Goal: Task Accomplishment & Management: Manage account settings

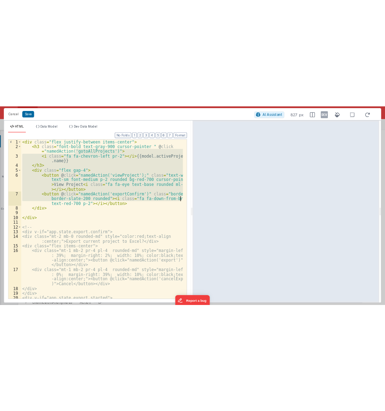
scroll to position [95, 0]
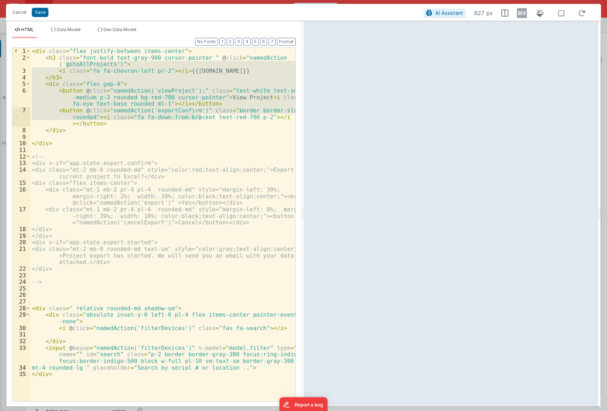
click at [87, 173] on div "< div class = "flex justify-between items-center" > < h3 class = "font-bold tex…" at bounding box center [162, 231] width 265 height 367
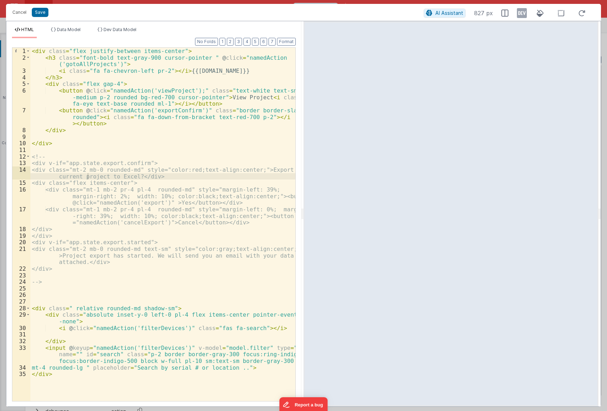
click at [186, 19] on div "Cancel Save AI Assistant 827 px" at bounding box center [303, 12] width 595 height 17
click at [48, 156] on div "< div class = "flex justify-between items-center" > < h3 class = "font-bold tex…" at bounding box center [162, 231] width 265 height 367
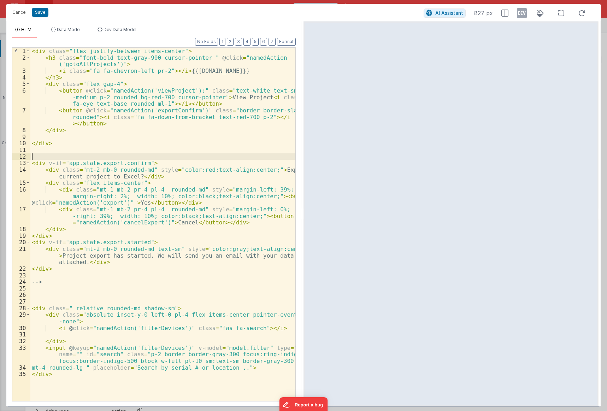
click at [48, 279] on div "< div class = "flex justify-between items-center" > < h3 class = "font-bold tex…" at bounding box center [162, 231] width 265 height 367
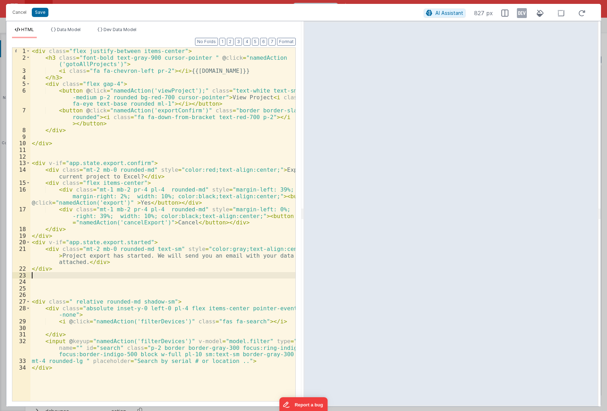
click at [143, 163] on div "< div class = "flex justify-between items-center" > < h3 class = "font-bold tex…" at bounding box center [162, 231] width 265 height 367
click at [141, 163] on div "< div class = "flex justify-between items-center" > < h3 class = "font-bold tex…" at bounding box center [162, 231] width 265 height 367
click at [150, 223] on div "< div class = "flex justify-between items-center" > < h3 class = "font-bold tex…" at bounding box center [162, 231] width 265 height 367
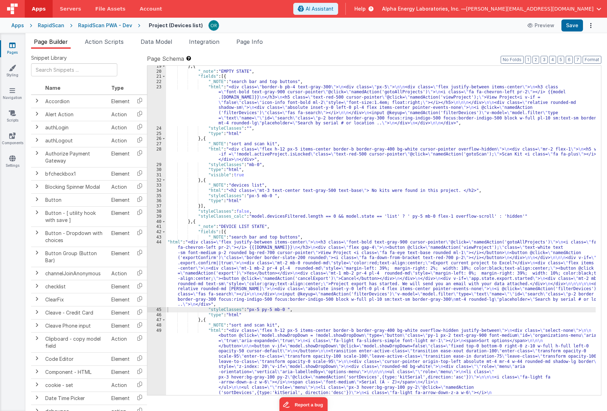
click at [221, 260] on div "} , { "_note" : "EMPTY STATE" , "fields" : [{ "_NOTE" : "search bar and top but…" at bounding box center [381, 319] width 430 height 511
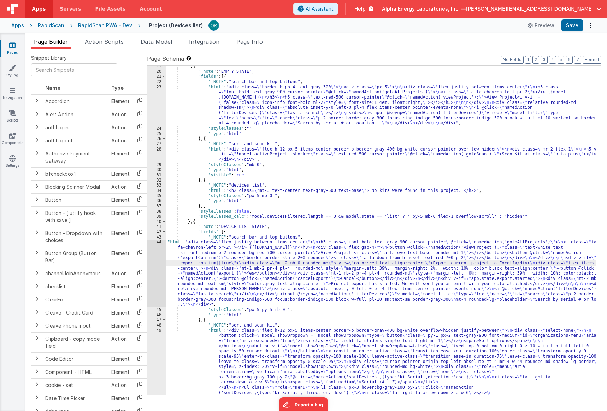
click at [174, 240] on div "} , { "_note" : "EMPTY STATE" , "fields" : [{ "_NOTE" : "search bar and top but…" at bounding box center [381, 319] width 430 height 511
click at [225, 262] on div "} , { "_note" : "EMPTY STATE" , "fields" : [{ "_NOTE" : "search bar and top but…" at bounding box center [381, 319] width 430 height 511
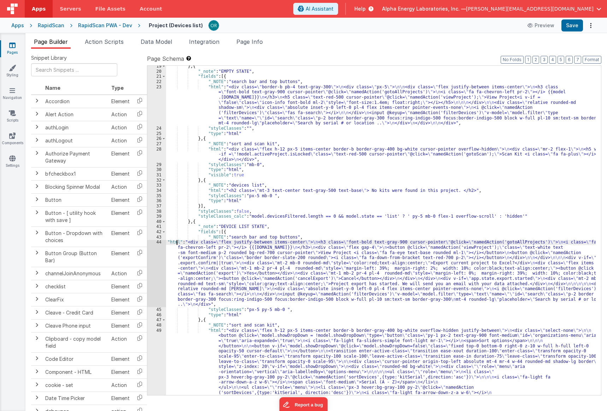
click at [176, 243] on div "} , { "_note" : "EMPTY STATE" , "fields" : [{ "_NOTE" : "search bar and top but…" at bounding box center [381, 319] width 430 height 511
click at [158, 242] on div "44" at bounding box center [156, 272] width 19 height 67
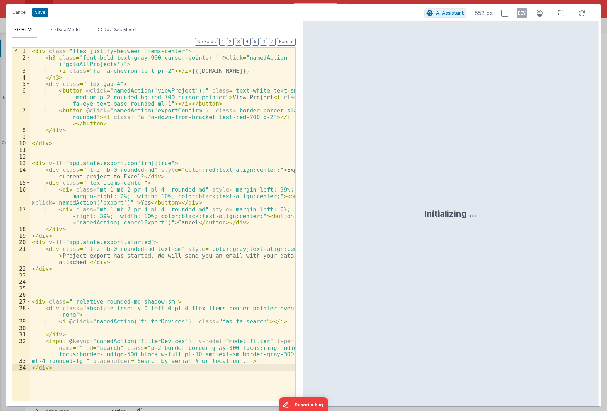
click at [146, 222] on div "< div class = "flex justify-between items-center" > < h3 class = "font-bold tex…" at bounding box center [162, 231] width 265 height 367
click at [68, 268] on div "< div class = "flex justify-between items-center" > < h3 class = "font-bold tex…" at bounding box center [162, 231] width 265 height 367
click at [159, 163] on div "< div class = "flex justify-between items-center" > < h3 class = "font-bold tex…" at bounding box center [162, 231] width 265 height 367
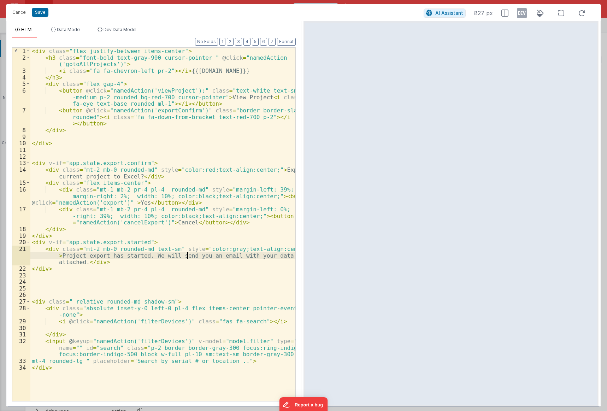
click at [186, 254] on div "< div class = "flex justify-between items-center" > < h3 class = "font-bold tex…" at bounding box center [162, 231] width 265 height 367
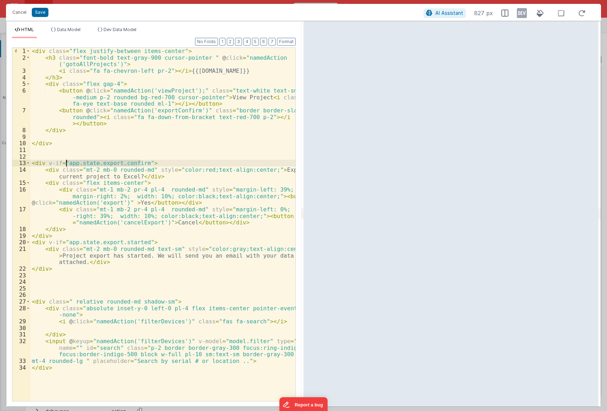
drag, startPoint x: 141, startPoint y: 163, endPoint x: 66, endPoint y: 160, distance: 74.9
click at [66, 160] on div "< div class = "flex justify-between items-center" > < h3 class = "font-bold tex…" at bounding box center [162, 231] width 265 height 367
click at [70, 161] on div "< div class = "flex justify-between items-center" > < h3 class = "font-bold tex…" at bounding box center [162, 224] width 265 height 353
drag, startPoint x: 48, startPoint y: 161, endPoint x: 143, endPoint y: 163, distance: 95.0
click at [143, 163] on div "< div class = "flex justify-between items-center" > < h3 class = "font-bold tex…" at bounding box center [162, 231] width 265 height 367
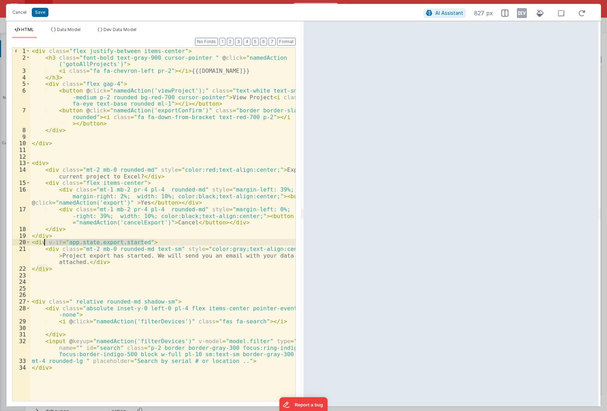
drag, startPoint x: 143, startPoint y: 240, endPoint x: 44, endPoint y: 240, distance: 98.5
click at [44, 240] on div "< div class = "flex justify-between items-center" > < h3 class = "font-bold tex…" at bounding box center [162, 231] width 265 height 367
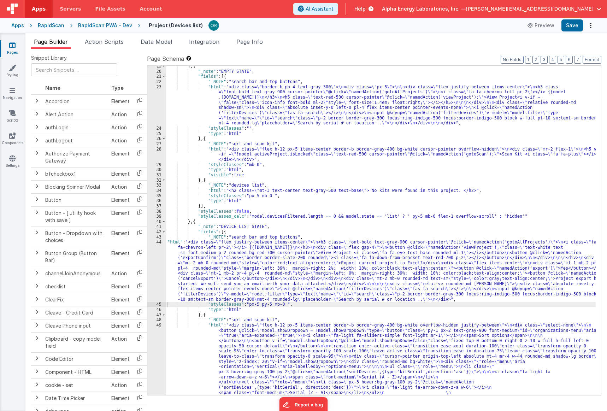
drag, startPoint x: 246, startPoint y: 282, endPoint x: 231, endPoint y: 274, distance: 17.1
click at [246, 282] on div "} , { "_note" : "EMPTY STATE" , "fields" : [{ "_NOTE" : "search bar and top but…" at bounding box center [381, 319] width 430 height 511
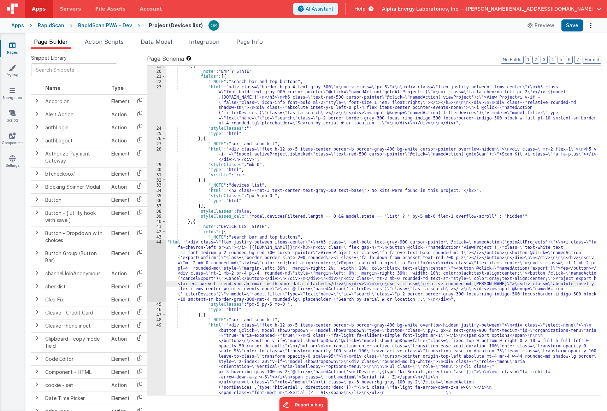
click at [186, 243] on div "} , { "_note" : "EMPTY STATE" , "fields" : [{ "_NOTE" : "search bar and top but…" at bounding box center [381, 319] width 430 height 511
drag, startPoint x: 298, startPoint y: 50, endPoint x: 295, endPoint y: 1, distance: 48.8
click at [298, 50] on div "Snippet Library Name Type Accordion Element Alert Action Action authLogin Actio…" at bounding box center [315, 235] width 581 height 373
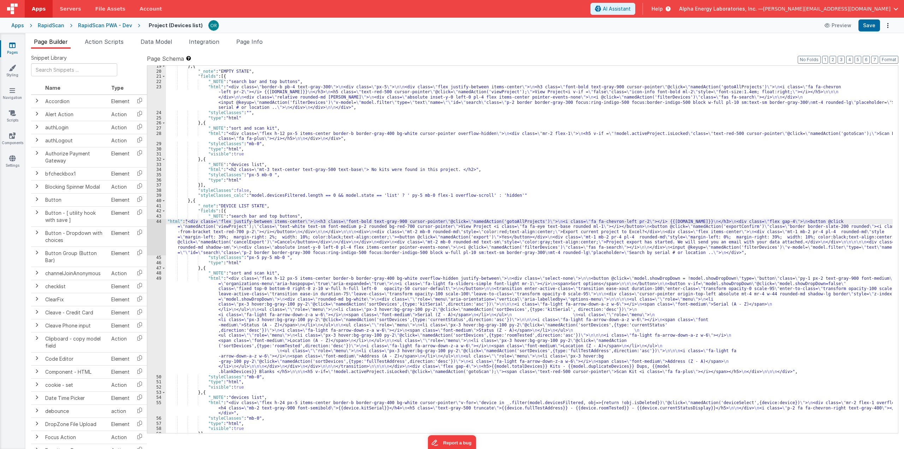
drag, startPoint x: 322, startPoint y: 299, endPoint x: 224, endPoint y: 243, distance: 113.4
click at [321, 299] on div "} , { "_note" : "EMPTY STATE" , "fields" : [{ "_NOTE" : "search bar and top but…" at bounding box center [529, 253] width 727 height 378
click at [175, 220] on div "} , { "_note" : "EMPTY STATE" , "fields" : [{ "_NOTE" : "search bar and top but…" at bounding box center [529, 253] width 727 height 378
click at [157, 221] on div "44" at bounding box center [156, 237] width 19 height 36
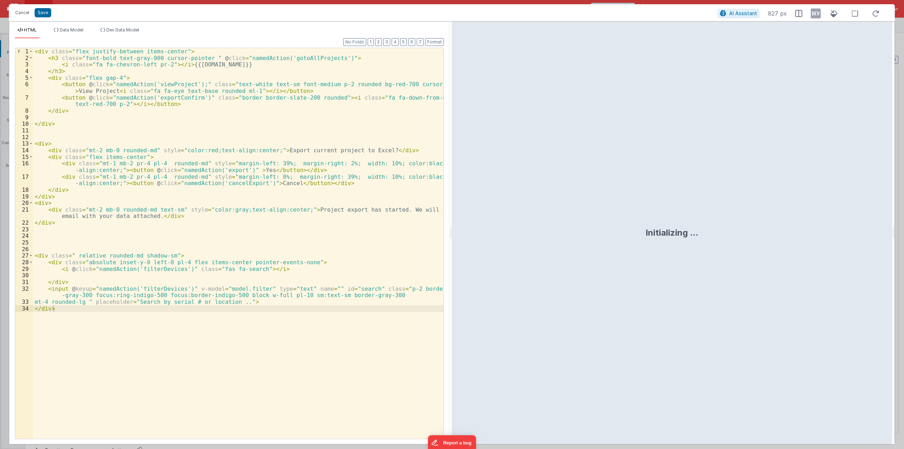
click at [94, 76] on div "< div class = "flex justify-between items-center" > < h3 class = "font-bold tex…" at bounding box center [238, 250] width 411 height 404
click at [47, 143] on div "< div class = "flex justify-between items-center" > < h3 class = "font-bold tex…" at bounding box center [238, 250] width 411 height 404
paste textarea
click at [138, 142] on div "< div class = "flex justify-between items-center" > < h3 class = "font-bold tex…" at bounding box center [238, 250] width 411 height 404
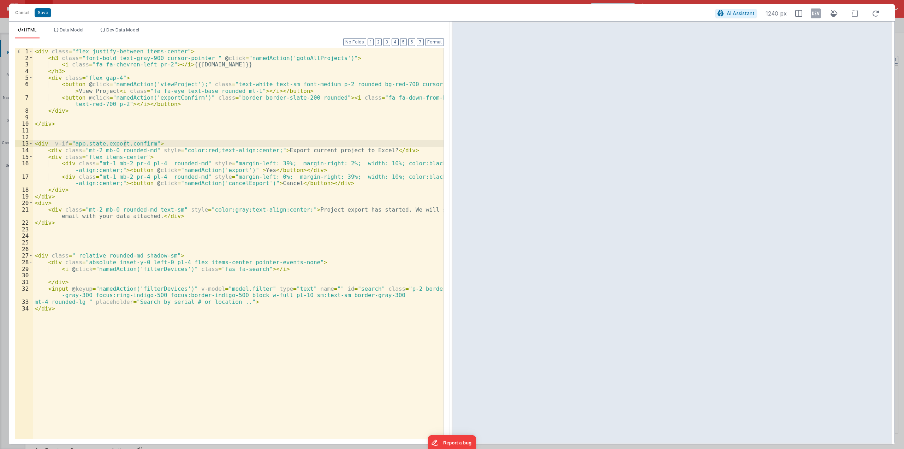
click at [124, 142] on div "< div class = "flex justify-between items-center" > < h3 class = "font-bold tex…" at bounding box center [238, 250] width 411 height 404
drag, startPoint x: 84, startPoint y: 142, endPoint x: 102, endPoint y: 145, distance: 17.5
click at [102, 145] on div "< div class = "flex justify-between items-center" > < h3 class = "font-bold tex…" at bounding box center [238, 250] width 411 height 404
click at [105, 180] on div "< div class = "flex justify-between items-center" > < h3 class = "font-bold tex…" at bounding box center [238, 250] width 411 height 404
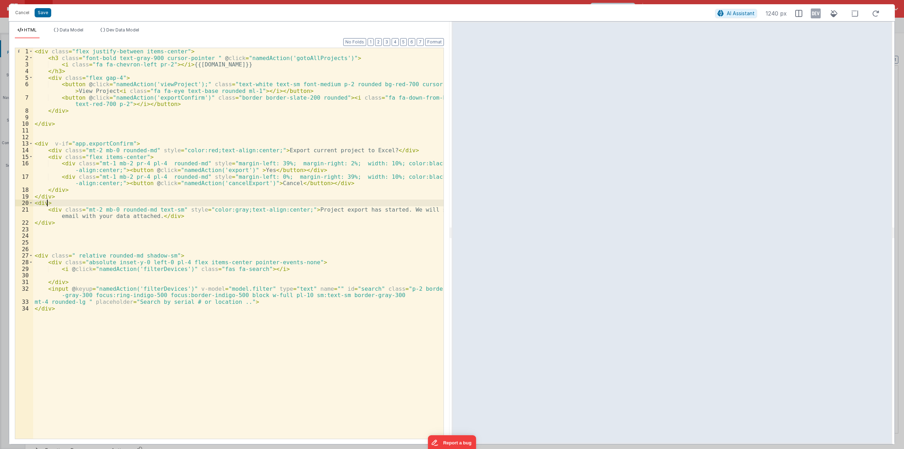
click at [47, 203] on div "< div class = "flex justify-between items-center" > < h3 class = "font-bold tex…" at bounding box center [238, 250] width 411 height 404
drag, startPoint x: 84, startPoint y: 203, endPoint x: 124, endPoint y: 204, distance: 39.2
click at [124, 204] on div "< div class = "flex justify-between items-center" > < h3 class = "font-bold tex…" at bounding box center [238, 250] width 411 height 404
click at [121, 209] on div "< div class = "flex justify-between items-center" > < h3 class = "font-bold tex…" at bounding box center [238, 250] width 411 height 404
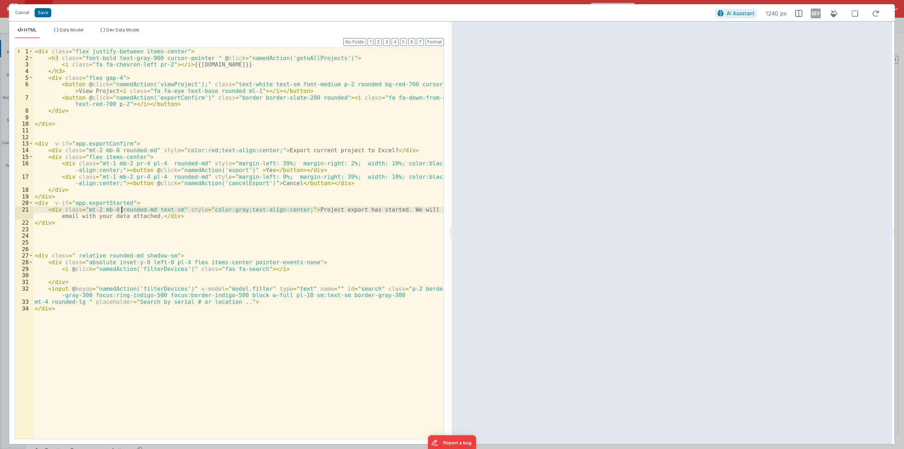
click at [82, 198] on div "< div class = "flex justify-between items-center" > < h3 class = "font-bold tex…" at bounding box center [238, 250] width 411 height 404
click at [42, 12] on button "Save" at bounding box center [43, 12] width 17 height 9
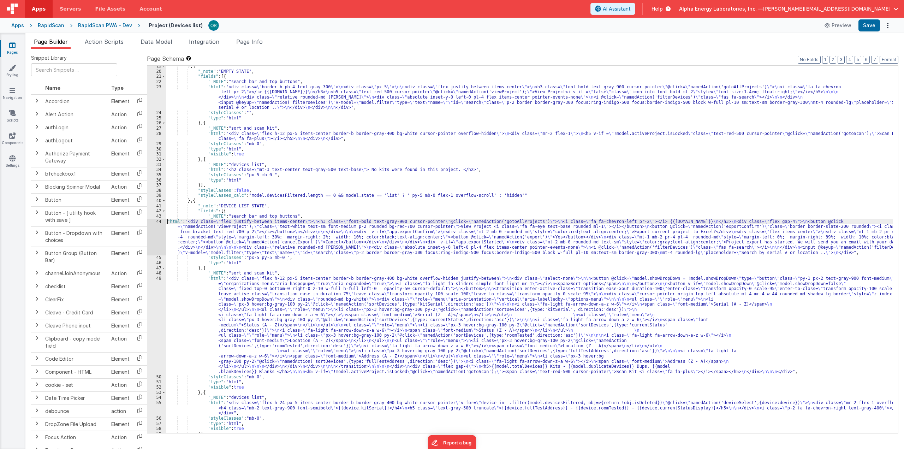
click at [167, 221] on div "} , { "_note" : "EMPTY STATE" , "fields" : [{ "_NOTE" : "search bar and top but…" at bounding box center [529, 253] width 727 height 378
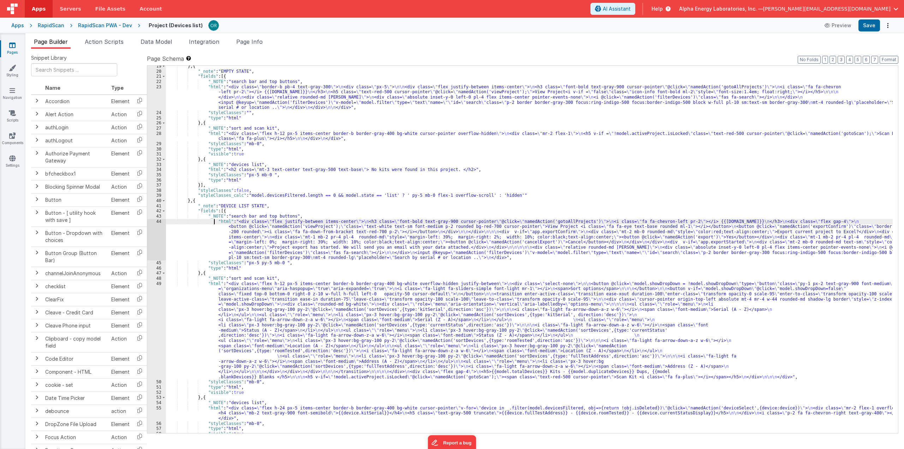
click at [324, 247] on div "} , { "_note" : "EMPTY STATE" , "fields" : [{ "_NOTE" : "search bar and top but…" at bounding box center [529, 253] width 727 height 378
click at [249, 36] on div "Page Builder Action Scripts Data Model Integration Page Info Snippet Library Na…" at bounding box center [464, 241] width 879 height 416
click at [251, 41] on span "Page Info" at bounding box center [249, 41] width 26 height 7
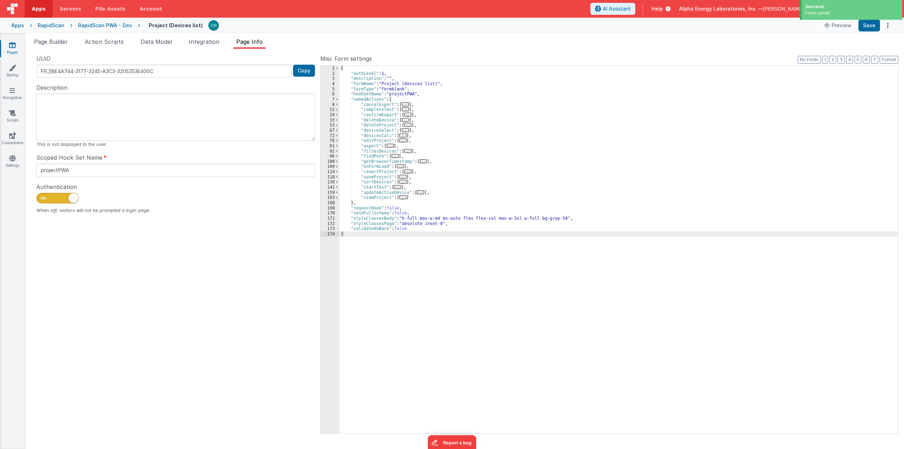
click at [404, 105] on span "..." at bounding box center [405, 104] width 7 height 4
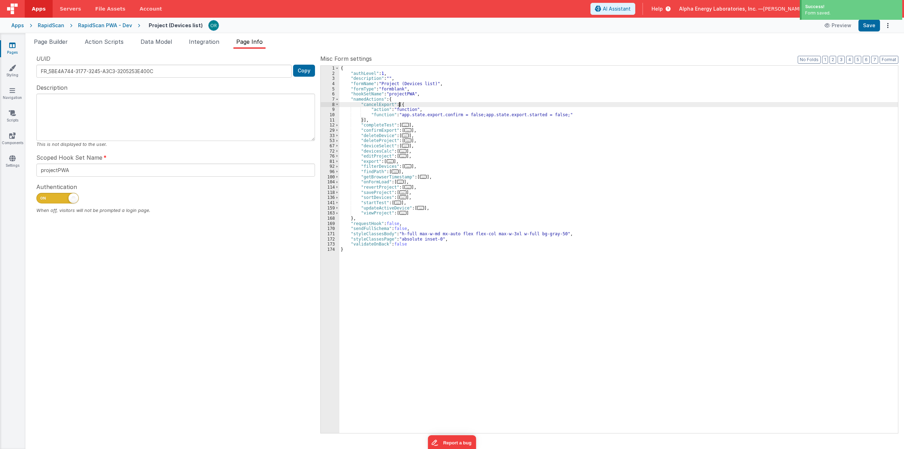
click at [442, 114] on div "{ "authLevel" : 1 , "description" : "" , "formName" : "Project (Devices list)" …" at bounding box center [618, 255] width 559 height 378
click at [421, 114] on div "{ "authLevel" : 1 , "description" : "" , "formName" : "Project (Devices list)" …" at bounding box center [618, 255] width 559 height 378
click at [498, 117] on div "{ "authLevel" : 1 , "description" : "" , "formName" : "Project (Devices list)" …" at bounding box center [618, 255] width 559 height 378
click at [483, 114] on div "{ "authLevel" : 1 , "description" : "" , "formName" : "Project (Devices list)" …" at bounding box center [618, 255] width 559 height 378
click at [405, 128] on span "..." at bounding box center [407, 130] width 7 height 4
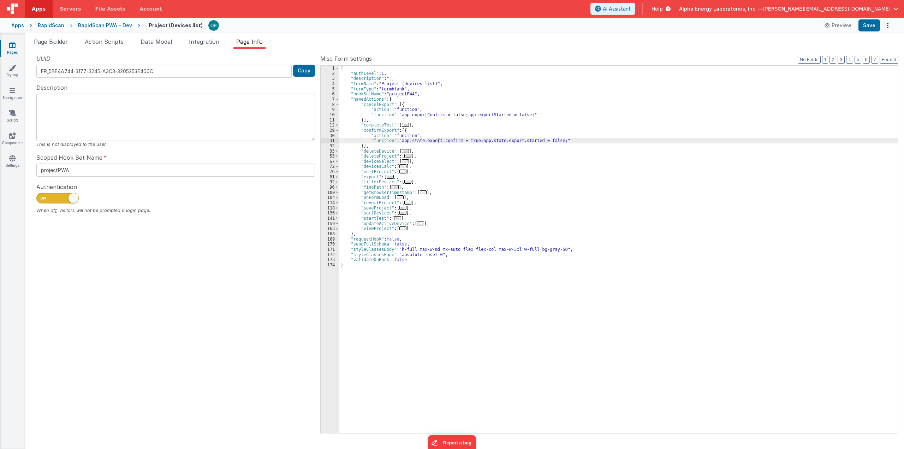
click at [439, 141] on div "{ "authLevel" : 1 , "description" : "" , "formName" : "Project (Devices list)" …" at bounding box center [618, 255] width 559 height 378
click at [422, 139] on div "{ "authLevel" : 1 , "description" : "" , "formName" : "Project (Devices list)" …" at bounding box center [618, 255] width 559 height 378
click at [477, 140] on div "{ "authLevel" : 1 , "description" : "" , "formName" : "Project (Devices list)" …" at bounding box center [618, 255] width 559 height 378
click at [483, 138] on div "{ "authLevel" : 1 , "description" : "" , "formName" : "Project (Devices list)" …" at bounding box center [618, 255] width 559 height 378
click at [487, 140] on div "{ "authLevel" : 1 , "description" : "" , "formName" : "Project (Devices list)" …" at bounding box center [618, 255] width 559 height 378
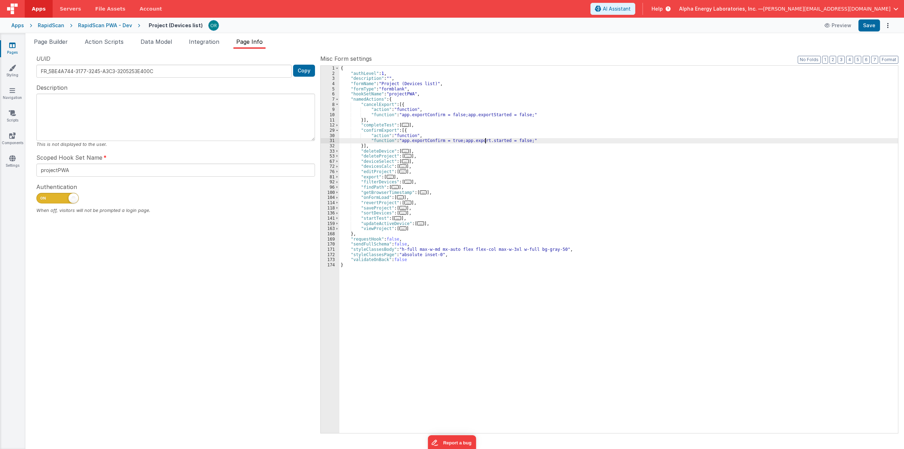
click at [484, 141] on div "{ "authLevel" : 1 , "description" : "" , "formName" : "Project (Devices list)" …" at bounding box center [618, 255] width 559 height 378
click at [495, 147] on div "{ "authLevel" : 1 , "description" : "" , "formName" : "Project (Devices list)" …" at bounding box center [618, 255] width 559 height 378
click at [493, 142] on div "{ "authLevel" : 1 , "description" : "" , "formName" : "Project (Devices list)" …" at bounding box center [618, 255] width 559 height 378
click at [388, 179] on span "..." at bounding box center [390, 177] width 7 height 4
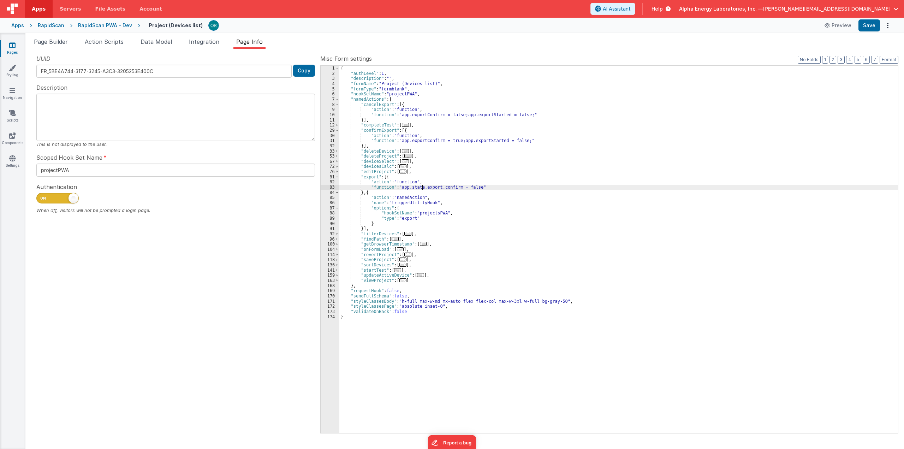
drag, startPoint x: 422, startPoint y: 188, endPoint x: 442, endPoint y: 204, distance: 26.1
click at [422, 188] on div "{ "authLevel" : 1 , "description" : "" , "formName" : "Project (Devices list)" …" at bounding box center [618, 255] width 559 height 378
click at [442, 204] on div "{ "authLevel" : 1 , "description" : "" , "formName" : "Project (Devices list)" …" at bounding box center [618, 255] width 559 height 378
click at [436, 210] on div "{ "authLevel" : 1 , "description" : "" , "formName" : "Project (Devices list)" …" at bounding box center [618, 255] width 559 height 378
click at [451, 190] on div "{ "authLevel" : 1 , "description" : "" , "formName" : "Project (Devices list)" …" at bounding box center [618, 255] width 559 height 378
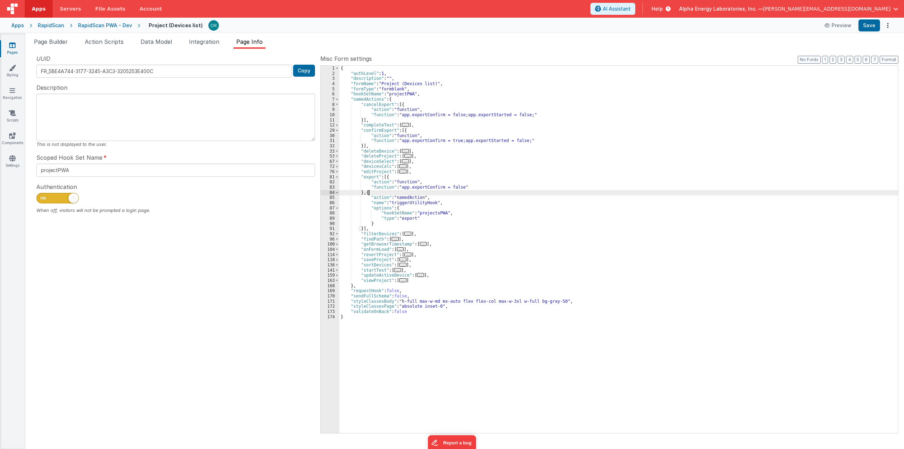
click at [453, 184] on div "{ "authLevel" : 1 , "description" : "" , "formName" : "Project (Devices list)" …" at bounding box center [618, 255] width 559 height 378
click at [460, 154] on div "{ "authLevel" : 1 , "description" : "" , "formName" : "Project (Devices list)" …" at bounding box center [618, 255] width 559 height 378
click at [102, 27] on div "RapidScan PWA - Dev" at bounding box center [105, 25] width 54 height 7
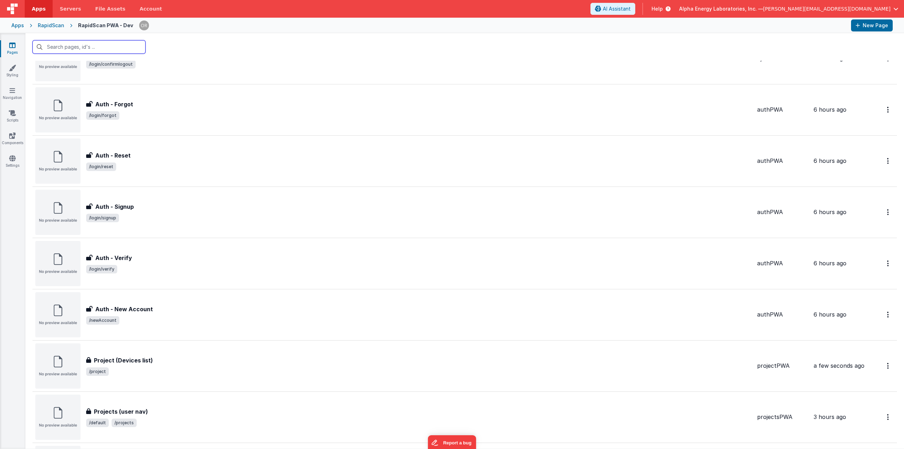
scroll to position [318, 0]
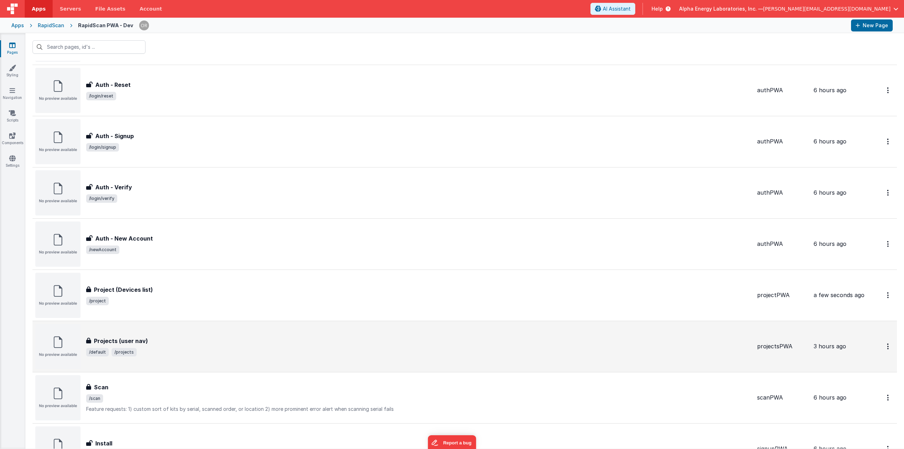
click at [169, 343] on div "Projects (user nav)" at bounding box center [418, 341] width 665 height 8
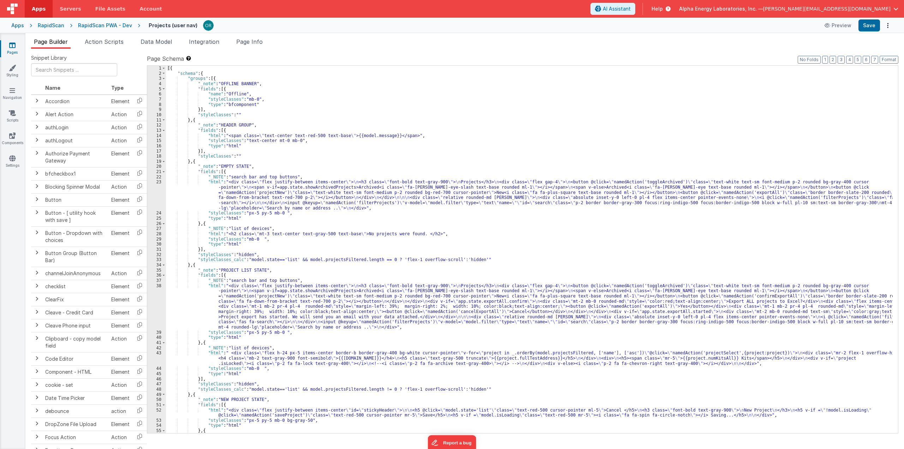
click at [209, 287] on div "[{ "schema" : { "groups" : [{ "_note" : "OFFLINE BANNER" , "fields" : [{ "name"…" at bounding box center [529, 255] width 727 height 378
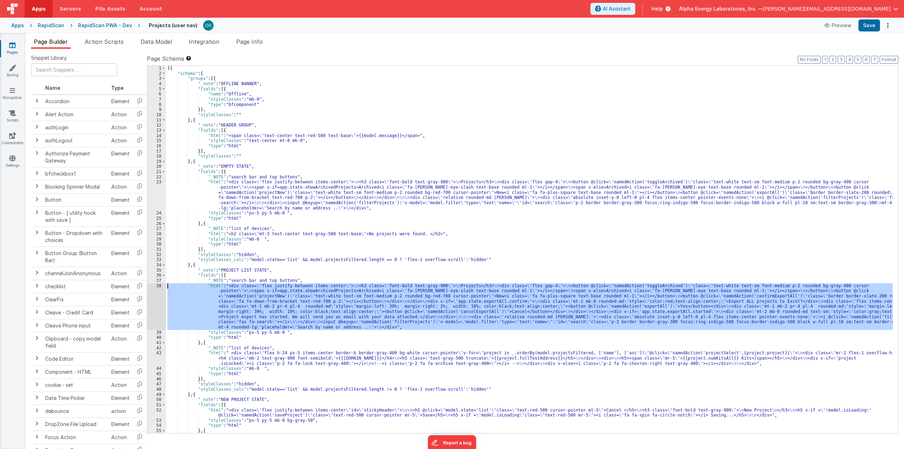
click at [155, 284] on div "38" at bounding box center [156, 306] width 19 height 47
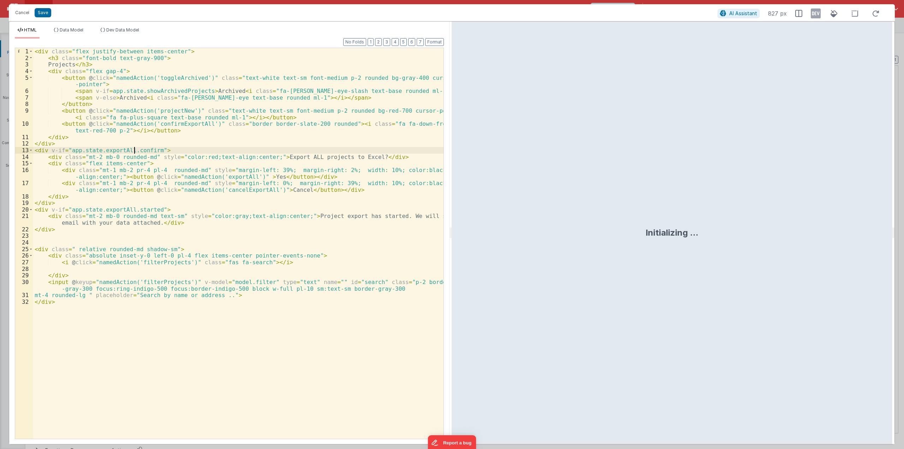
click at [133, 150] on div "< div class = "flex justify-between items-center" > < h3 class = "font-bold tex…" at bounding box center [238, 250] width 411 height 404
click at [100, 151] on div "< div class = "flex justify-between items-center" > < h3 class = "font-bold tex…" at bounding box center [238, 250] width 411 height 404
drag, startPoint x: 81, startPoint y: 210, endPoint x: 99, endPoint y: 210, distance: 17.7
click at [99, 210] on div "< div class = "flex justify-between items-center" > < h3 class = "font-bold tex…" at bounding box center [238, 250] width 411 height 404
click at [113, 211] on div "< div class = "flex justify-between items-center" > < h3 class = "font-bold tex…" at bounding box center [238, 250] width 411 height 404
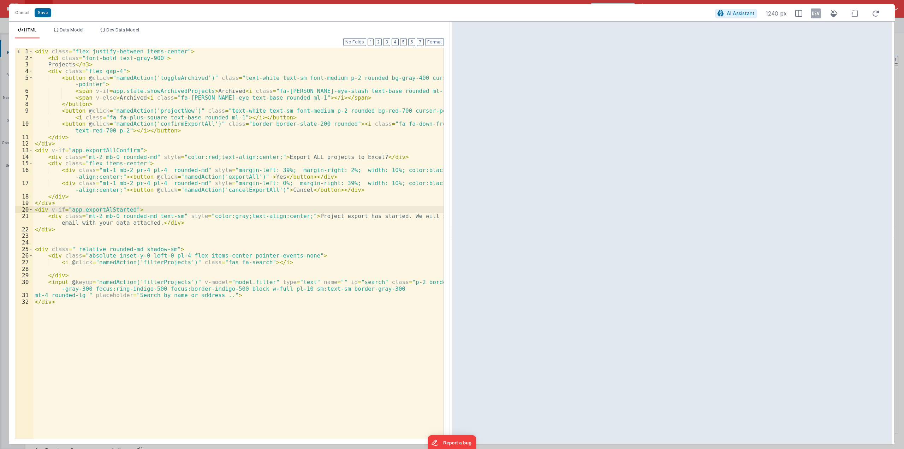
click at [113, 211] on div "< div class = "flex justify-between items-center" > < h3 class = "font-bold tex…" at bounding box center [238, 250] width 411 height 404
click at [108, 220] on div "< div class = "flex justify-between items-center" > < h3 class = "font-bold tex…" at bounding box center [238, 250] width 411 height 404
click at [118, 196] on div "< div class = "flex justify-between items-center" > < h3 class = "font-bold tex…" at bounding box center [238, 250] width 411 height 404
click at [144, 160] on div "< div class = "flex justify-between items-center" > < h3 class = "font-bold tex…" at bounding box center [238, 250] width 411 height 404
click at [103, 206] on div "< div class = "flex justify-between items-center" > < h3 class = "font-bold tex…" at bounding box center [238, 250] width 411 height 404
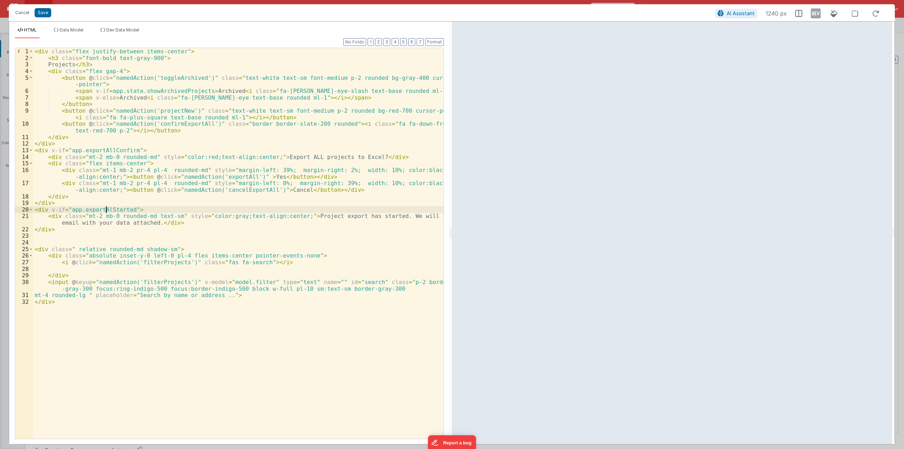
click at [106, 207] on div "< div class = "flex justify-between items-center" > < h3 class = "font-bold tex…" at bounding box center [238, 250] width 411 height 404
click at [94, 217] on div "< div class = "flex justify-between items-center" > < h3 class = "font-bold tex…" at bounding box center [238, 250] width 411 height 404
click at [109, 209] on div "< div class = "flex justify-between items-center" > < h3 class = "font-bold tex…" at bounding box center [238, 250] width 411 height 404
click at [121, 229] on div "< div class = "flex justify-between items-center" > < h3 class = "font-bold tex…" at bounding box center [238, 250] width 411 height 404
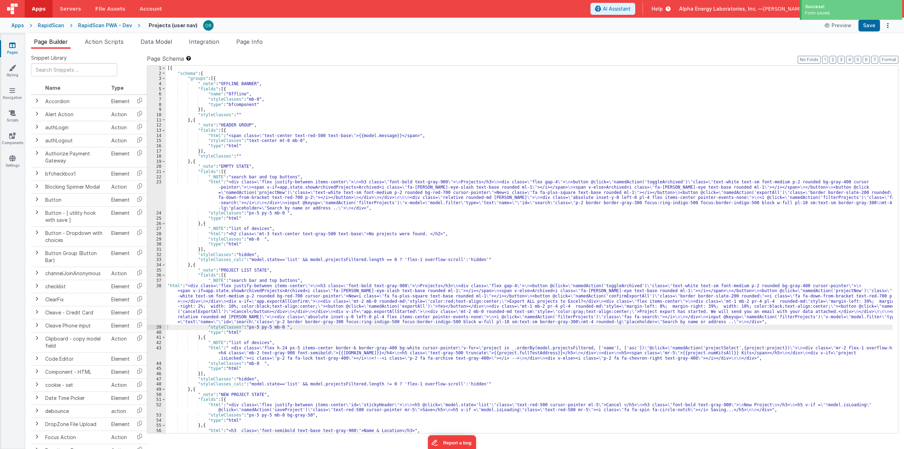
click at [168, 286] on div "[{ "schema" : { "groups" : [{ "_note" : "OFFLINE BANNER" , "fields" : [{ "name"…" at bounding box center [529, 255] width 727 height 378
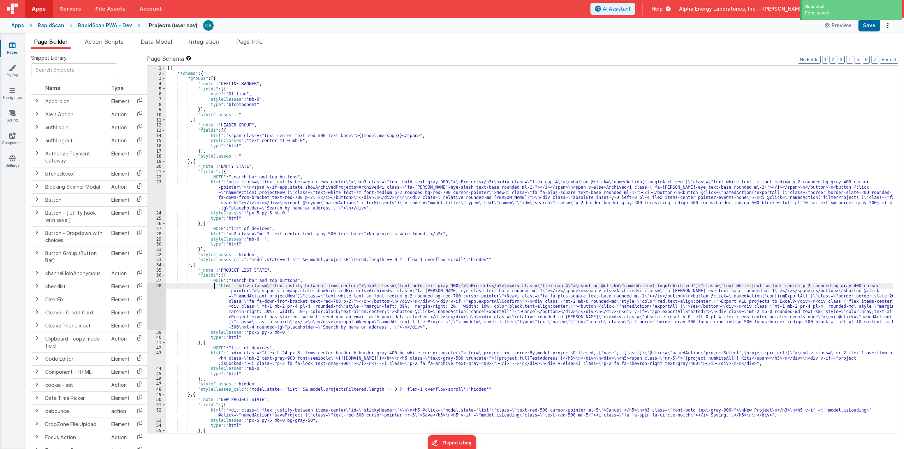
click at [254, 216] on div "[{ "schema" : { "groups" : [{ "_note" : "OFFLINE BANNER" , "fields" : [{ "name"…" at bounding box center [529, 255] width 727 height 378
click at [254, 192] on div "[{ "schema" : { "groups" : [{ "_note" : "OFFLINE BANNER" , "fields" : [{ "name"…" at bounding box center [529, 255] width 727 height 378
click at [255, 183] on div "[{ "schema" : { "groups" : [{ "_note" : "OFFLINE BANNER" , "fields" : [{ "name"…" at bounding box center [529, 255] width 727 height 378
click at [209, 179] on div "[{ "schema" : { "groups" : [{ "_note" : "OFFLINE BANNER" , "fields" : [{ "name"…" at bounding box center [529, 255] width 727 height 378
click at [208, 181] on div "[{ "schema" : { "groups" : [{ "_note" : "OFFLINE BANNER" , "fields" : [{ "name"…" at bounding box center [529, 255] width 727 height 378
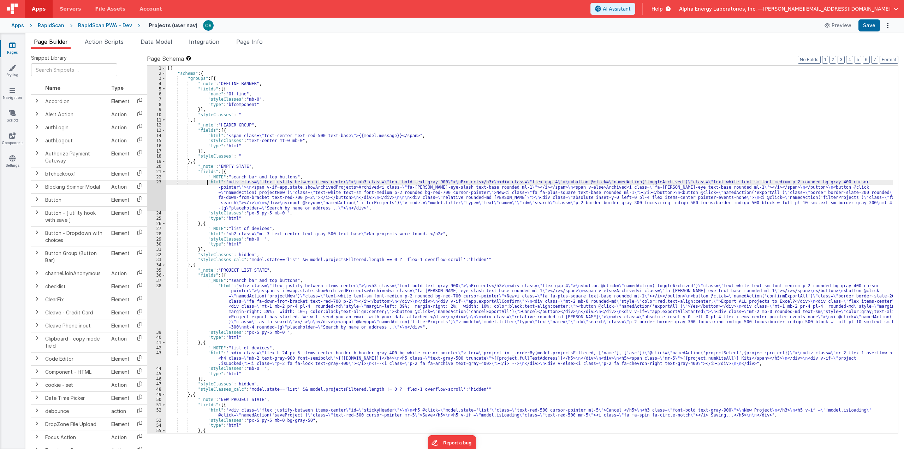
click at [158, 183] on div "23" at bounding box center [156, 194] width 19 height 31
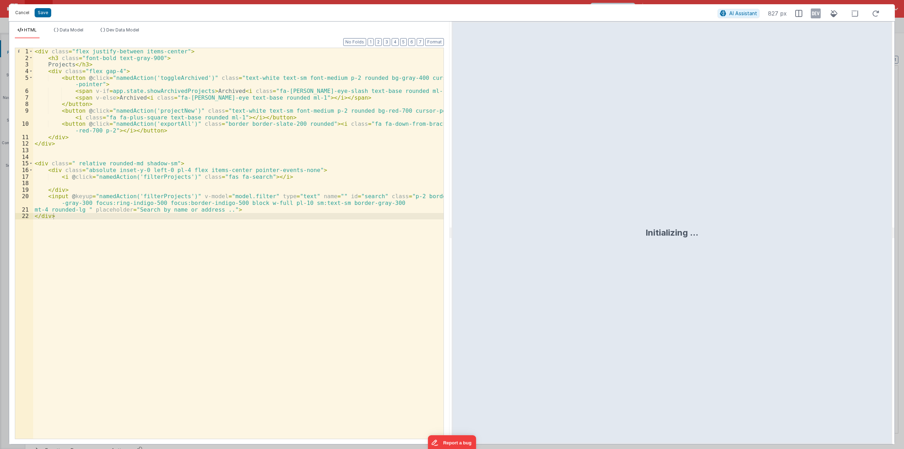
click at [20, 14] on button "Cancel" at bounding box center [22, 13] width 21 height 10
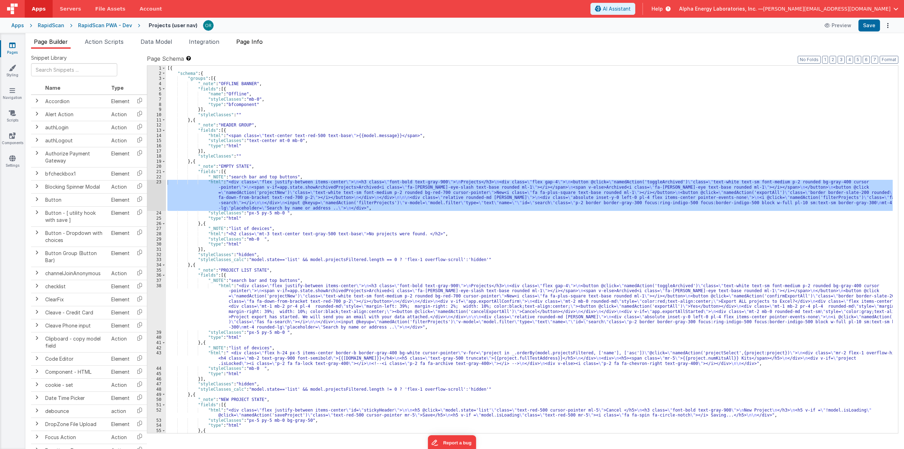
click at [256, 43] on span "Page Info" at bounding box center [249, 41] width 26 height 7
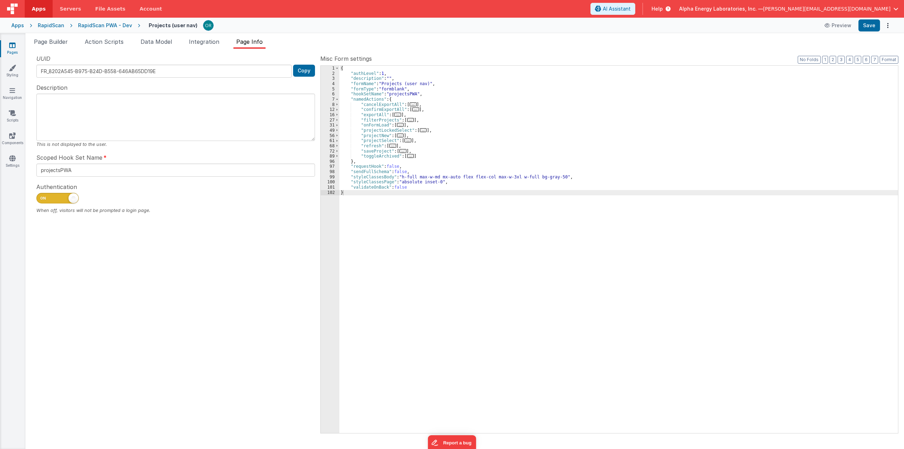
click at [411, 105] on span "..." at bounding box center [413, 104] width 7 height 4
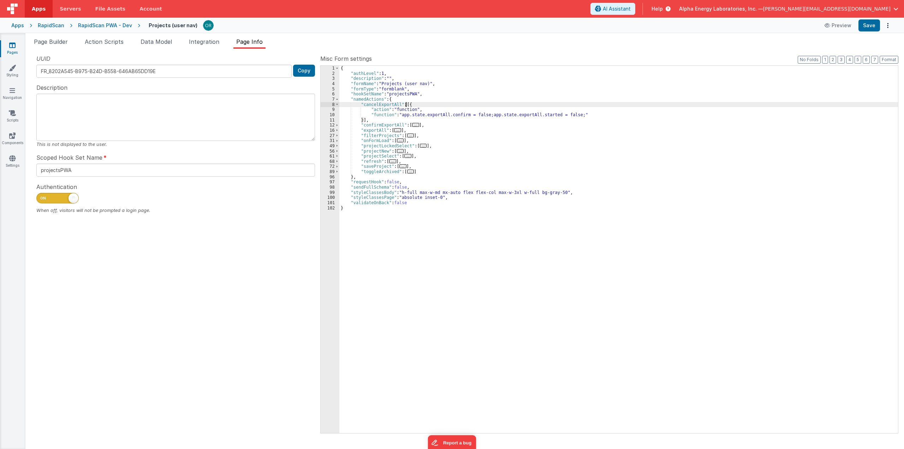
click at [447, 115] on div "{ "authLevel" : 1 , "description" : "" , "formName" : "Projects (user nav)" , "…" at bounding box center [618, 255] width 559 height 378
click at [422, 113] on div "{ "authLevel" : 1 , "description" : "" , "formName" : "Projects (user nav)" , "…" at bounding box center [618, 255] width 559 height 378
click at [488, 115] on div "{ "authLevel" : 1 , "description" : "" , "formName" : "Projects (user nav)" , "…" at bounding box center [618, 255] width 559 height 378
click at [500, 115] on div "{ "authLevel" : 1 , "description" : "" , "formName" : "Projects (user nav)" , "…" at bounding box center [618, 255] width 559 height 378
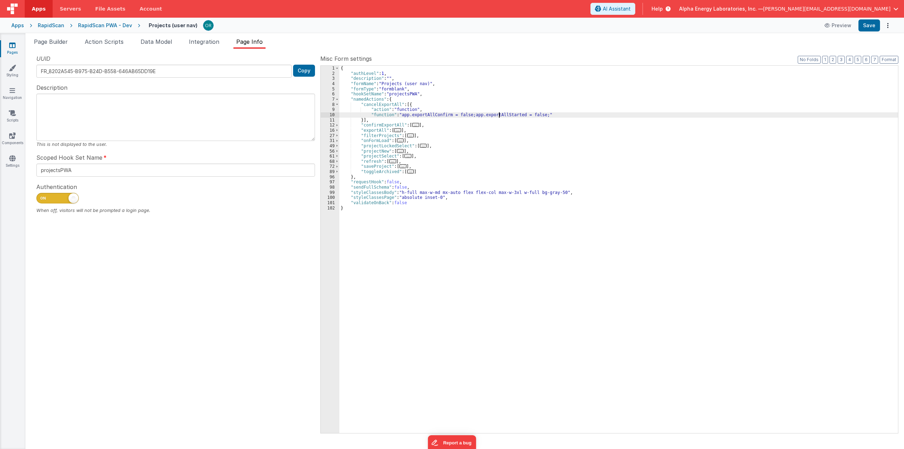
click at [412, 125] on span "..." at bounding box center [415, 125] width 7 height 4
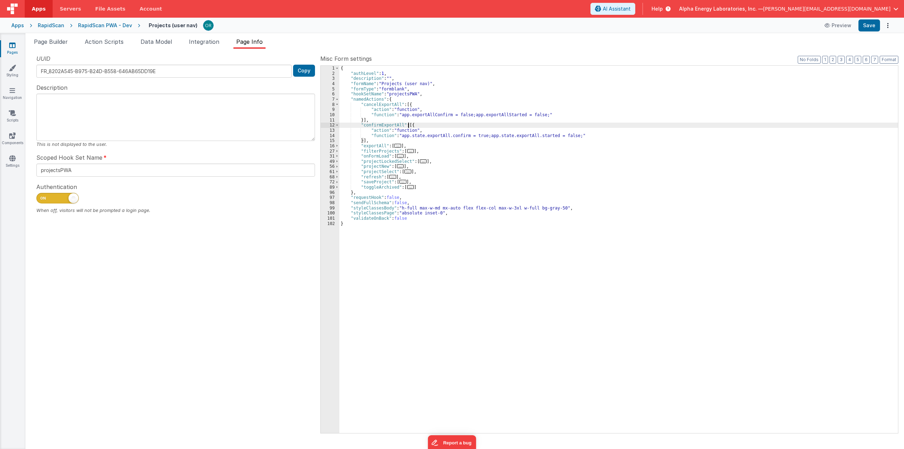
click at [447, 135] on div "{ "authLevel" : 1 , "description" : "" , "formName" : "Projects (user nav)" , "…" at bounding box center [618, 255] width 559 height 378
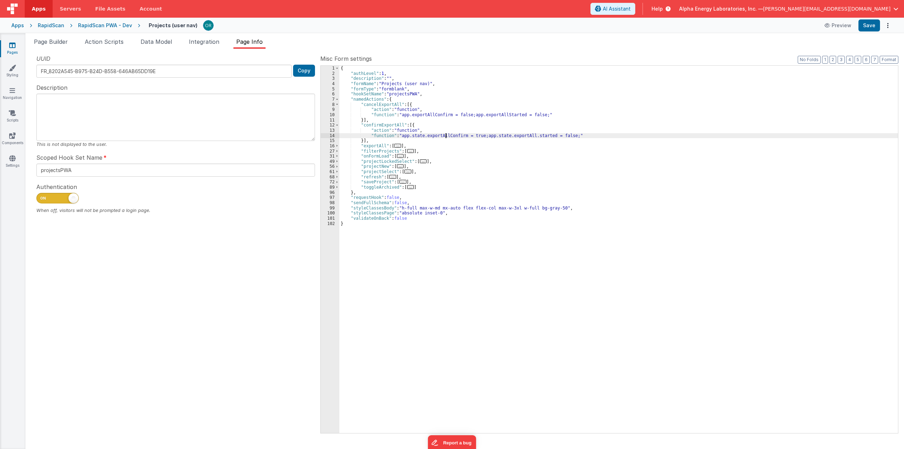
click at [528, 135] on div "{ "authLevel" : 1 , "description" : "" , "formName" : "Projects (user nav)" , "…" at bounding box center [618, 255] width 559 height 378
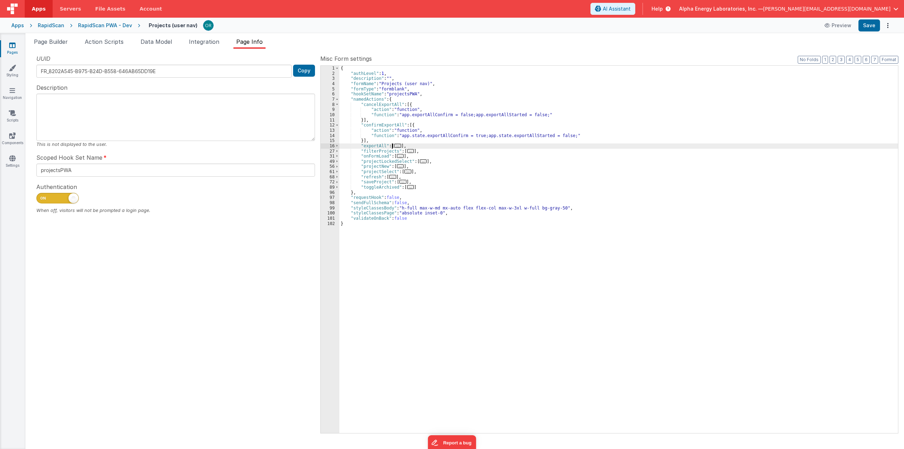
click at [397, 144] on span "..." at bounding box center [397, 146] width 7 height 4
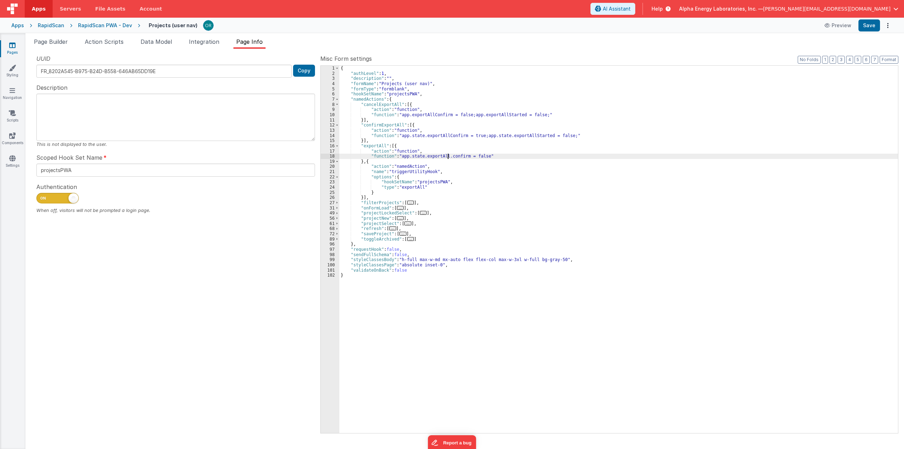
click at [448, 156] on div "{ "authLevel" : 1 , "description" : "" , "formName" : "Projects (user nav)" , "…" at bounding box center [618, 255] width 559 height 378
click at [423, 157] on div "{ "authLevel" : 1 , "description" : "" , "formName" : "Projects (user nav)" , "…" at bounding box center [618, 255] width 559 height 378
click at [501, 135] on div "{ "authLevel" : 1 , "description" : "" , "formName" : "Projects (user nav)" , "…" at bounding box center [618, 255] width 559 height 378
click at [422, 136] on div "{ "authLevel" : 1 , "description" : "" , "formName" : "Projects (user nav)" , "…" at bounding box center [618, 255] width 559 height 378
click at [493, 271] on div "{ "authLevel" : 1 , "description" : "" , "formName" : "Projects (user nav)" , "…" at bounding box center [618, 255] width 559 height 378
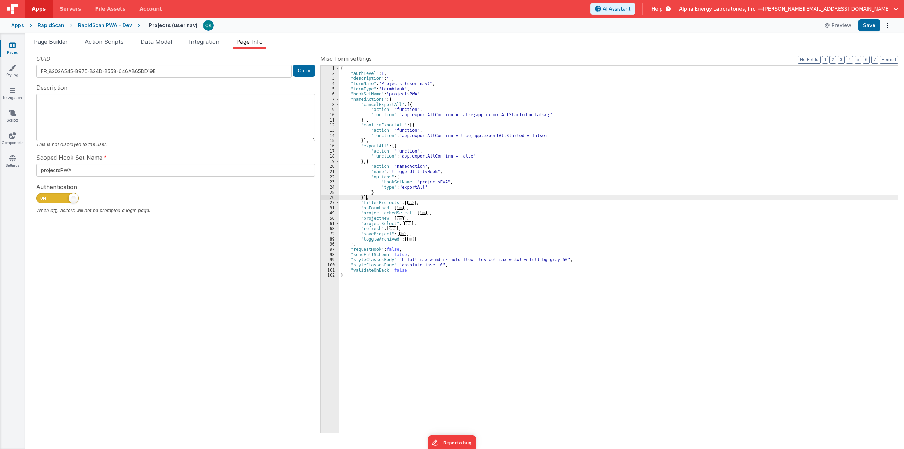
click at [487, 198] on div "{ "authLevel" : 1 , "description" : "" , "formName" : "Projects (user nav)" , "…" at bounding box center [618, 255] width 559 height 378
click at [482, 208] on div "{ "authLevel" : 1 , "description" : "" , "formName" : "Projects (user nav)" , "…" at bounding box center [618, 255] width 559 height 378
click at [410, 239] on span "..." at bounding box center [410, 239] width 7 height 4
click at [407, 238] on span "..." at bounding box center [410, 239] width 7 height 4
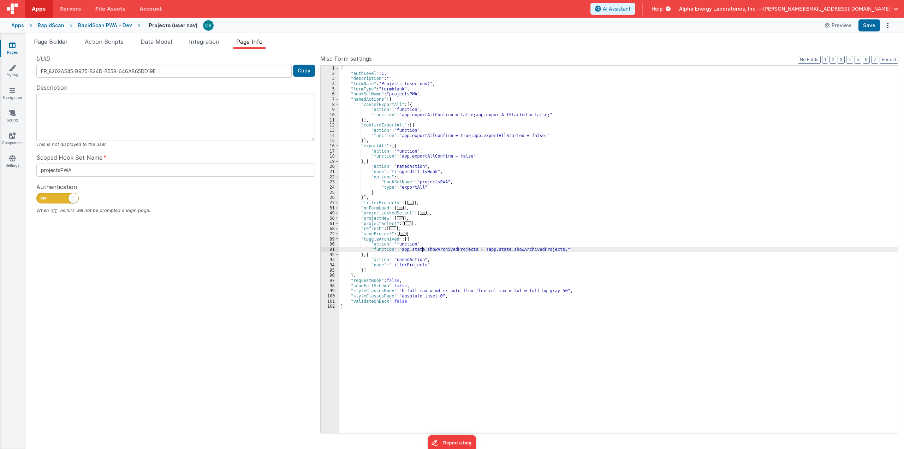
click at [423, 250] on div "{ "authLevel" : 1 , "description" : "" , "formName" : "Projects (user nav)" , "…" at bounding box center [618, 255] width 559 height 378
click at [487, 251] on div "{ "authLevel" : 1 , "description" : "" , "formName" : "Projects (user nav)" , "…" at bounding box center [618, 255] width 559 height 378
click at [499, 292] on div "{ "authLevel" : 1 , "description" : "" , "formName" : "Projects (user nav)" , "…" at bounding box center [618, 255] width 559 height 378
click at [470, 254] on div "{ "authLevel" : 1 , "description" : "" , "formName" : "Projects (user nav)" , "…" at bounding box center [618, 255] width 559 height 378
click at [469, 276] on div "{ "authLevel" : 1 , "description" : "" , "formName" : "Projects (user nav)" , "…" at bounding box center [618, 255] width 559 height 378
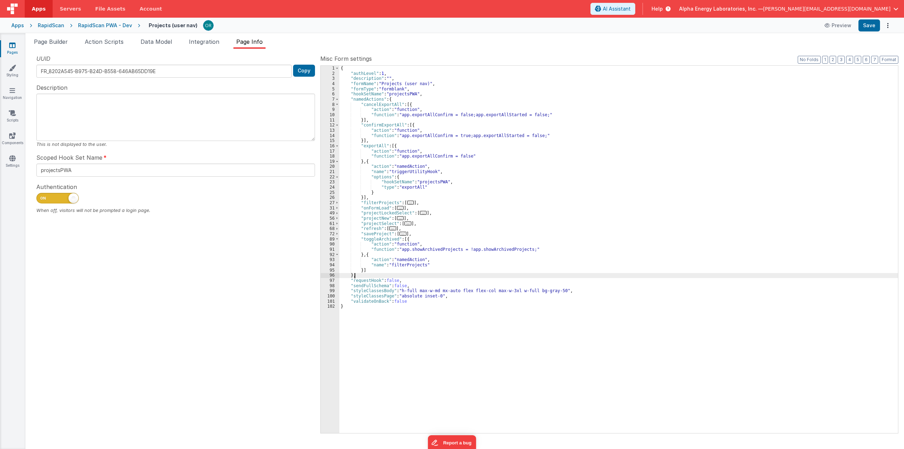
click at [465, 247] on div "{ "authLevel" : 1 , "description" : "" , "formName" : "Projects (user nav)" , "…" at bounding box center [618, 255] width 559 height 378
click at [407, 201] on span "..." at bounding box center [410, 203] width 7 height 4
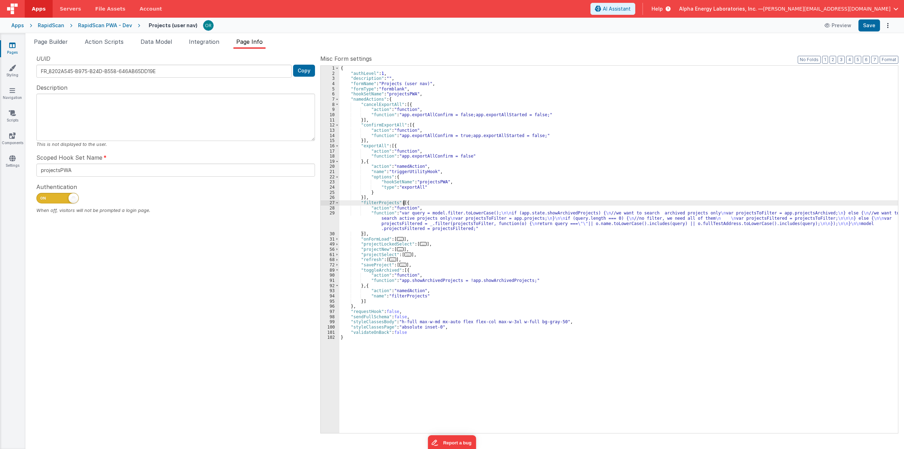
click at [376, 213] on div "{ "authLevel" : 1 , "description" : "" , "formName" : "Projects (user nav)" , "…" at bounding box center [618, 255] width 559 height 378
click at [324, 212] on div "29" at bounding box center [330, 220] width 19 height 21
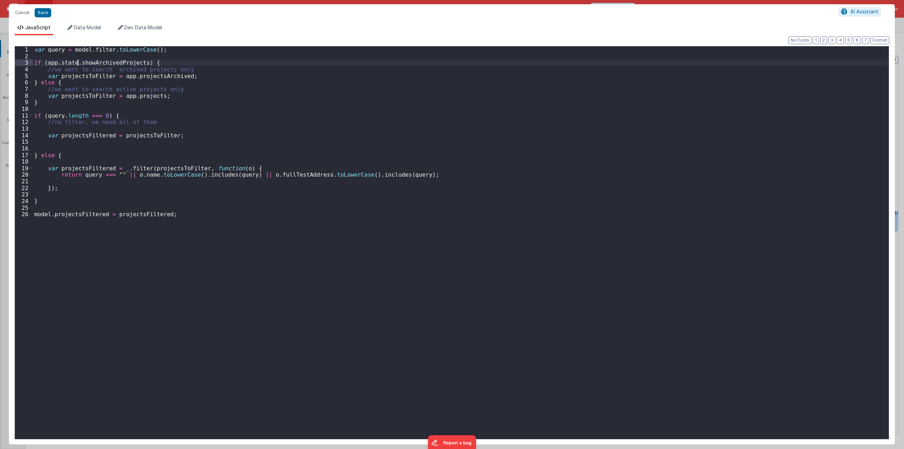
click at [78, 63] on div "var query = model . filter . toLowerCase ( ) ; if ( app . state . showArchivedP…" at bounding box center [461, 249] width 856 height 406
click at [44, 13] on button "Save" at bounding box center [43, 12] width 17 height 9
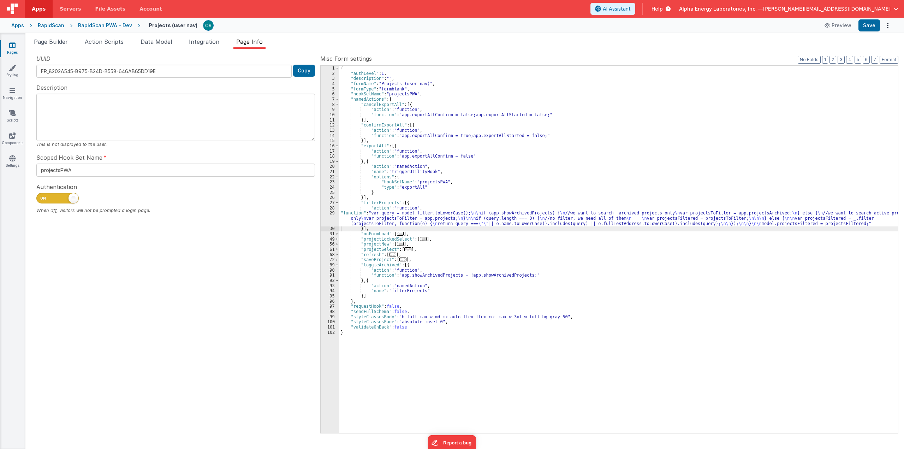
click at [341, 214] on div "{ "authLevel" : 1 , "description" : "" , "formName" : "Projects (user nav)" , "…" at bounding box center [618, 255] width 559 height 378
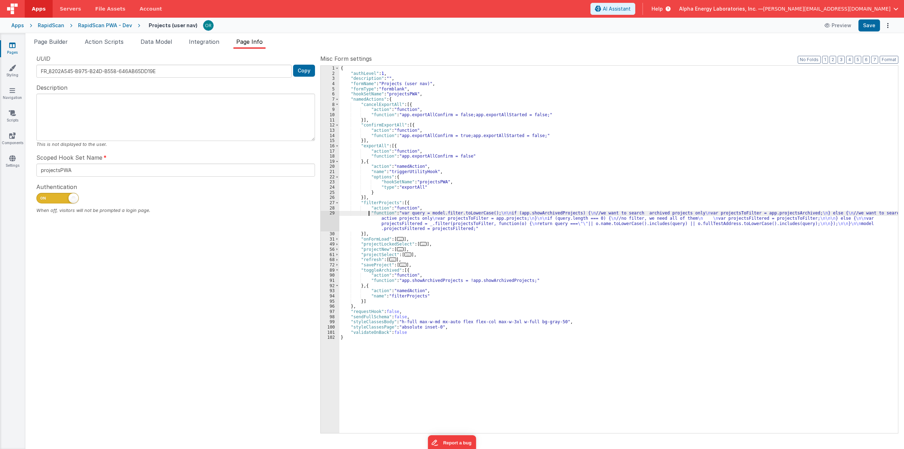
click at [517, 291] on div "{ "authLevel" : 1 , "description" : "" , "formName" : "Projects (user nav)" , "…" at bounding box center [618, 255] width 559 height 378
click at [172, 39] on span "Data Model" at bounding box center [156, 41] width 31 height 7
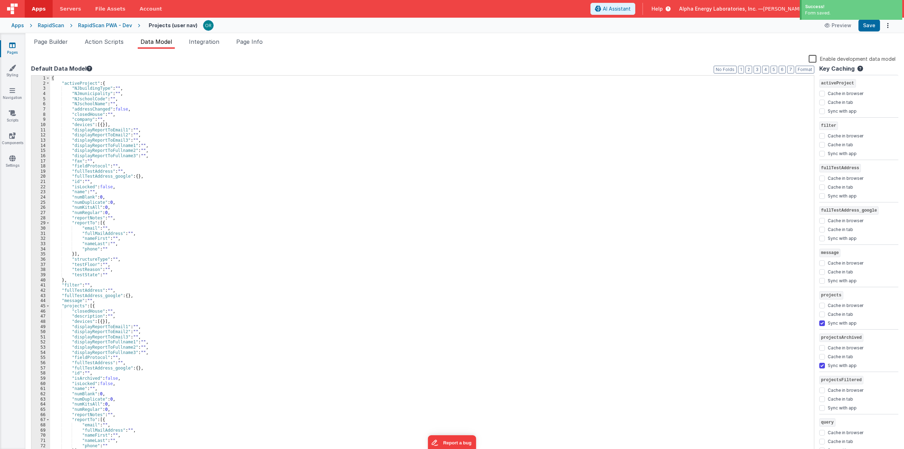
click at [173, 272] on div "{ "activeProject" : { "NJbuildingType" : "" , "NJmunicipality" : "" , "NJschool…" at bounding box center [429, 270] width 759 height 389
click at [258, 231] on div "{ "activeProject" : { "NJbuildingType" : "" , "NJmunicipality" : "" , "NJschool…" at bounding box center [429, 270] width 759 height 389
type input "state"
click at [59, 36] on div "Page Builder Action Scripts Data Model Integration Page Info Snippet Library Na…" at bounding box center [464, 241] width 879 height 416
click at [58, 39] on span "Page Builder" at bounding box center [51, 41] width 34 height 7
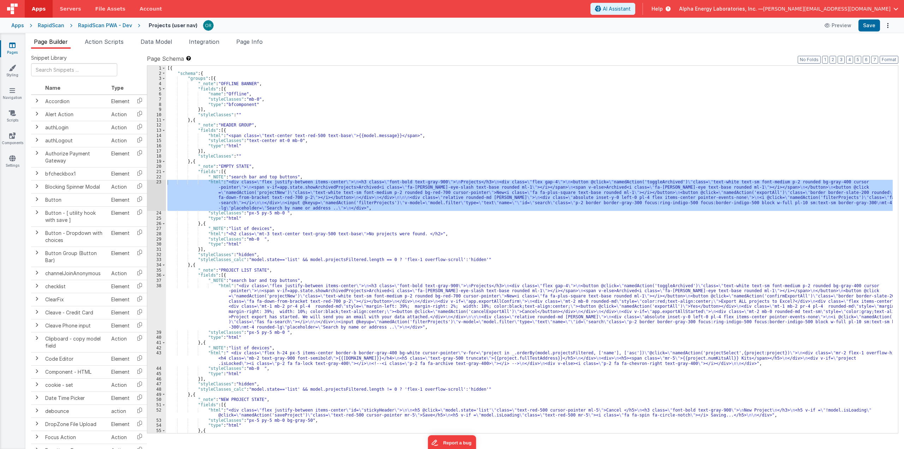
click at [297, 208] on div "[{ "schema" : { "groups" : [{ "_note" : "OFFLINE BANNER" , "fields" : [{ "name"…" at bounding box center [529, 249] width 727 height 367
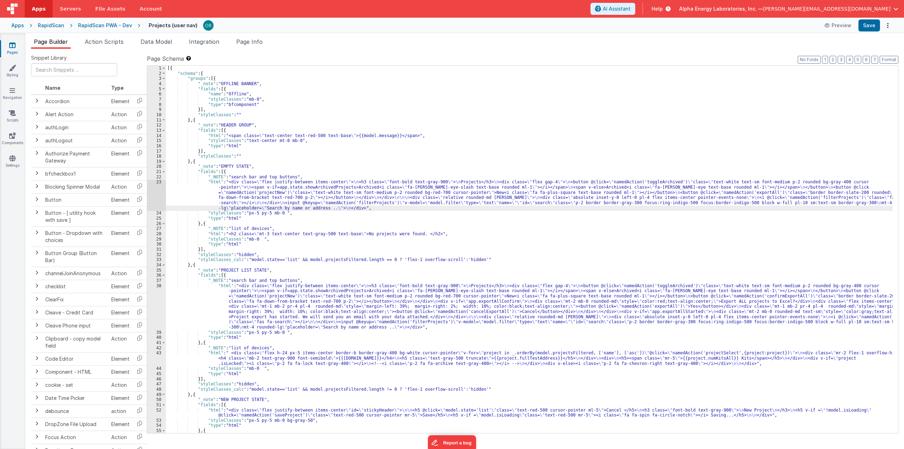
click at [213, 181] on div "[{ "schema" : { "groups" : [{ "_note" : "OFFLINE BANNER" , "fields" : [{ "name"…" at bounding box center [529, 255] width 727 height 378
click at [157, 180] on div "23" at bounding box center [156, 194] width 19 height 31
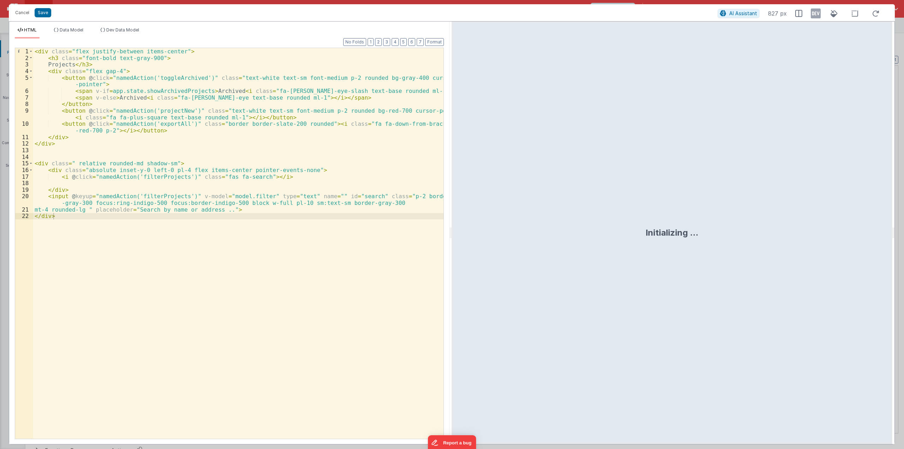
click at [136, 88] on div "< div class = "flex justify-between items-center" > < h3 class = "font-bold tex…" at bounding box center [238, 250] width 411 height 404
click at [172, 92] on div "< div class = "flex justify-between items-center" > < h3 class = "font-bold tex…" at bounding box center [238, 250] width 411 height 404
click at [39, 8] on button "Save" at bounding box center [43, 12] width 17 height 9
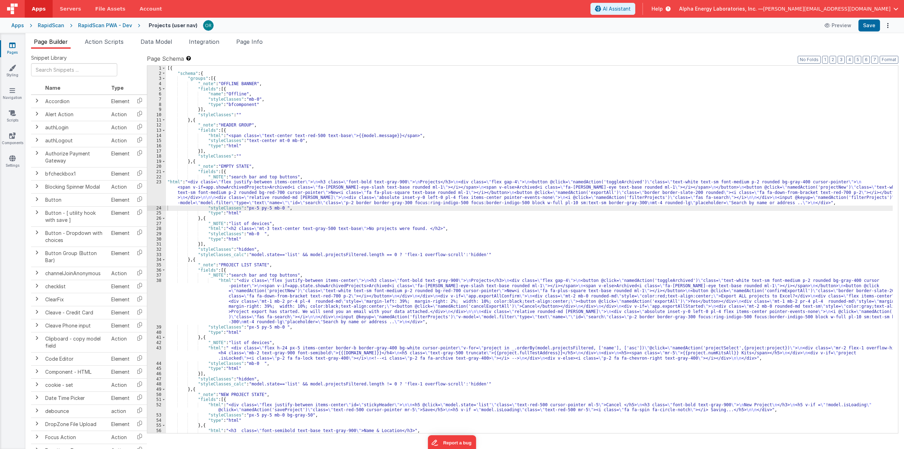
click at [408, 175] on div "[{ "schema" : { "groups" : [{ "_note" : "OFFLINE BANNER" , "fields" : [{ "name"…" at bounding box center [529, 255] width 727 height 378
type input "showArchivedProjects"
click at [606, 72] on span at bounding box center [867, 71] width 8 height 9
click at [328, 287] on div "[{ "schema" : { "groups" : [{ "_note" : "OFFLINE BANNER" , "fields" : [{ "name"…" at bounding box center [529, 255] width 727 height 378
click at [390, 306] on div "[{ "schema" : { "groups" : [{ "_note" : "OFFLINE BANNER" , "fields" : [{ "name"…" at bounding box center [529, 255] width 727 height 378
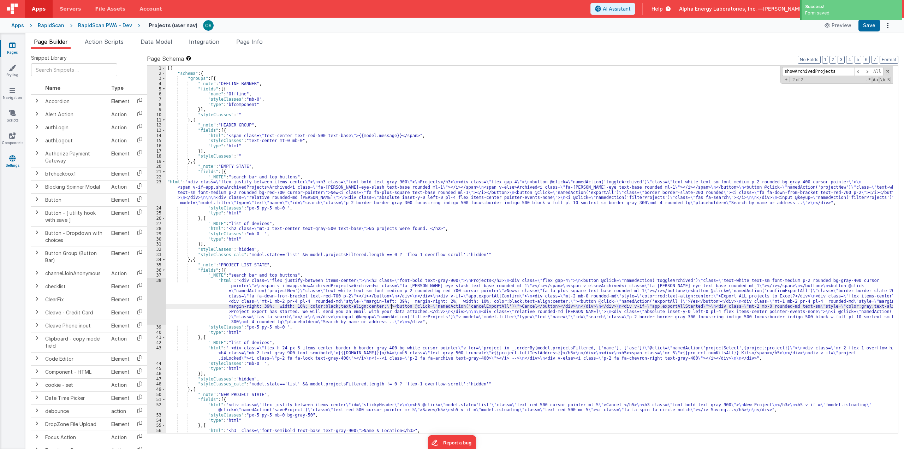
click at [14, 164] on link "Settings" at bounding box center [12, 162] width 25 height 14
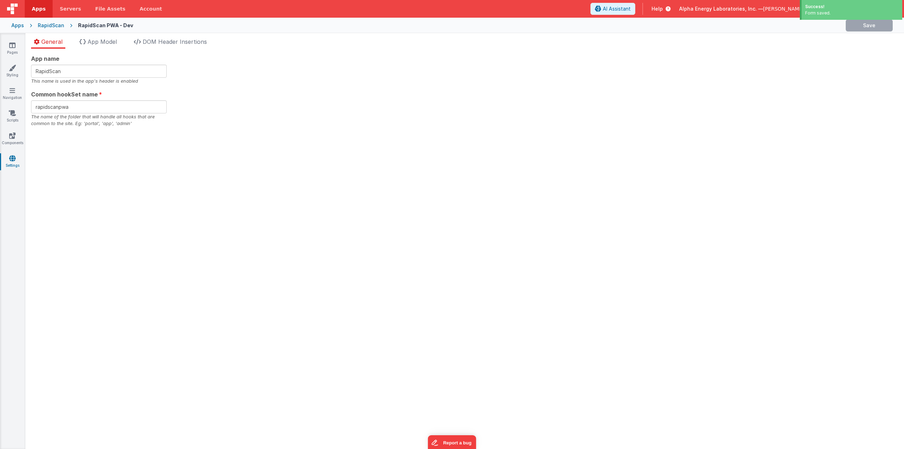
click at [109, 37] on div "General App Model DOM Header Insertions App name RapidScan This name is used in…" at bounding box center [464, 241] width 879 height 416
click at [107, 38] on span "App Model" at bounding box center [102, 41] width 29 height 7
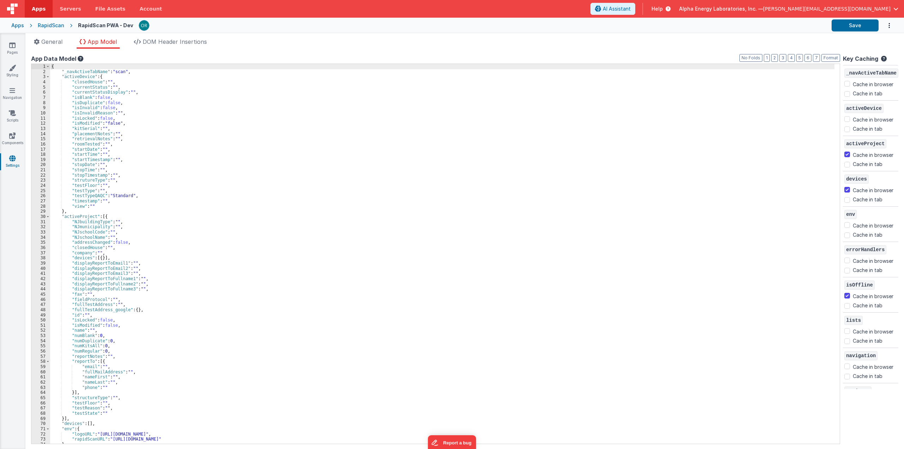
click at [164, 299] on div "{ "_navActiveTabName" : "scan" , "activeDevice" : { "closedHouse" : "" , "curre…" at bounding box center [442, 259] width 784 height 390
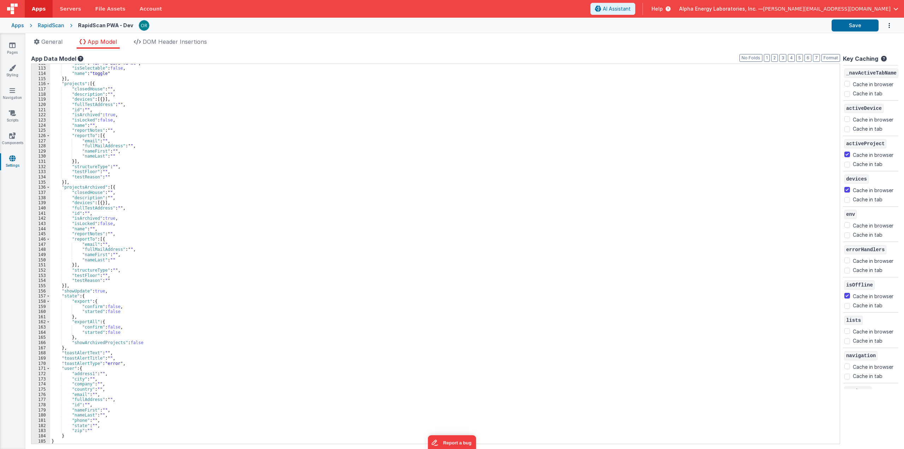
scroll to position [599, 0]
drag, startPoint x: 87, startPoint y: 296, endPoint x: 32, endPoint y: 296, distance: 55.1
click at [32, 296] on div "112 113 114 115 116 117 118 119 120 121 122 123 124 125 126 127 128 129 130 131…" at bounding box center [435, 254] width 809 height 380
drag, startPoint x: 87, startPoint y: 302, endPoint x: 96, endPoint y: 301, distance: 9.2
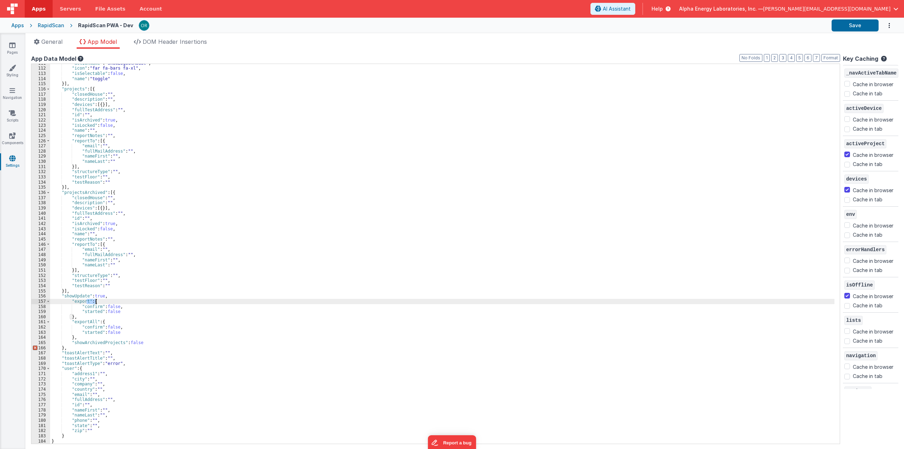
click at [96, 301] on div ""actionName" : "showLogoutModal" , "icon" : "far fa-bars fa-xl" , "isSelectable…" at bounding box center [442, 256] width 784 height 390
click at [80, 311] on div "} , { "actionName" : "showLogoutModal" , "icon" : "far fa-bars fa-xl" , "isSele…" at bounding box center [442, 256] width 784 height 390
click at [82, 312] on div "} , { "actionName" : "showLogoutModal" , "icon" : "far fa-bars fa-xl" , "isSele…" at bounding box center [442, 256] width 784 height 390
click at [134, 312] on div "} , { "actionName" : "showLogoutModal" , "icon" : "far fa-bars fa-xl" , "isSele…" at bounding box center [442, 256] width 784 height 390
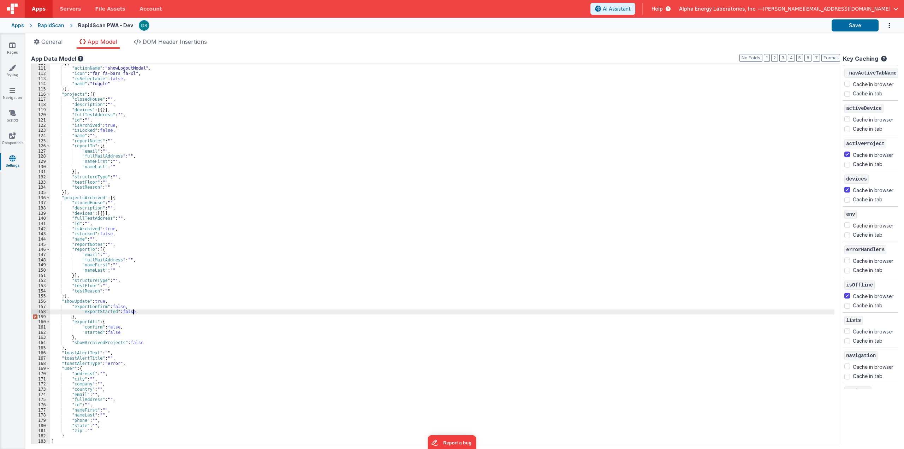
scroll to position [583, 0]
drag, startPoint x: 94, startPoint y: 319, endPoint x: 105, endPoint y: 320, distance: 10.6
click at [105, 320] on div ""name" : "projects" } , { "actionName" : "showLogoutModal" , "icon" : "far fa-b…" at bounding box center [442, 256] width 784 height 390
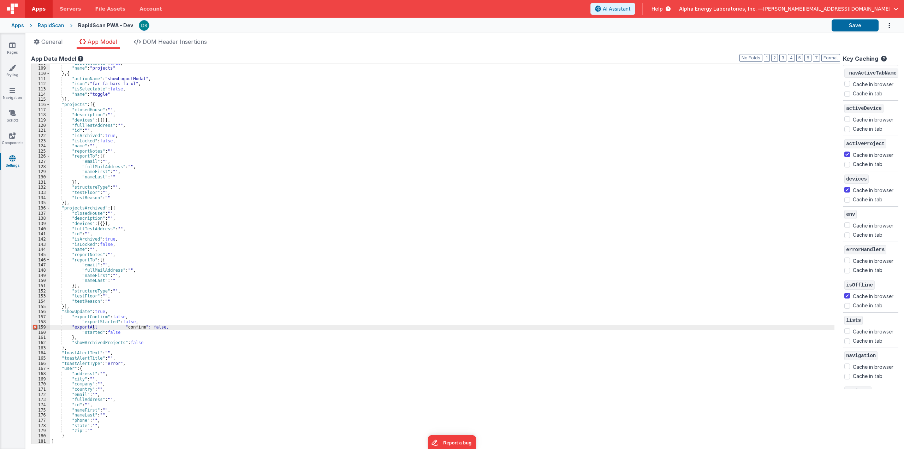
scroll to position [578, 0]
click at [136, 325] on div ""isSelectable" : true , "name" : "projects" } , { "actionName" : "showLogoutMod…" at bounding box center [442, 256] width 784 height 390
click at [81, 332] on div ""isSelectable" : true , "name" : "projects" } , { "actionName" : "showLogoutMod…" at bounding box center [442, 256] width 784 height 390
click at [72, 341] on div ""isSelectable" : true , "name" : "projects" } , { "actionName" : "showLogoutMod…" at bounding box center [442, 256] width 784 height 390
click at [77, 339] on div ""isSelectable" : true , "name" : "projects" } , { "actionName" : "showLogoutMod…" at bounding box center [442, 256] width 784 height 390
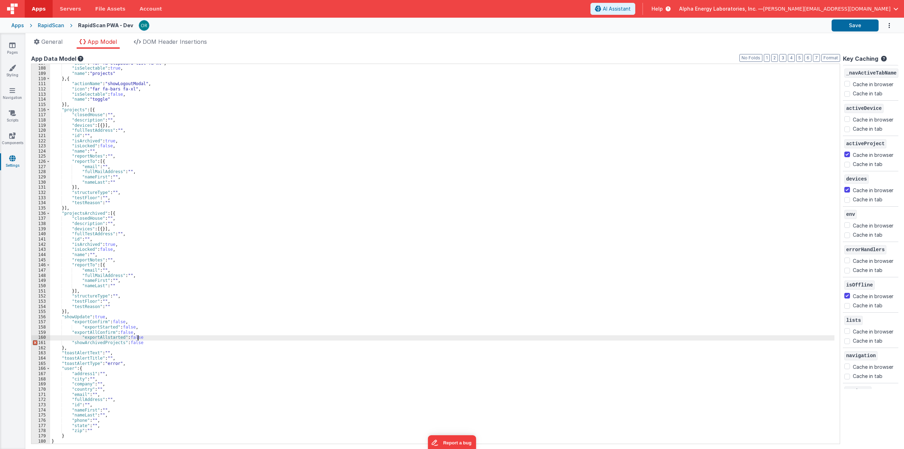
scroll to position [573, 0]
click at [70, 349] on div ""icon" : "far fa-clipboard-list fa-xl" , "isSelectable" : true , "name" : "proj…" at bounding box center [442, 256] width 784 height 390
click at [138, 342] on div ""actionName" : "gotoProjects" , "icon" : "far fa-clipboard-list fa-xl" , "isSel…" at bounding box center [442, 256] width 784 height 390
checkbox input "false"
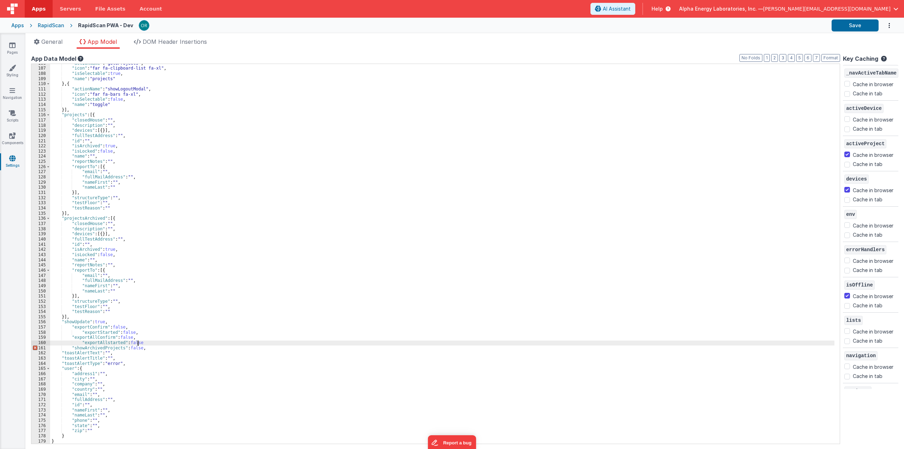
checkbox input "false"
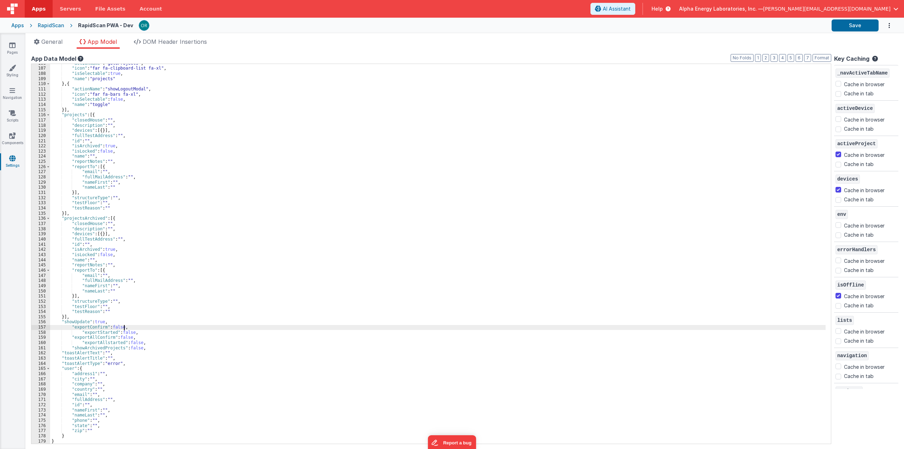
click at [226, 325] on div ""actionName" : "gotoProjects" , "icon" : "far fa-clipboard-list fa-xl" , "isSel…" at bounding box center [442, 256] width 784 height 390
click at [606, 57] on button "Format" at bounding box center [822, 58] width 19 height 8
click at [107, 316] on div ""actionName" : "gotoProjects" , "icon" : "far fa-clipboard-list fa-xl" , "isSel…" at bounding box center [442, 256] width 784 height 390
click at [96, 332] on div ""actionName" : "gotoProjects" , "icon" : "far fa-clipboard-list fa-xl" , "isSel…" at bounding box center [442, 256] width 784 height 390
click at [90, 347] on div ""actionName" : "gotoProjects" , "icon" : "far fa-clipboard-list fa-xl" , "isSel…" at bounding box center [442, 256] width 784 height 390
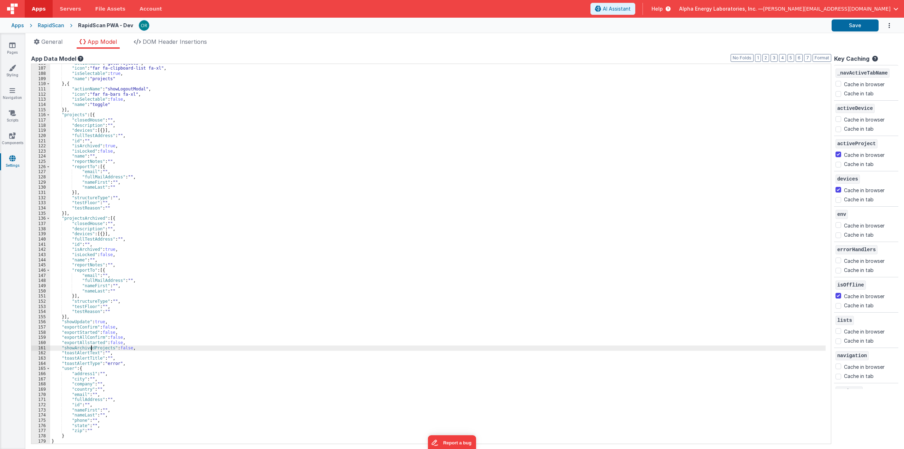
click at [78, 379] on div ""actionName" : "gotoProjects" , "icon" : "far fa-clipboard-list fa-xl" , "isSel…" at bounding box center [442, 256] width 784 height 390
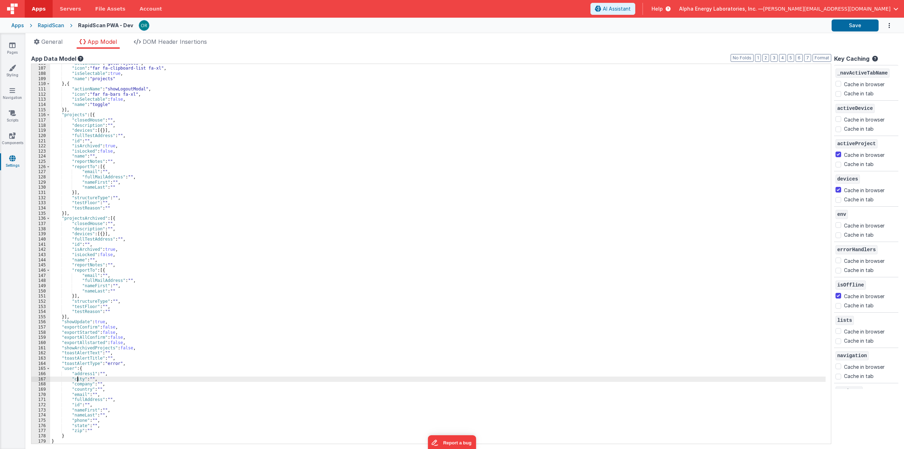
click at [90, 339] on div ""actionName" : "gotoProjects" , "icon" : "far fa-clipboard-list fa-xl" , "isSel…" at bounding box center [442, 256] width 784 height 390
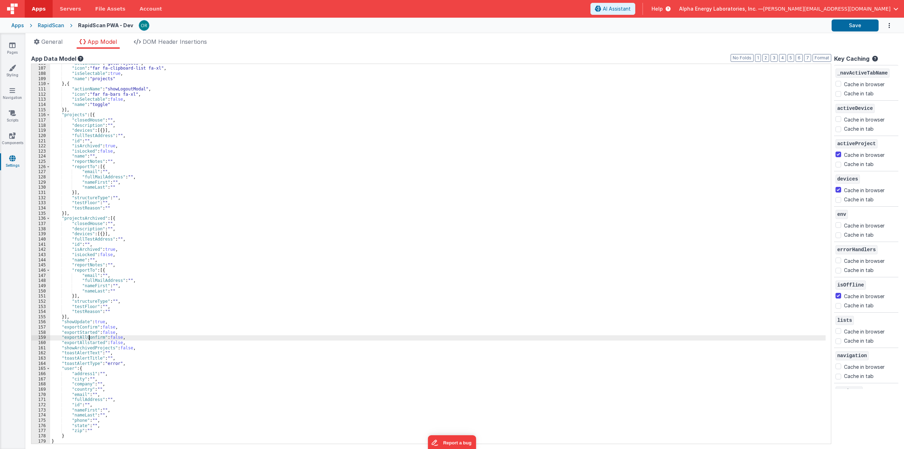
click at [87, 349] on div ""actionName" : "gotoProjects" , "icon" : "far fa-clipboard-list fa-xl" , "isSel…" at bounding box center [442, 256] width 784 height 390
click at [98, 327] on div ""actionName" : "gotoProjects" , "icon" : "far fa-clipboard-list fa-xl" , "isSel…" at bounding box center [442, 256] width 784 height 390
click at [11, 118] on link "Scripts" at bounding box center [12, 116] width 25 height 14
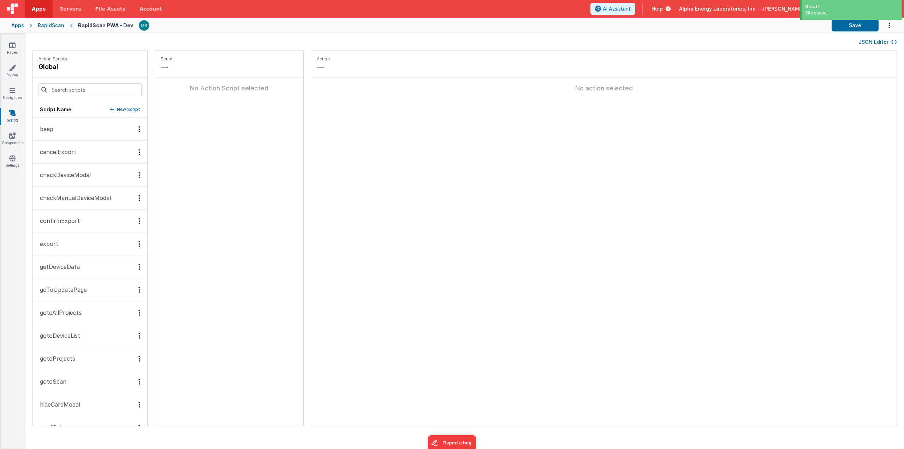
click at [138, 152] on icon "Options" at bounding box center [139, 152] width 2 height 0
click at [102, 176] on div "Delete" at bounding box center [113, 177] width 62 height 13
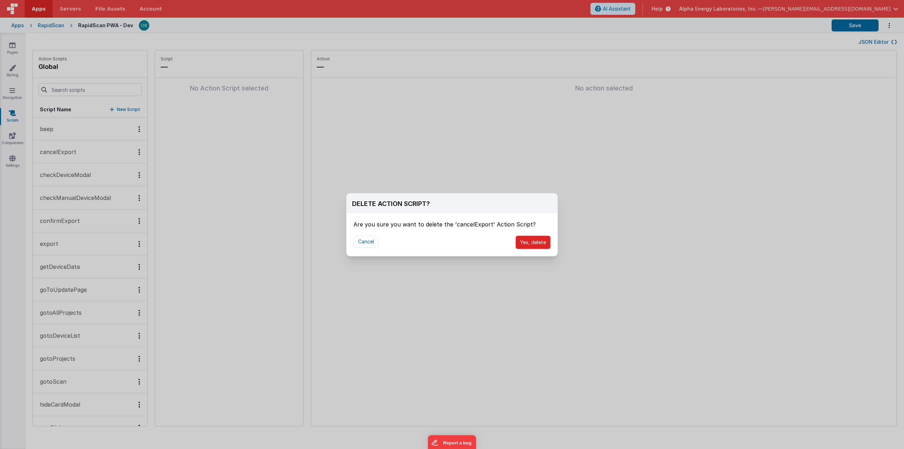
click at [530, 241] on button "Yes, delete" at bounding box center [533, 242] width 35 height 13
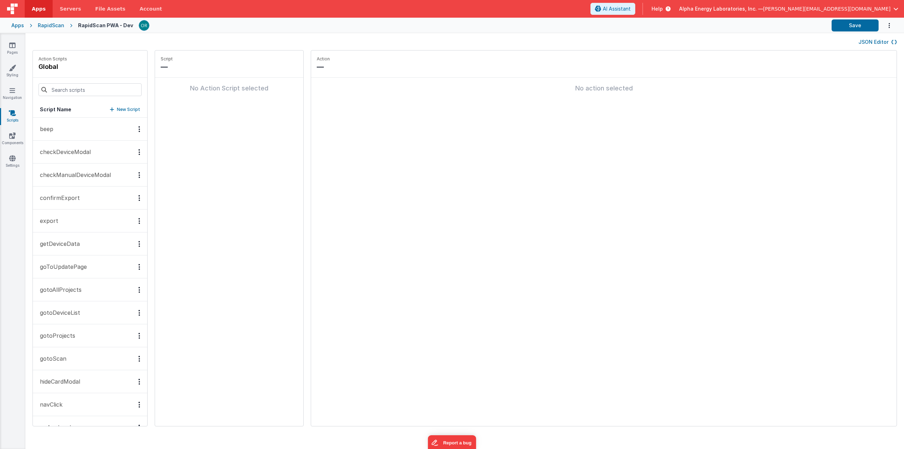
click at [138, 198] on icon "Options" at bounding box center [139, 198] width 2 height 0
click at [113, 217] on div "Delete" at bounding box center [113, 223] width 62 height 13
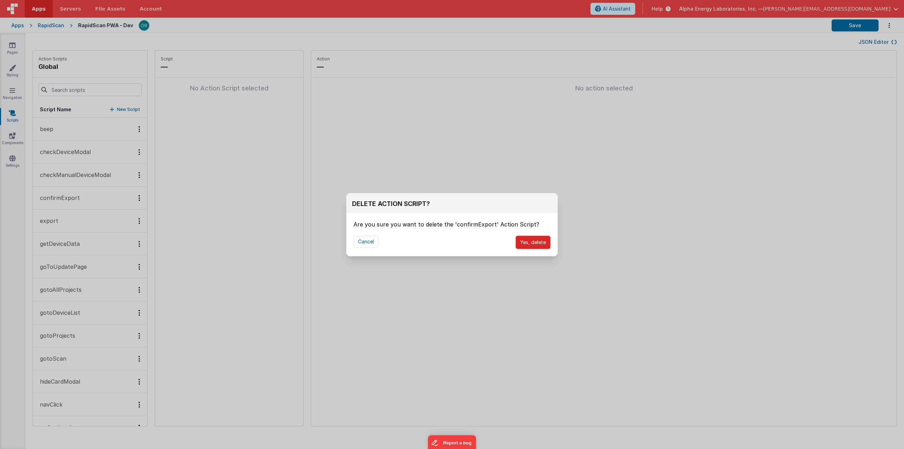
click at [542, 246] on button "Yes, delete" at bounding box center [533, 242] width 35 height 13
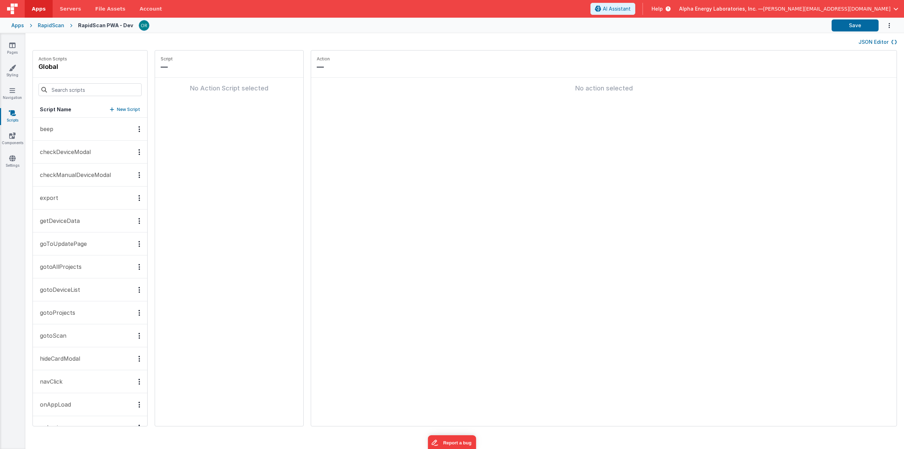
click at [84, 192] on button "export" at bounding box center [90, 197] width 114 height 23
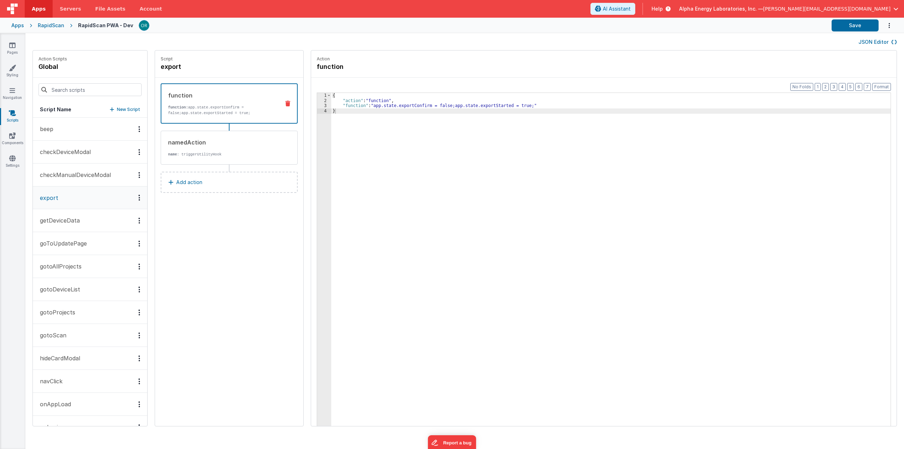
click at [386, 106] on div "{ "action" : "function" , "function" : "app.state.exportConfirm = false;app.sta…" at bounding box center [616, 276] width 570 height 366
click at [446, 105] on div "{ "action" : "function" , "function" : "app.exportConfirm = false;app.state.exp…" at bounding box center [616, 276] width 570 height 366
drag, startPoint x: 480, startPoint y: 106, endPoint x: 421, endPoint y: 104, distance: 59.0
click at [421, 104] on div "{ "action" : "function" , "function" : "app.exportConfirm = false;app.exportSta…" at bounding box center [616, 276] width 570 height 366
click at [138, 197] on icon "Options" at bounding box center [139, 197] width 2 height 0
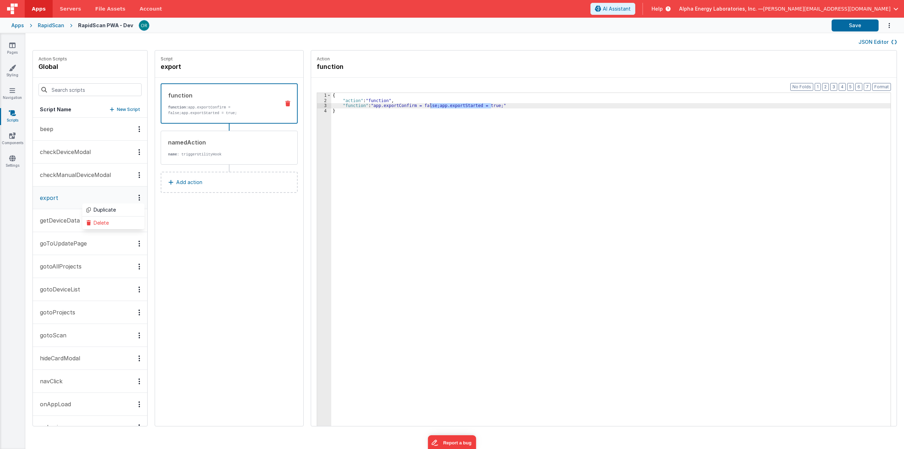
click at [245, 276] on div at bounding box center [452, 224] width 904 height 449
click at [138, 197] on icon "Options" at bounding box center [139, 197] width 2 height 0
click at [114, 226] on div "Delete" at bounding box center [113, 222] width 62 height 13
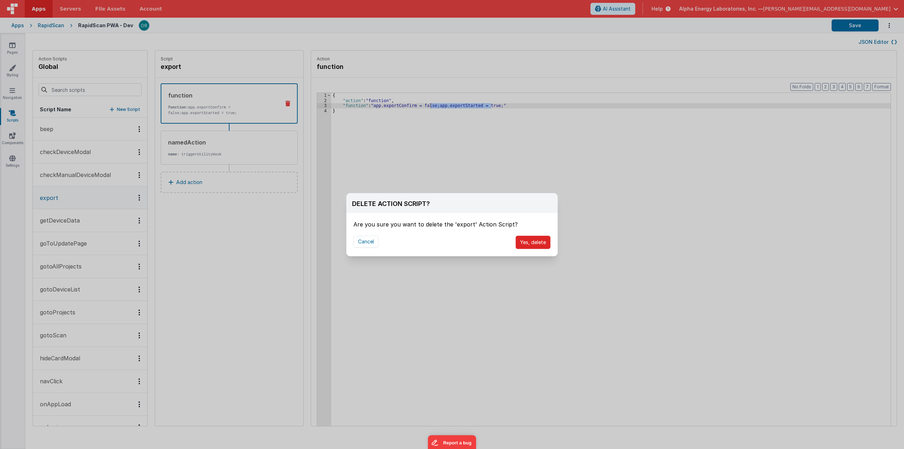
click at [540, 244] on button "Yes, delete" at bounding box center [533, 242] width 35 height 13
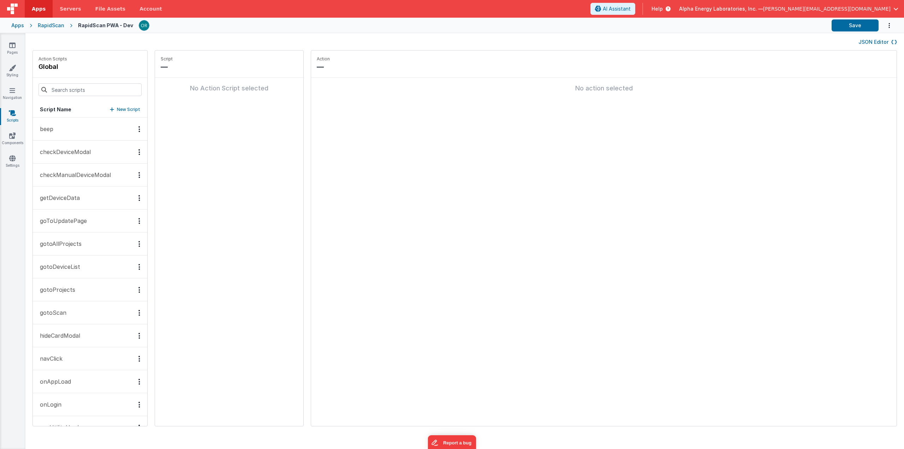
click at [435, 208] on fieldset "Action — No action selected" at bounding box center [603, 237] width 585 height 375
click at [606, 28] on button "Save" at bounding box center [855, 25] width 47 height 12
click at [13, 46] on icon at bounding box center [12, 45] width 6 height 7
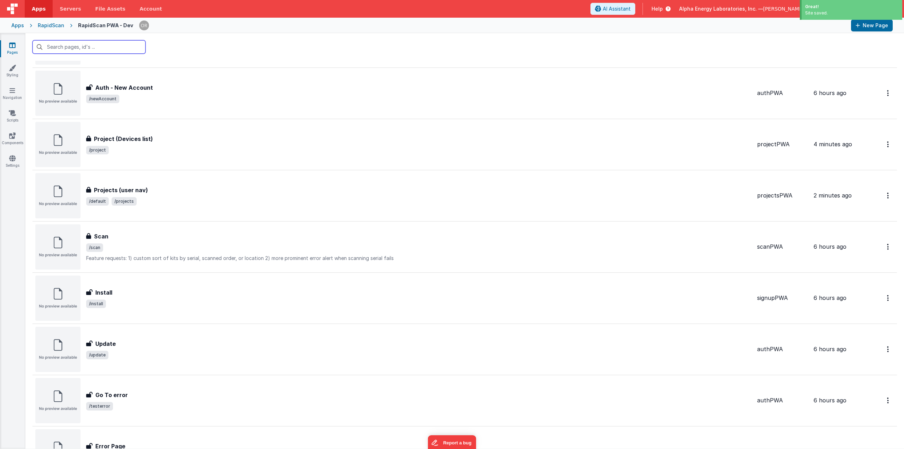
scroll to position [326, 0]
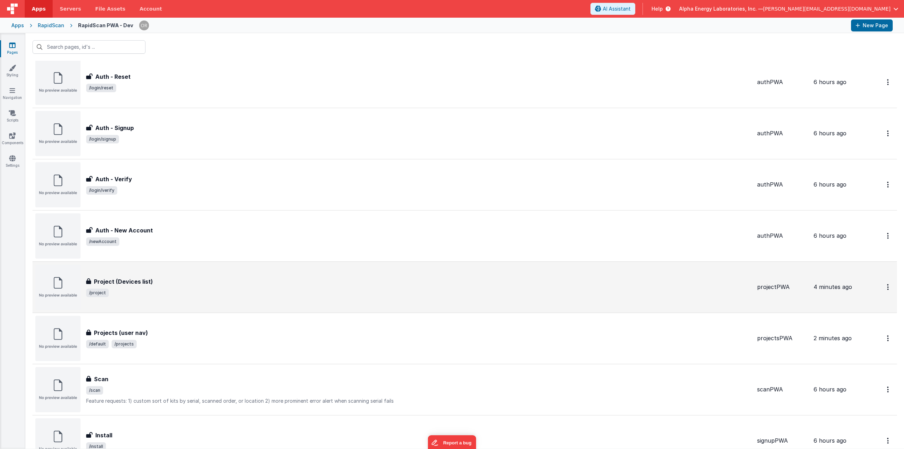
click at [145, 271] on div "Project (Devices list) Project (Devices list) /project" at bounding box center [393, 286] width 716 height 45
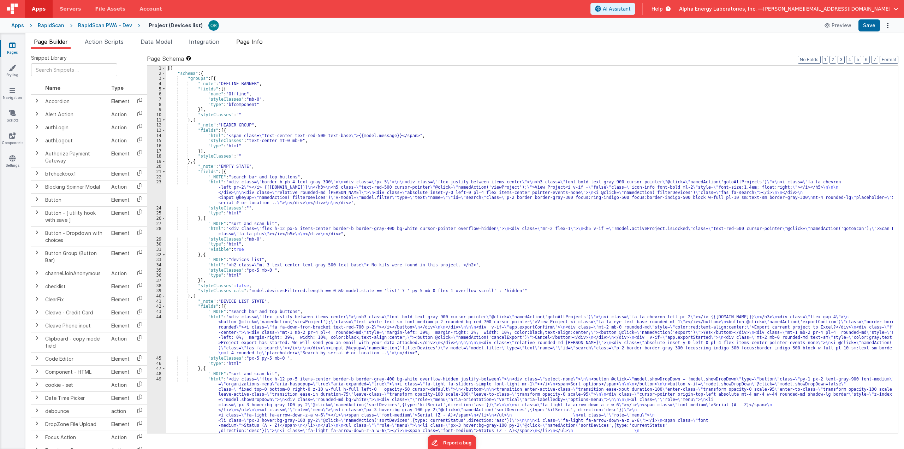
click at [256, 46] on li "Page Info" at bounding box center [249, 42] width 32 height 11
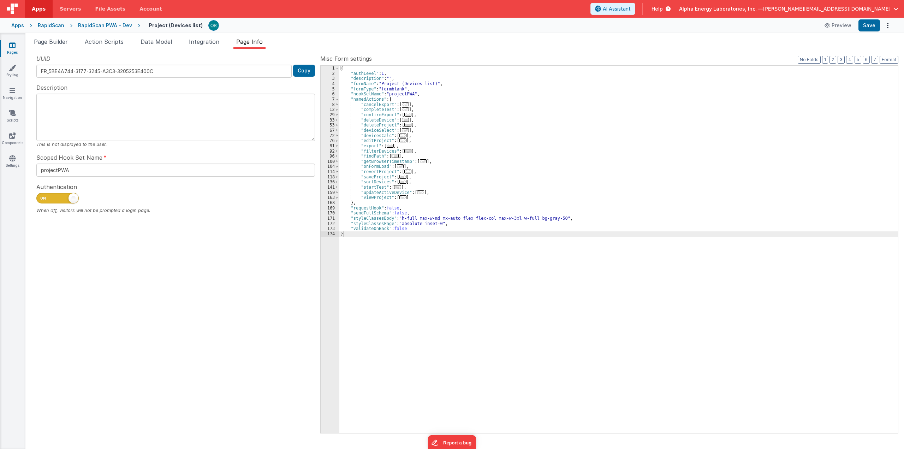
click at [495, 139] on div "{ "authLevel" : 1 , "description" : "" , "formName" : "Project (Devices list)" …" at bounding box center [618, 255] width 559 height 378
type input "showArchivedProjects"
click at [111, 25] on div "RapidScan PWA - Dev" at bounding box center [105, 25] width 54 height 7
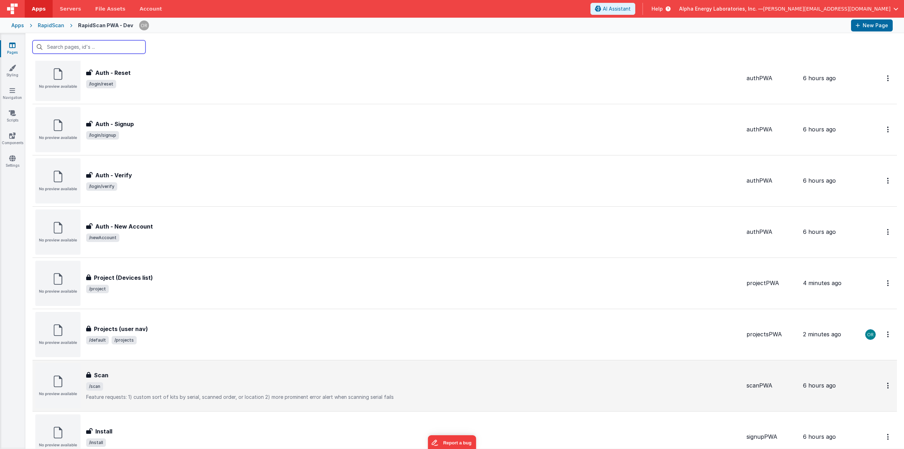
scroll to position [424, 0]
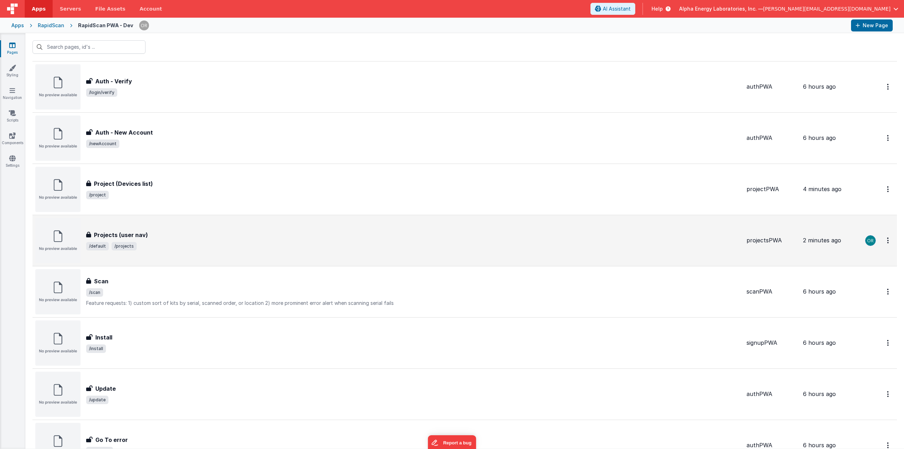
click at [135, 244] on span "/default /projects" at bounding box center [413, 246] width 655 height 8
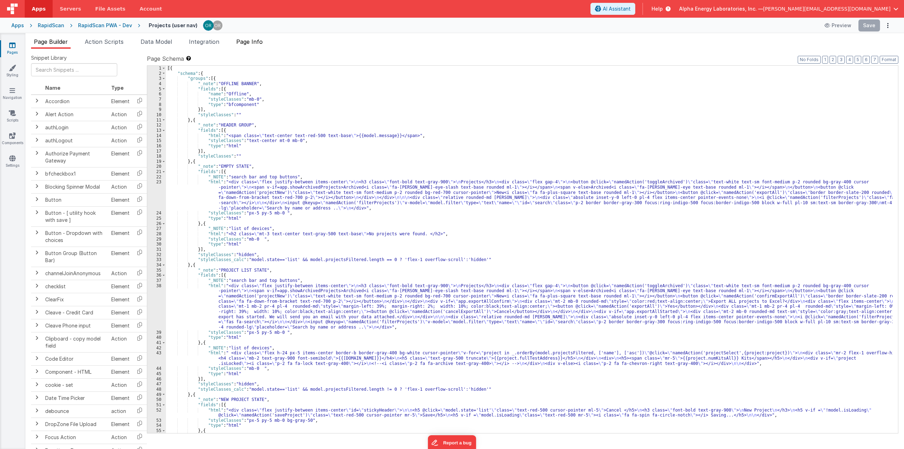
click at [264, 48] on li "Page Info" at bounding box center [249, 42] width 32 height 11
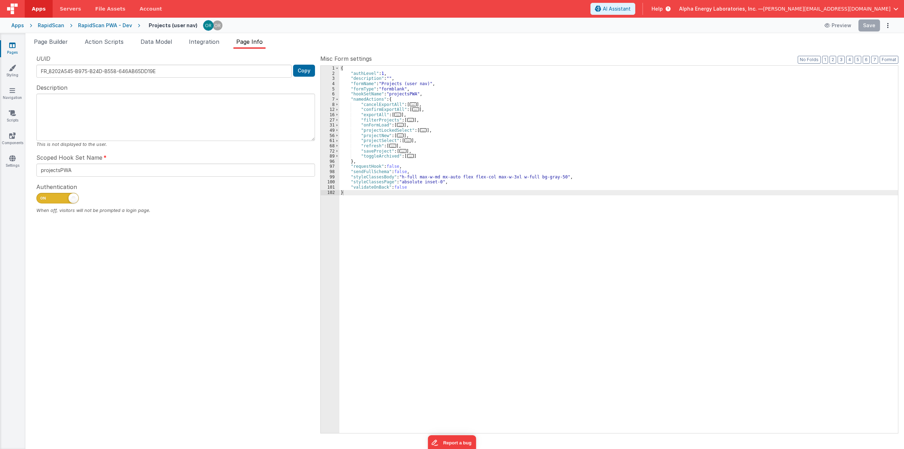
click at [606, 114] on div "{ "authLevel" : 1 , "description" : "" , "formName" : "Projects (user nav)" , "…" at bounding box center [618, 255] width 559 height 378
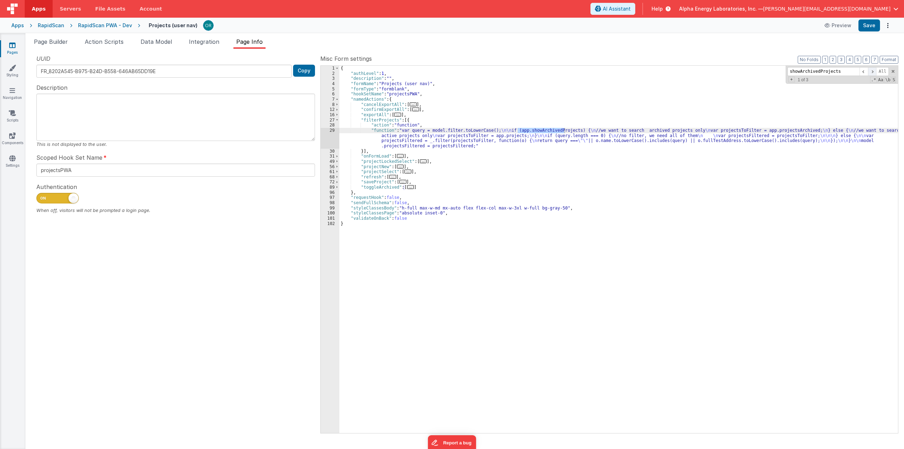
type input "showArchivedProjects"
click at [606, 73] on span at bounding box center [872, 71] width 8 height 9
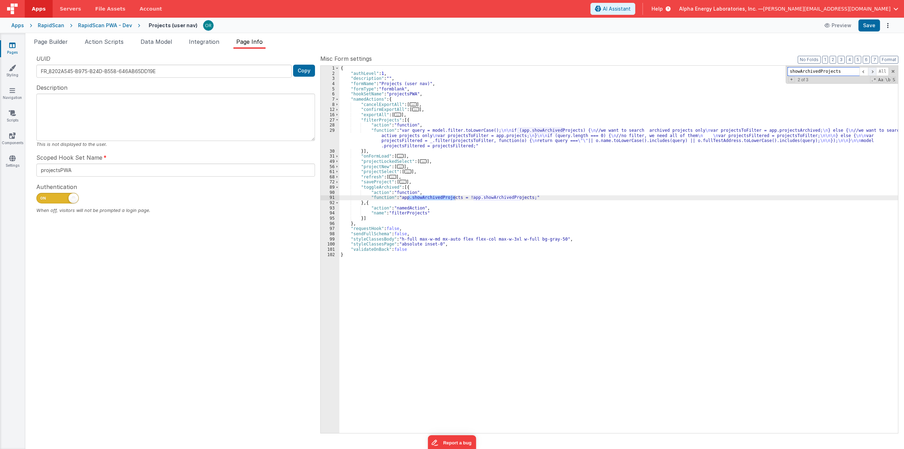
click at [606, 73] on span at bounding box center [872, 71] width 8 height 9
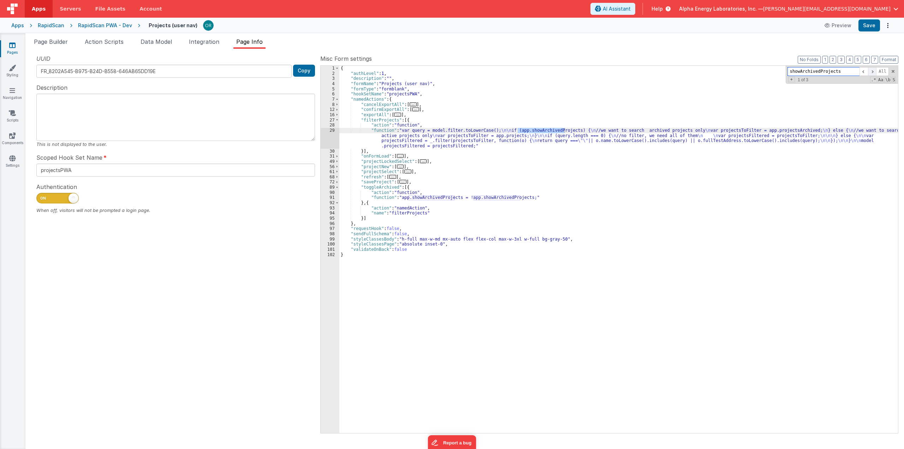
click at [606, 73] on span at bounding box center [872, 71] width 8 height 9
click at [146, 308] on div "UUID FR_8202A545-B975-B24D-B558-646AB65DD19E Copy Description This is not displ…" at bounding box center [175, 243] width 289 height 378
click at [107, 26] on div "RapidScan PWA - Dev" at bounding box center [105, 25] width 54 height 7
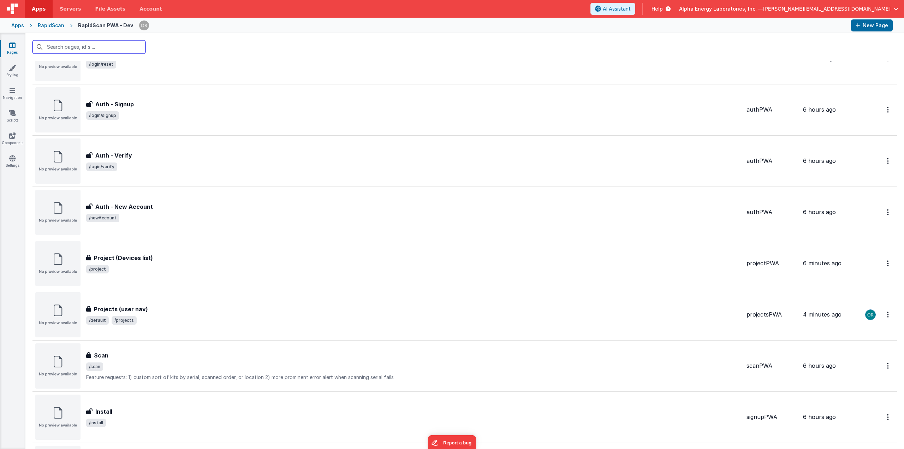
scroll to position [433, 0]
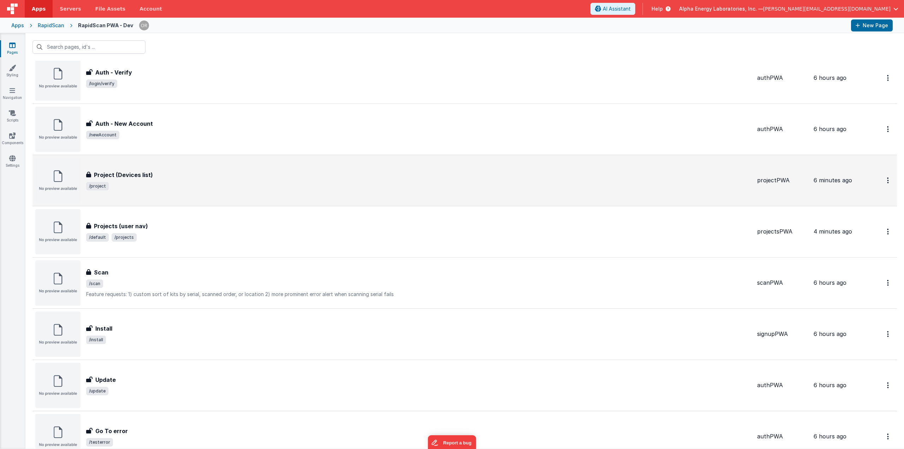
click at [170, 174] on div "Project (Devices list)" at bounding box center [418, 175] width 665 height 8
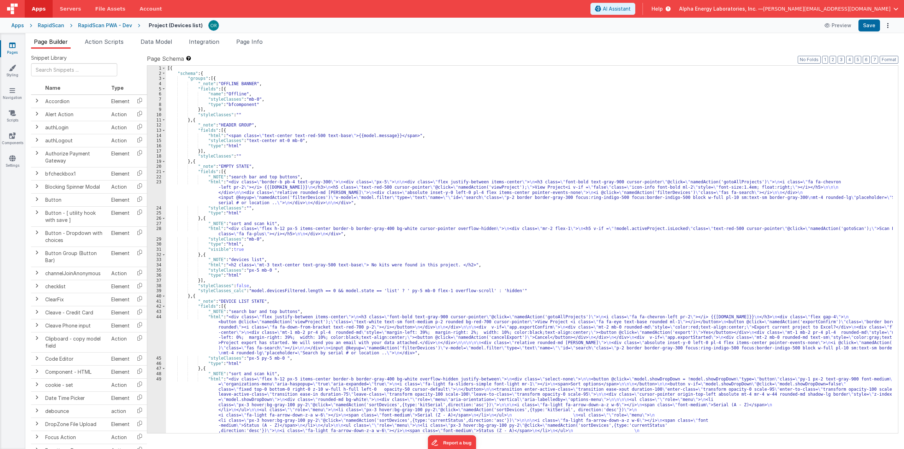
click at [283, 309] on div "[{ "schema" : { "groups" : [{ "_note" : "OFFLINE BANNER" , "fields" : [{ "name"…" at bounding box center [529, 301] width 727 height 471
click at [213, 183] on div "[{ "schema" : { "groups" : [{ "_note" : "OFFLINE BANNER" , "fields" : [{ "name"…" at bounding box center [529, 301] width 727 height 471
click at [212, 317] on div "[{ "schema" : { "groups" : [{ "_note" : "OFFLINE BANNER" , "fields" : [{ "name"…" at bounding box center [529, 301] width 727 height 471
click at [156, 316] on div "44" at bounding box center [156, 334] width 19 height 41
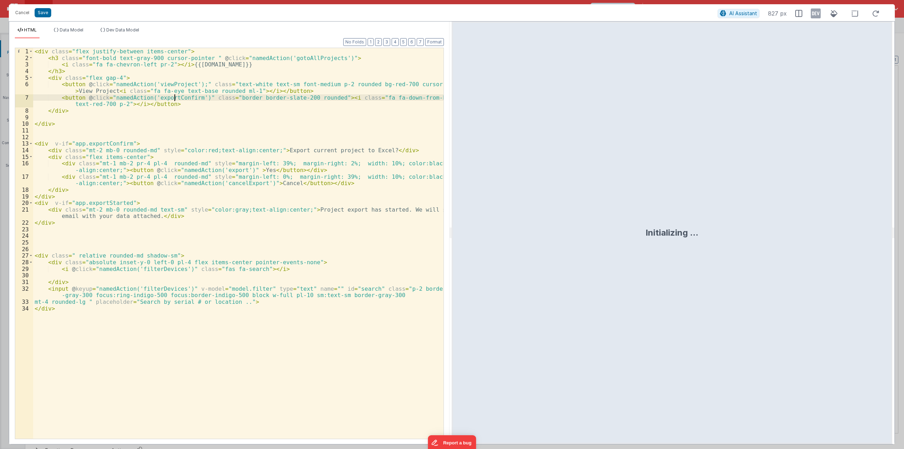
click at [173, 96] on div "< div class = "flex justify-between items-center" > < h3 class = "font-bold tex…" at bounding box center [238, 250] width 411 height 404
click at [173, 96] on div "< div class = "flex justify-between items-center" > < h3 class = "font-bold tex…" at bounding box center [238, 243] width 410 height 391
click at [173, 96] on div "< div class = "flex justify-between items-center" > < h3 class = "font-bold tex…" at bounding box center [238, 250] width 411 height 404
click at [171, 96] on div "< div class = "flex justify-between items-center" > < h3 class = "font-bold tex…" at bounding box center [238, 243] width 410 height 391
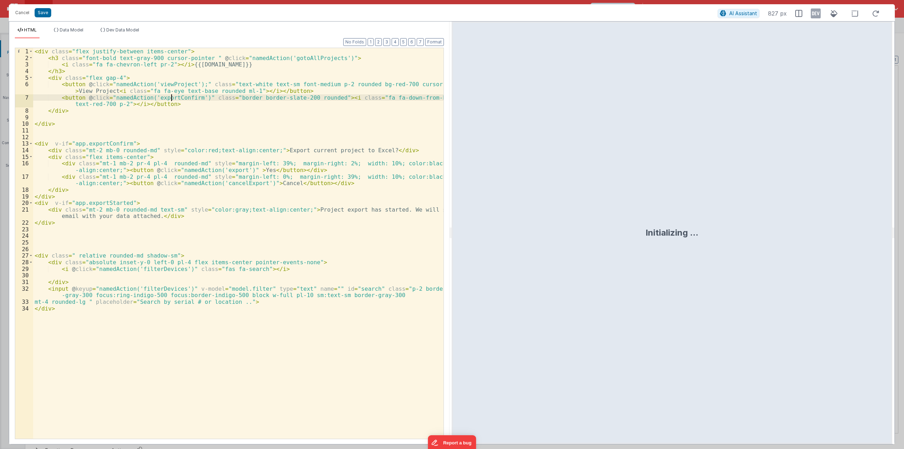
click at [171, 96] on div "< div class = "flex justify-between items-center" > < h3 class = "font-bold tex…" at bounding box center [238, 250] width 411 height 404
click at [167, 116] on div "< div class = "flex justify-between items-center" > < h3 class = "font-bold tex…" at bounding box center [238, 250] width 411 height 404
click at [18, 14] on button "Cancel" at bounding box center [22, 13] width 21 height 10
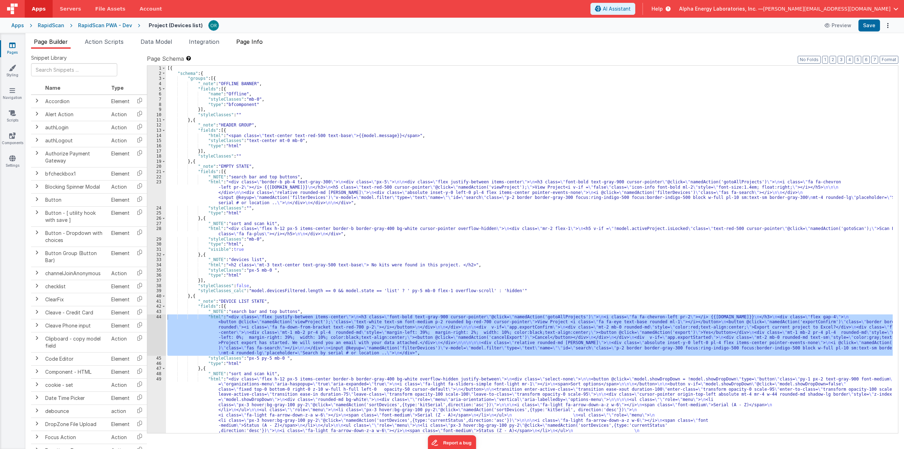
click at [249, 41] on span "Page Info" at bounding box center [249, 41] width 26 height 7
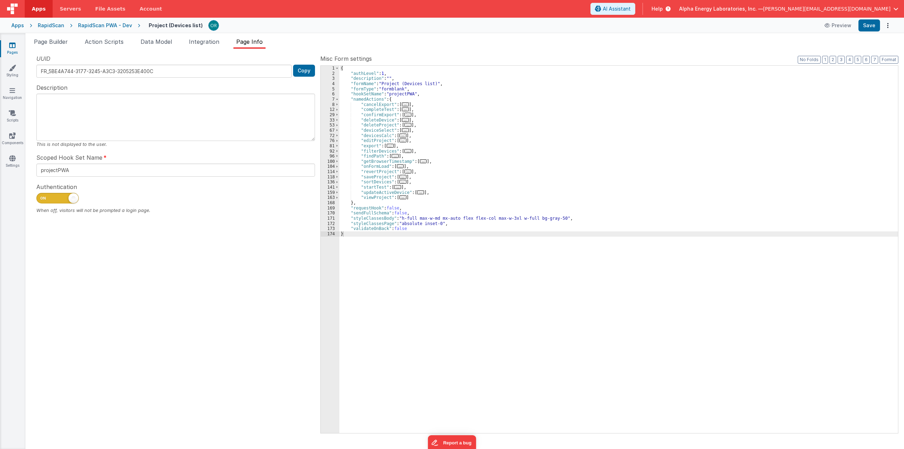
click at [100, 24] on div "RapidScan PWA - Dev" at bounding box center [105, 25] width 54 height 7
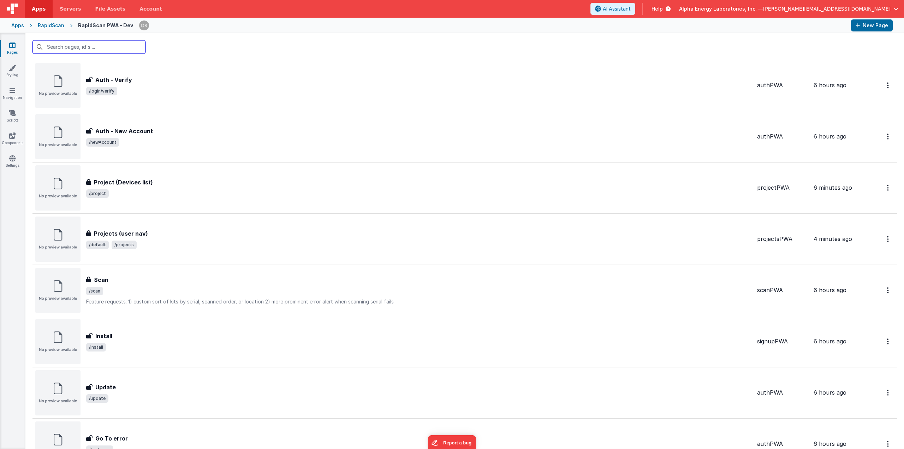
scroll to position [459, 0]
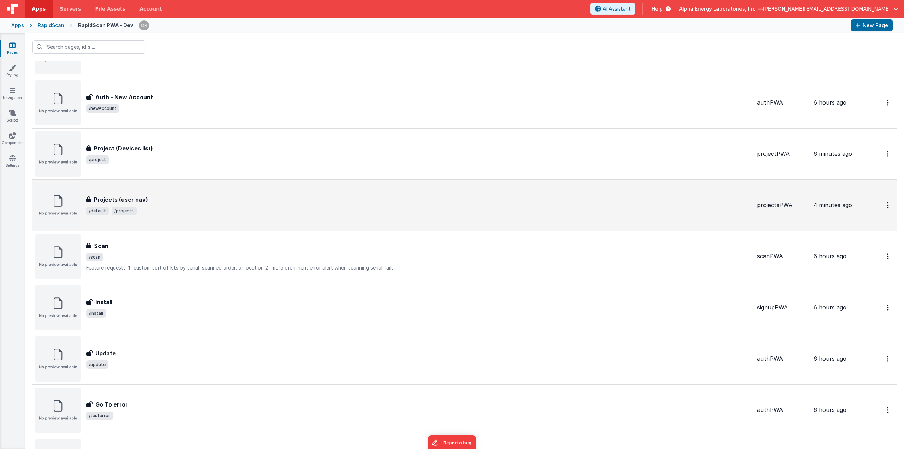
click at [177, 202] on div "Projects (user nav)" at bounding box center [418, 199] width 665 height 8
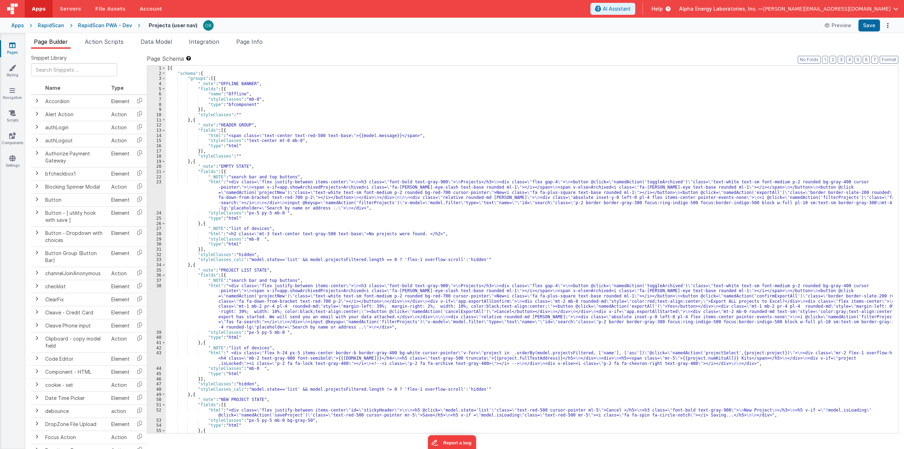
click at [258, 40] on span "Page Info" at bounding box center [249, 41] width 26 height 7
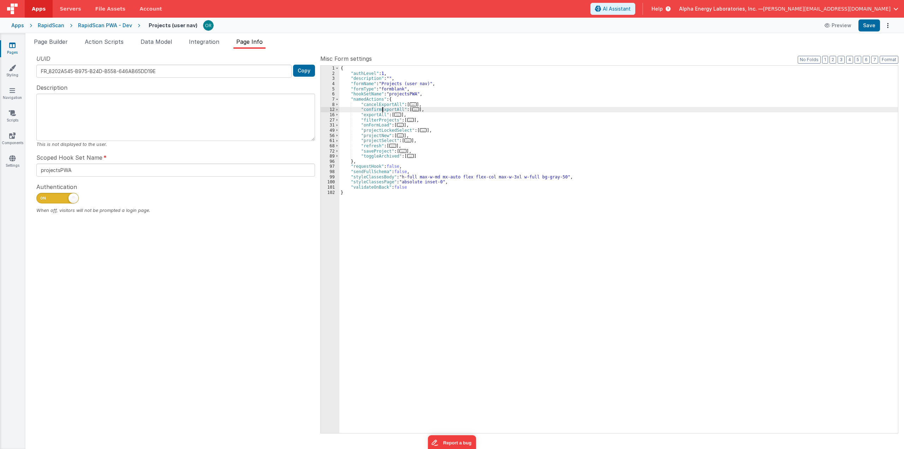
click at [383, 111] on div "{ "authLevel" : 1 , "description" : "" , "formName" : "Projects (user nav)" , "…" at bounding box center [618, 255] width 559 height 378
click at [117, 24] on div "RapidScan PWA - Dev" at bounding box center [105, 25] width 54 height 7
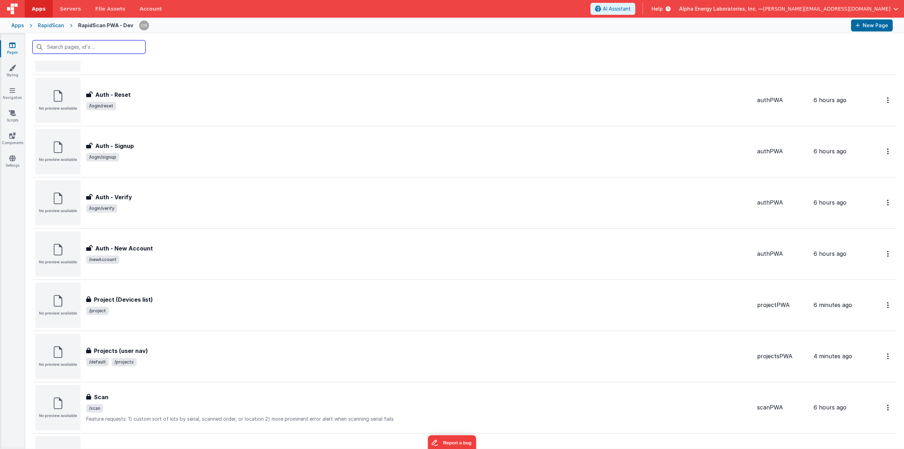
scroll to position [353, 0]
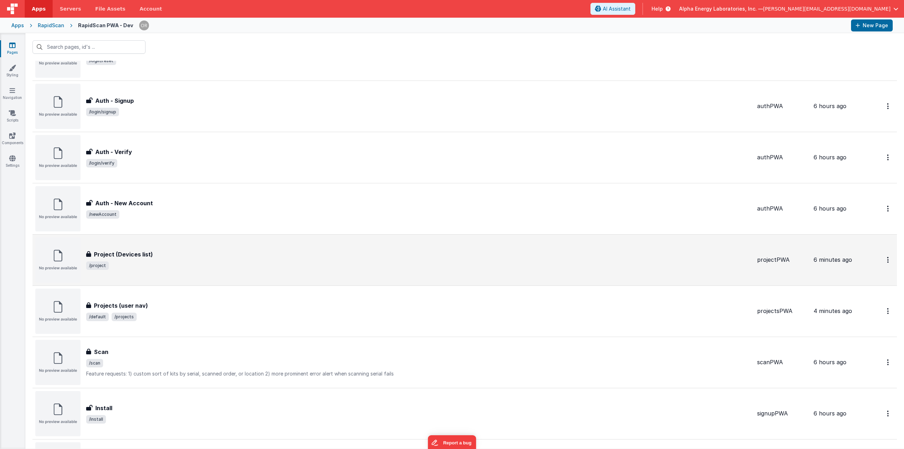
click at [162, 257] on div "Project (Devices list) Project (Devices list) /project" at bounding box center [418, 260] width 665 height 20
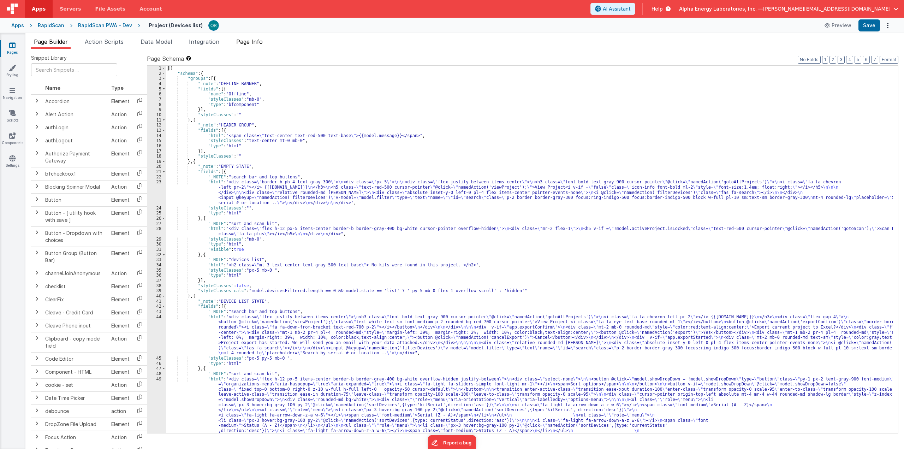
click at [263, 42] on span "Page Info" at bounding box center [249, 41] width 26 height 7
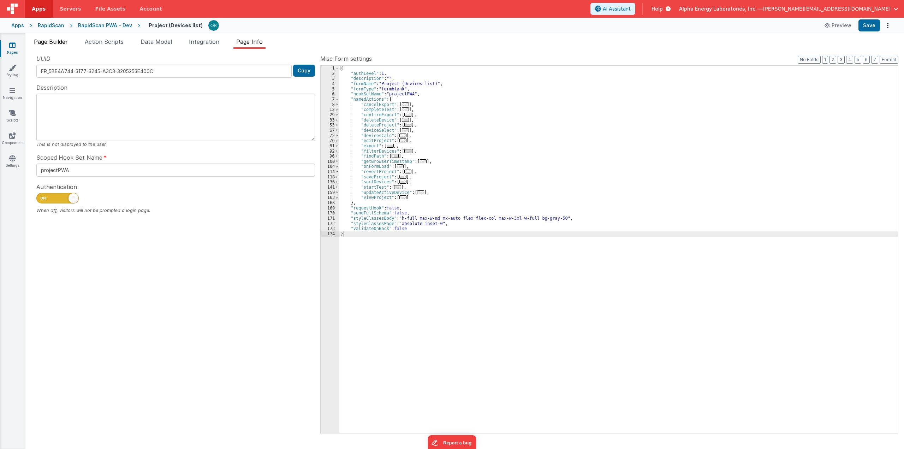
click at [37, 46] on li "Page Builder" at bounding box center [51, 42] width 40 height 11
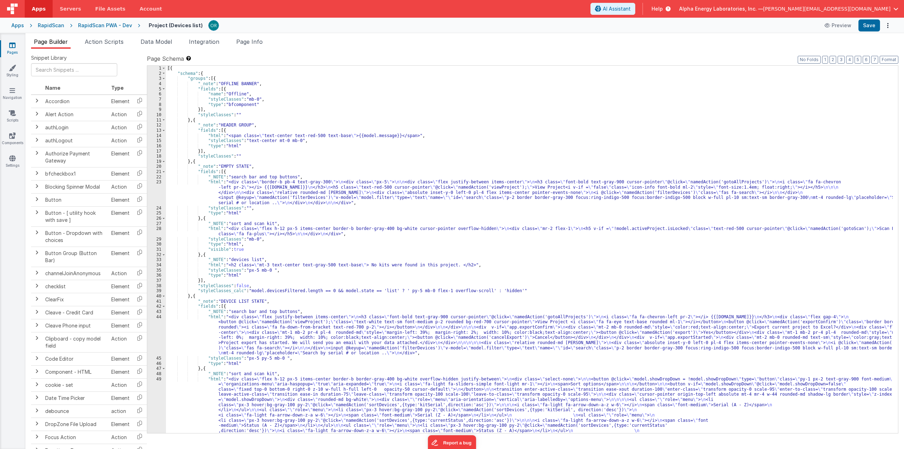
click at [48, 44] on span "Page Builder" at bounding box center [51, 41] width 34 height 7
click at [236, 357] on div "[{ "schema" : { "groups" : [{ "_note" : "OFFLINE BANNER" , "fields" : [{ "name"…" at bounding box center [529, 301] width 727 height 471
click at [213, 316] on div "[{ "schema" : { "groups" : [{ "_note" : "OFFLINE BANNER" , "fields" : [{ "name"…" at bounding box center [529, 301] width 727 height 471
click at [160, 318] on div "44" at bounding box center [156, 334] width 19 height 41
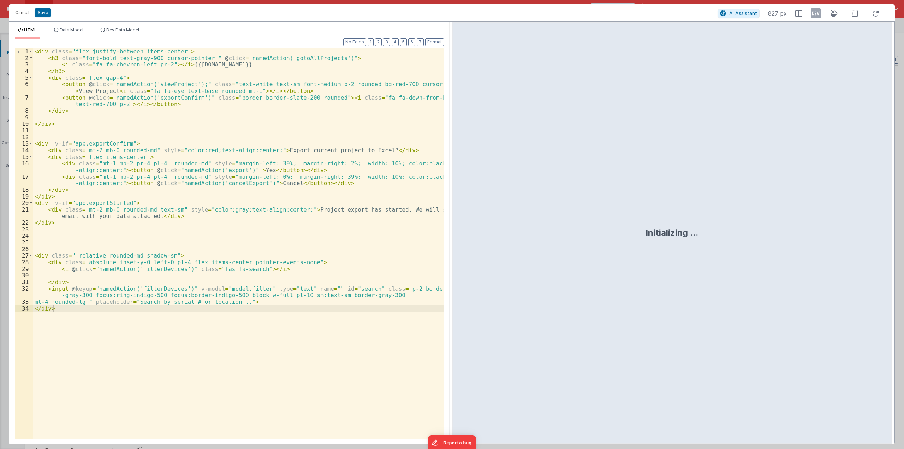
click at [157, 100] on div "< div class = "flex justify-between items-center" > < h3 class = "font-bold tex…" at bounding box center [238, 250] width 411 height 404
click at [240, 185] on div "< div class = "flex justify-between items-center" > < h3 class = "font-bold tex…" at bounding box center [238, 250] width 411 height 404
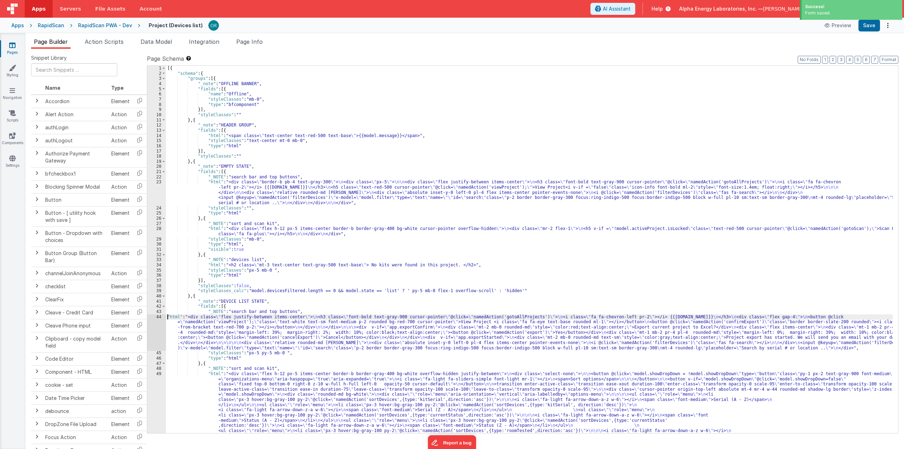
click at [168, 316] on div "[{ "schema" : { "groups" : [{ "_note" : "OFFLINE BANNER" , "fields" : [{ "name"…" at bounding box center [529, 301] width 727 height 471
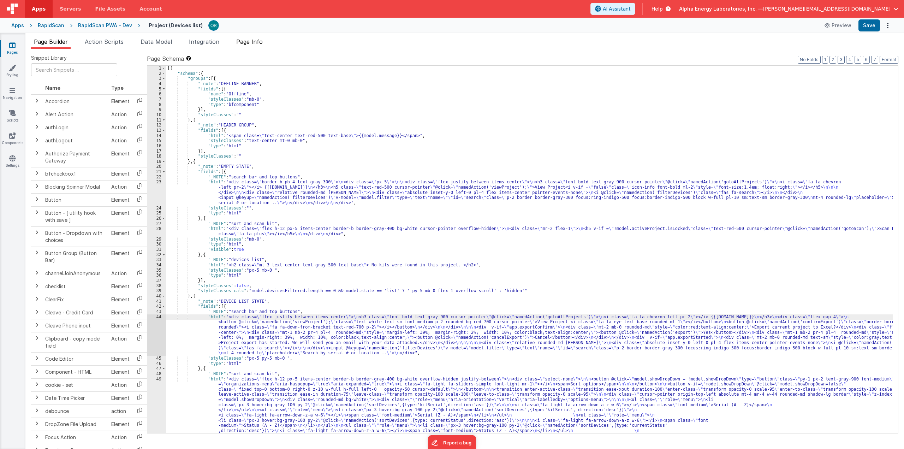
click at [244, 41] on span "Page Info" at bounding box center [249, 41] width 26 height 7
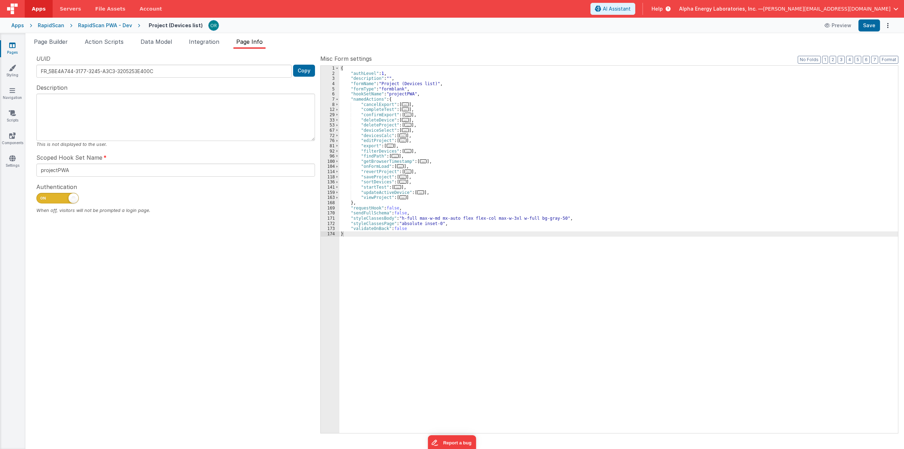
click at [388, 147] on span "..." at bounding box center [390, 146] width 7 height 4
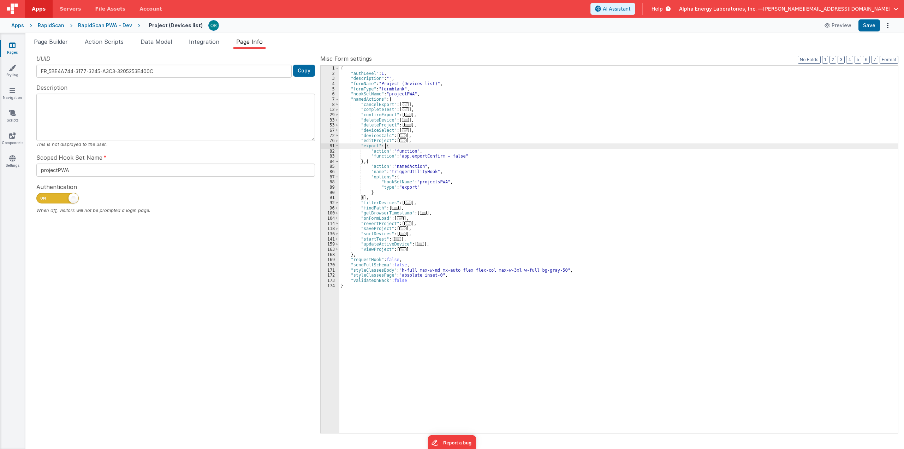
click at [434, 182] on div "{ "authLevel" : 1 , "description" : "" , "formName" : "Project (Devices list)" …" at bounding box center [618, 255] width 559 height 378
click at [533, 163] on div "{ "authLevel" : 1 , "description" : "" , "formName" : "Project (Devices list)" …" at bounding box center [618, 255] width 559 height 378
click at [606, 199] on div "{ "authLevel" : 1 , "description" : "" , "formName" : "Project (Devices list)" …" at bounding box center [618, 255] width 559 height 378
drag, startPoint x: 569, startPoint y: 123, endPoint x: 469, endPoint y: 106, distance: 101.4
click at [569, 123] on div "{ "authLevel" : 1 , "description" : "" , "formName" : "Project (Devices list)" …" at bounding box center [618, 255] width 559 height 378
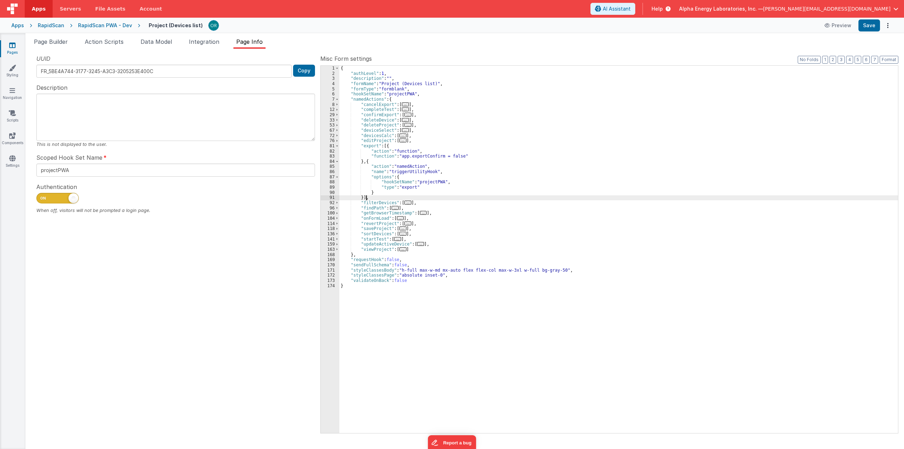
click at [466, 195] on div "{ "authLevel" : 1 , "description" : "" , "formName" : "Project (Devices list)" …" at bounding box center [618, 255] width 559 height 378
click at [521, 206] on div "{ "authLevel" : 1 , "description" : "" , "formName" : "Project (Devices list)" …" at bounding box center [618, 255] width 559 height 378
click at [507, 161] on div "{ "authLevel" : 1 , "description" : "" , "formName" : "Project (Devices list)" …" at bounding box center [618, 255] width 559 height 378
click at [494, 150] on div "{ "authLevel" : 1 , "description" : "" , "formName" : "Project (Devices list)" …" at bounding box center [618, 255] width 559 height 378
click at [462, 198] on div "{ "authLevel" : 1 , "description" : "" , "formName" : "Project (Devices list)" …" at bounding box center [618, 255] width 559 height 378
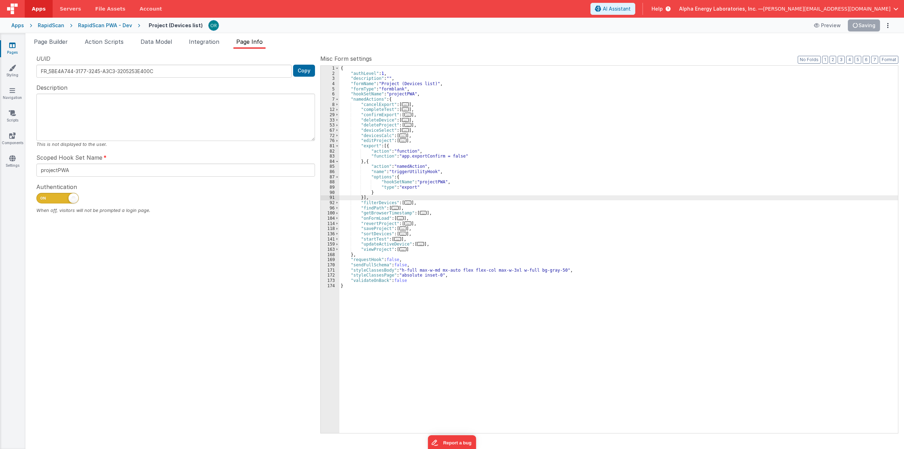
click at [97, 24] on div "RapidScan PWA - Dev" at bounding box center [105, 25] width 54 height 7
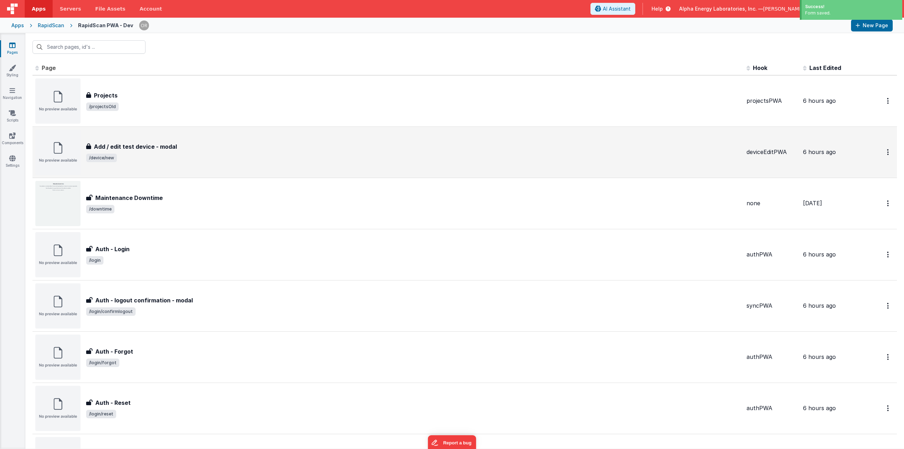
click at [162, 142] on h3 "Add / edit test device - modal" at bounding box center [135, 146] width 83 height 8
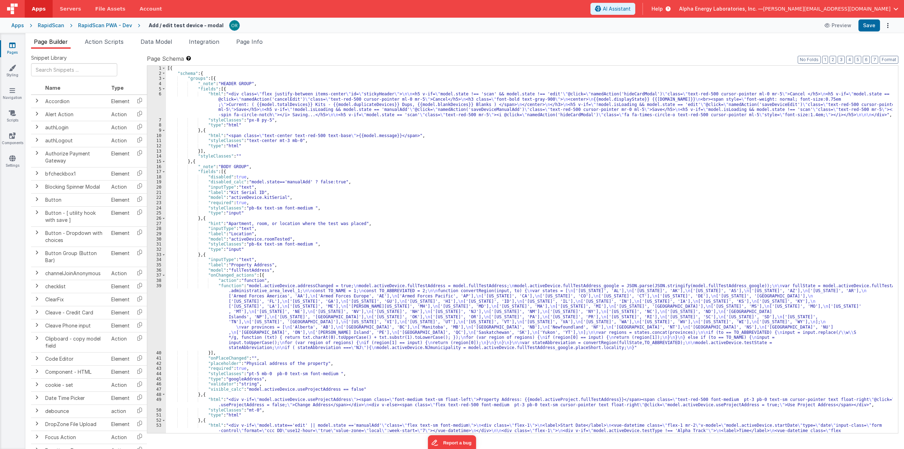
click at [209, 95] on div "[{ "schema" : { "groups" : [{ "_note" : "HEADER GROUP" , "fields" : [{ "html" :…" at bounding box center [529, 283] width 727 height 435
click at [156, 94] on div "6" at bounding box center [156, 104] width 19 height 26
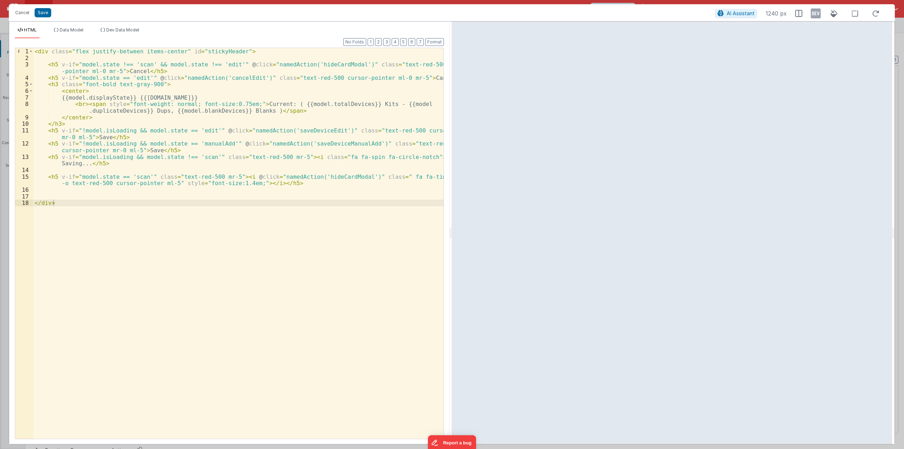
click at [236, 76] on div "< div class = "flex justify-between items-center" id = "stickyHeader" > < h5 v-…" at bounding box center [238, 250] width 411 height 404
click at [24, 11] on button "Cancel" at bounding box center [22, 13] width 21 height 10
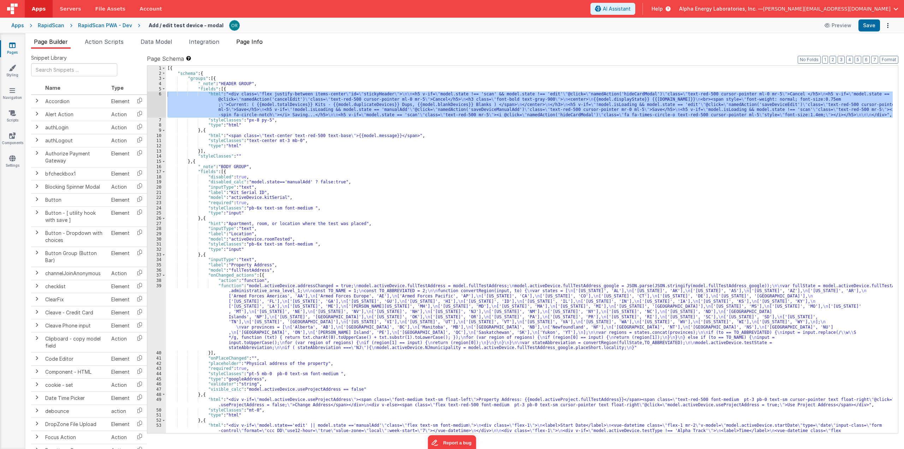
click at [260, 46] on li "Page Info" at bounding box center [249, 42] width 32 height 11
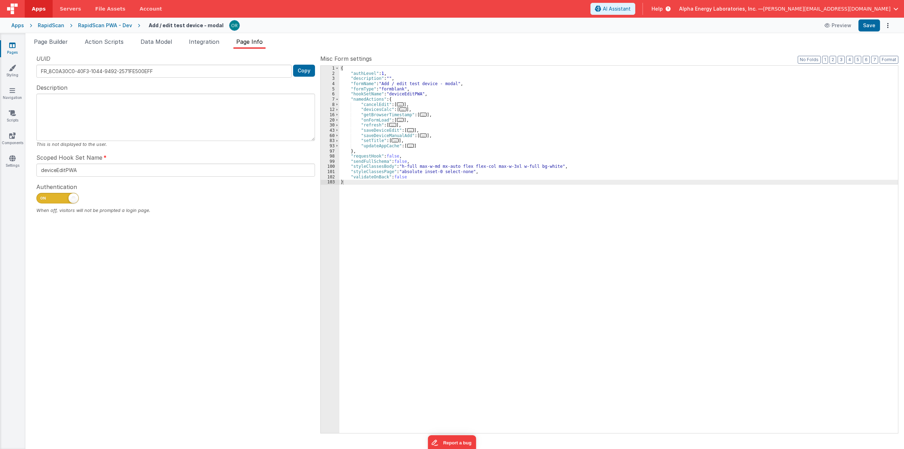
click at [399, 103] on span "..." at bounding box center [400, 104] width 7 height 4
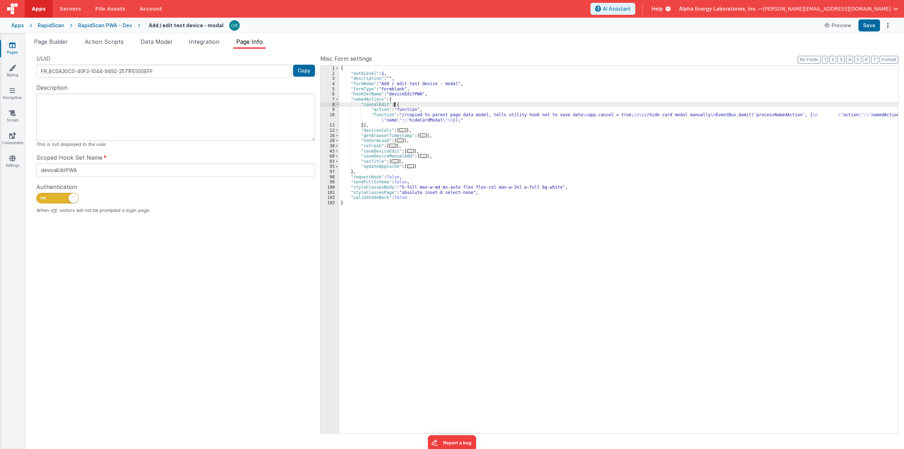
click at [336, 105] on span at bounding box center [337, 104] width 4 height 5
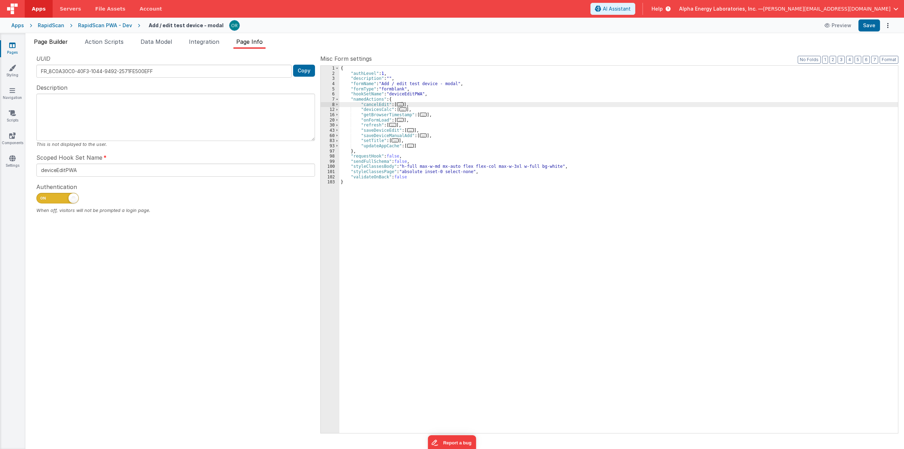
click at [60, 37] on li "Page Builder" at bounding box center [51, 42] width 40 height 11
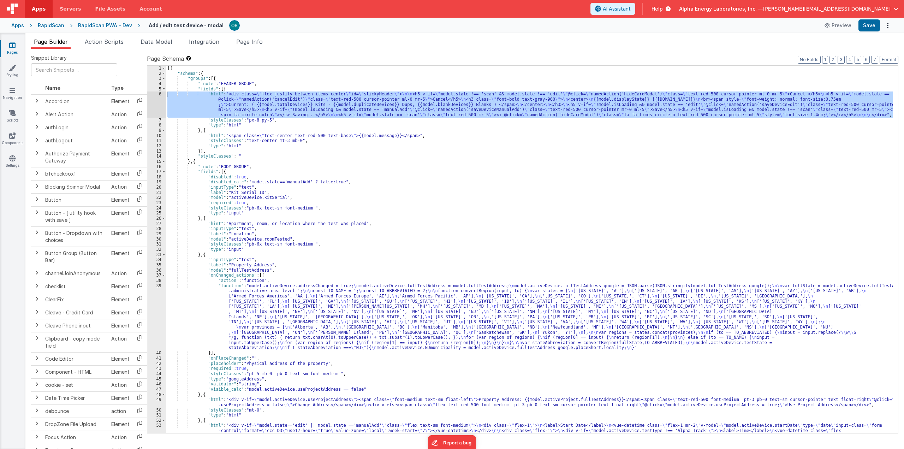
click at [157, 94] on div "6" at bounding box center [156, 104] width 19 height 26
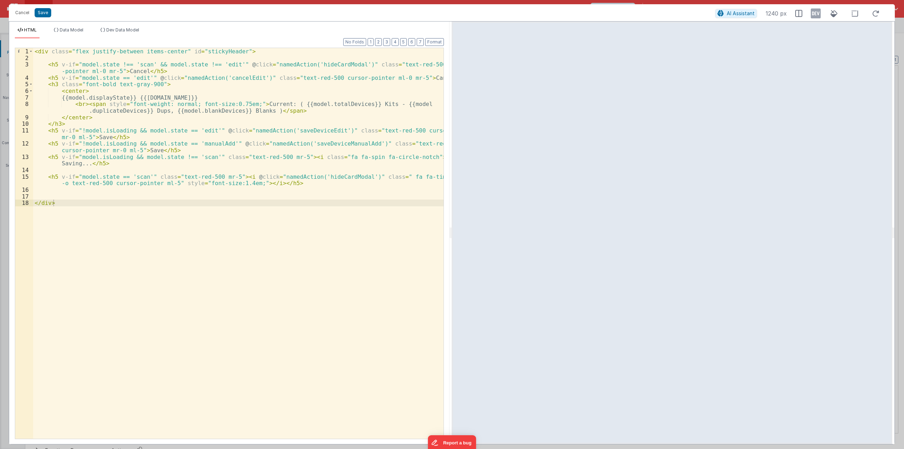
click at [99, 143] on div "< div class = "flex justify-between items-center" id = "stickyHeader" > < h5 v-…" at bounding box center [238, 250] width 411 height 404
click at [200, 142] on div "< div class = "flex justify-between items-center" id = "stickyHeader" > < h5 v-…" at bounding box center [238, 250] width 411 height 404
click at [22, 16] on button "Cancel" at bounding box center [22, 13] width 21 height 10
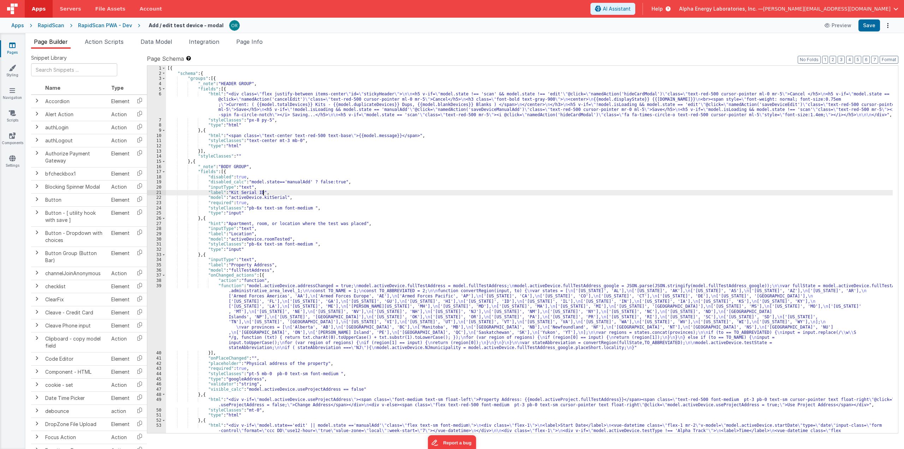
click at [398, 193] on div "[{ "schema" : { "groups" : [{ "_note" : "HEADER GROUP" , "fields" : [{ "html" :…" at bounding box center [529, 283] width 727 height 435
click at [369, 127] on div "[{ "schema" : { "groups" : [{ "_note" : "HEADER GROUP" , "fields" : [{ "html" :…" at bounding box center [529, 283] width 727 height 435
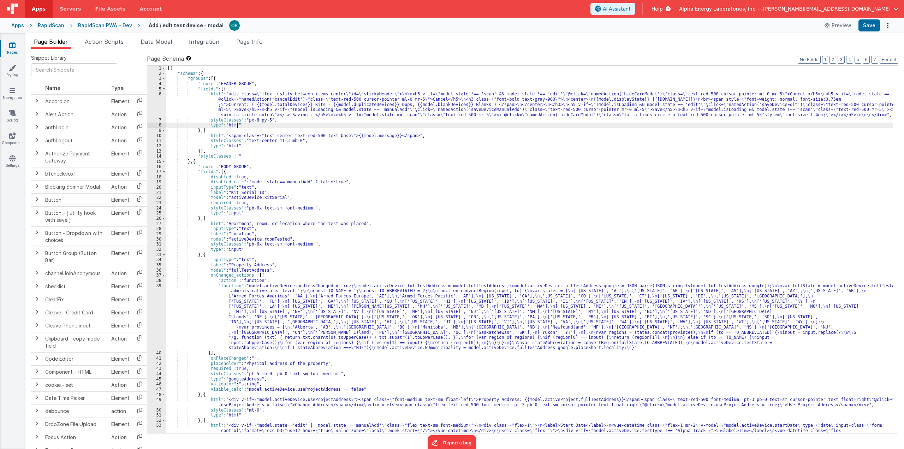
click at [369, 98] on div "[{ "schema" : { "groups" : [{ "_note" : "HEADER GROUP" , "fields" : [{ "html" :…" at bounding box center [529, 283] width 727 height 435
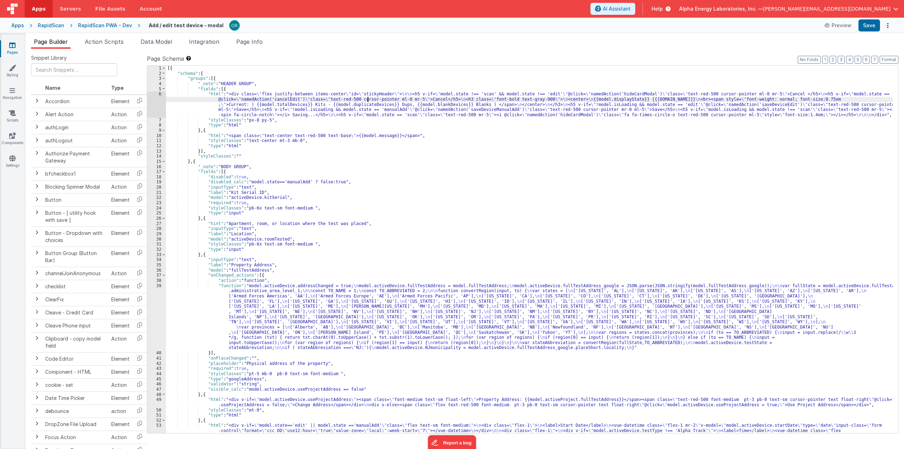
click at [368, 135] on div "[{ "schema" : { "groups" : [{ "_note" : "HEADER GROUP" , "fields" : [{ "html" :…" at bounding box center [529, 283] width 727 height 435
click at [370, 107] on div "[{ "schema" : { "groups" : [{ "_note" : "HEADER GROUP" , "fields" : [{ "html" :…" at bounding box center [529, 283] width 727 height 435
click at [365, 149] on div "[{ "schema" : { "groups" : [{ "_note" : "HEADER GROUP" , "fields" : [{ "html" :…" at bounding box center [529, 283] width 727 height 435
click at [364, 112] on div "[{ "schema" : { "groups" : [{ "_note" : "HEADER GROUP" , "fields" : [{ "html" :…" at bounding box center [529, 283] width 727 height 435
click at [363, 141] on div "[{ "schema" : { "groups" : [{ "_note" : "HEADER GROUP" , "fields" : [{ "html" :…" at bounding box center [529, 283] width 727 height 435
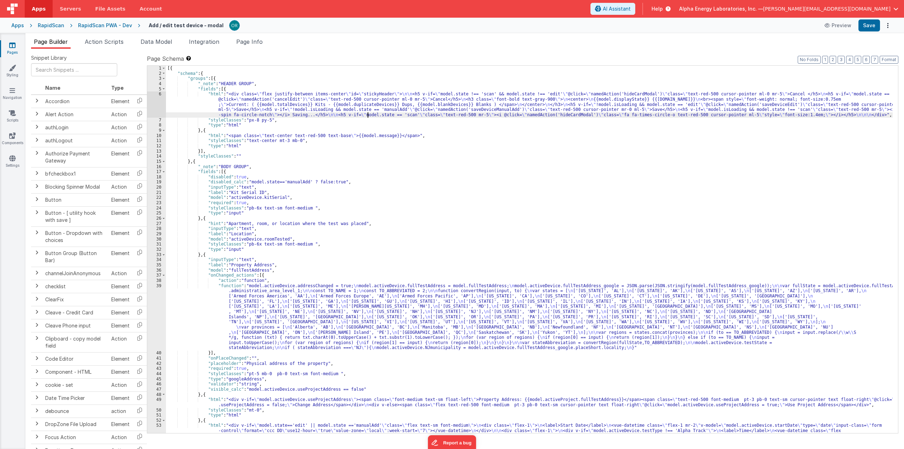
click at [367, 113] on div "[{ "schema" : { "groups" : [{ "_note" : "HEADER GROUP" , "fields" : [{ "html" :…" at bounding box center [529, 283] width 727 height 435
click at [94, 26] on div "RapidScan PWA - Dev" at bounding box center [105, 25] width 54 height 7
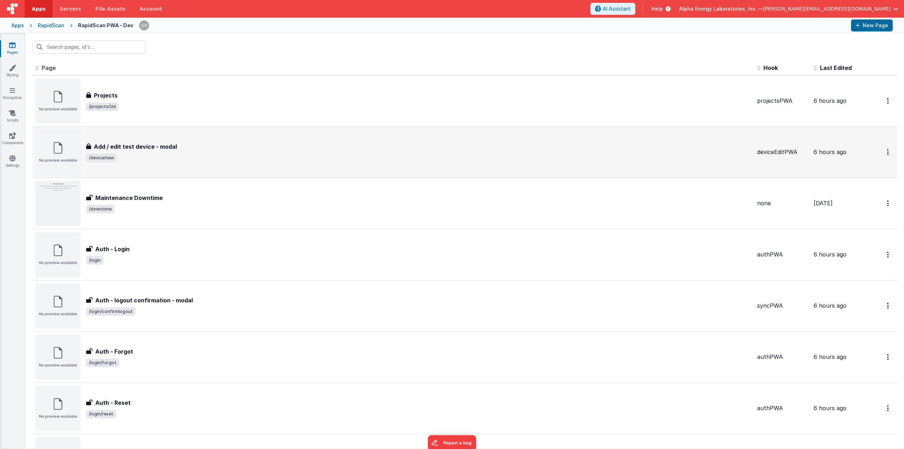
click at [150, 146] on h3 "Add / edit test device - modal" at bounding box center [135, 146] width 83 height 8
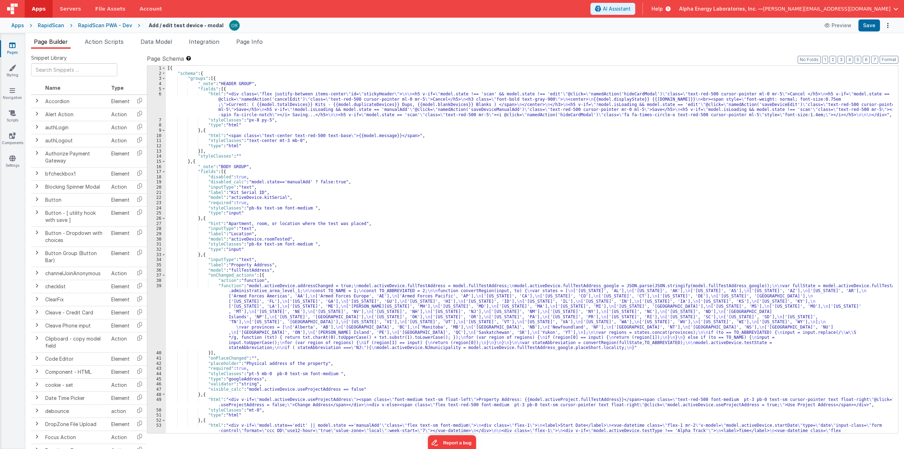
click at [402, 228] on div "[{ "schema" : { "groups" : [{ "_note" : "HEADER GROUP" , "fields" : [{ "html" :…" at bounding box center [529, 283] width 727 height 435
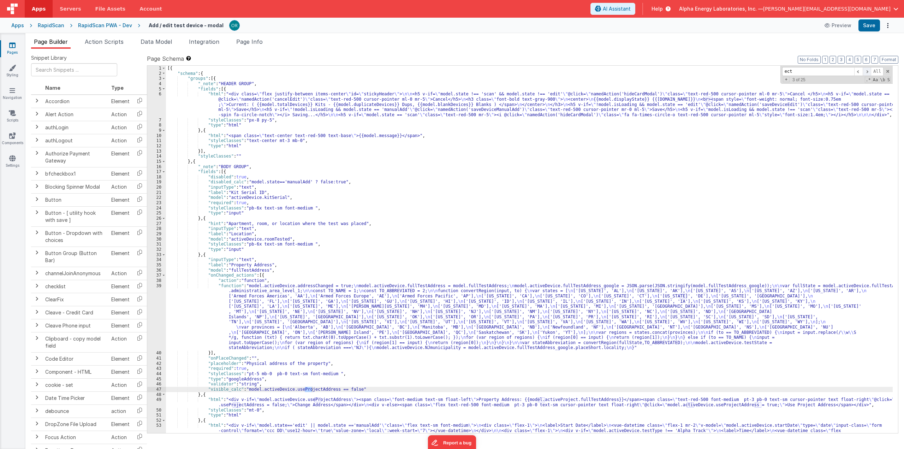
type input "ect"
click at [606, 70] on span at bounding box center [867, 71] width 8 height 9
click at [606, 72] on span at bounding box center [858, 71] width 8 height 9
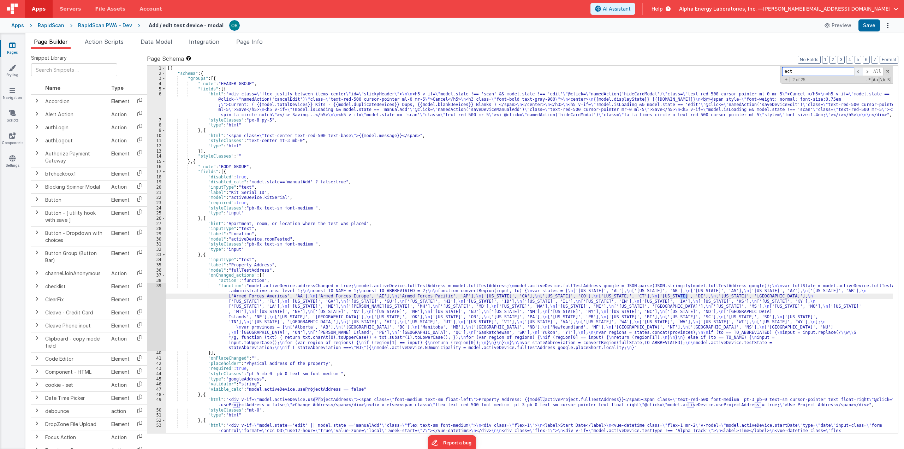
click at [606, 72] on span at bounding box center [858, 71] width 8 height 9
click at [606, 72] on span at bounding box center [867, 71] width 8 height 9
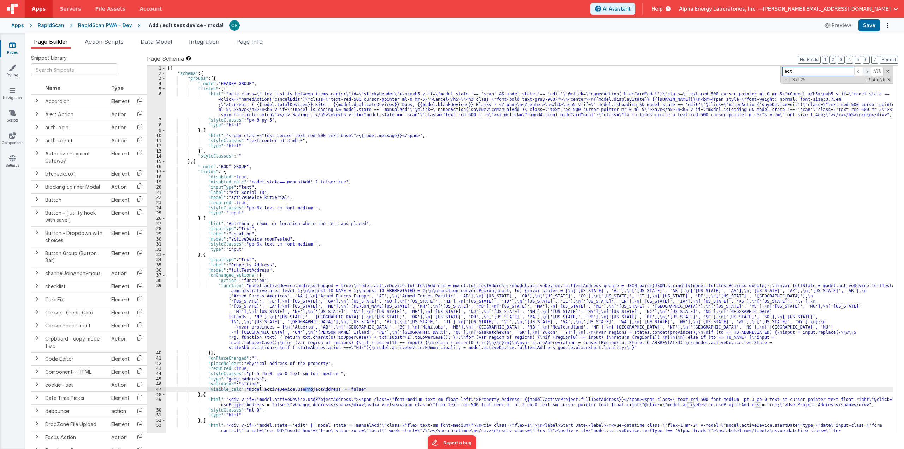
click at [606, 72] on span at bounding box center [867, 71] width 8 height 9
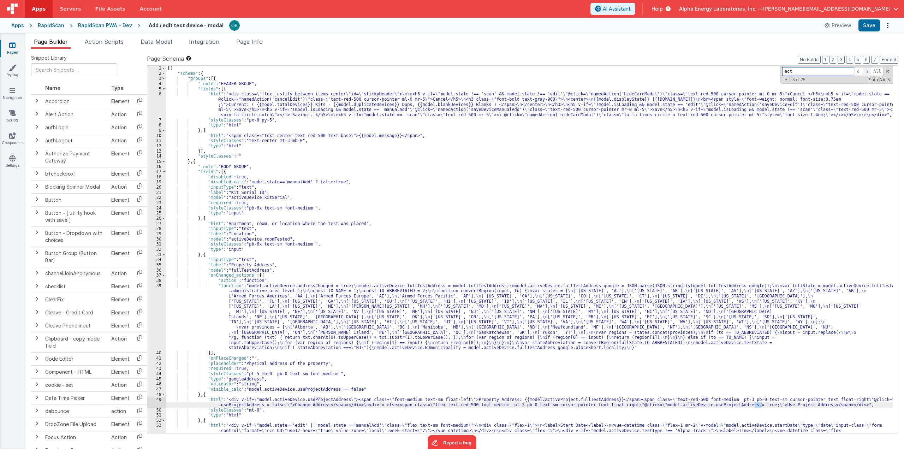
click at [606, 72] on span at bounding box center [867, 71] width 8 height 9
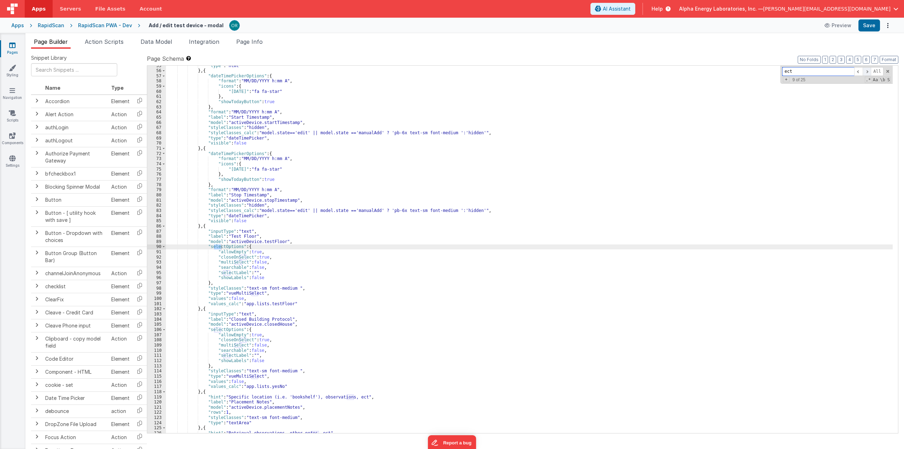
click at [606, 72] on span at bounding box center [867, 71] width 8 height 9
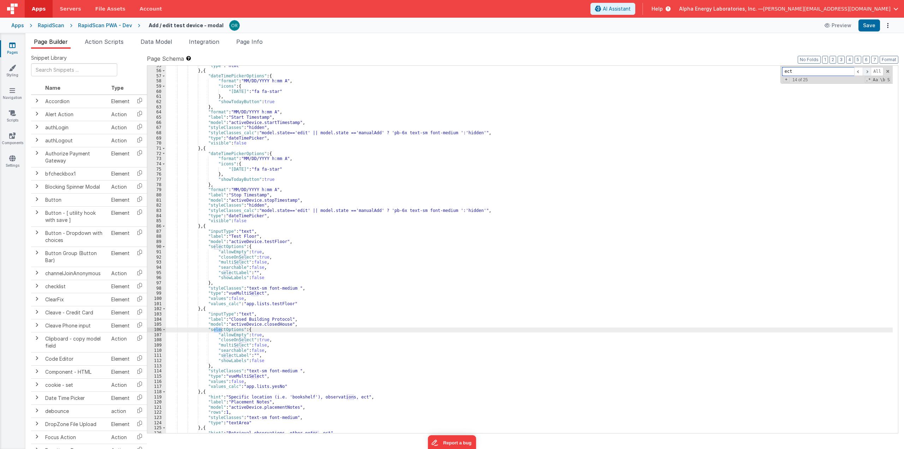
click at [606, 72] on span at bounding box center [867, 71] width 8 height 9
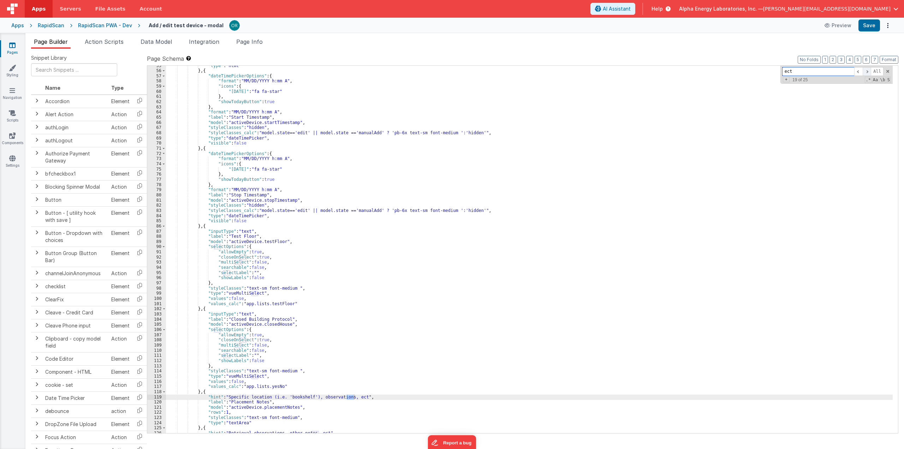
click at [606, 72] on span at bounding box center [867, 71] width 8 height 9
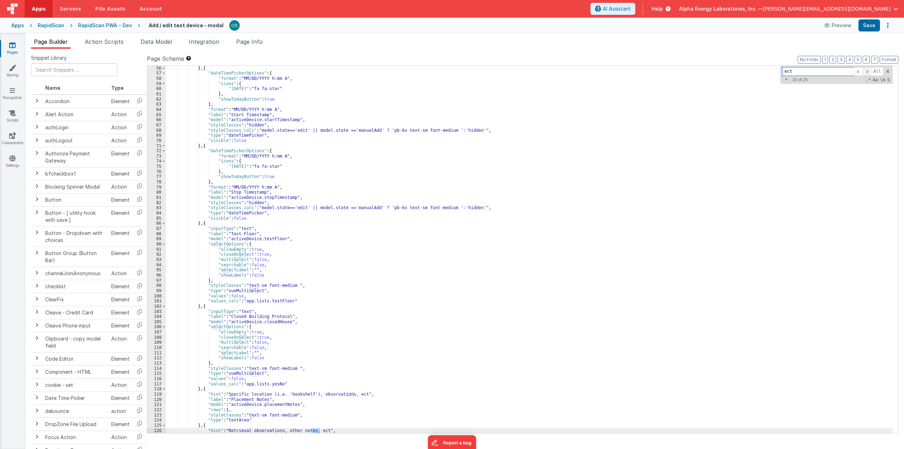
click at [606, 72] on span at bounding box center [867, 71] width 8 height 9
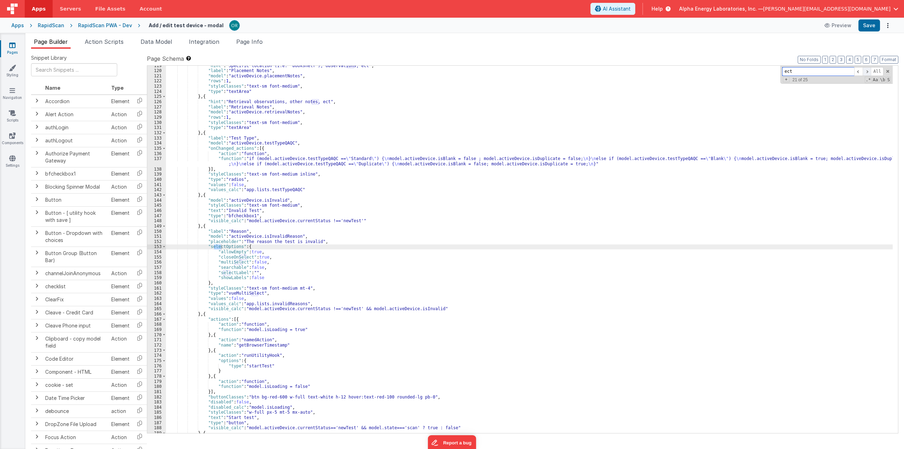
scroll to position [759, 0]
click at [606, 70] on span at bounding box center [858, 71] width 8 height 9
click at [317, 103] on div ""hint" : "Specific location (i.e. 'bookshelf'), observations, ect" , "label" : …" at bounding box center [529, 249] width 727 height 367
click at [317, 103] on div ""hint" : "Specific location (i.e. 'bookshelf'), observations, ect" , "label" : …" at bounding box center [529, 252] width 727 height 378
click at [606, 72] on span at bounding box center [867, 71] width 8 height 9
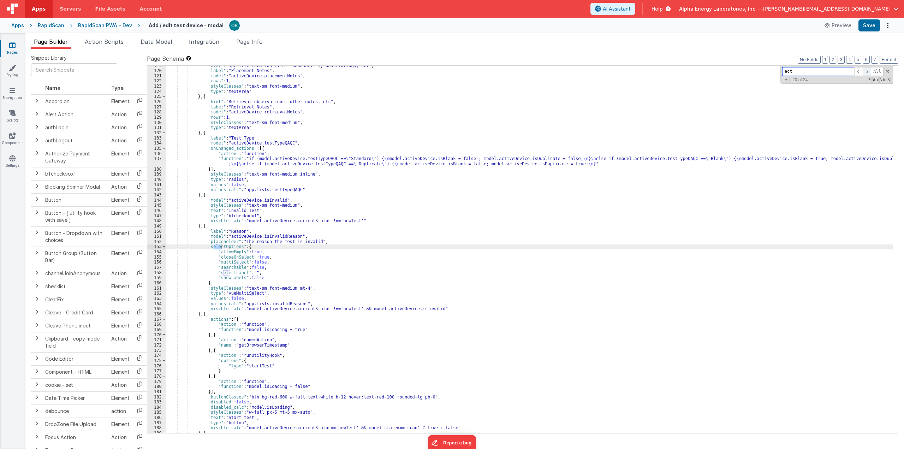
click at [606, 72] on span at bounding box center [867, 71] width 8 height 9
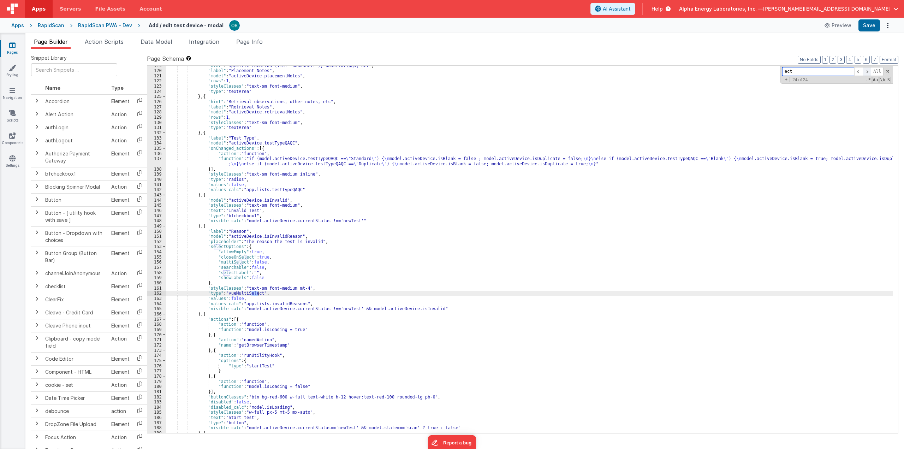
scroll to position [0, 0]
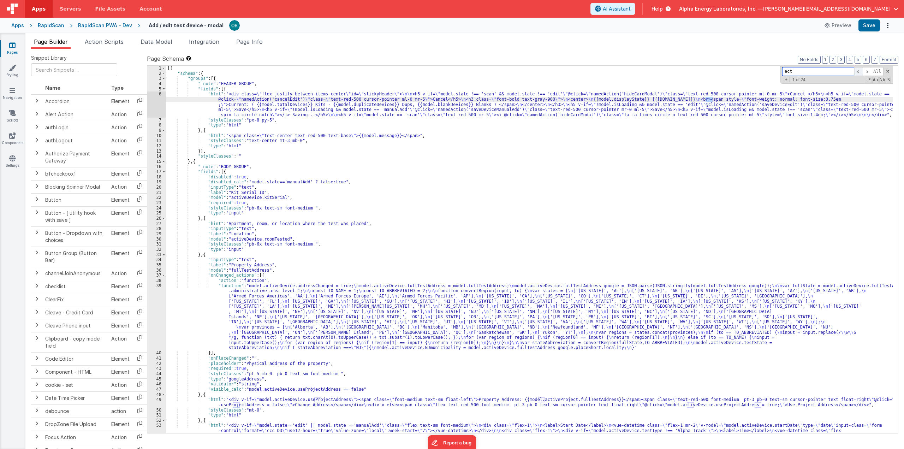
click at [606, 72] on span at bounding box center [858, 71] width 8 height 9
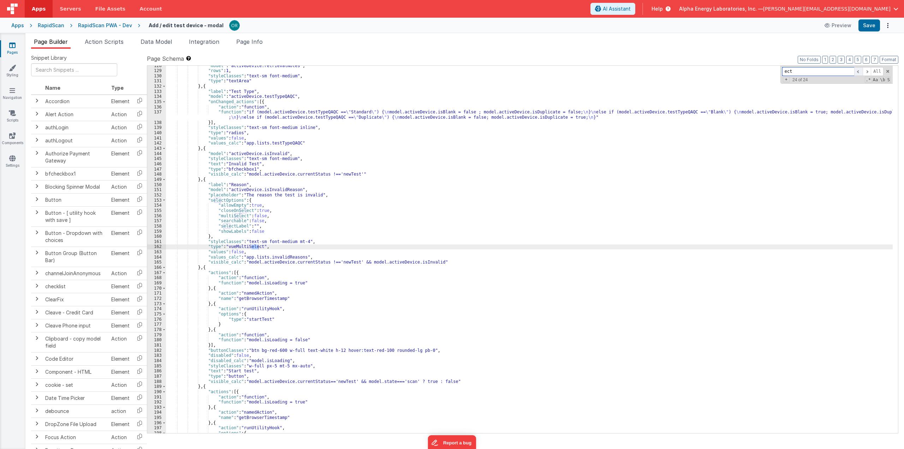
scroll to position [805, 0]
click at [307, 264] on div ""model" : "activeDevice.retrievalNotes" , "rows" : 1 , "styleClasses" : "text-s…" at bounding box center [529, 252] width 727 height 378
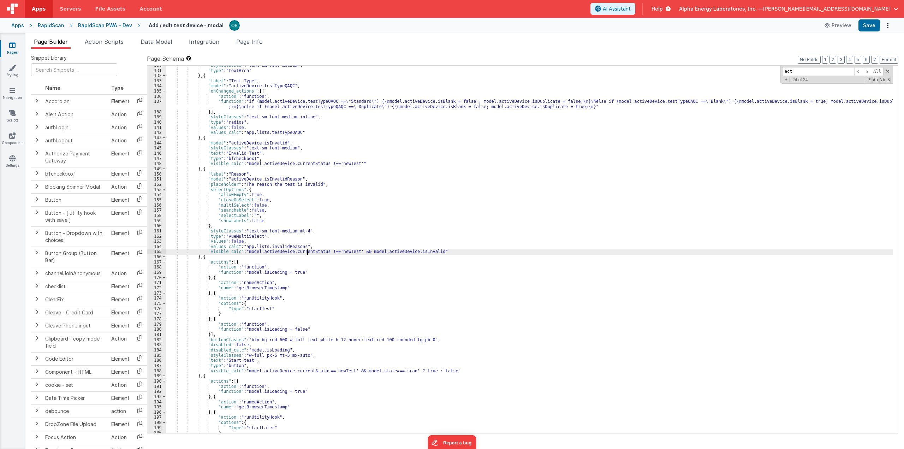
scroll to position [720, 0]
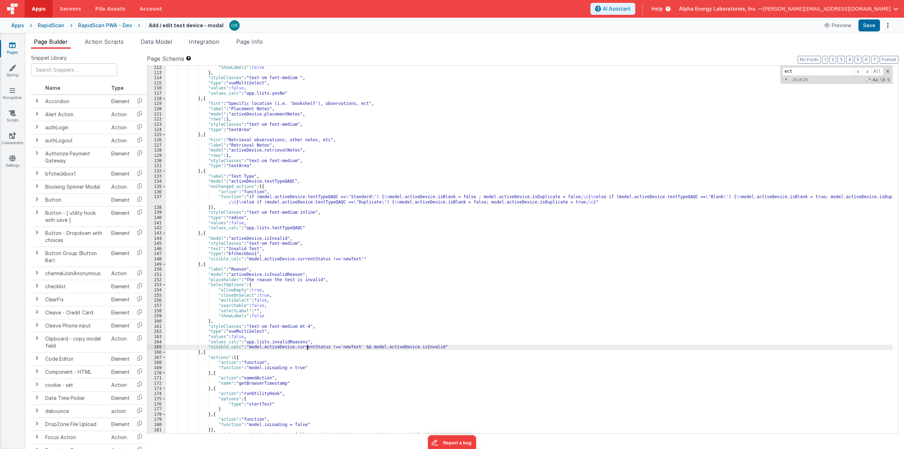
click at [348, 105] on div ""showLabels" : false } , "styleClasses" : "text-sm font-medium " , "type" : "vu…" at bounding box center [529, 254] width 727 height 378
click at [319, 138] on div ""showLabels" : false } , "styleClasses" : "text-sm font-medium " , "type" : "vu…" at bounding box center [529, 254] width 727 height 378
click at [316, 139] on div ""showLabels" : false } , "styleClasses" : "text-sm font-medium " , "type" : "vu…" at bounding box center [529, 254] width 727 height 378
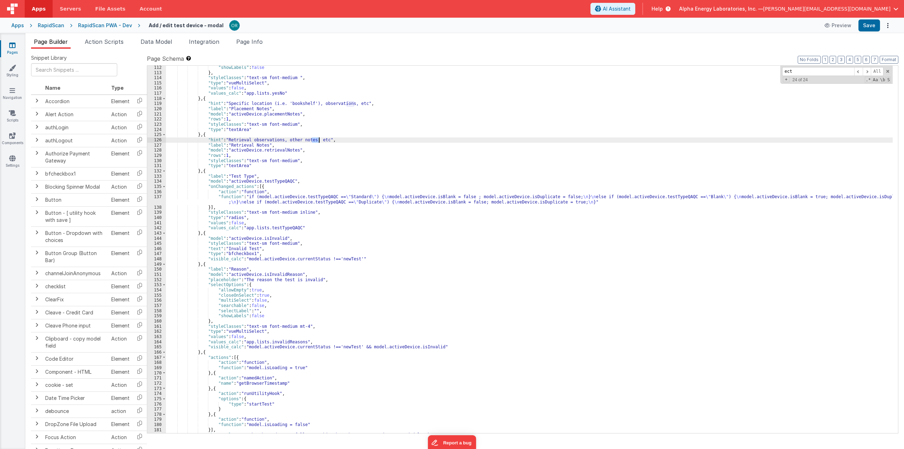
click at [353, 140] on div ""showLabels" : false } , "styleClasses" : "text-sm font-medium " , "type" : "vu…" at bounding box center [529, 254] width 727 height 378
click at [311, 261] on div ""showLabels" : false } , "styleClasses" : "text-sm font-medium " , "type" : "vu…" at bounding box center [529, 254] width 727 height 378
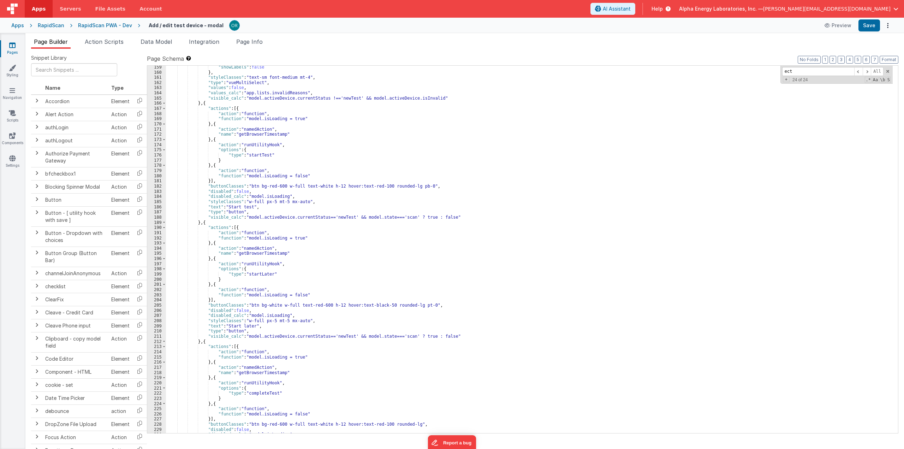
scroll to position [1041, 0]
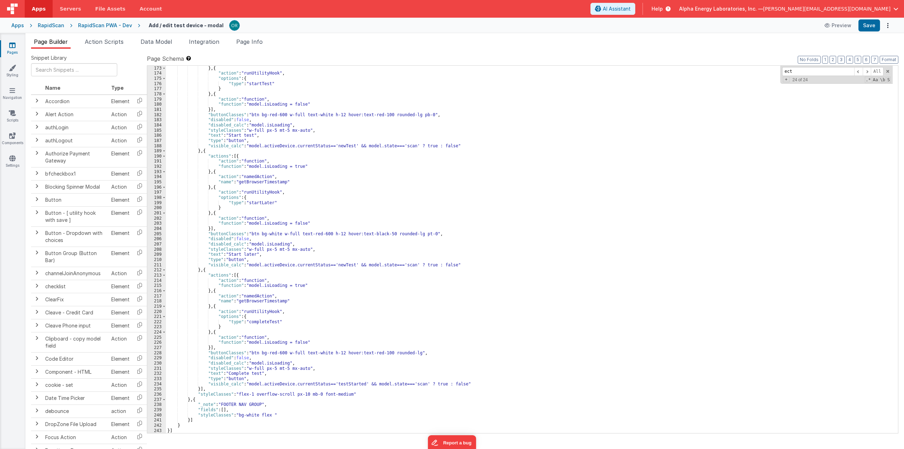
click at [311, 261] on div "} , { "action" : "runUtilityHook" , "options" : { "type" : "startTest" } } , { …" at bounding box center [529, 255] width 727 height 378
click at [444, 196] on div "} , { "action" : "runUtilityHook" , "options" : { "type" : "startTest" } } , { …" at bounding box center [529, 255] width 727 height 378
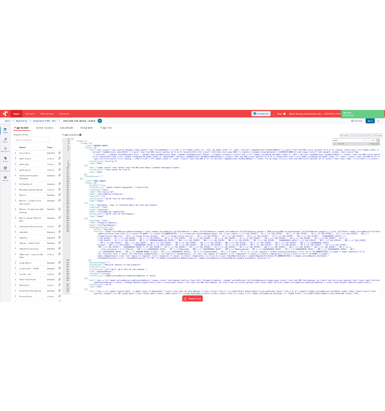
scroll to position [0, 0]
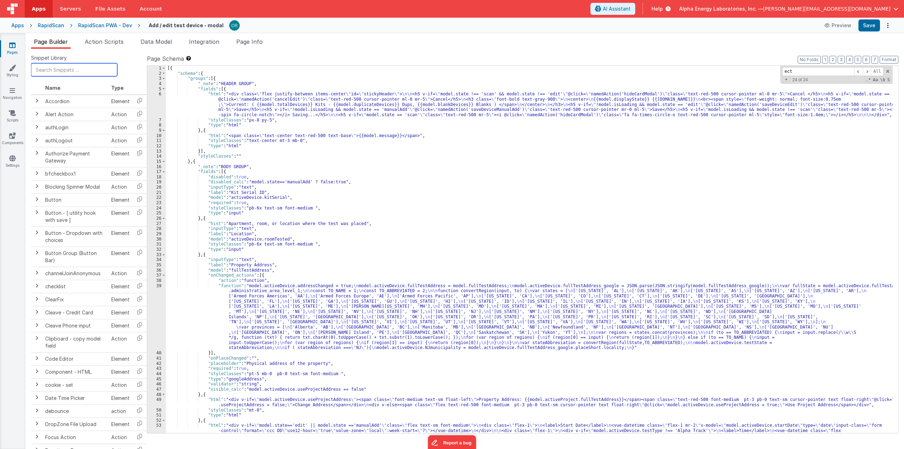
click at [76, 74] on input "text" at bounding box center [74, 69] width 86 height 13
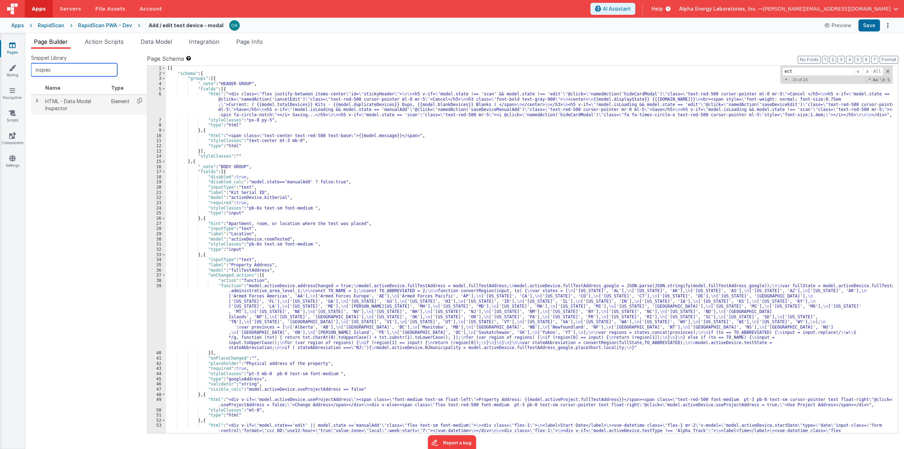
type input "inspec"
click at [141, 102] on icon at bounding box center [139, 100] width 14 height 11
click at [221, 173] on div "[{ "schema" : { "groups" : [{ "_note" : "HEADER GROUP" , "fields" : [{ "html" :…" at bounding box center [529, 283] width 727 height 435
paste textarea
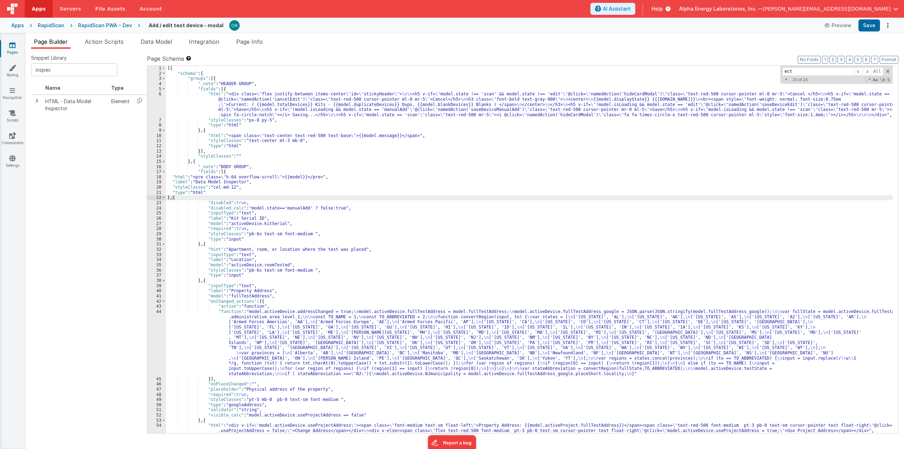
click at [212, 195] on div "[{ "schema" : { "groups" : [{ "_note" : "HEADER GROUP" , "fields" : [{ "html" :…" at bounding box center [529, 255] width 727 height 378
click at [196, 214] on div "[{ "schema" : { "groups" : [{ "_note" : "HEADER GROUP" , "fields" : [{ "html" :…" at bounding box center [529, 255] width 727 height 378
click at [201, 203] on div "[{ "schema" : { "groups" : [{ "_note" : "HEADER GROUP" , "fields" : [{ "html" :…" at bounding box center [529, 255] width 727 height 378
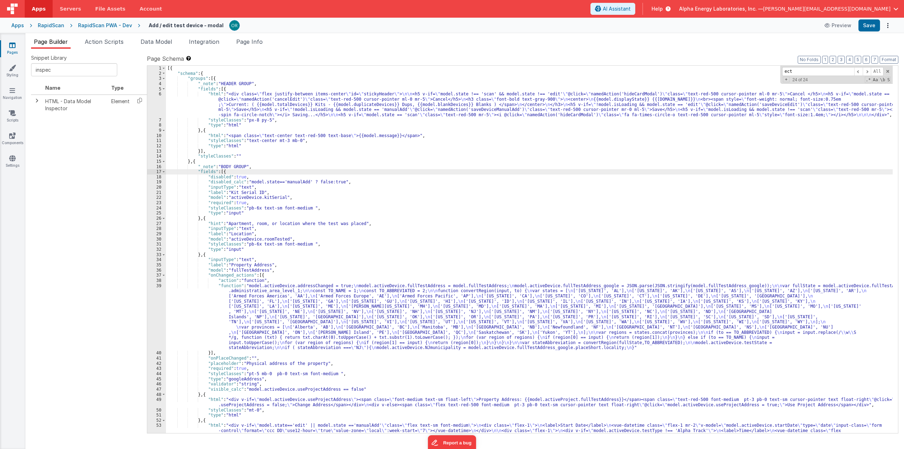
click at [211, 199] on div "[{ "schema" : { "groups" : [{ "_note" : "HEADER GROUP" , "fields" : [{ "html" :…" at bounding box center [529, 283] width 727 height 435
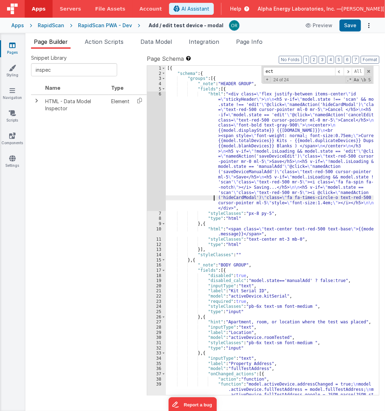
click at [193, 196] on div "[{ "schema" : { "groups" : [{ "_note" : "HEADER GROUP" , "fields" : [{ "html" :…" at bounding box center [270, 383] width 208 height 635
click at [258, 151] on div "[{ "schema" : { "groups" : [{ "_note" : "HEADER GROUP" , "fields" : [{ "html" :…" at bounding box center [270, 383] width 208 height 635
click at [252, 133] on div "[{ "schema" : { "groups" : [{ "_note" : "HEADER GROUP" , "fields" : [{ "html" :…" at bounding box center [270, 383] width 208 height 635
click at [14, 98] on link "Navigation" at bounding box center [12, 94] width 25 height 14
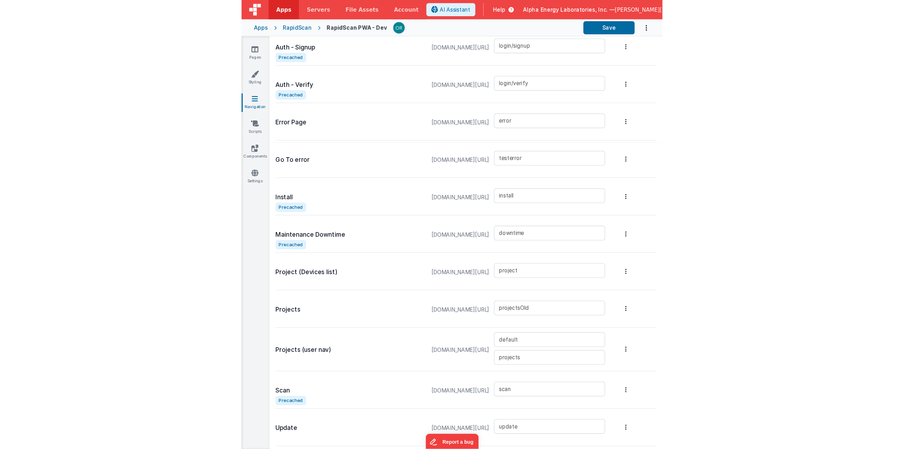
scroll to position [235, 0]
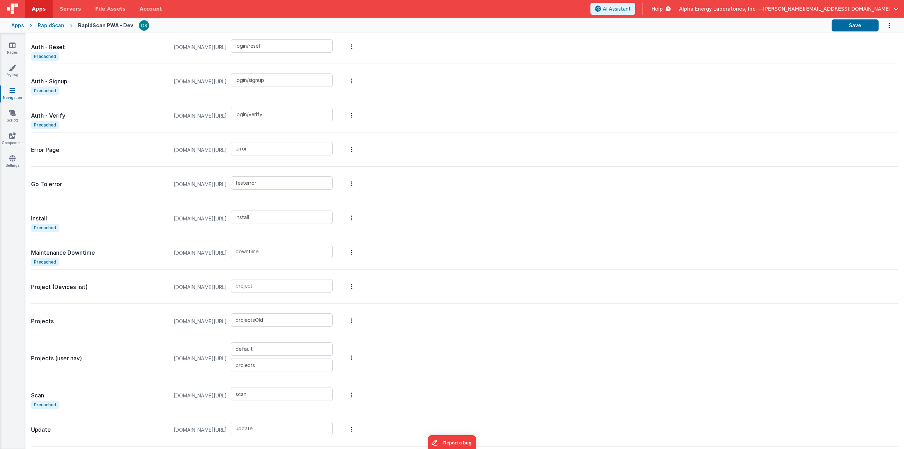
click at [99, 356] on p "Projects (user nav)" at bounding box center [99, 358] width 136 height 10
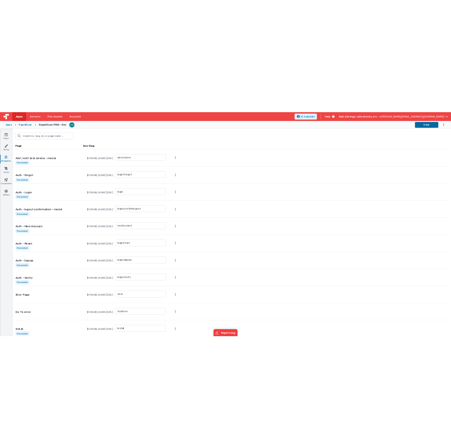
scroll to position [0, 0]
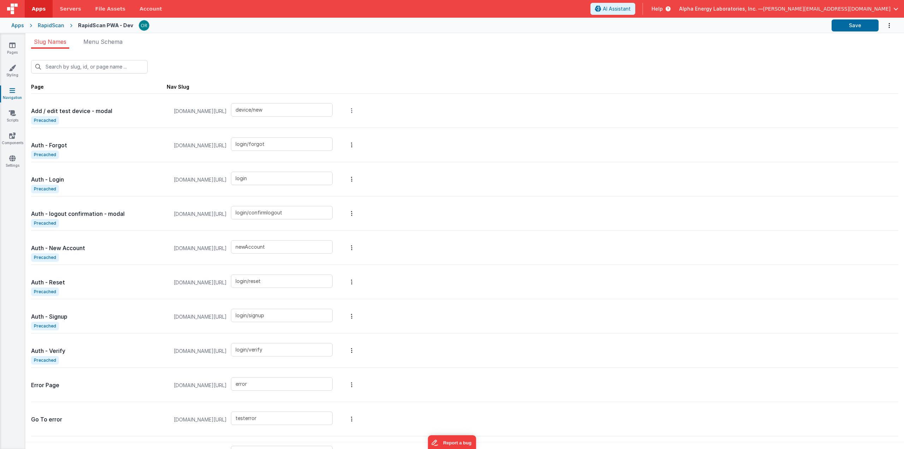
click at [352, 108] on icon "Options" at bounding box center [351, 111] width 1 height 6
click at [345, 72] on link "Precache" at bounding box center [314, 72] width 61 height 13
click at [585, 59] on div "New Slug" at bounding box center [464, 63] width 867 height 19
click at [606, 26] on button "Save" at bounding box center [855, 25] width 47 height 12
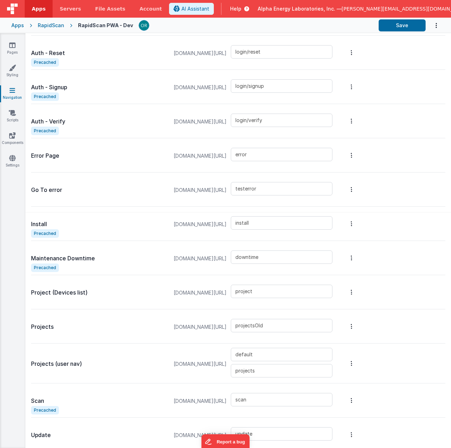
scroll to position [236, 0]
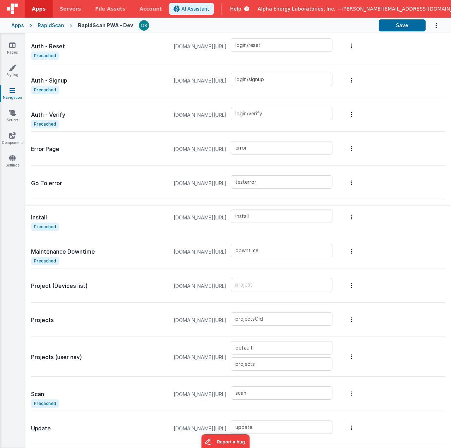
click at [357, 393] on button "Options" at bounding box center [352, 394] width 10 height 28
click at [345, 357] on link "Precache" at bounding box center [314, 356] width 61 height 13
click at [411, 26] on button "Save" at bounding box center [402, 25] width 47 height 12
click at [17, 49] on link "Pages" at bounding box center [12, 49] width 25 height 14
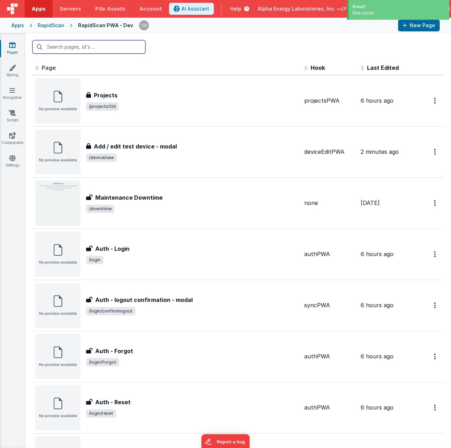
click at [113, 46] on input "text" at bounding box center [88, 46] width 113 height 13
type input "scan"
click at [140, 46] on icon at bounding box center [139, 47] width 4 height 6
click at [112, 46] on input "text" at bounding box center [88, 46] width 113 height 13
type input "sca"
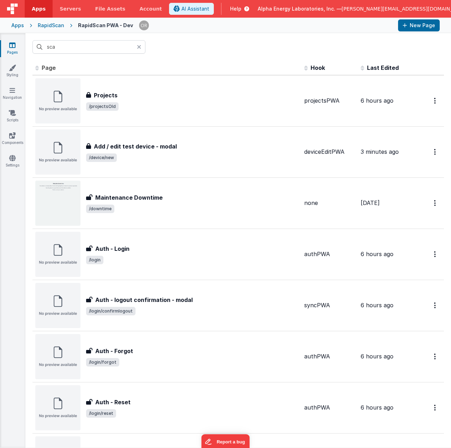
click at [139, 46] on icon at bounding box center [139, 47] width 4 height 6
click at [237, 63] on th "Page" at bounding box center [166, 68] width 269 height 14
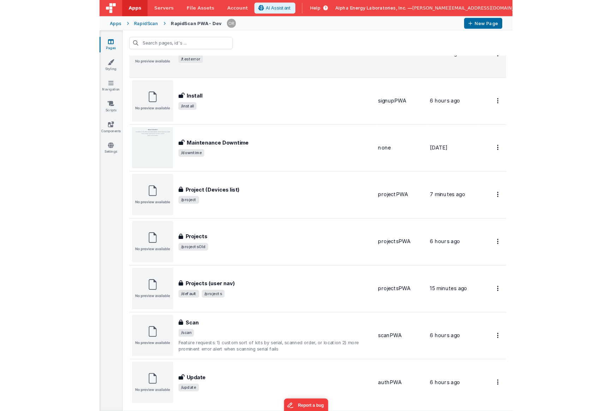
scroll to position [529, 0]
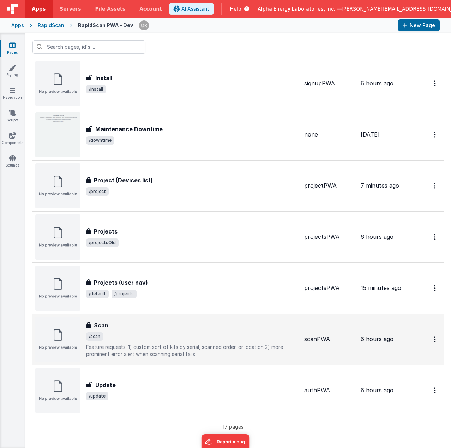
click at [130, 335] on span "/scan" at bounding box center [192, 337] width 213 height 8
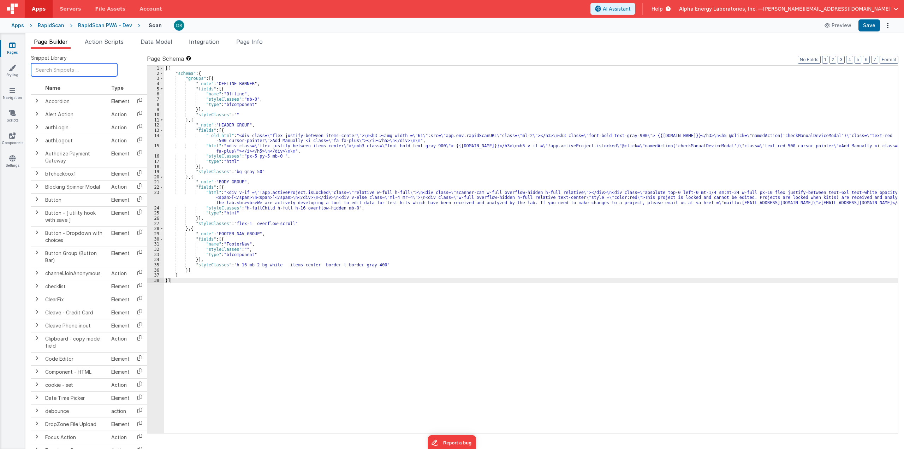
click at [84, 66] on input "text" at bounding box center [74, 69] width 86 height 13
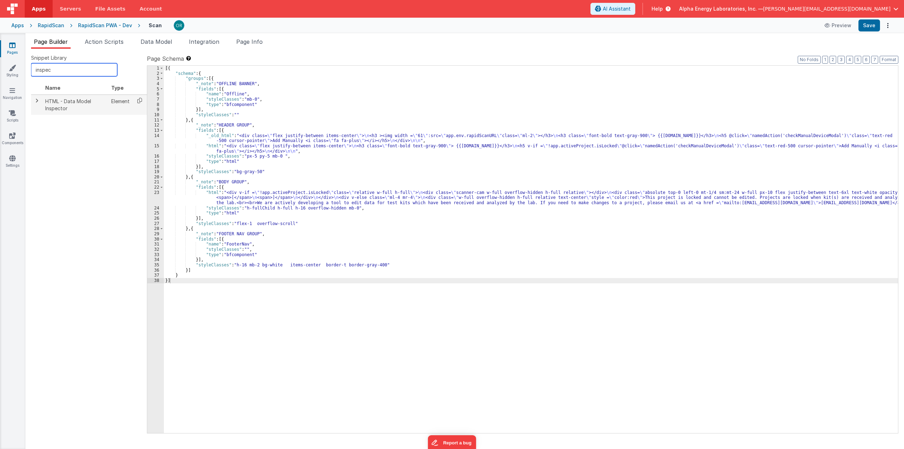
type input "inspec"
click at [141, 99] on icon at bounding box center [139, 100] width 14 height 11
click at [228, 249] on div "[{ "schema" : { "groups" : [{ "_note" : "OFFLINE BANNER" , "fields" : [{ "name"…" at bounding box center [531, 255] width 734 height 378
click at [195, 220] on div "[{ "schema" : { "groups" : [{ "_note" : "OFFLINE BANNER" , "fields" : [{ "name"…" at bounding box center [531, 255] width 734 height 378
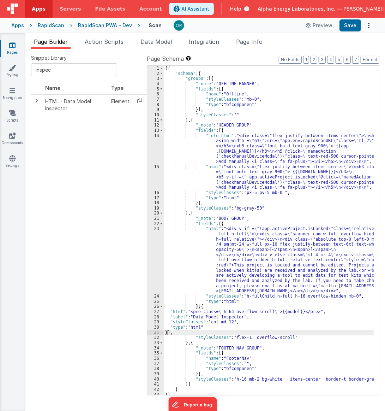
click at [284, 312] on div "[{ "schema" : { "groups" : [{ "_note" : "OFFLINE BANNER" , "fields" : [{ "name"…" at bounding box center [269, 236] width 210 height 340
click at [291, 328] on div "[{ "schema" : { "groups" : [{ "_note" : "OFFLINE BANNER" , "fields" : [{ "name"…" at bounding box center [269, 236] width 210 height 340
click at [276, 287] on div "[{ "schema" : { "groups" : [{ "_note" : "OFFLINE BANNER" , "fields" : [{ "name"…" at bounding box center [269, 236] width 210 height 340
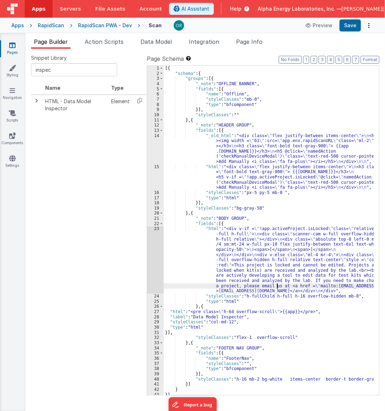
click at [263, 176] on div "[{ "schema" : { "groups" : [{ "_note" : "OFFLINE BANNER" , "fields" : [{ "name"…" at bounding box center [269, 236] width 210 height 340
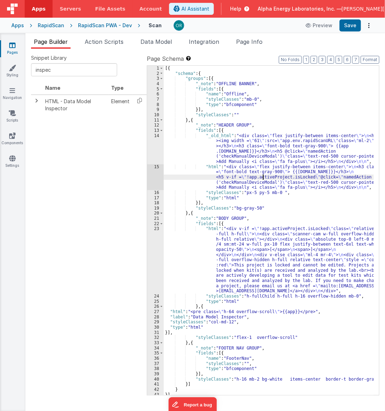
click at [266, 293] on div "[{ "schema" : { "groups" : [{ "_note" : "OFFLINE BANNER" , "fields" : [{ "name"…" at bounding box center [269, 236] width 210 height 340
click at [274, 157] on div "[{ "schema" : { "groups" : [{ "_note" : "OFFLINE BANNER" , "fields" : [{ "name"…" at bounding box center [269, 236] width 210 height 340
click at [240, 180] on div "[{ "schema" : { "groups" : [{ "_note" : "OFFLINE BANNER" , "fields" : [{ "name"…" at bounding box center [269, 236] width 210 height 340
drag, startPoint x: 309, startPoint y: 150, endPoint x: 280, endPoint y: 93, distance: 63.8
click at [309, 150] on div "[{ "schema" : { "groups" : [{ "_note" : "OFFLINE BANNER" , "fields" : [{ "name"…" at bounding box center [269, 236] width 210 height 340
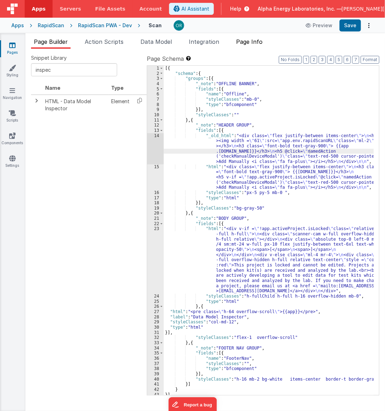
click at [261, 41] on span "Page Info" at bounding box center [249, 41] width 26 height 7
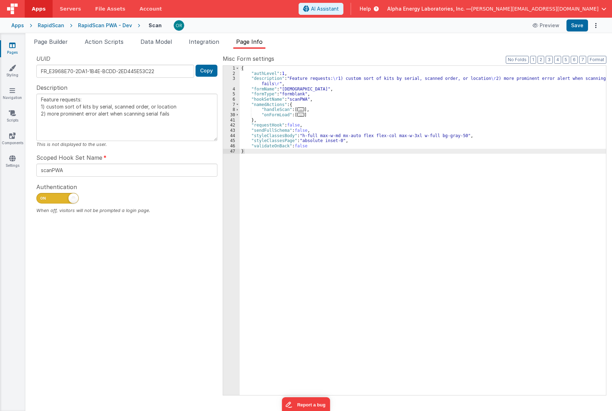
click at [299, 109] on span "..." at bounding box center [300, 109] width 7 height 4
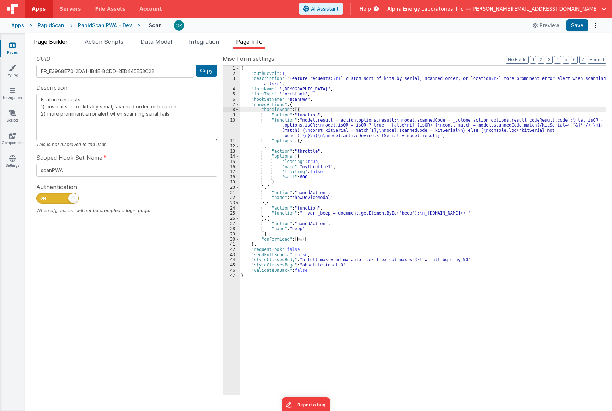
click at [45, 41] on span "Page Builder" at bounding box center [51, 41] width 34 height 7
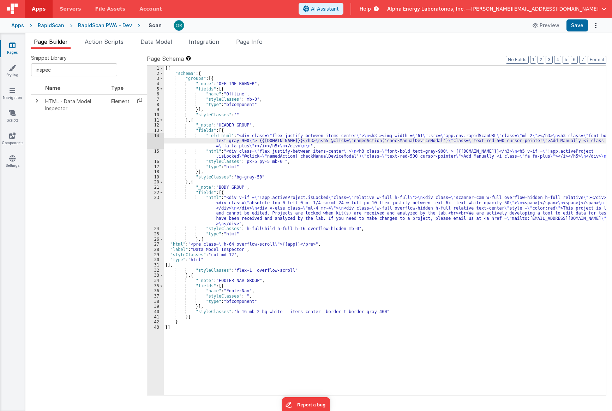
click at [258, 141] on div "[{ "schema" : { "groups" : [{ "_note" : "OFFLINE BANNER" , "fields" : [{ "name"…" at bounding box center [385, 236] width 443 height 340
click at [259, 167] on div "[{ "schema" : { "groups" : [{ "_note" : "OFFLINE BANNER" , "fields" : [{ "name"…" at bounding box center [385, 236] width 443 height 340
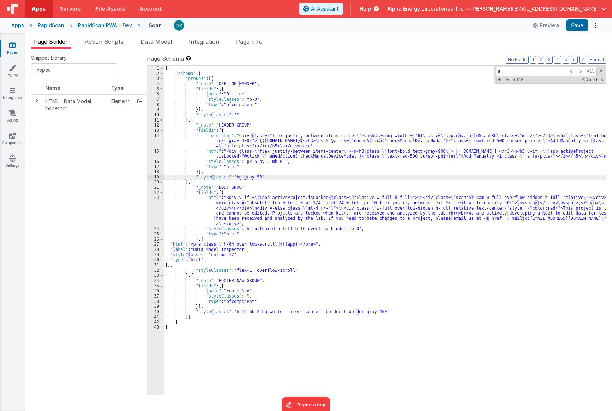
type input "a"
click at [457, 146] on div "[{ "schema" : { "groups" : [{ "_note" : "OFFLINE BANNER" , "fields" : [{ "name"…" at bounding box center [385, 236] width 443 height 340
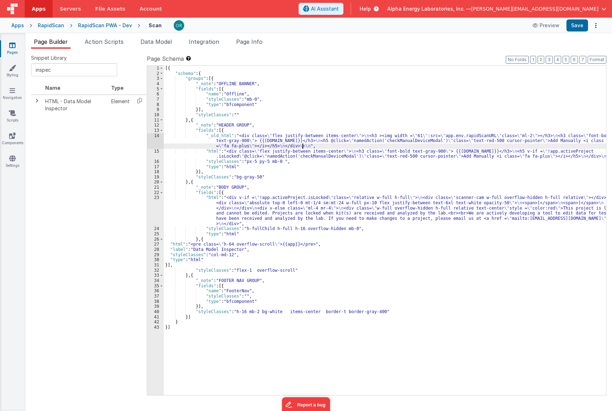
click at [423, 141] on div "[{ "schema" : { "groups" : [{ "_note" : "OFFLINE BANNER" , "fields" : [{ "name"…" at bounding box center [385, 236] width 443 height 340
click at [442, 172] on div "[{ "schema" : { "groups" : [{ "_note" : "OFFLINE BANNER" , "fields" : [{ "name"…" at bounding box center [385, 236] width 443 height 340
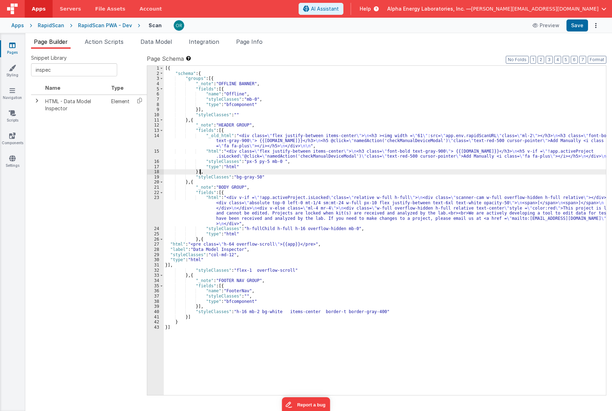
click at [434, 142] on div "[{ "schema" : { "groups" : [{ "_note" : "OFFLINE BANNER" , "fields" : [{ "name"…" at bounding box center [385, 236] width 443 height 340
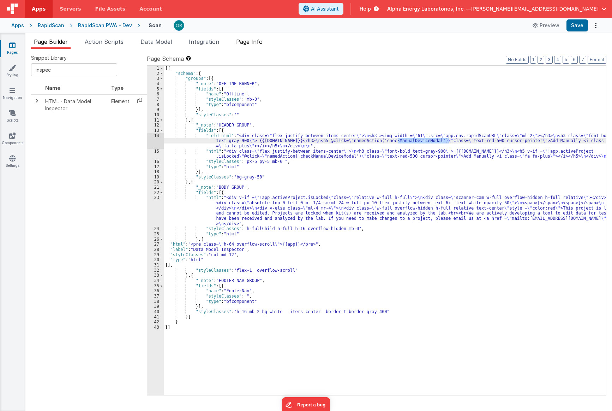
click at [260, 45] on li "Page Info" at bounding box center [249, 42] width 32 height 11
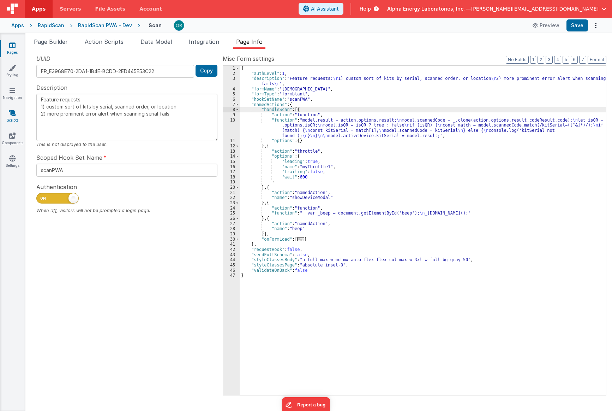
click at [8, 116] on link "Scripts" at bounding box center [12, 116] width 25 height 14
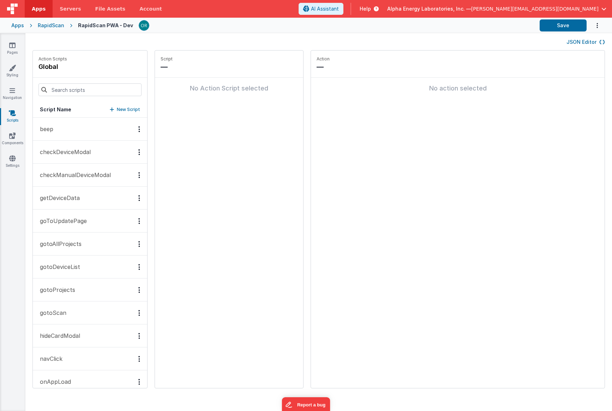
click at [92, 175] on p "checkManualDeviceModal" at bounding box center [73, 175] width 75 height 8
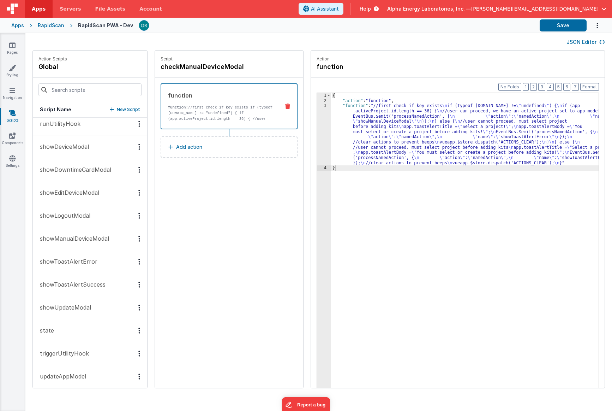
scroll to position [305, 0]
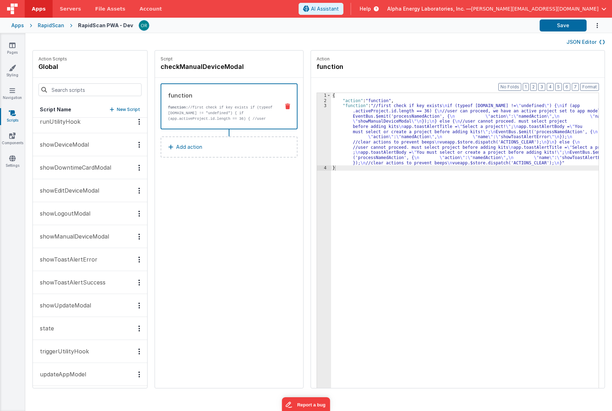
click at [81, 234] on p "showManualDeviceModal" at bounding box center [72, 236] width 73 height 8
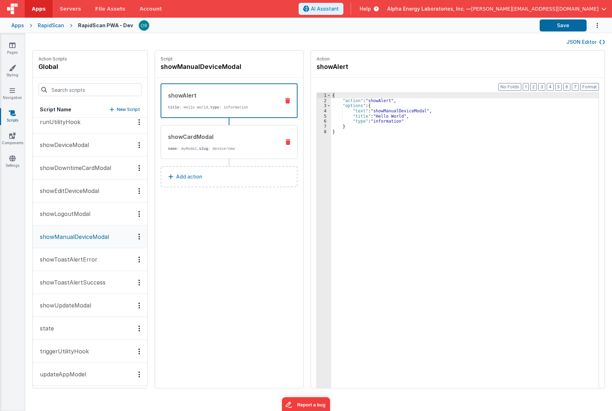
click at [233, 146] on p "name : myModal, slug : device/new" at bounding box center [221, 149] width 107 height 6
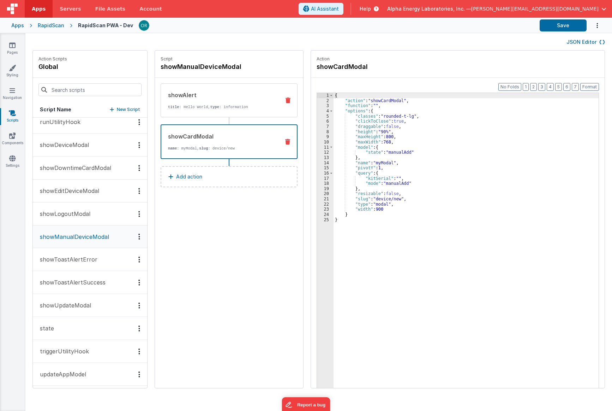
click at [247, 105] on p "title : Hello World, type : information" at bounding box center [221, 107] width 107 height 6
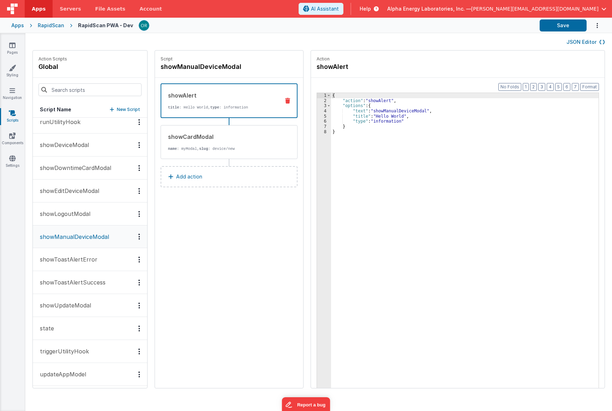
click at [371, 102] on div "{ "action" : "showAlert" , "options" : { "text" : "showManualDeviceModal" , "ti…" at bounding box center [470, 257] width 278 height 328
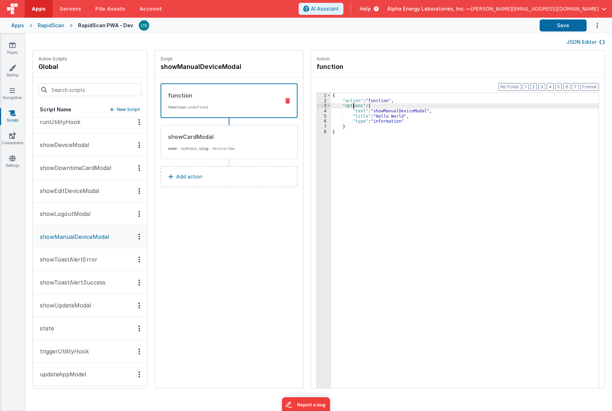
click at [344, 105] on div "{ "action" : "function" , "options" : { "text" : "showManualDeviceModal" , "tit…" at bounding box center [470, 257] width 278 height 328
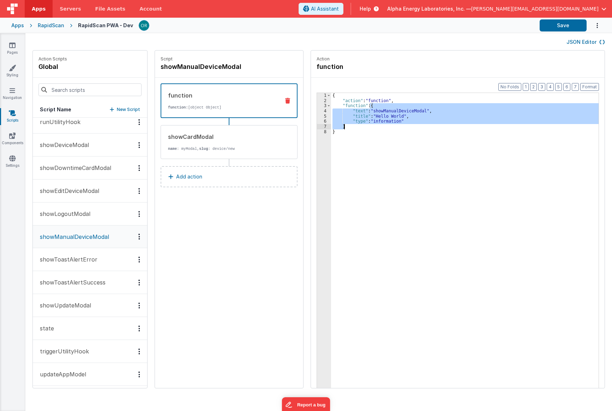
drag, startPoint x: 361, startPoint y: 106, endPoint x: 384, endPoint y: 124, distance: 29.5
click at [384, 124] on div "{ "action" : "function" , "function" : { "text" : "showManualDeviceModal" , "ti…" at bounding box center [470, 257] width 278 height 328
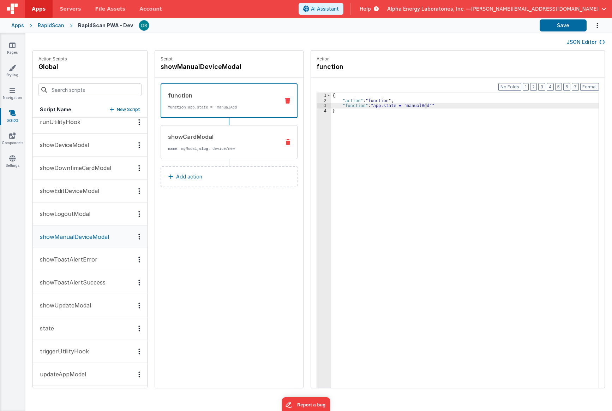
click at [261, 151] on div "showCardModal name : myModal, slug : device/new" at bounding box center [229, 142] width 137 height 34
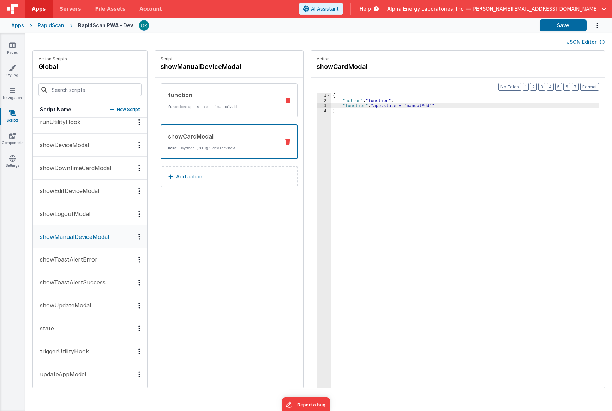
click at [258, 105] on p "function: app.state = 'manualAdd'" at bounding box center [221, 107] width 107 height 6
click at [246, 150] on p "name : myModal, slug : device/new" at bounding box center [221, 148] width 106 height 6
click at [245, 115] on div "function function: app.state = 'manualAdd'" at bounding box center [229, 100] width 137 height 34
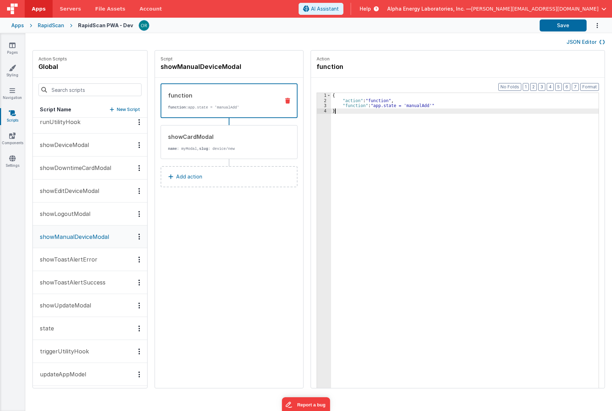
click at [441, 127] on div "{ "action" : "function" , "function" : "app.state = 'manualAdd'" }" at bounding box center [470, 257] width 278 height 328
click at [576, 24] on button "Save" at bounding box center [563, 25] width 47 height 12
click at [199, 141] on div "showCardModal name : myModal, slug : device/new" at bounding box center [218, 141] width 114 height 19
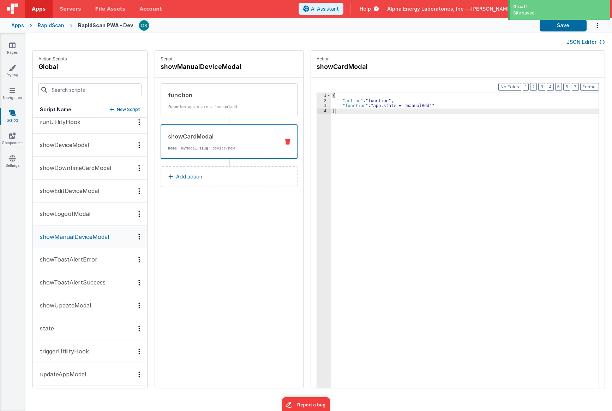
click at [418, 240] on div "{ "action" : "function" , "function" : "app.state = 'manualAdd'" }" at bounding box center [470, 257] width 278 height 328
click at [79, 207] on button "showLogoutModal" at bounding box center [90, 213] width 114 height 23
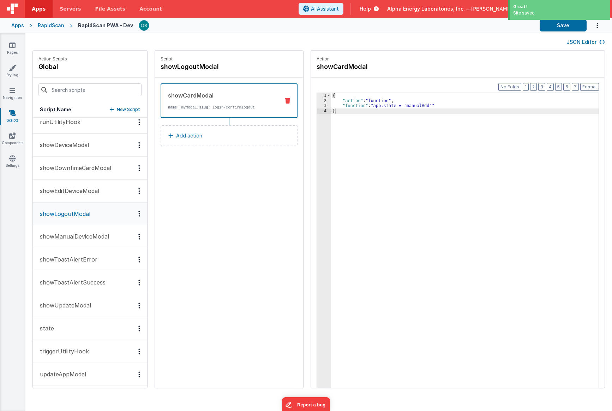
click at [81, 237] on p "showManualDeviceModal" at bounding box center [72, 236] width 73 height 8
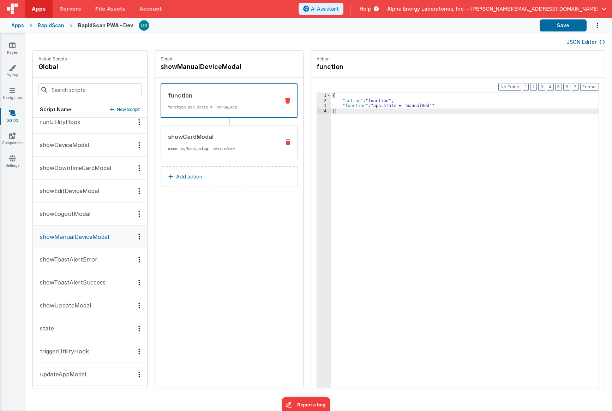
click at [243, 149] on p "name : myModal, slug : device/new" at bounding box center [221, 149] width 107 height 6
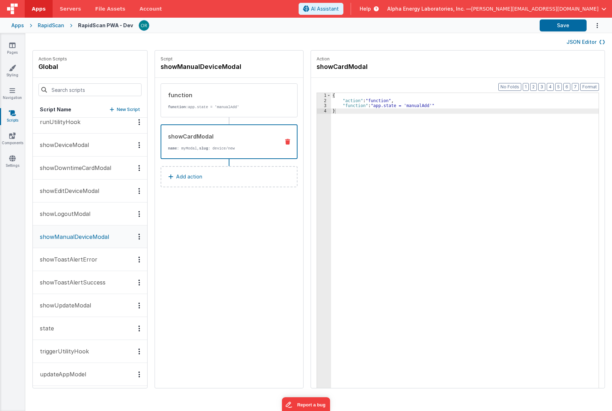
click at [243, 149] on p "name : myModal, slug : device/new" at bounding box center [221, 148] width 106 height 6
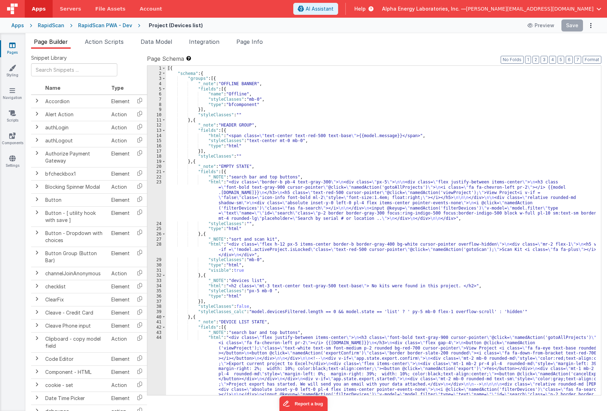
click at [12, 46] on icon at bounding box center [12, 45] width 6 height 7
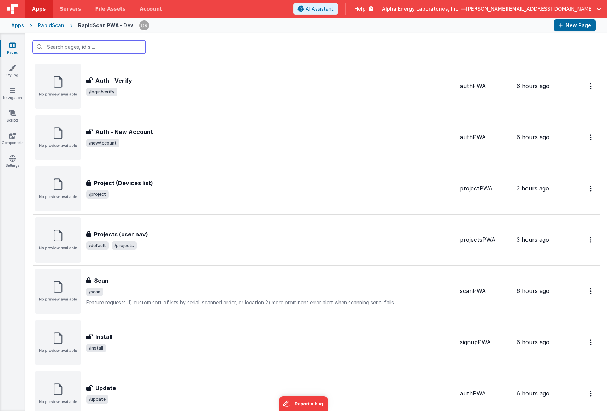
scroll to position [399, 0]
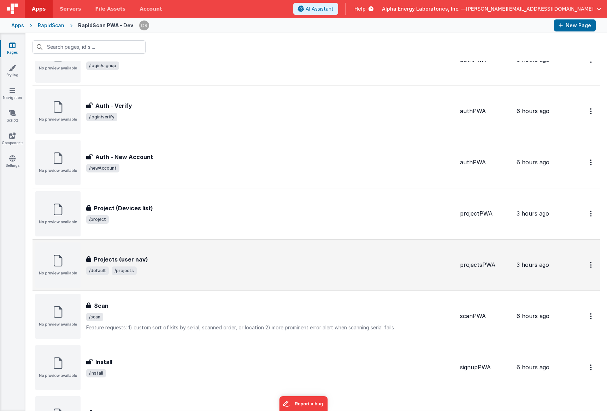
click at [166, 260] on div "Projects (user nav)" at bounding box center [270, 259] width 368 height 8
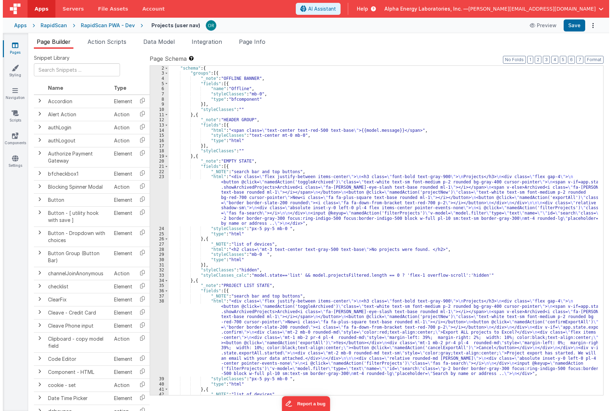
scroll to position [58, 0]
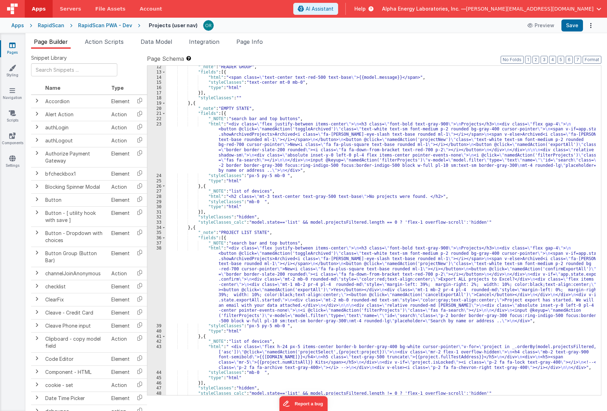
click at [209, 247] on div ""_note" : "HEADER GROUP" , "fields" : [{ "html" : "<span class= \" text-center …" at bounding box center [381, 234] width 430 height 340
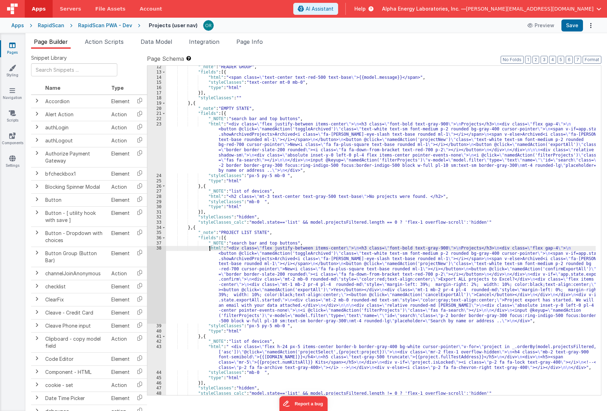
click at [160, 248] on div "38" at bounding box center [156, 284] width 19 height 78
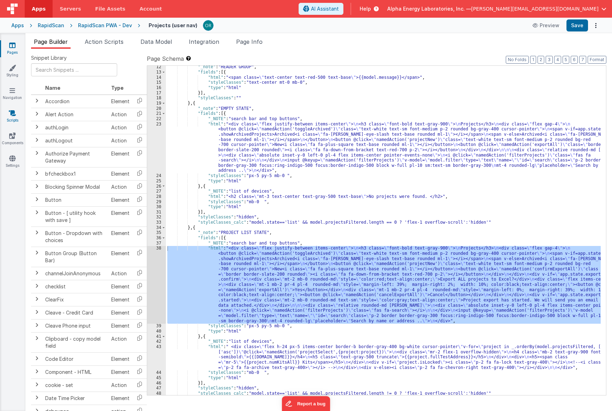
click at [12, 118] on link "Scripts" at bounding box center [12, 116] width 25 height 14
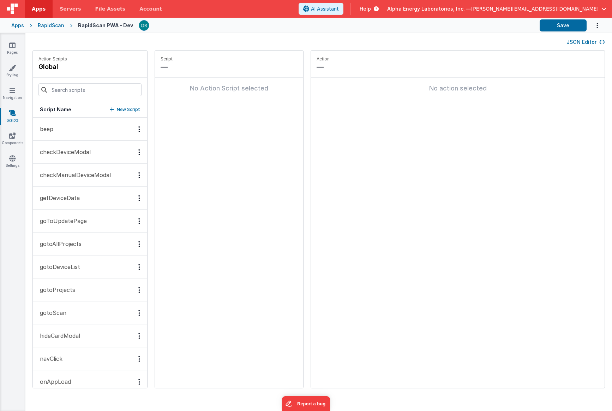
click at [74, 171] on p "checkManualDeviceModal" at bounding box center [73, 175] width 75 height 8
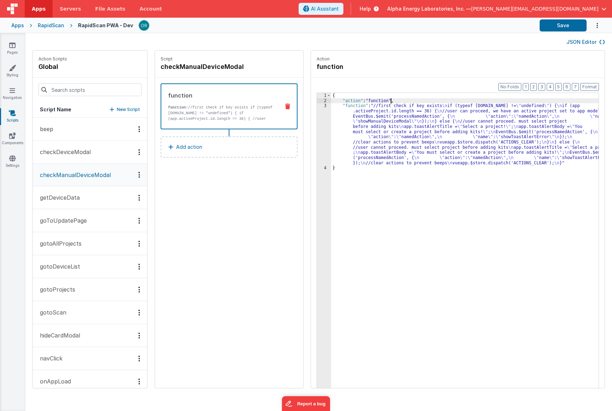
click at [398, 101] on div "{ "action" : "function" , "function" : "//first check if key exists \n if (type…" at bounding box center [470, 257] width 278 height 328
click at [363, 103] on div "{ "action" : "function" , "function" : "//first check if key exists \n if (type…" at bounding box center [470, 257] width 278 height 328
click at [340, 104] on div "{ "action" : "function" , "function" : "//first check if key exists \n if (type…" at bounding box center [470, 257] width 278 height 328
click at [317, 106] on div "3" at bounding box center [324, 134] width 14 height 62
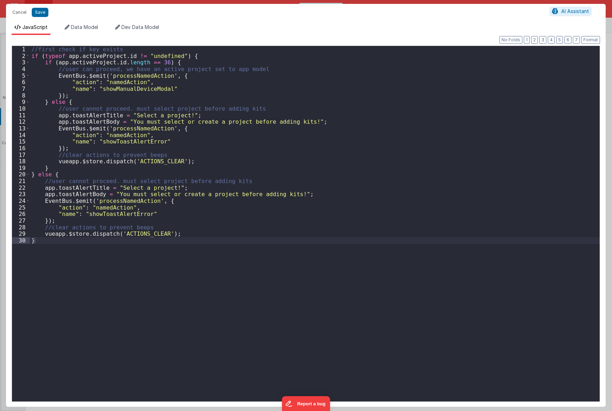
click at [125, 87] on div "//first check if key exists if ( typeof app . activeProject . id != "undefined"…" at bounding box center [315, 230] width 570 height 368
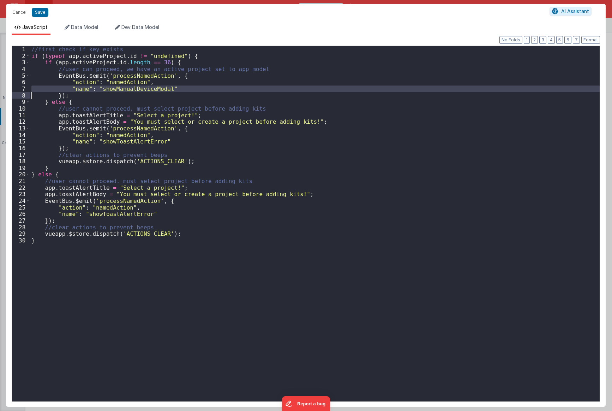
click at [125, 87] on div "//first check if key exists if ( typeof app . activeProject . id != "undefined"…" at bounding box center [315, 230] width 570 height 368
click at [139, 78] on div "//first check if key exists if ( typeof app . activeProject . id != "undefined"…" at bounding box center [315, 230] width 570 height 368
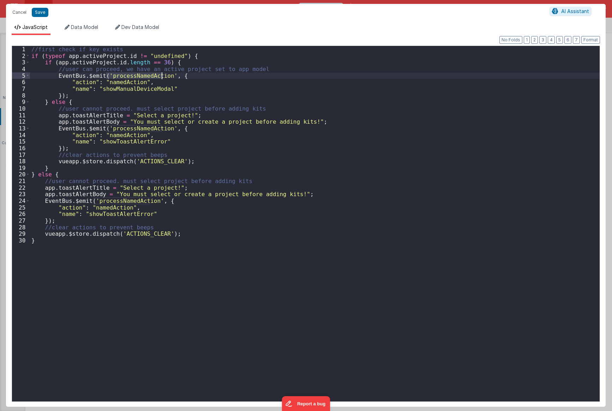
click at [139, 78] on div "//first check if key exists if ( typeof app . activeProject . id != "undefined"…" at bounding box center [315, 230] width 570 height 368
click at [131, 85] on div "//first check if key exists if ( typeof app . activeProject . id != "undefined"…" at bounding box center [315, 230] width 570 height 368
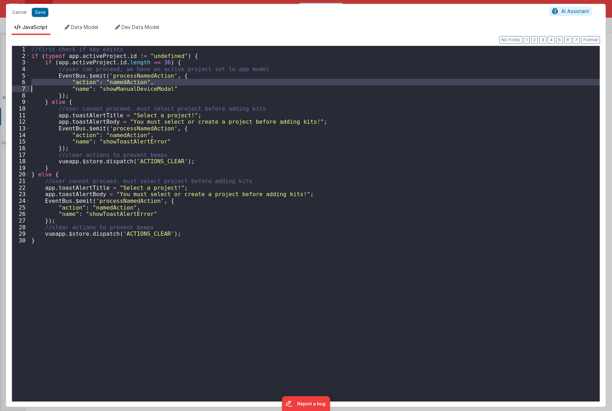
click at [131, 85] on div "//first check if key exists if ( typeof app . activeProject . id != "undefined"…" at bounding box center [315, 230] width 570 height 368
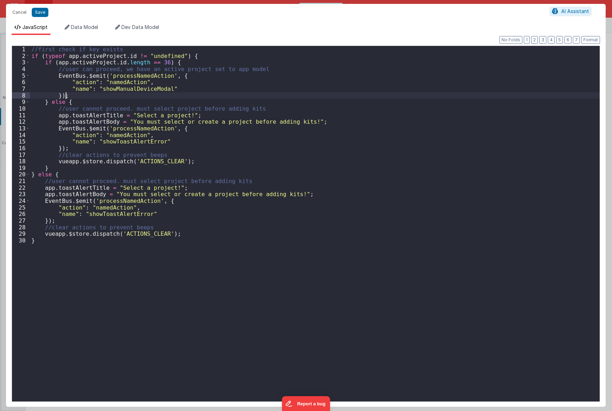
click at [127, 93] on div "//first check if key exists if ( typeof app . activeProject . id != "undefined"…" at bounding box center [315, 230] width 570 height 368
click at [136, 89] on div "//first check if key exists if ( typeof app . activeProject . id != "undefined"…" at bounding box center [315, 230] width 570 height 368
click at [140, 88] on div "//first check if key exists if ( typeof app . activeProject . id != "undefined"…" at bounding box center [315, 223] width 570 height 355
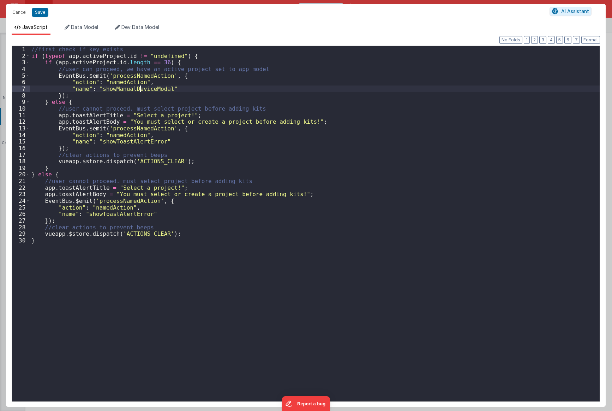
click at [140, 88] on div "//first check if key exists if ( typeof app . activeProject . id != "undefined"…" at bounding box center [315, 230] width 570 height 368
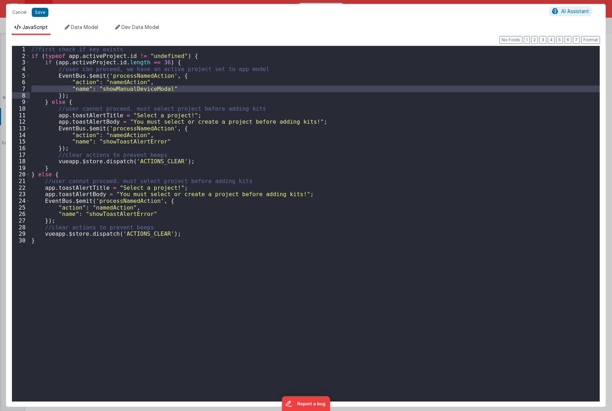
click at [140, 88] on div "//first check if key exists if ( typeof app . activeProject . id != "undefined"…" at bounding box center [315, 223] width 570 height 355
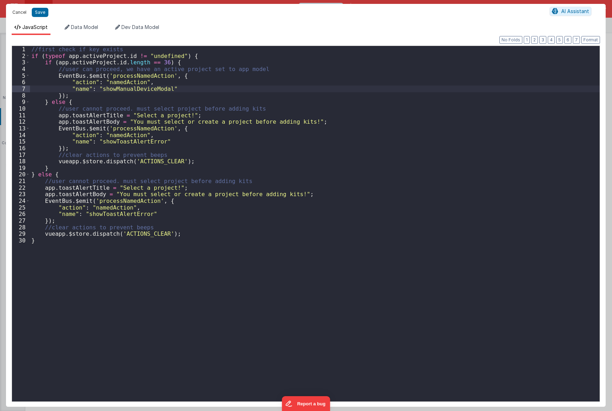
click at [24, 13] on button "Cancel" at bounding box center [19, 12] width 21 height 10
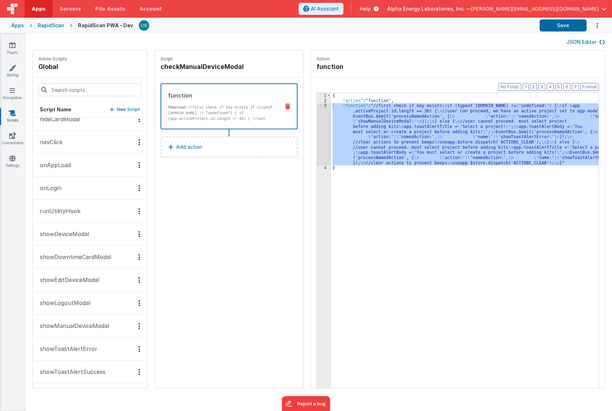
scroll to position [221, 0]
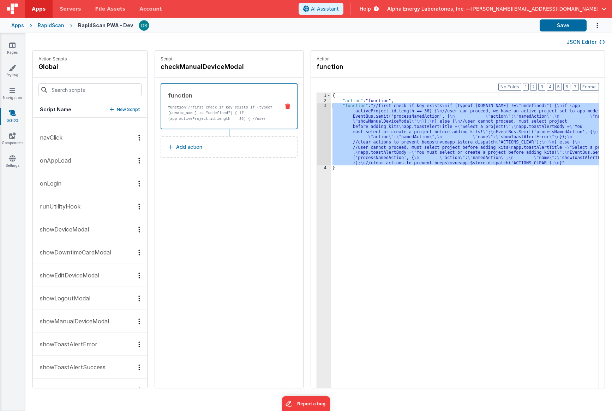
click at [73, 320] on p "showManualDeviceModal" at bounding box center [72, 321] width 73 height 8
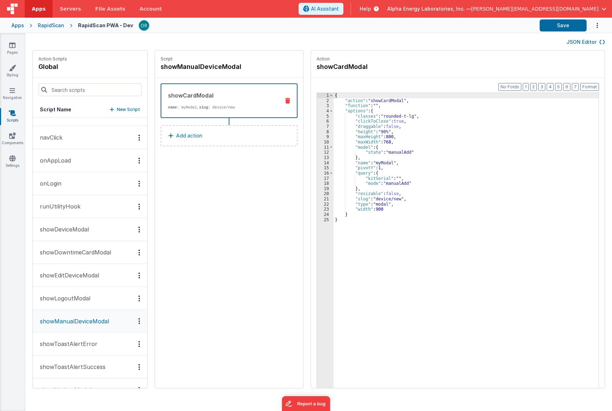
click at [176, 136] on p "Add action" at bounding box center [189, 135] width 26 height 8
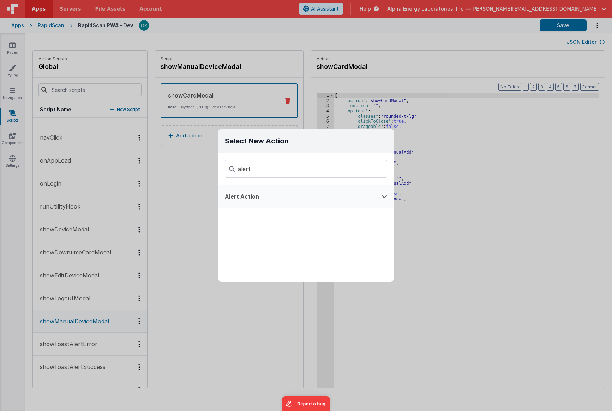
type input "alert"
click at [288, 200] on button "Alert Action" at bounding box center [296, 196] width 157 height 23
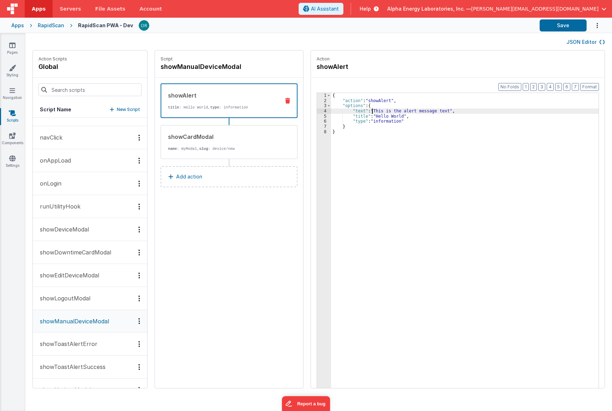
click at [361, 108] on div "{ "action" : "showAlert" , "options" : { "text" : "This is the alert message te…" at bounding box center [470, 257] width 278 height 328
drag, startPoint x: 363, startPoint y: 109, endPoint x: 432, endPoint y: 111, distance: 68.9
click at [432, 111] on div "{ "action" : "showAlert" , "options" : { "text" : "This is the alert message te…" at bounding box center [470, 257] width 278 height 328
click at [551, 22] on button "Save" at bounding box center [563, 25] width 47 height 12
click at [373, 116] on div "{ "action" : "showAlert" , "options" : { "text" : "showManualDeviceModal" , "ti…" at bounding box center [470, 257] width 278 height 328
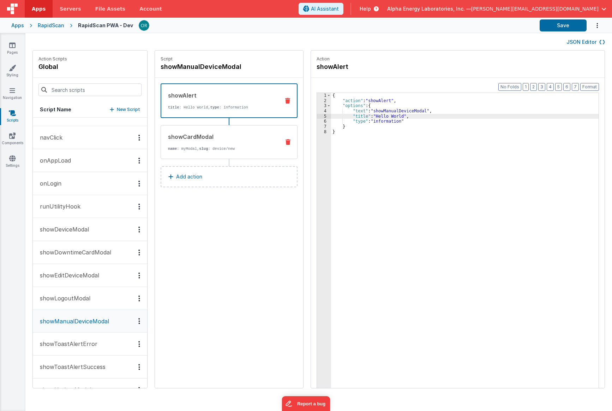
click at [240, 150] on p "name : myModal, slug : device/new" at bounding box center [221, 149] width 107 height 6
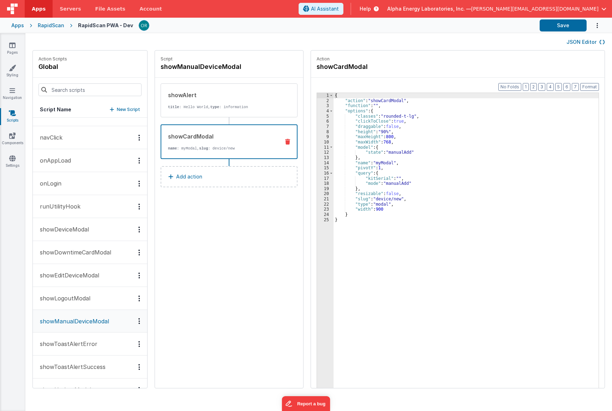
click at [361, 152] on div "{ "action" : "showCardModal" , "function" : "" , "options" : { "classes" : "rou…" at bounding box center [471, 257] width 275 height 328
click at [13, 46] on icon at bounding box center [12, 45] width 6 height 7
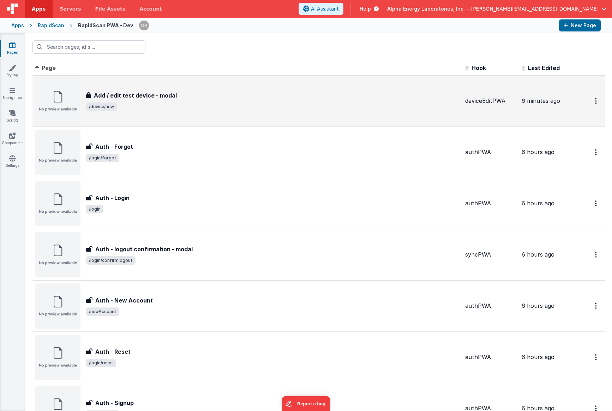
click at [163, 94] on h3 "Add / edit test device - modal" at bounding box center [135, 95] width 83 height 8
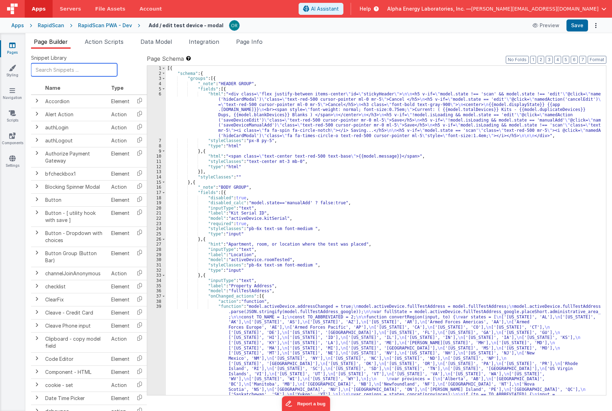
click at [76, 66] on input "text" at bounding box center [74, 69] width 86 height 13
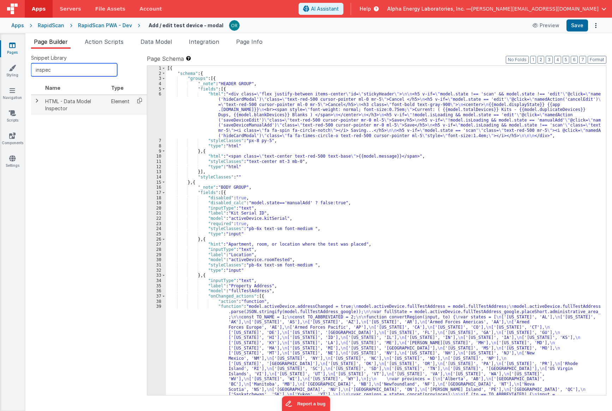
type input "inspec"
click at [142, 103] on icon at bounding box center [139, 100] width 14 height 11
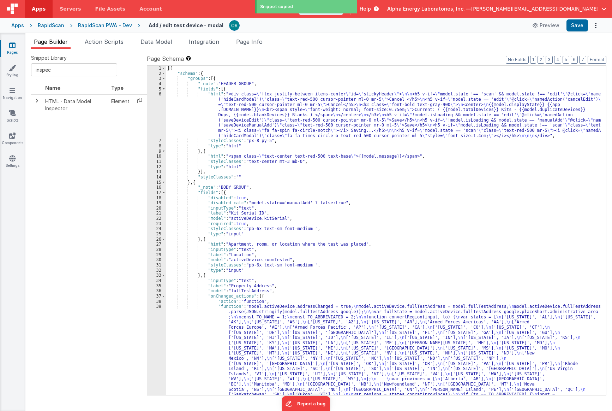
click at [230, 102] on div "[{ "schema" : { "groups" : [{ "_note" : "HEADER GROUP" , "fields" : [{ "html" :…" at bounding box center [383, 293] width 435 height 454
click at [257, 79] on div "[{ "schema" : { "groups" : [{ "_note" : "HEADER GROUP" , "fields" : [{ "html" :…" at bounding box center [383, 293] width 435 height 454
click at [285, 173] on div "[{ "schema" : { "groups" : [{ "_note" : "HEADER GROUP" , "fields" : [{ "html" :…" at bounding box center [383, 293] width 435 height 454
click at [292, 220] on div "[{ "schema" : { "groups" : [{ "_note" : "HEADER GROUP" , "fields" : [{ "html" :…" at bounding box center [383, 293] width 435 height 454
click at [258, 306] on div "[{ "schema" : { "groups" : [{ "_note" : "HEADER GROUP" , "fields" : [{ "html" :…" at bounding box center [383, 293] width 435 height 454
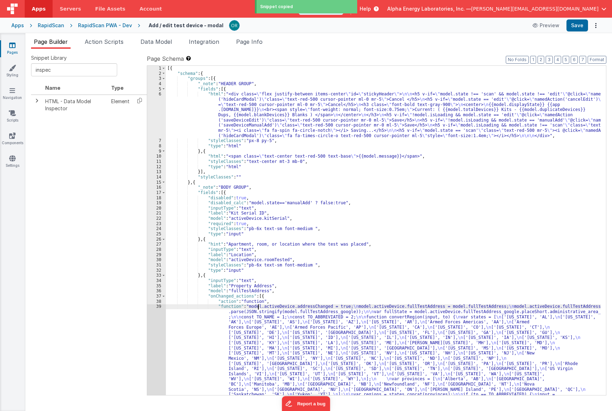
click at [258, 255] on div "[{ "schema" : { "groups" : [{ "_note" : "HEADER GROUP" , "fields" : [{ "html" :…" at bounding box center [383, 293] width 435 height 454
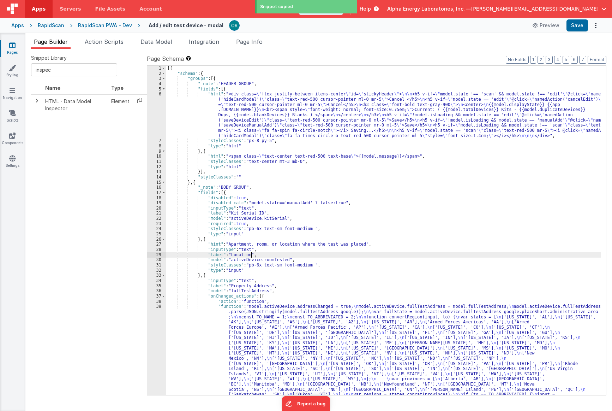
click at [264, 217] on div "[{ "schema" : { "groups" : [{ "_note" : "HEADER GROUP" , "fields" : [{ "html" :…" at bounding box center [383, 293] width 435 height 454
click at [263, 194] on div "[{ "schema" : { "groups" : [{ "_note" : "HEADER GROUP" , "fields" : [{ "html" :…" at bounding box center [383, 293] width 435 height 454
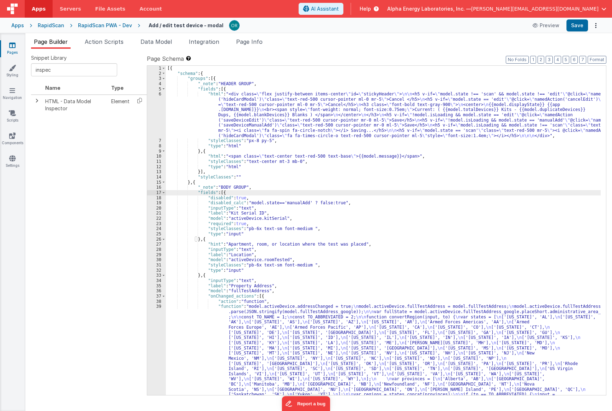
click at [221, 192] on div "[{ "schema" : { "groups" : [{ "_note" : "HEADER GROUP" , "fields" : [{ "html" :…" at bounding box center [383, 293] width 435 height 454
paste textarea
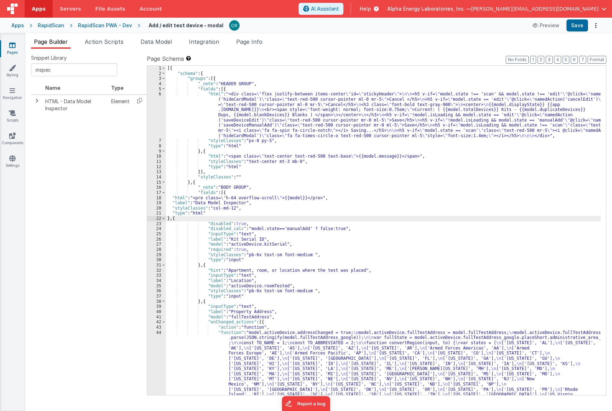
click at [439, 186] on div "[{ "schema" : { "groups" : [{ "_note" : "HEADER GROUP" , "fields" : [{ "html" :…" at bounding box center [383, 293] width 435 height 454
click at [593, 24] on button "Options" at bounding box center [596, 25] width 10 height 10
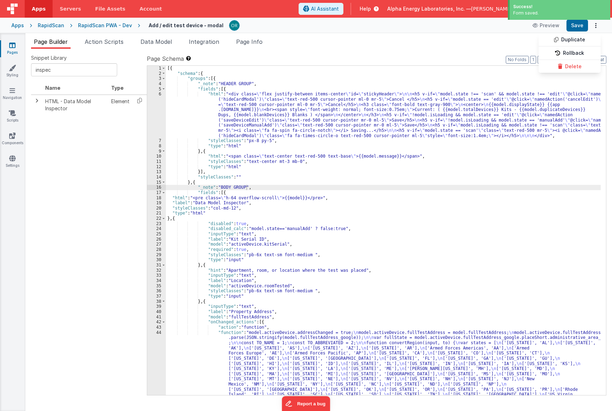
click at [493, 169] on button at bounding box center [306, 205] width 612 height 411
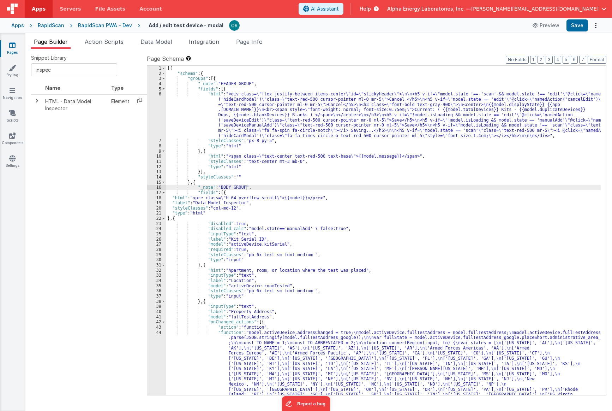
click at [276, 158] on div "[{ "schema" : { "groups" : [{ "_note" : "HEADER GROUP" , "fields" : [{ "html" :…" at bounding box center [383, 293] width 435 height 454
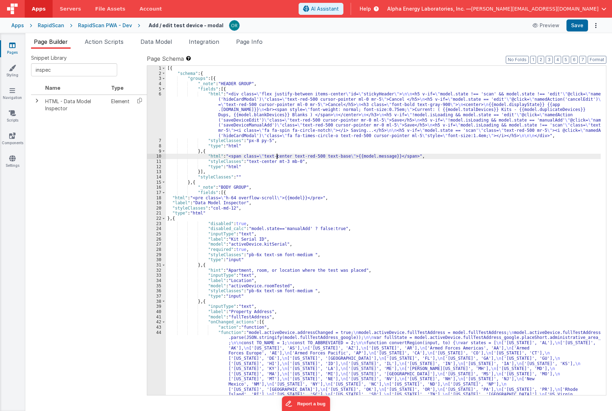
click at [265, 191] on div "[{ "schema" : { "groups" : [{ "_note" : "HEADER GROUP" , "fields" : [{ "html" :…" at bounding box center [383, 293] width 435 height 454
click at [292, 197] on div "[{ "schema" : { "groups" : [{ "_note" : "HEADER GROUP" , "fields" : [{ "html" :…" at bounding box center [383, 293] width 435 height 454
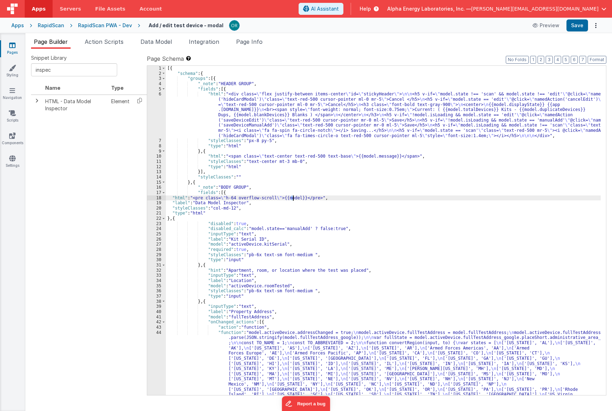
click at [293, 199] on div "[{ "schema" : { "groups" : [{ "_note" : "HEADER GROUP" , "fields" : [{ "html" :…" at bounding box center [383, 230] width 435 height 329
click at [329, 221] on div "[{ "schema" : { "groups" : [{ "_note" : "HEADER GROUP" , "fields" : [{ "html" :…" at bounding box center [383, 293] width 435 height 454
click at [226, 201] on div "[{ "schema" : { "groups" : [{ "_note" : "HEADER GROUP" , "fields" : [{ "html" :…" at bounding box center [383, 293] width 435 height 454
click at [597, 59] on button "Format" at bounding box center [597, 60] width 19 height 8
click at [171, 196] on div "[{ "schema" : { "groups" : [{ "_note" : "HEADER GROUP" , "fields" : [{ "html" :…" at bounding box center [383, 293] width 435 height 454
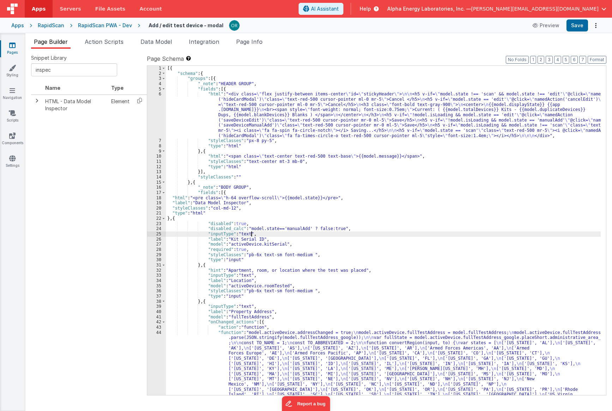
click at [282, 236] on div "[{ "schema" : { "groups" : [{ "_note" : "HEADER GROUP" , "fields" : [{ "html" :…" at bounding box center [383, 293] width 435 height 454
click at [268, 222] on div "[{ "schema" : { "groups" : [{ "_note" : "HEADER GROUP" , "fields" : [{ "html" :…" at bounding box center [383, 293] width 435 height 454
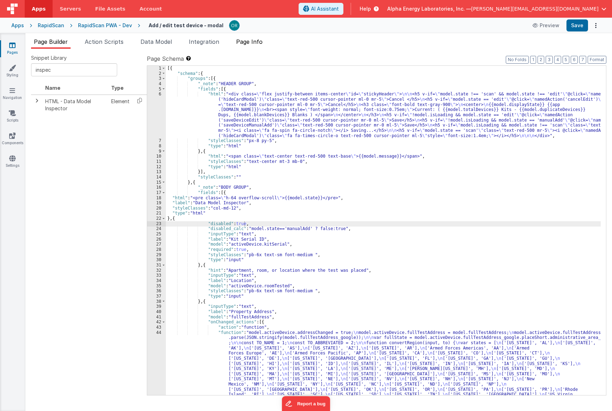
click at [256, 40] on span "Page Info" at bounding box center [249, 41] width 26 height 7
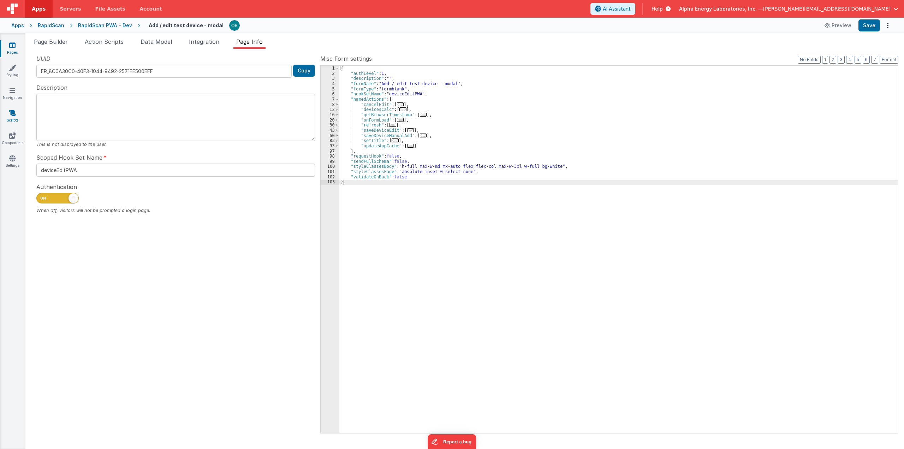
click at [8, 117] on link "Scripts" at bounding box center [12, 116] width 25 height 14
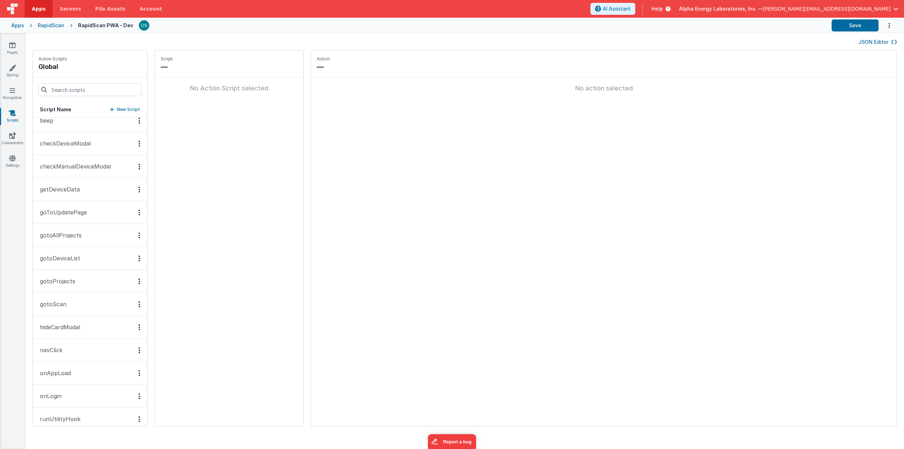
scroll to position [9, 0]
click at [66, 299] on button "gotoScan" at bounding box center [90, 303] width 114 height 23
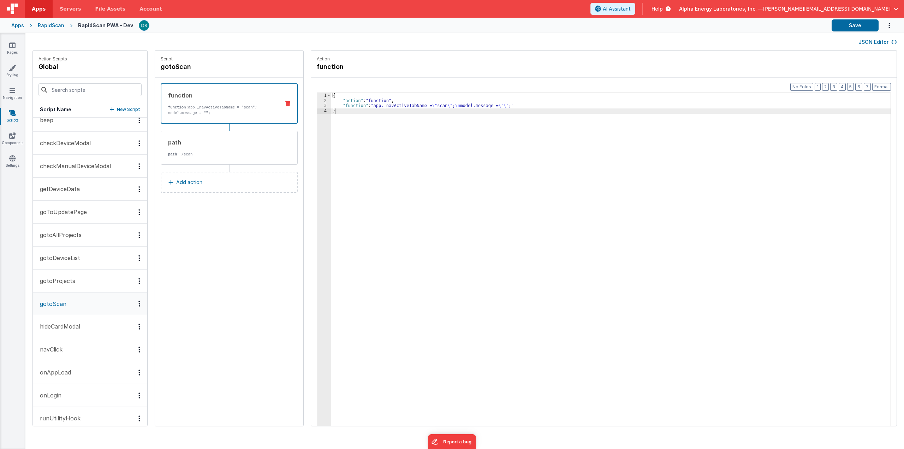
click at [414, 105] on div "{ "action" : "function" , "function" : "app._navActiveTabName = \" scan \" ; \n…" at bounding box center [616, 276] width 570 height 366
drag, startPoint x: 505, startPoint y: 105, endPoint x: 295, endPoint y: 104, distance: 210.1
click at [295, 104] on div "Action Scripts global Script Name New Script beep checkDeviceModal checkManualD…" at bounding box center [464, 241] width 879 height 383
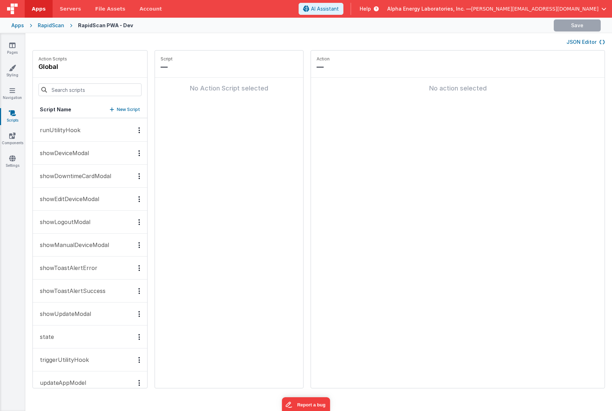
scroll to position [306, 0]
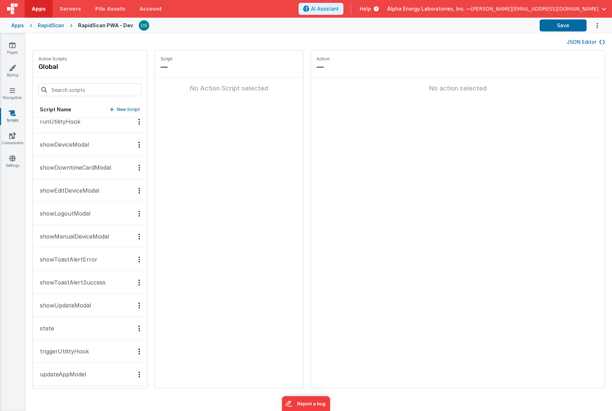
click at [89, 237] on p "showManualDeviceModal" at bounding box center [72, 236] width 73 height 8
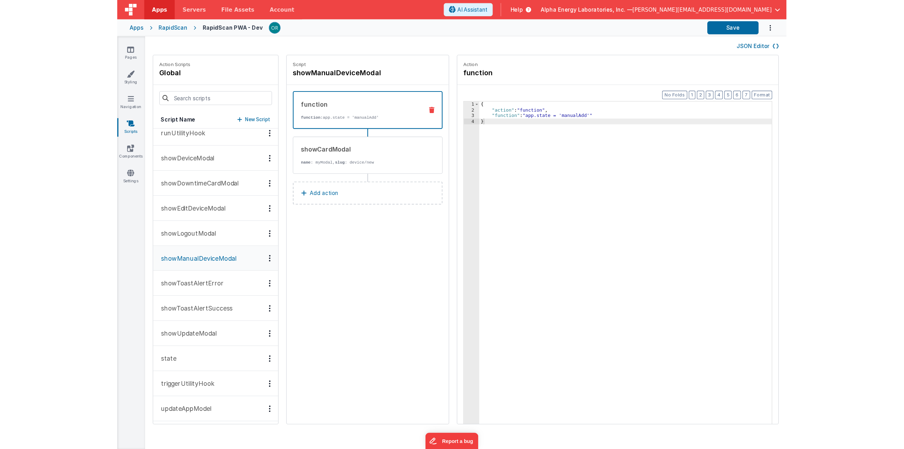
scroll to position [305, 0]
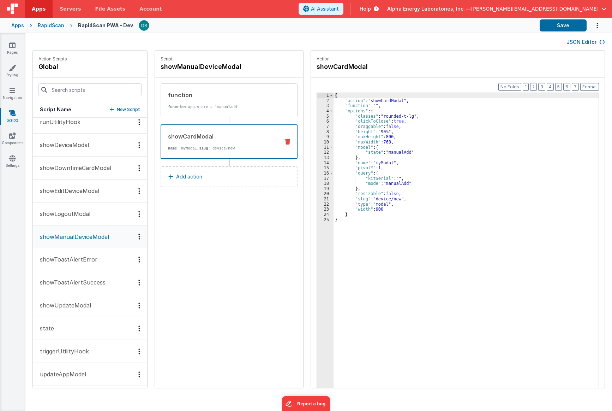
click at [250, 143] on div "showCardModal name : myModal, slug : device/new" at bounding box center [217, 141] width 113 height 19
click at [244, 107] on p "function: app.state = 'manualAdd'" at bounding box center [221, 107] width 107 height 6
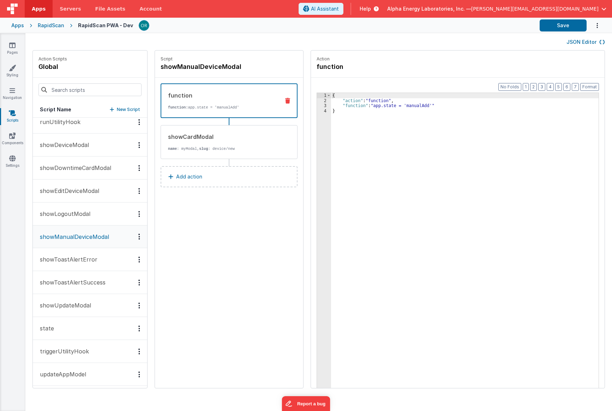
click at [415, 106] on div "{ "action" : "function" , "function" : "app.state = 'manualAdd'" }" at bounding box center [470, 257] width 278 height 328
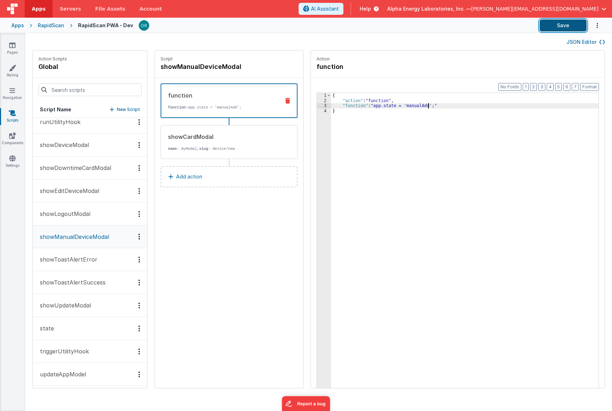
click at [569, 24] on button "Save" at bounding box center [563, 25] width 47 height 12
drag, startPoint x: 235, startPoint y: 5, endPoint x: 209, endPoint y: 7, distance: 26.6
click at [235, 5] on header "Apps Servers File Assets Account Some FUTURE Slot AI Assistant Help Alpha Energ…" at bounding box center [306, 9] width 612 height 18
click at [11, 49] on link "Pages" at bounding box center [12, 49] width 25 height 14
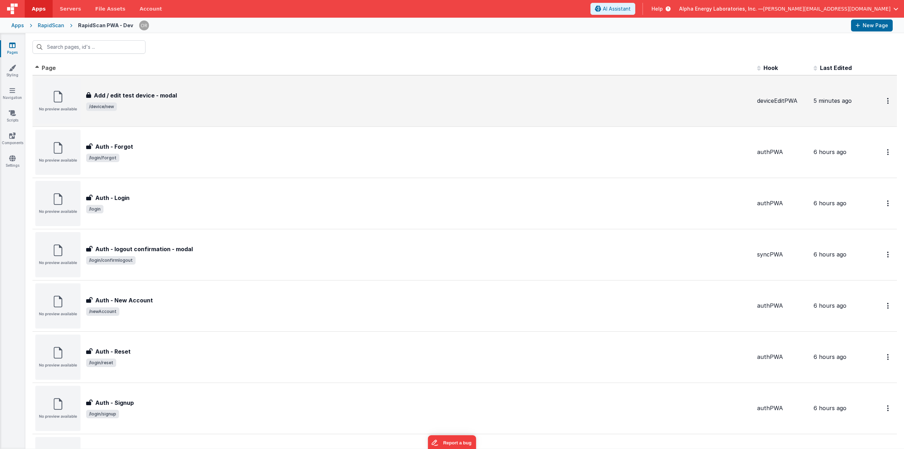
click at [168, 94] on h3 "Add / edit test device - modal" at bounding box center [135, 95] width 83 height 8
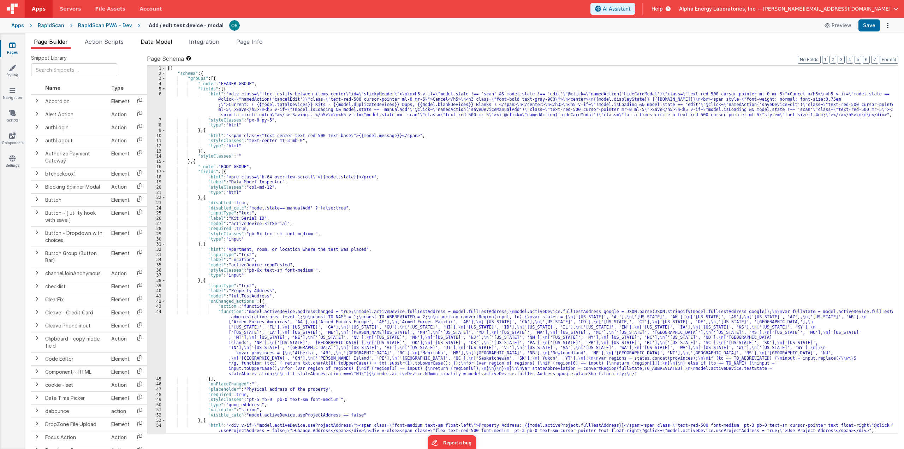
click at [149, 39] on span "Data Model" at bounding box center [156, 41] width 31 height 7
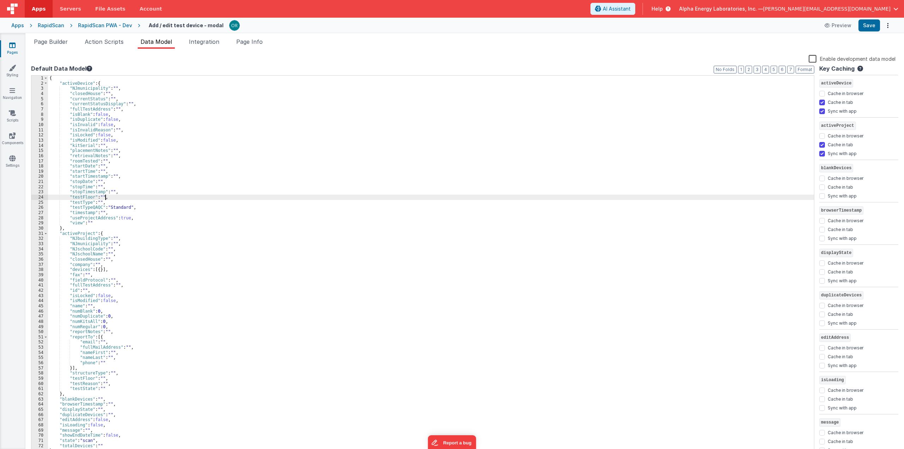
click at [131, 195] on div "{ "activeDevice" : { "NJmunicipality" : "" , "closedHouse" : "" , "currentStatu…" at bounding box center [431, 270] width 766 height 389
drag, startPoint x: 132, startPoint y: 105, endPoint x: 43, endPoint y: 103, distance: 89.4
click at [43, 103] on div "1 2 3 4 5 6 7 8 9 10 11 12 13 14 15 16 17 18 19 20 21 22 23 24 25 26 27 28 29 3…" at bounding box center [422, 265] width 783 height 380
click at [155, 106] on div "{ "activeDevice" : { "NJmunicipality" : "" , "closedHouse" : "" , "currentStatu…" at bounding box center [431, 265] width 766 height 379
paste textarea
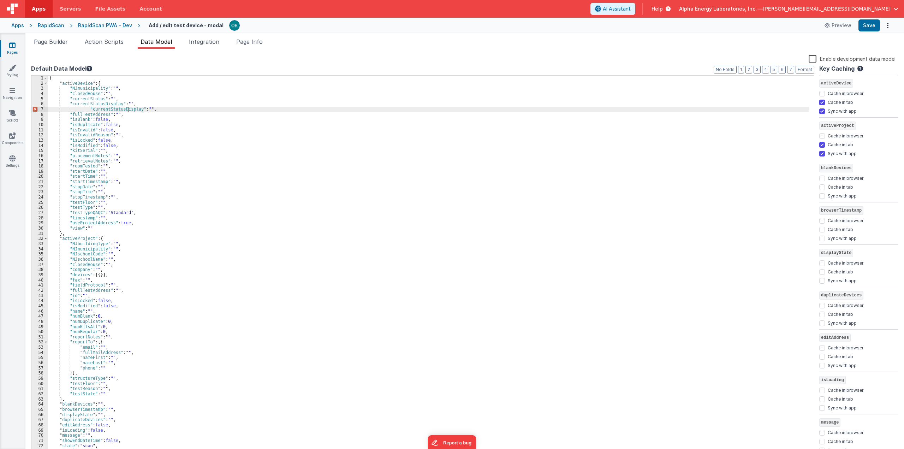
click at [129, 109] on div "{ "activeDevice" : { "NJmunicipality" : "" , "closedHouse" : "" , "currentStatu…" at bounding box center [428, 270] width 761 height 389
click at [86, 108] on div "{ "activeDevice" : { "NJmunicipality" : "" , "closedHouse" : "" , "currentStatu…" at bounding box center [428, 270] width 761 height 389
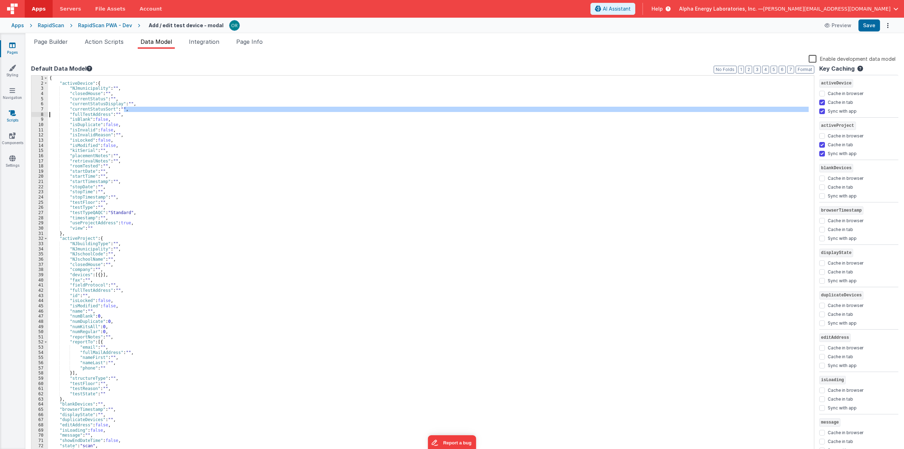
drag, startPoint x: 142, startPoint y: 109, endPoint x: 17, endPoint y: 112, distance: 124.3
click at [17, 112] on section "Pages Styling Navigation Scripts Components Settings Page Builder Action Script…" at bounding box center [452, 241] width 904 height 416
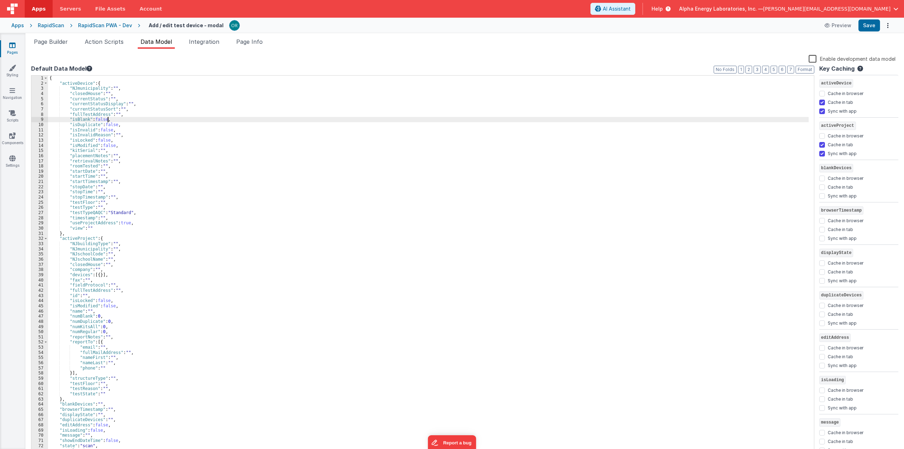
click at [128, 119] on div "{ "activeDevice" : { "NJmunicipality" : "" , "closedHouse" : "" , "currentStatu…" at bounding box center [428, 270] width 761 height 389
drag, startPoint x: 135, startPoint y: 111, endPoint x: 46, endPoint y: 111, distance: 89.0
click at [46, 111] on div "1 2 3 4 5 6 7 8 9 10 11 12 13 14 15 16 17 18 19 20 21 22 23 24 25 26 27 28 29 3…" at bounding box center [422, 265] width 783 height 380
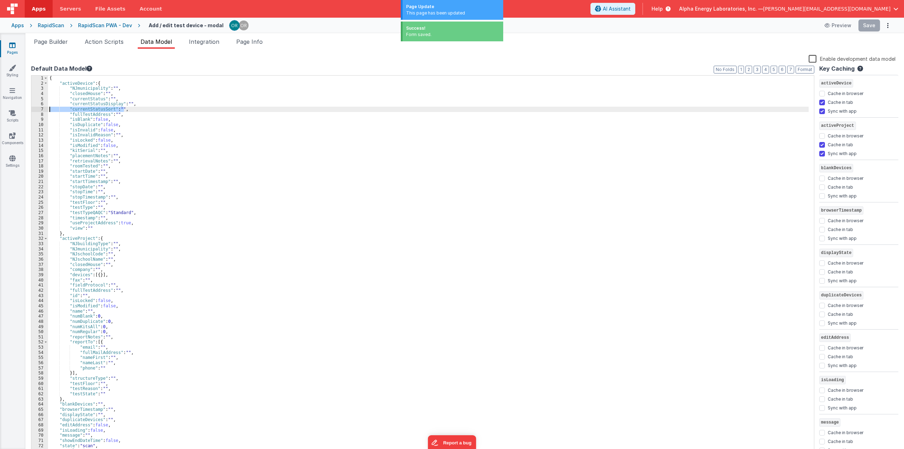
click at [11, 50] on link "Pages" at bounding box center [12, 49] width 25 height 14
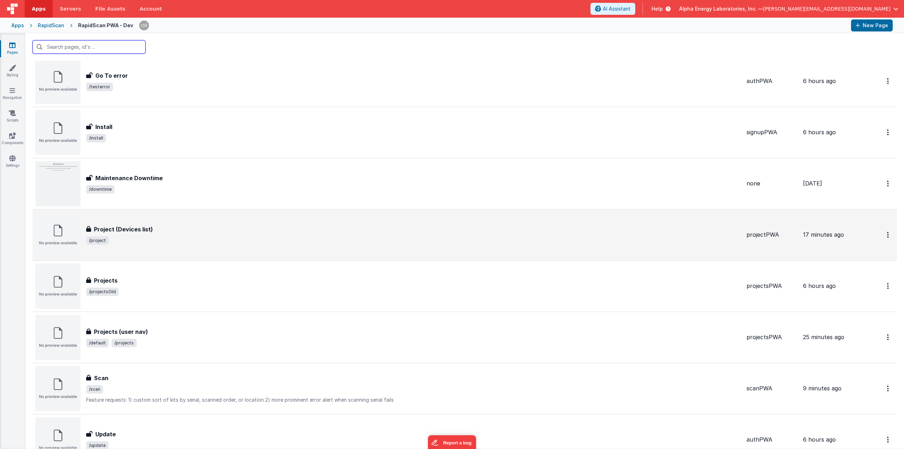
scroll to position [521, 0]
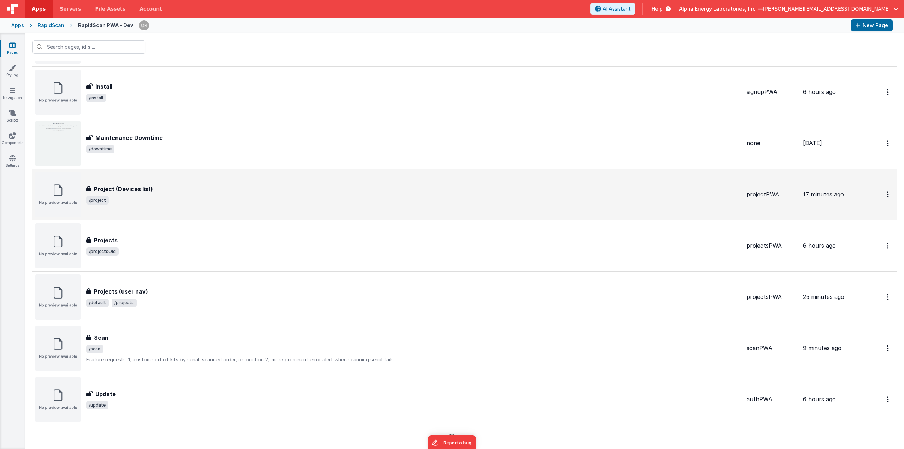
click at [169, 200] on span "/project" at bounding box center [413, 200] width 655 height 8
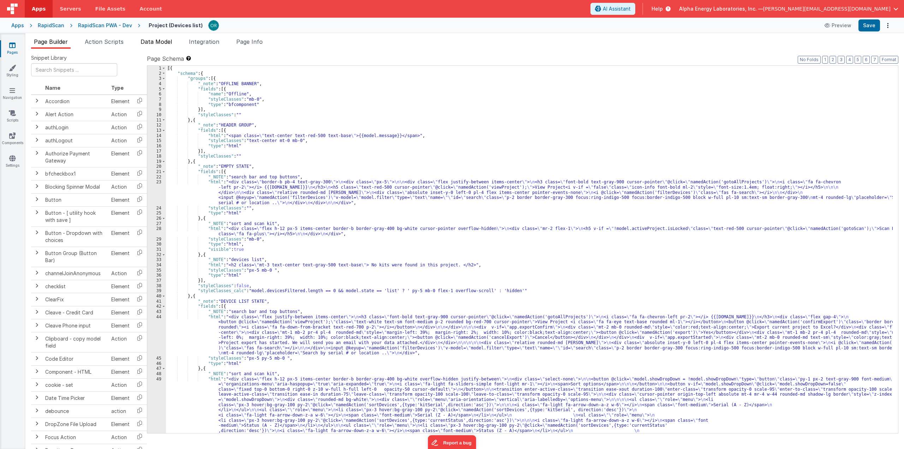
click at [153, 42] on span "Data Model" at bounding box center [156, 41] width 31 height 7
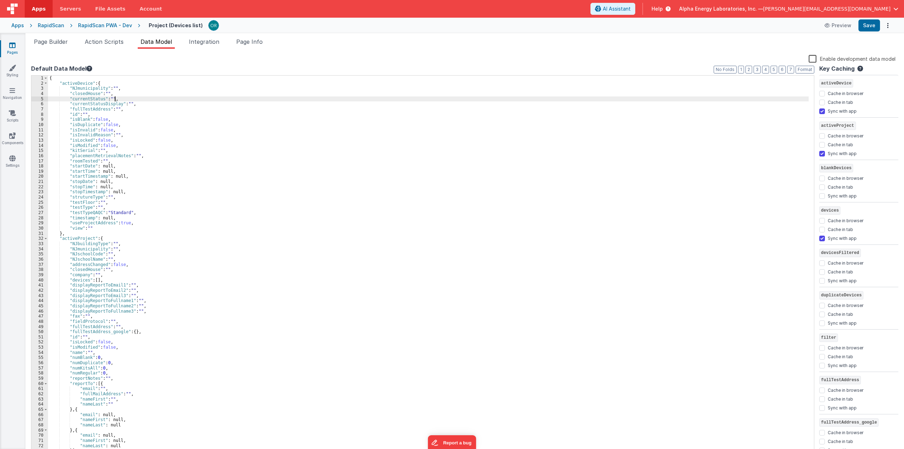
click at [142, 101] on div "{ "activeDevice" : { "NJmunicipality" : "" , "closedHouse" : "" , "currentStatu…" at bounding box center [428, 270] width 761 height 389
click at [140, 106] on div "{ "activeDevice" : { "NJmunicipality" : "" , "closedHouse" : "" , "currentStatu…" at bounding box center [428, 270] width 761 height 389
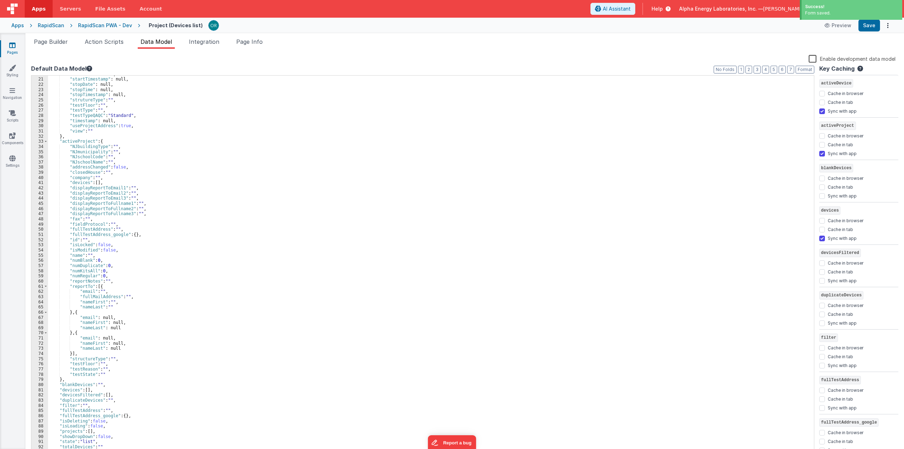
click at [252, 36] on div "Page Builder Action Scripts Data Model Integration Page Info Snippet Library Na…" at bounding box center [464, 241] width 879 height 416
click at [249, 41] on span "Page Info" at bounding box center [249, 41] width 26 height 7
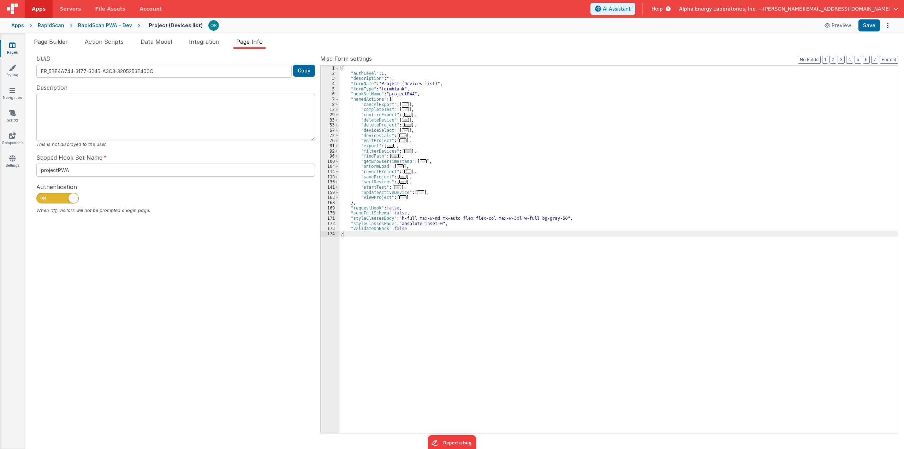
click at [400, 182] on span "..." at bounding box center [402, 182] width 7 height 4
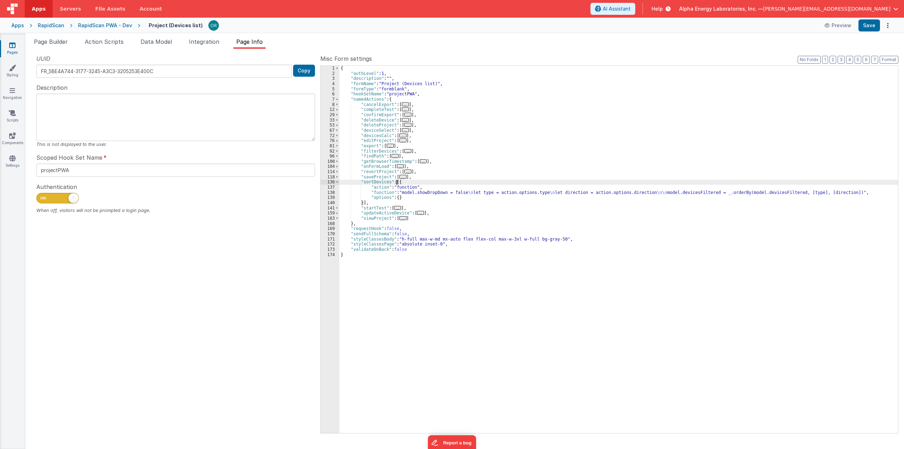
click at [379, 191] on div "{ "authLevel" : 1 , "description" : "" , "formName" : "Project (Devices list)" …" at bounding box center [618, 255] width 559 height 378
click at [333, 190] on div "138" at bounding box center [330, 192] width 19 height 5
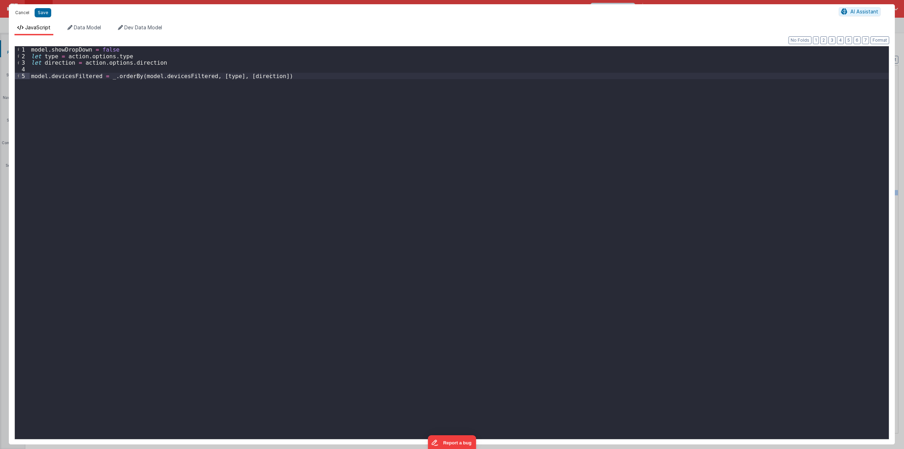
click at [25, 13] on button "Cancel" at bounding box center [22, 13] width 21 height 10
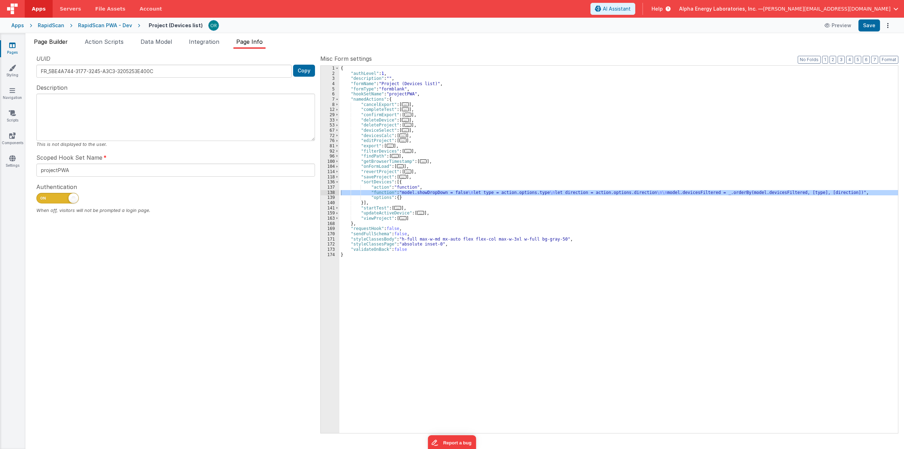
click at [60, 43] on span "Page Builder" at bounding box center [51, 41] width 34 height 7
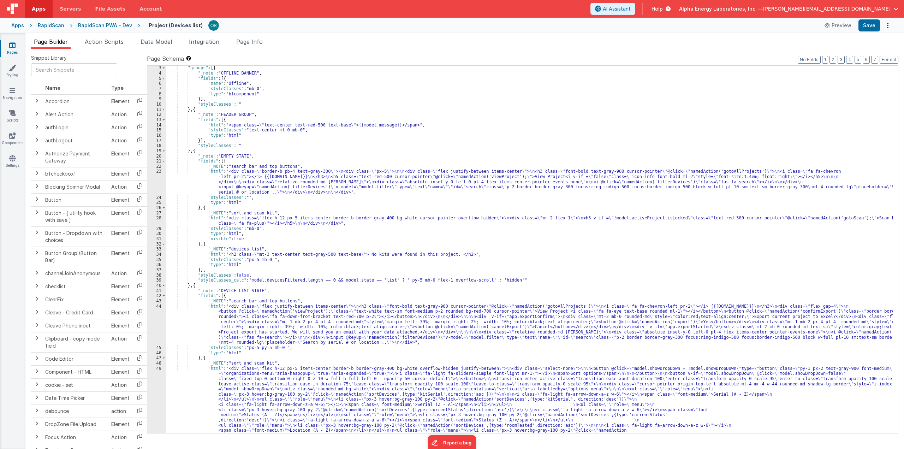
scroll to position [64, 0]
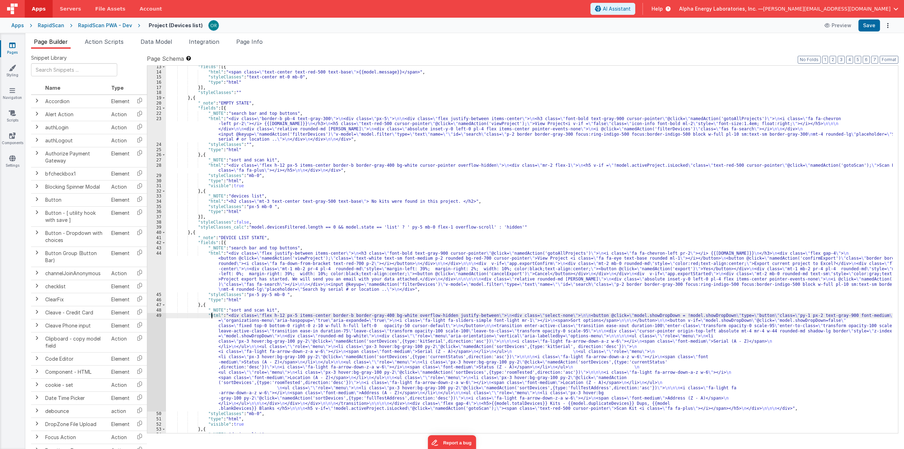
click at [212, 313] on div ""fields" : [{ "html" : "<span class= \" text-center text-red-500 text-base \" >…" at bounding box center [529, 253] width 727 height 378
click at [159, 315] on div "49" at bounding box center [156, 362] width 19 height 99
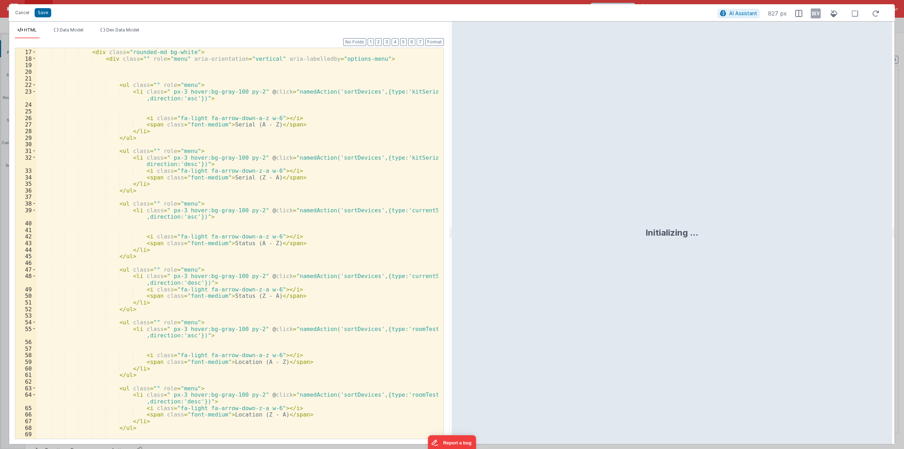
scroll to position [249, 0]
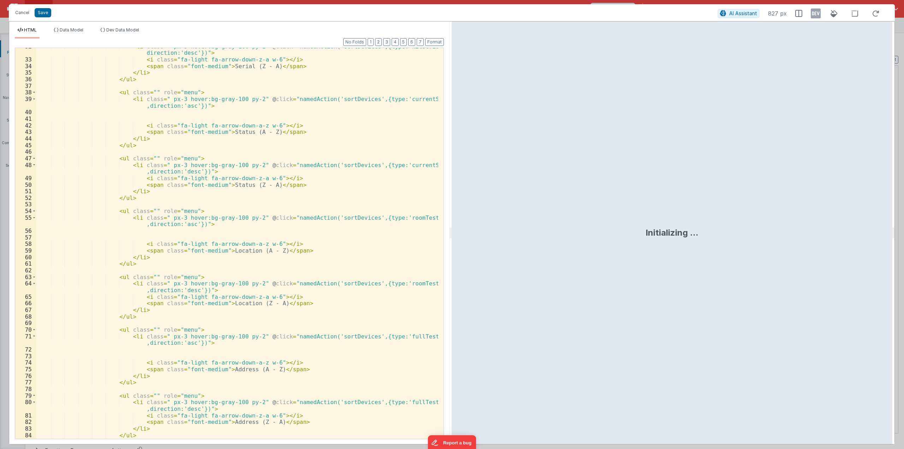
click at [419, 99] on div "< li class = " px-3 hover:bg-gray-100 py-2" @ click = "namedAction('sortDevices…" at bounding box center [237, 248] width 402 height 411
click at [420, 163] on div "< li class = " px-3 hover:bg-gray-100 py-2" @ click = "namedAction('sortDevices…" at bounding box center [237, 248] width 402 height 411
click at [301, 263] on div "< li class = " px-3 hover:bg-gray-100 py-2" @ click = "namedAction('sortDevices…" at bounding box center [237, 248] width 402 height 411
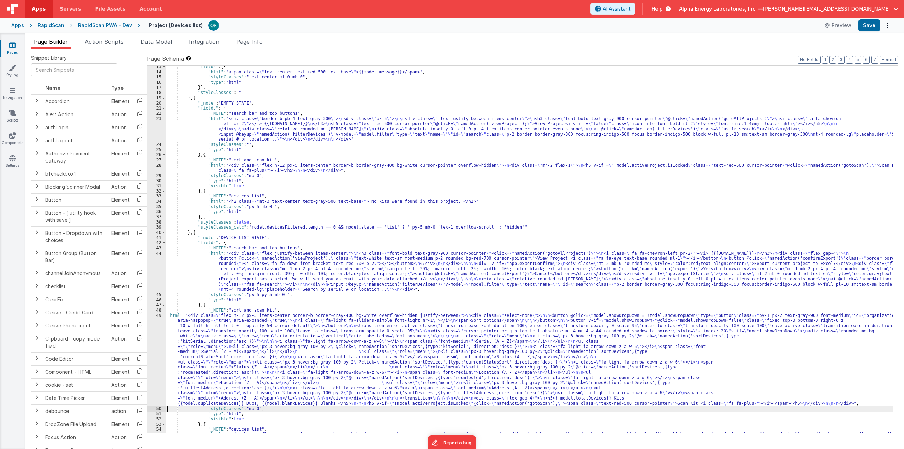
click at [159, 316] on div "49" at bounding box center [156, 359] width 19 height 93
click at [156, 316] on div "49" at bounding box center [156, 359] width 19 height 93
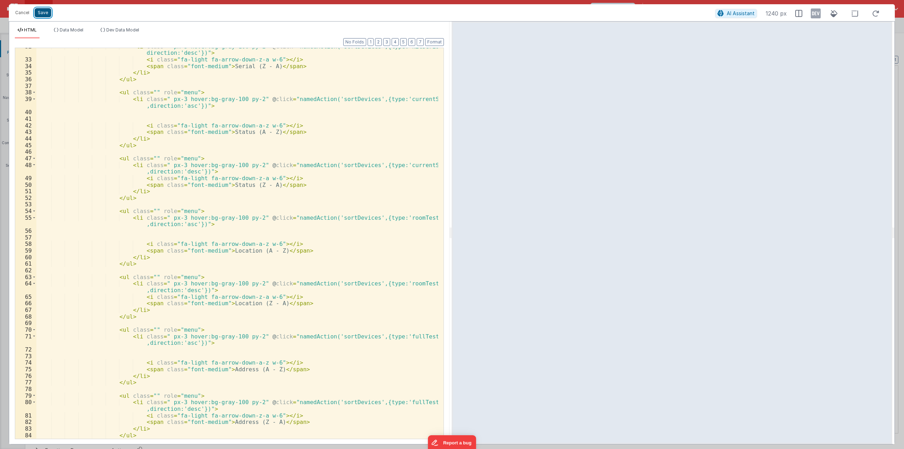
click at [48, 12] on button "Save" at bounding box center [43, 12] width 17 height 9
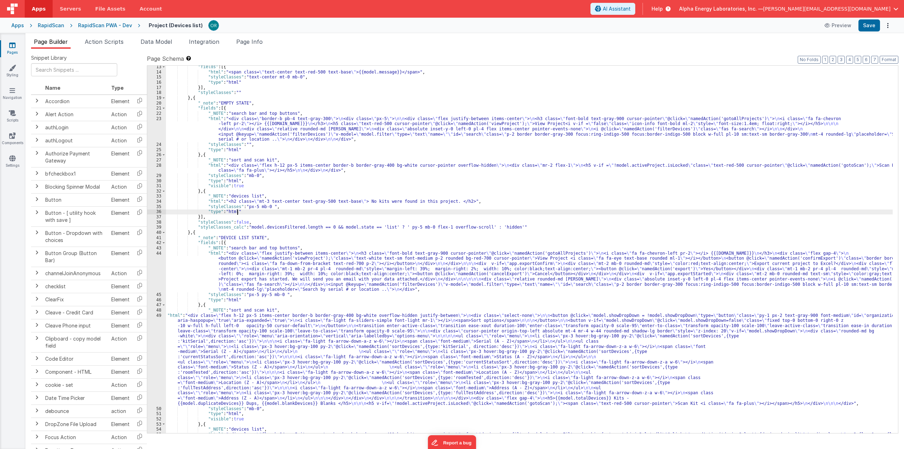
click at [376, 210] on div ""fields" : [{ "html" : "<span class= \" text-center text-red-500 text-base \" >…" at bounding box center [529, 258] width 727 height 388
click at [167, 317] on div ""fields" : [{ "html" : "<span class= \" text-center text-red-500 text-base \" >…" at bounding box center [529, 258] width 727 height 388
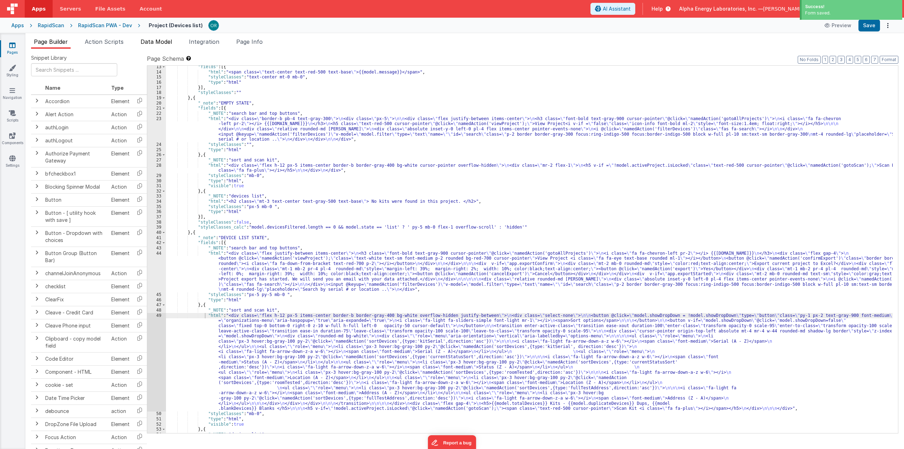
click at [163, 41] on span "Data Model" at bounding box center [156, 41] width 31 height 7
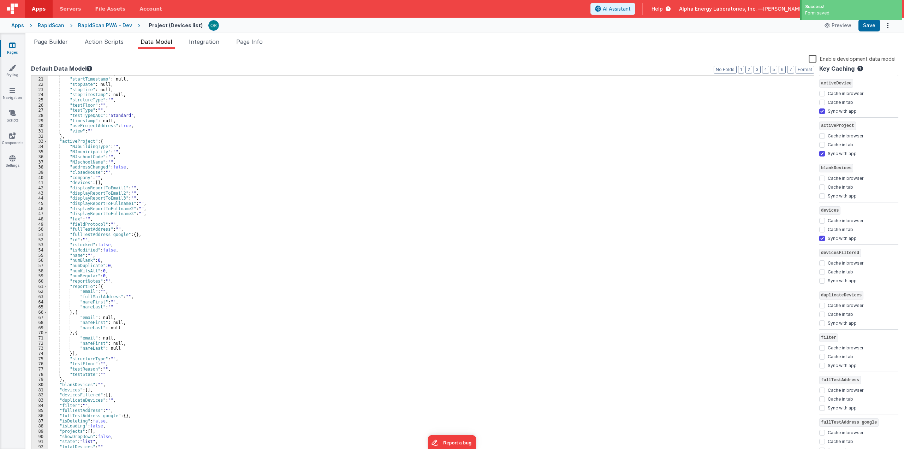
click at [186, 192] on div ""startTime" : null, "startTimestamp" : null, "stopDate" : null, "stopTime" : nu…" at bounding box center [428, 266] width 761 height 389
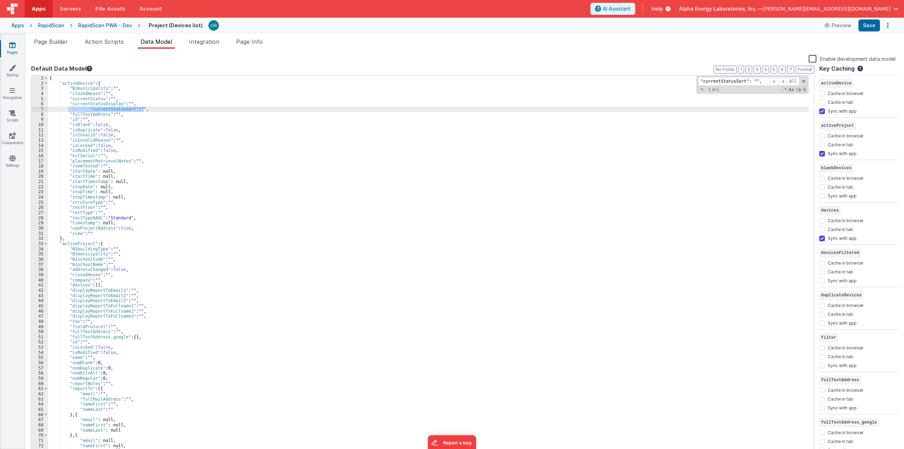
type input ""currentStatusSort": "","
click at [197, 151] on div "{ "activeDevice" : { "NJmunicipality" : "" , "closedHouse" : "" , "currentStatu…" at bounding box center [428, 270] width 761 height 389
click at [109, 24] on div "RapidScan PWA - Dev" at bounding box center [105, 25] width 54 height 7
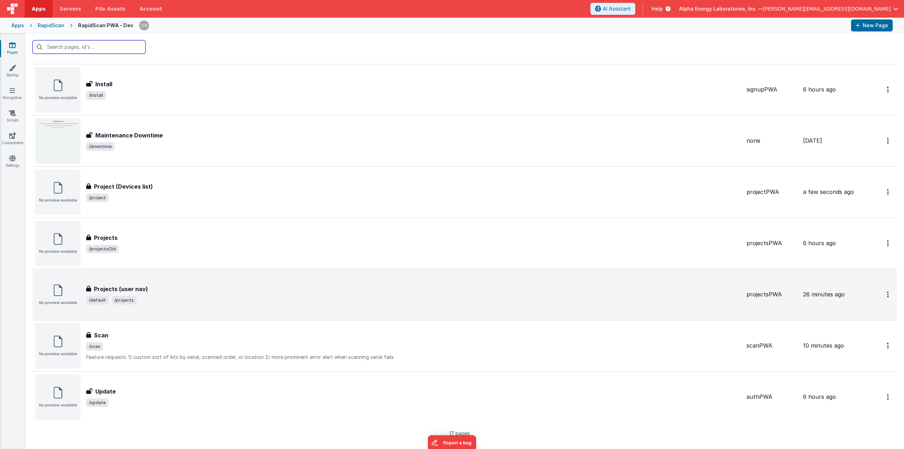
scroll to position [529, 0]
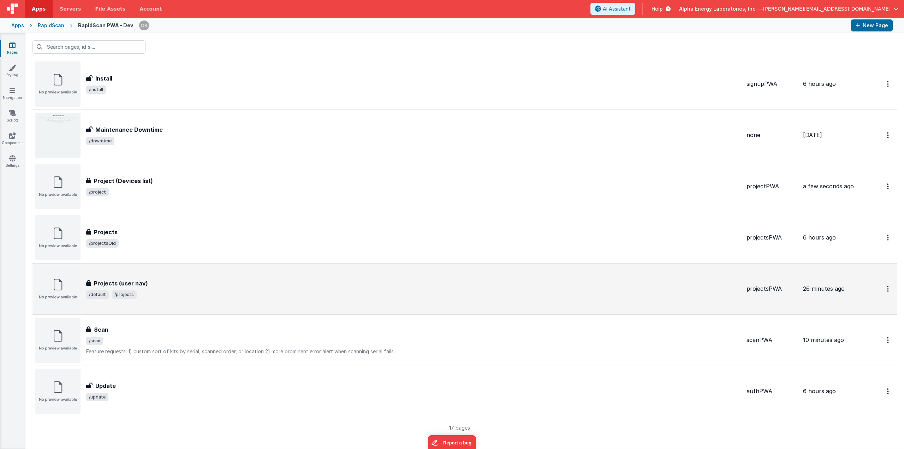
click at [161, 279] on div "Projects (user nav)" at bounding box center [413, 283] width 655 height 8
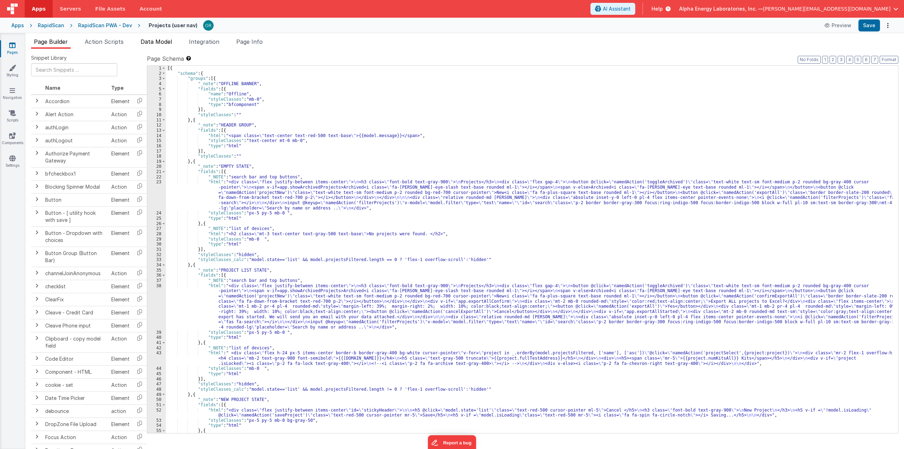
click at [167, 43] on span "Data Model" at bounding box center [156, 41] width 31 height 7
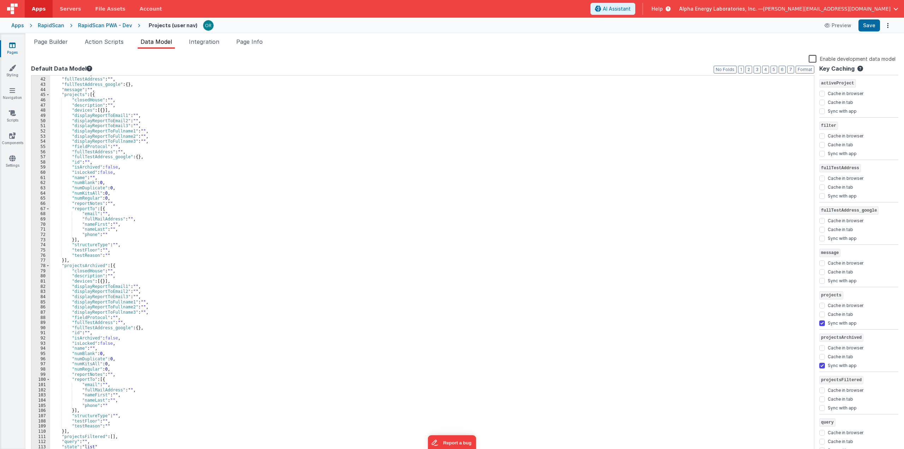
scroll to position [211, 0]
click at [90, 24] on div "RapidScan PWA - Dev" at bounding box center [105, 25] width 54 height 7
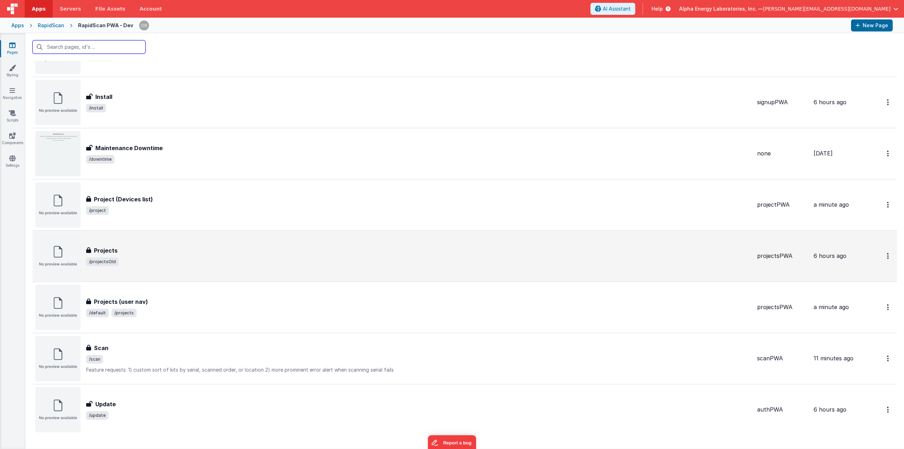
scroll to position [529, 0]
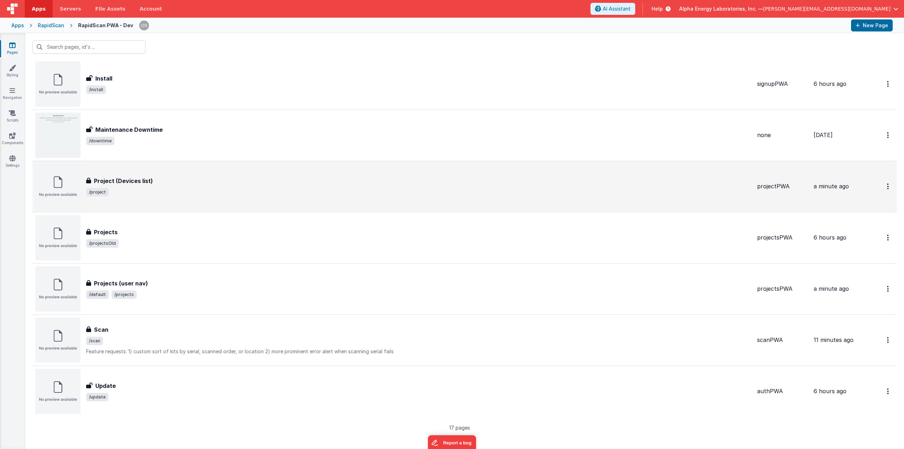
click at [149, 177] on h3 "Project (Devices list)" at bounding box center [123, 181] width 59 height 8
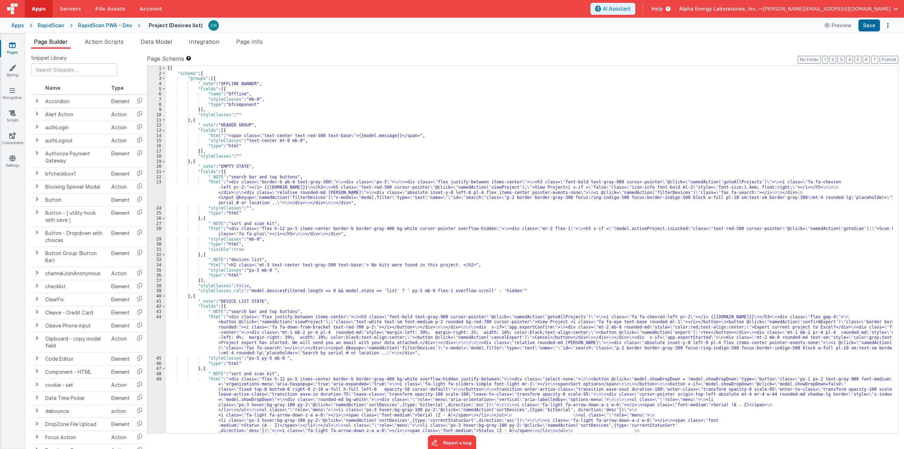
click at [288, 201] on div "[{ "schema" : { "groups" : [{ "_note" : "OFFLINE BANNER" , "fields" : [{ "name"…" at bounding box center [529, 301] width 727 height 471
type input "scan kit"
click at [612, 71] on span at bounding box center [867, 71] width 8 height 9
click at [251, 45] on span "Page Info" at bounding box center [249, 41] width 26 height 7
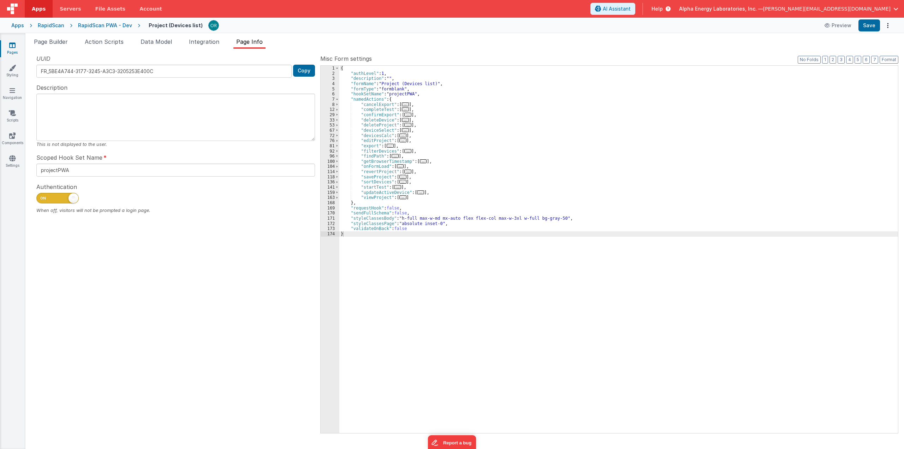
click at [450, 149] on div "{ "authLevel" : 1 , "description" : "" , "formName" : "Project (Devices list)" …" at bounding box center [618, 255] width 559 height 378
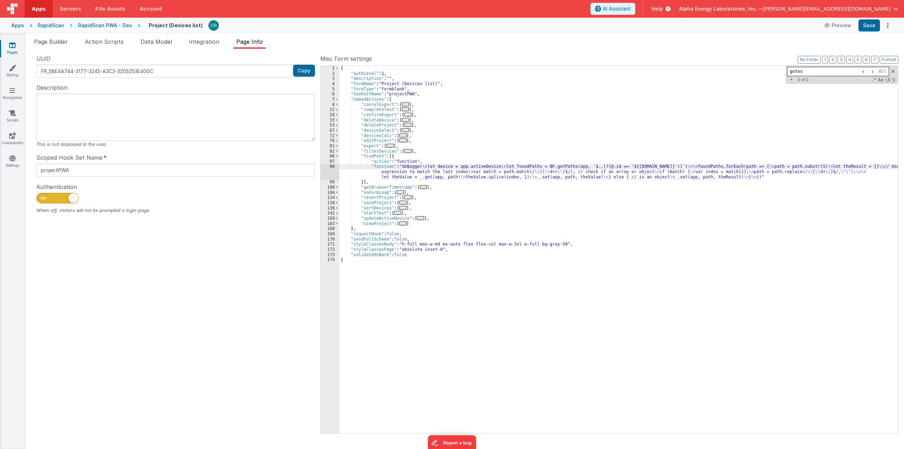
type input "gotos"
click at [450, 149] on div "{ "authLevel" : 1 , "description" : "" , "formName" : "Project (Devices list)" …" at bounding box center [618, 255] width 559 height 378
click at [13, 116] on icon at bounding box center [12, 112] width 7 height 7
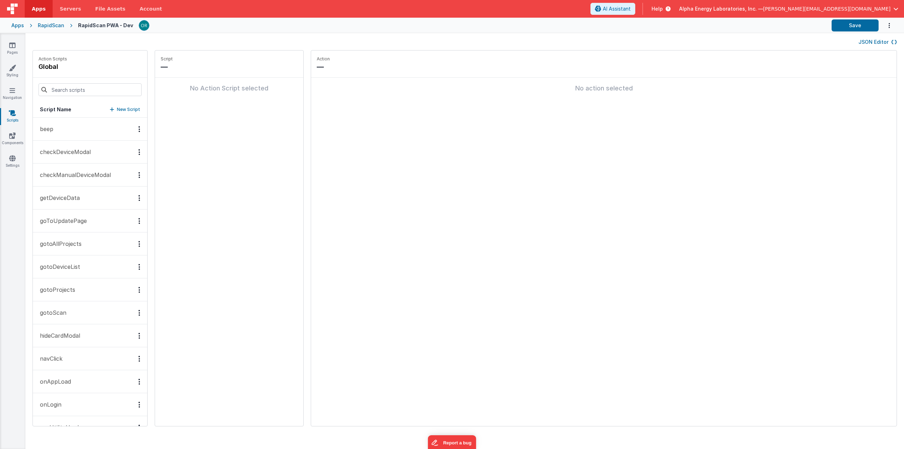
click at [63, 309] on p "gotoScan" at bounding box center [51, 312] width 31 height 8
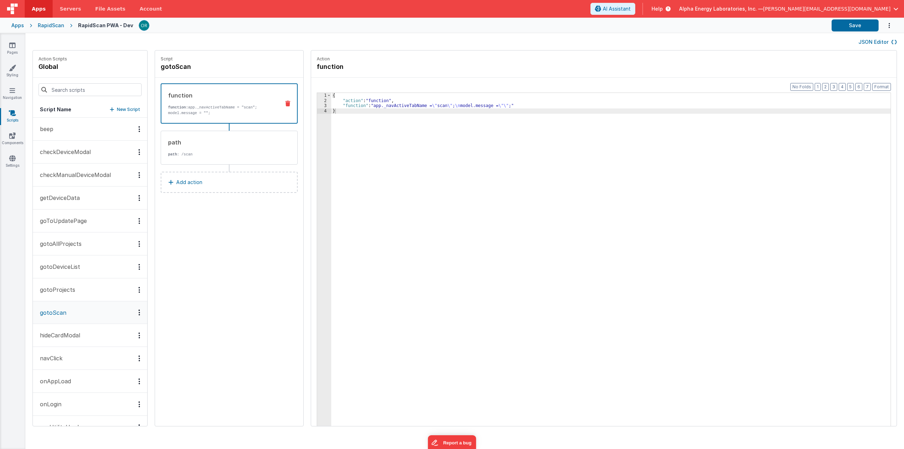
click at [71, 289] on p "gotoProjects" at bounding box center [56, 289] width 40 height 8
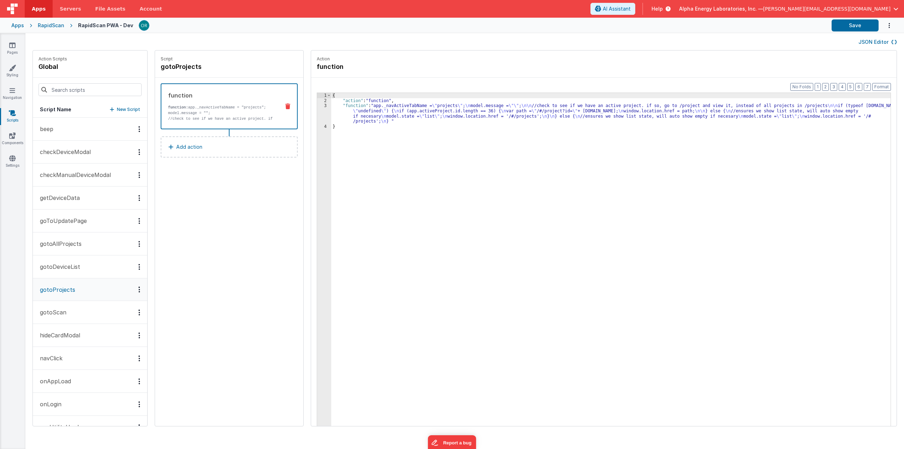
click at [66, 308] on button "gotoScan" at bounding box center [90, 312] width 114 height 23
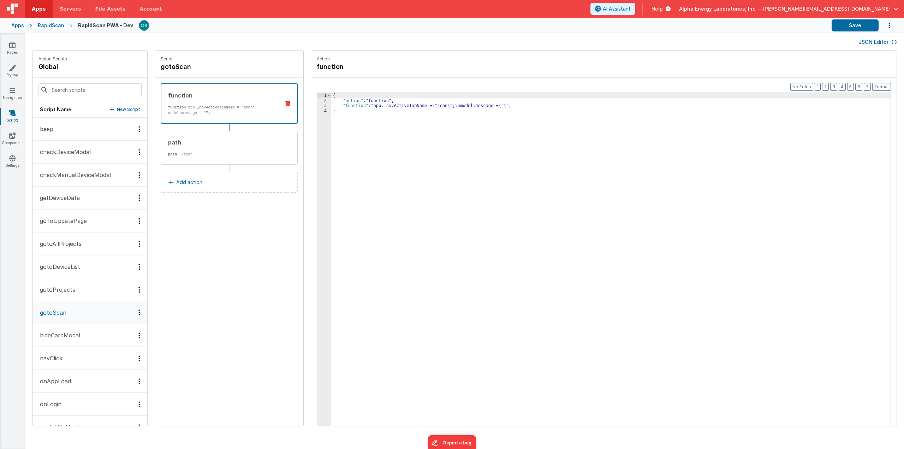
click at [68, 292] on p "gotoProjects" at bounding box center [56, 289] width 40 height 8
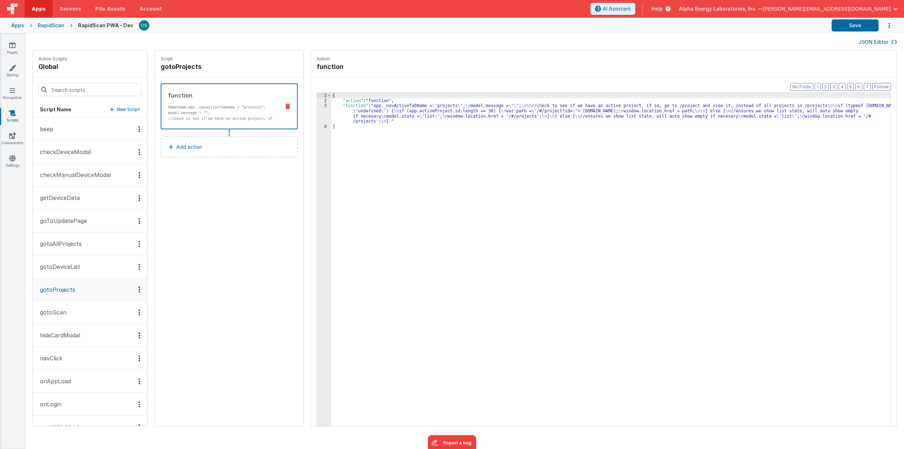
click at [70, 267] on p "gotoDeviceList" at bounding box center [58, 266] width 44 height 8
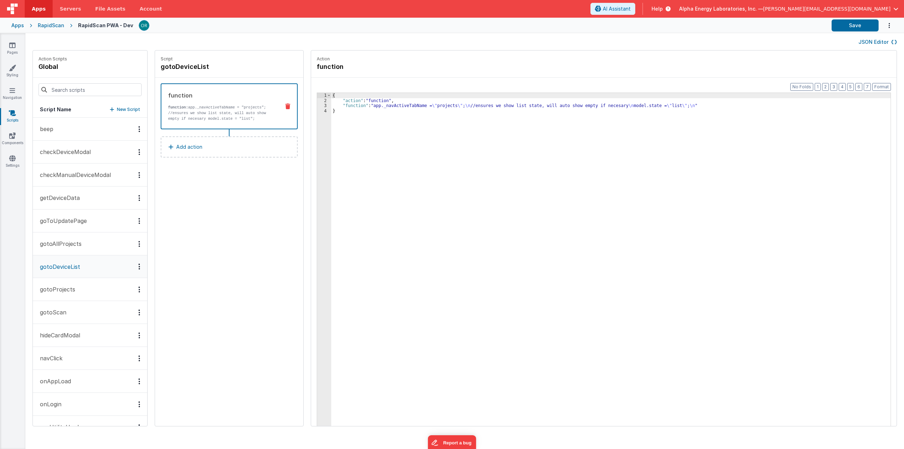
click at [70, 281] on button "gotoProjects" at bounding box center [90, 289] width 114 height 23
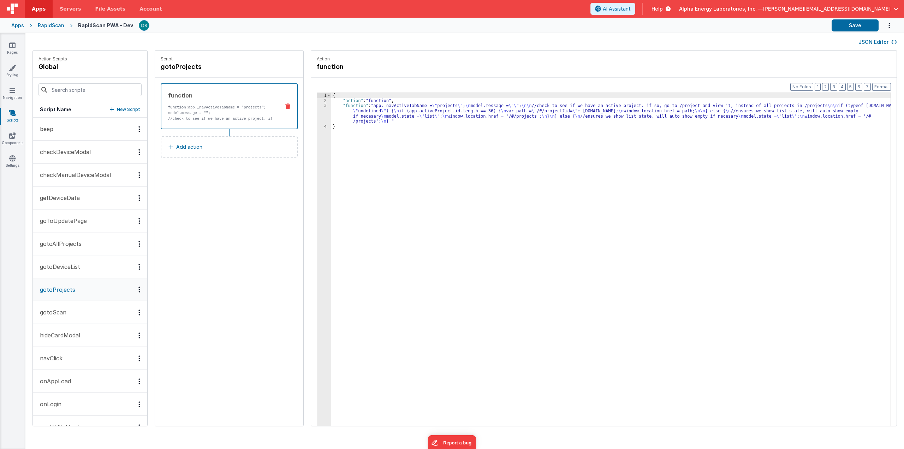
click at [66, 301] on button "gotoScan" at bounding box center [90, 312] width 114 height 23
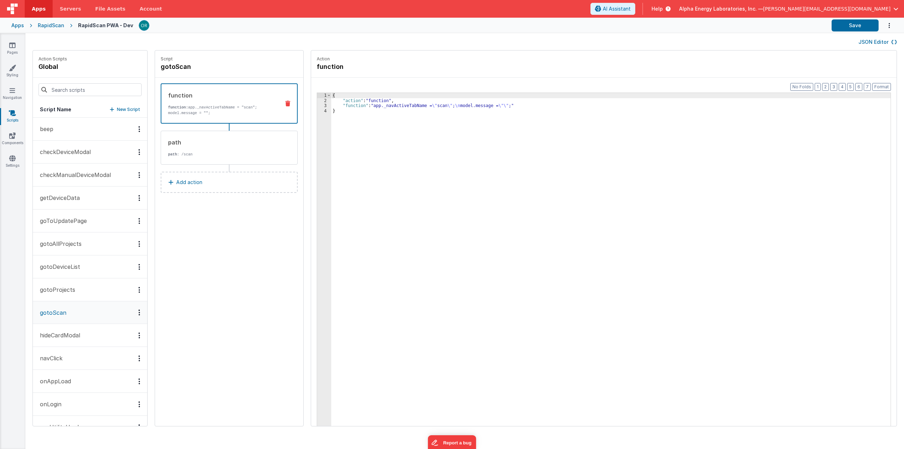
click at [70, 280] on button "gotoProjects" at bounding box center [90, 289] width 114 height 23
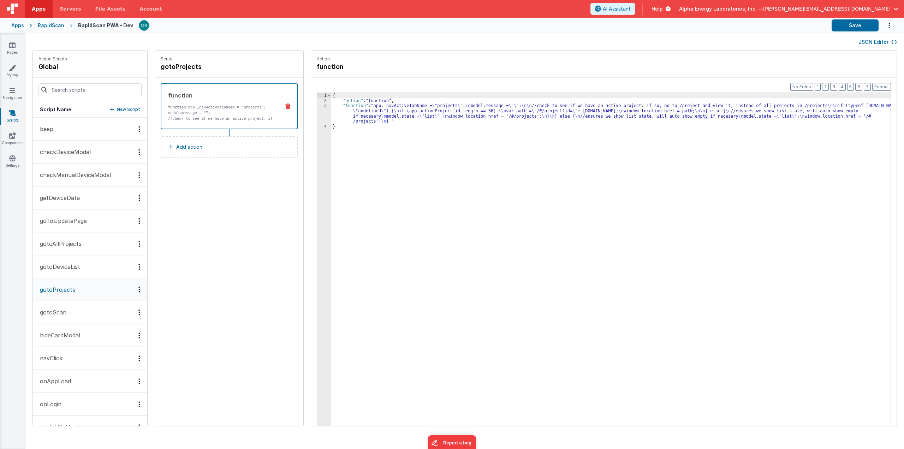
click at [70, 265] on p "gotoDeviceList" at bounding box center [58, 266] width 44 height 8
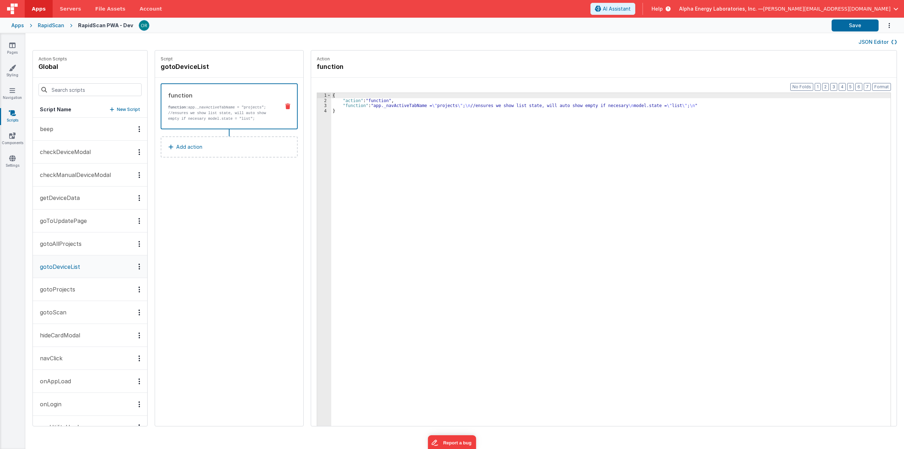
click at [68, 312] on button "gotoScan" at bounding box center [90, 312] width 114 height 23
click at [8, 42] on link "Pages" at bounding box center [12, 49] width 25 height 14
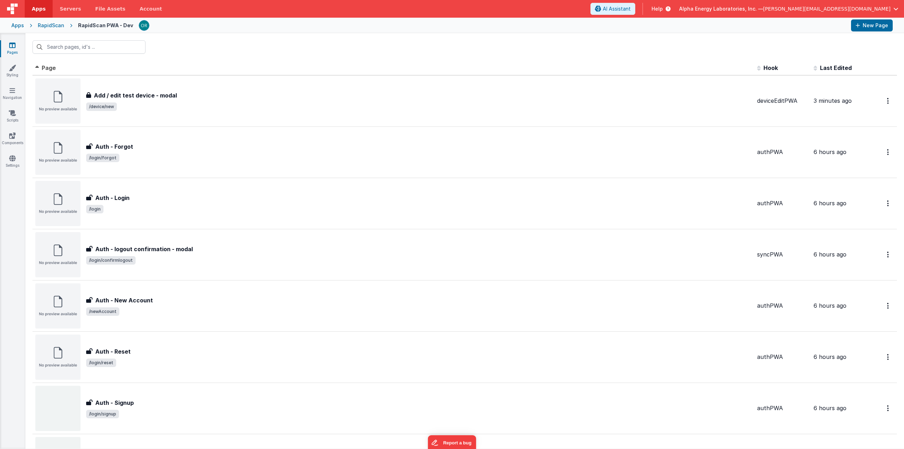
drag, startPoint x: 8, startPoint y: 41, endPoint x: 13, endPoint y: 52, distance: 11.8
click at [13, 52] on link "Pages" at bounding box center [12, 49] width 25 height 14
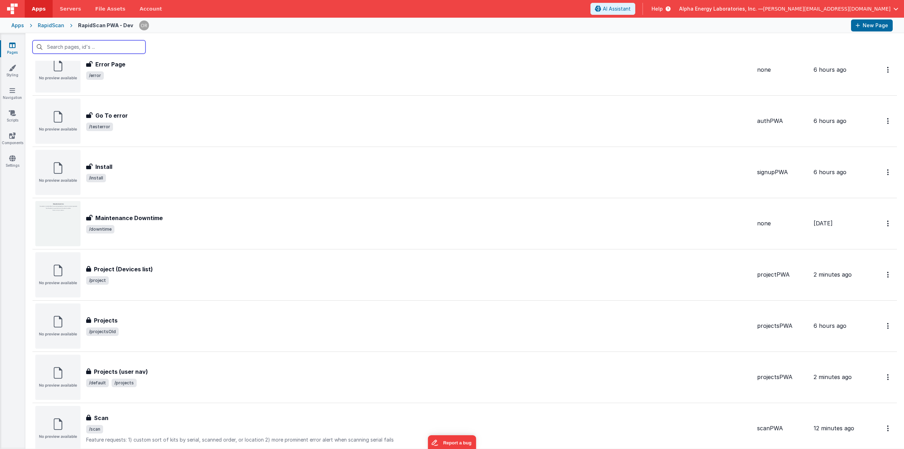
scroll to position [450, 0]
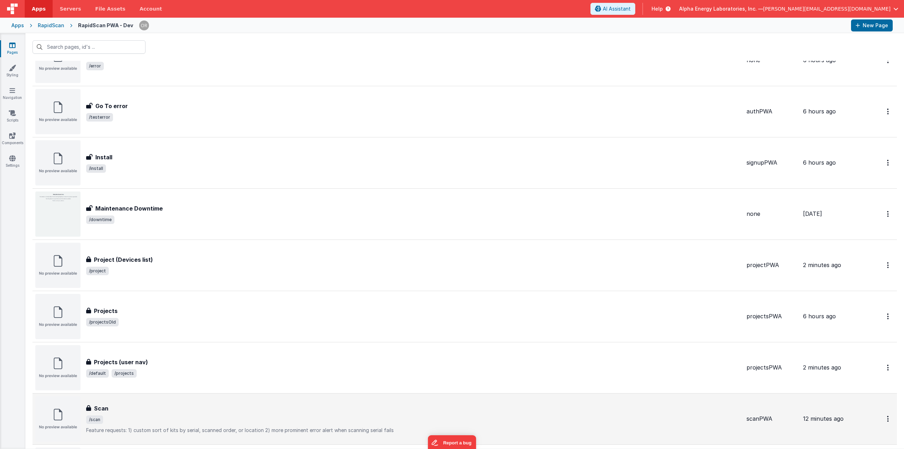
click at [120, 410] on div "Scan Scan /scan Feature requests:1) custom sort of kits by serial, scanned ord…" at bounding box center [413, 419] width 655 height 30
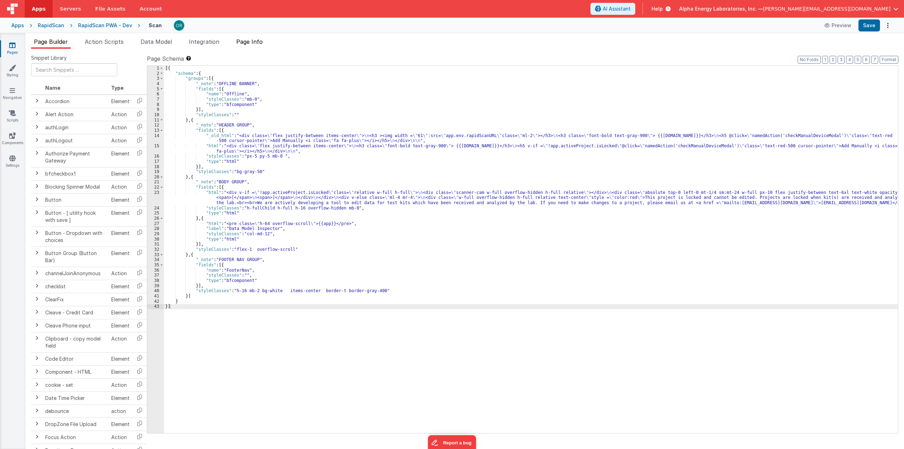
click at [253, 41] on span "Page Info" at bounding box center [249, 41] width 26 height 7
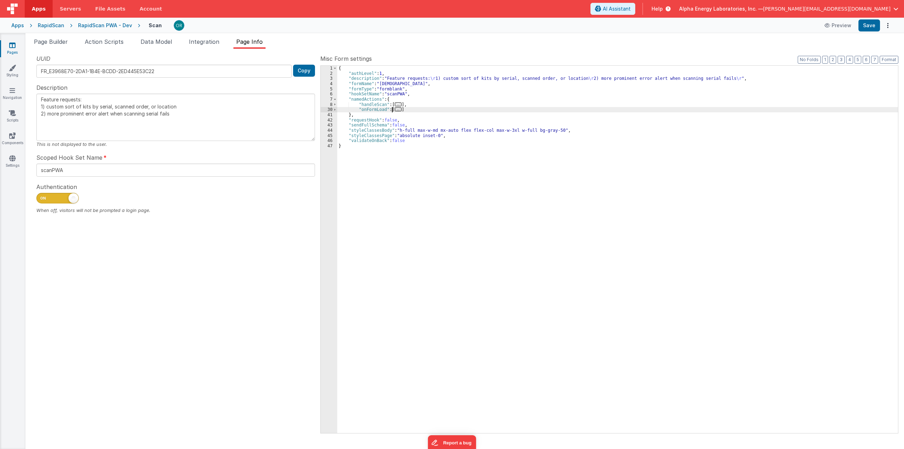
click at [397, 110] on span "..." at bounding box center [398, 109] width 7 height 4
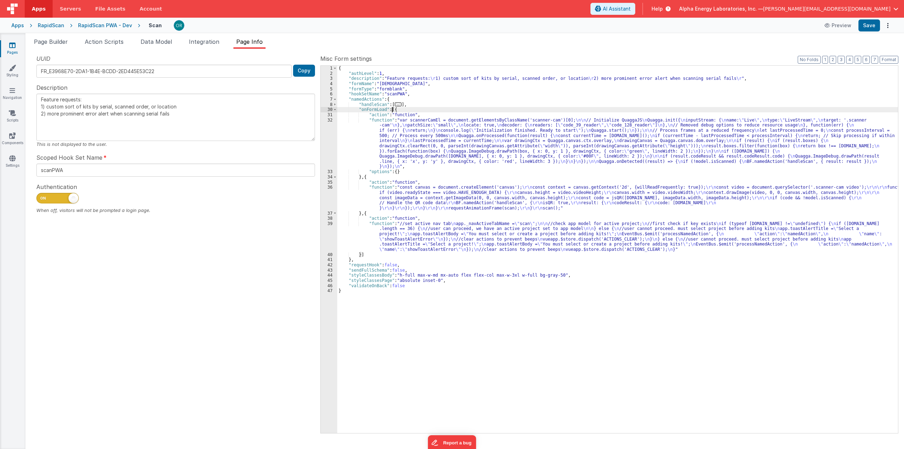
click at [391, 113] on div "{ "authLevel" : 1 , "description" : "Feature requests: \r 1) custom sort of kit…" at bounding box center [617, 255] width 561 height 378
click at [367, 118] on div "{ "authLevel" : 1 , "description" : "Feature requests: \r 1) custom sort of kit…" at bounding box center [617, 255] width 561 height 378
click at [393, 109] on div "{ "authLevel" : 1 , "description" : "Feature requests: \r 1) custom sort of kit…" at bounding box center [617, 255] width 561 height 378
type textarea "Feature requests: 1) custom sort of kits by serial, scanned order, or location …"
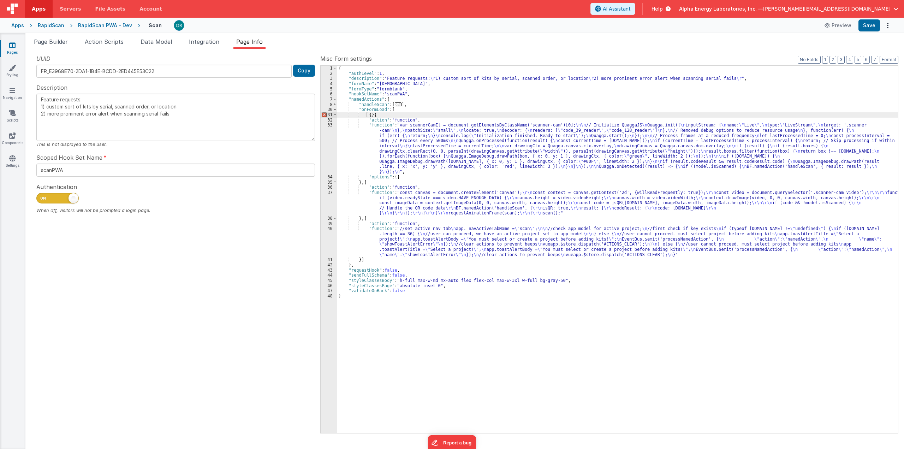
type textarea "Feature requests: 1) custom sort of kits by serial, scanned order, or location …"
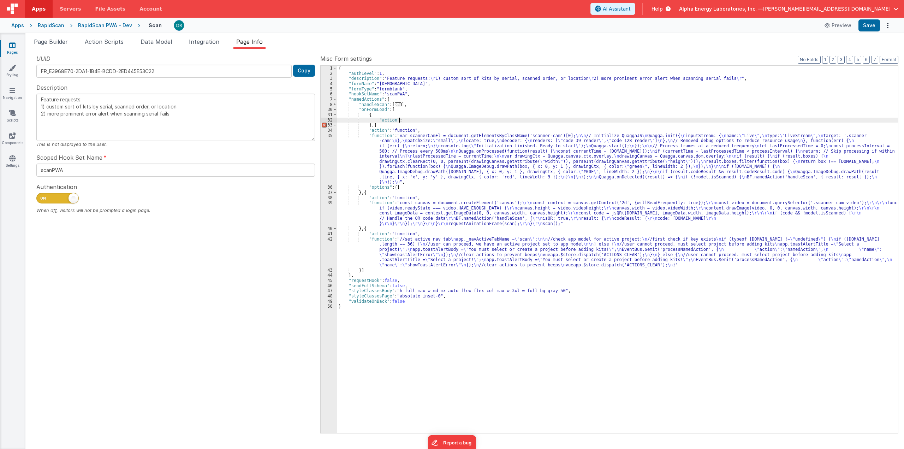
type textarea "Feature requests: 1) custom sort of kits by serial, scanned order, or location …"
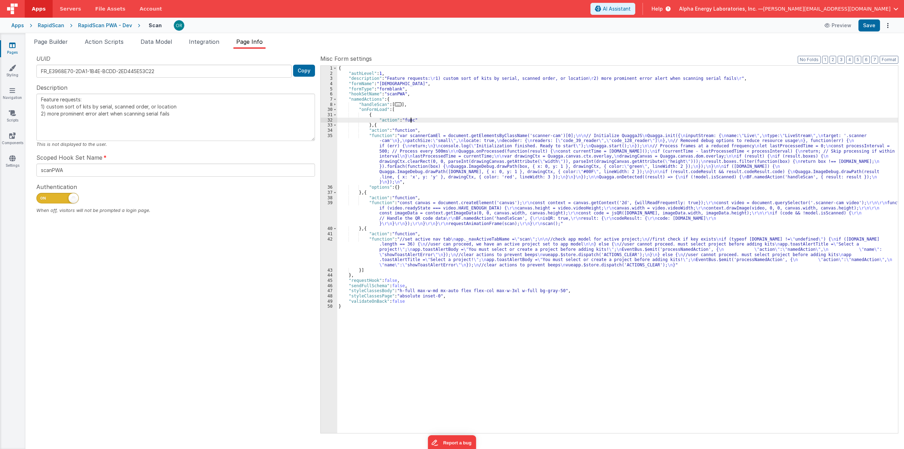
type textarea "Feature requests: 1) custom sort of kits by serial, scanned order, or location …"
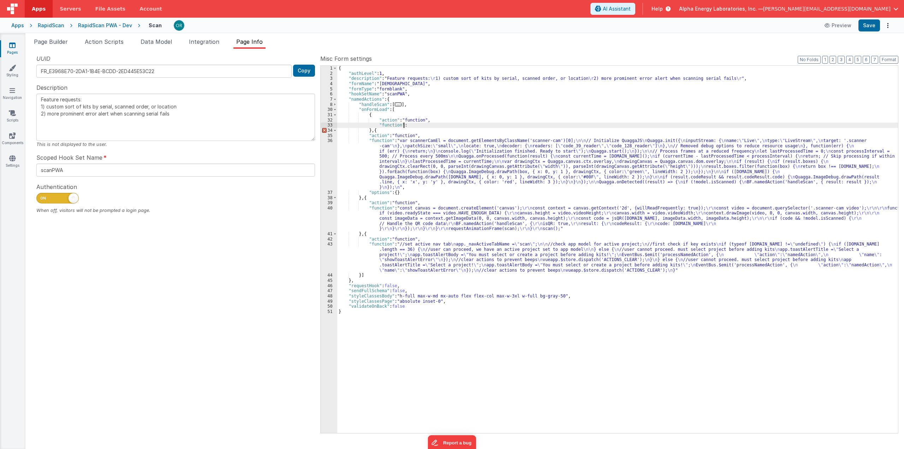
type textarea "Feature requests: 1) custom sort of kits by serial, scanned order, or location …"
click at [428, 129] on div "{ "authLevel" : 1 , "description" : "Feature requests: \r 1) custom sort of kit…" at bounding box center [617, 255] width 561 height 378
click at [406, 125] on div "{ "authLevel" : 1 , "description" : "Feature requests: \r 1) custom sort of kit…" at bounding box center [617, 255] width 561 height 378
drag, startPoint x: 410, startPoint y: 124, endPoint x: 377, endPoint y: 125, distance: 33.6
click at [377, 125] on div "{ "authLevel" : 1 , "description" : "Feature requests: \r 1) custom sort of kit…" at bounding box center [617, 255] width 561 height 378
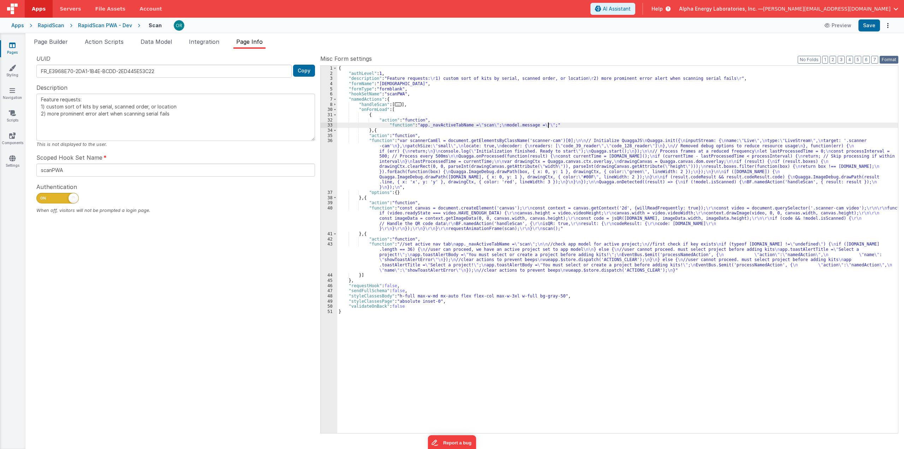
click at [612, 57] on button "Format" at bounding box center [889, 60] width 19 height 8
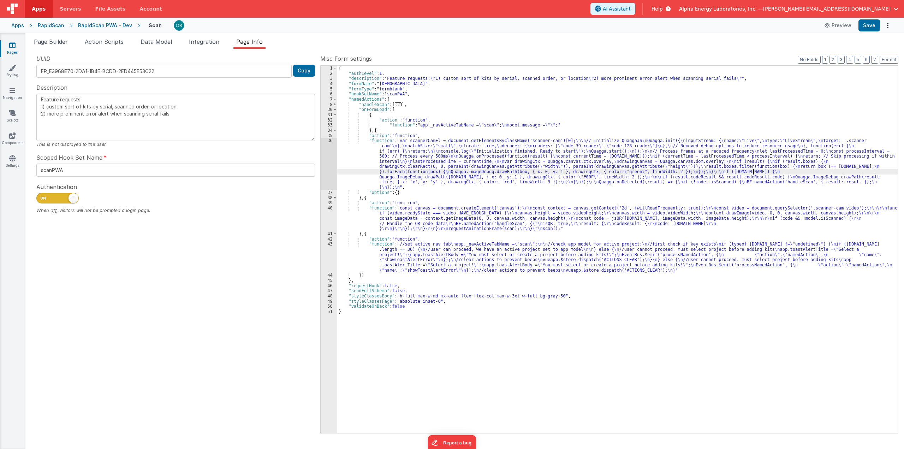
click at [612, 171] on div "{ "authLevel" : 1 , "description" : "Feature requests: \r 1) custom sort of kit…" at bounding box center [617, 255] width 561 height 378
click at [612, 58] on button "Format" at bounding box center [889, 60] width 19 height 8
type textarea "Feature requests: 1) custom sort of kits by serial, scanned order, or location …"
click at [612, 171] on div "{ "authLevel" : 1 , "description" : "Feature requests: \r 1) custom sort of kit…" at bounding box center [617, 255] width 561 height 378
click at [536, 175] on div "{ "authLevel" : 1 , "description" : "Feature requests: \r 1) custom sort of kit…" at bounding box center [617, 255] width 561 height 378
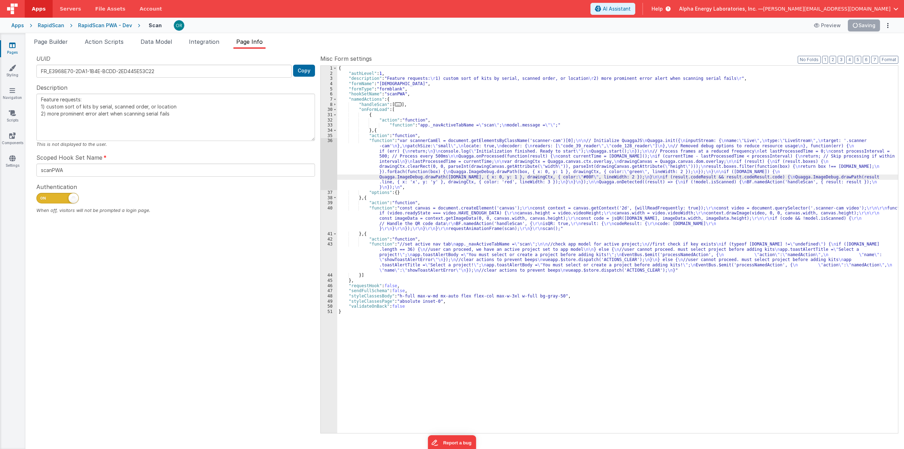
click at [104, 26] on div "RapidScan PWA - Dev" at bounding box center [105, 25] width 54 height 7
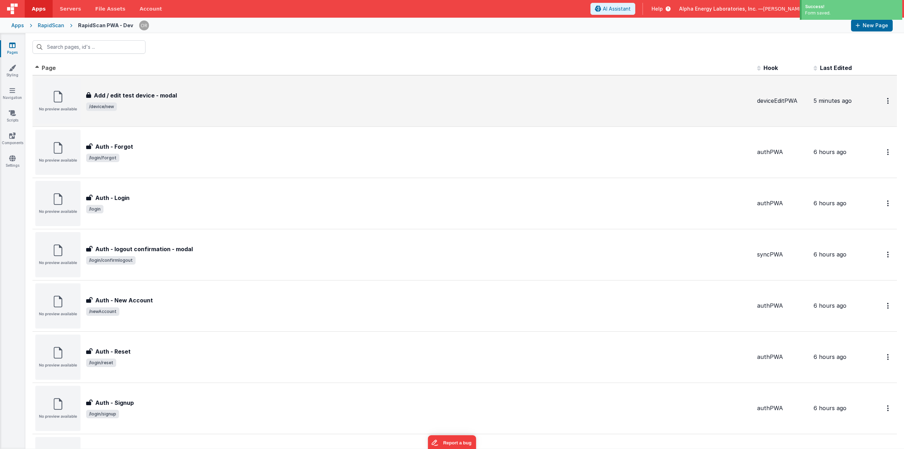
click at [146, 96] on h3 "Add / edit test device - modal" at bounding box center [135, 95] width 83 height 8
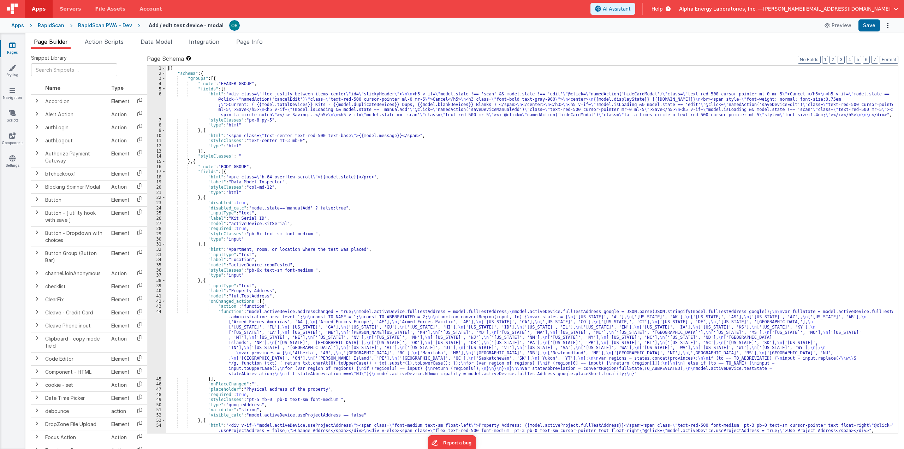
click at [265, 212] on div "[{ "schema" : { "groups" : [{ "_note" : "HEADER GROUP" , "fields" : [{ "html" :…" at bounding box center [529, 255] width 727 height 378
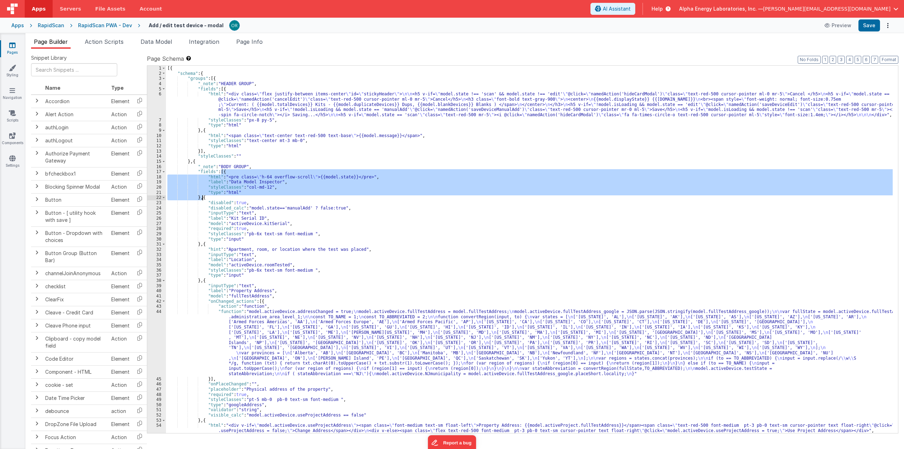
drag, startPoint x: 221, startPoint y: 173, endPoint x: 201, endPoint y: 197, distance: 30.9
click at [201, 197] on div "[{ "schema" : { "groups" : [{ "_note" : "HEADER GROUP" , "fields" : [{ "html" :…" at bounding box center [529, 255] width 727 height 378
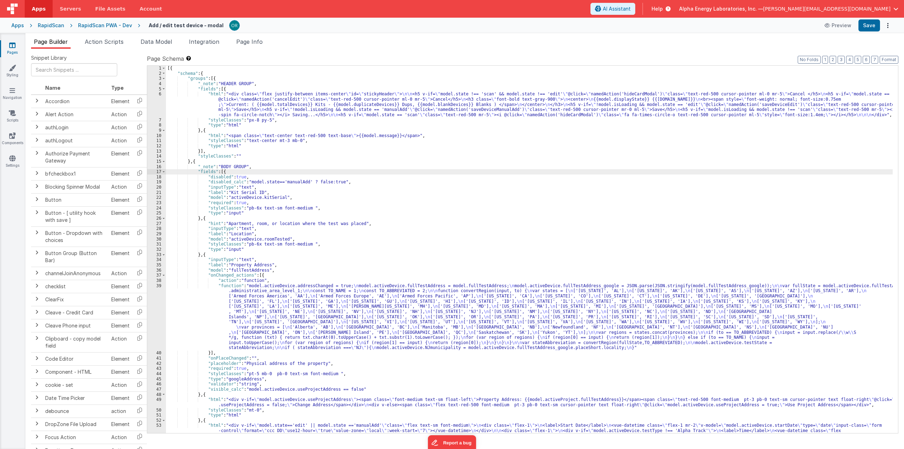
click at [355, 222] on div "[{ "schema" : { "groups" : [{ "_note" : "HEADER GROUP" , "fields" : [{ "html" :…" at bounding box center [529, 283] width 727 height 435
click at [8, 144] on link "Components" at bounding box center [12, 139] width 25 height 14
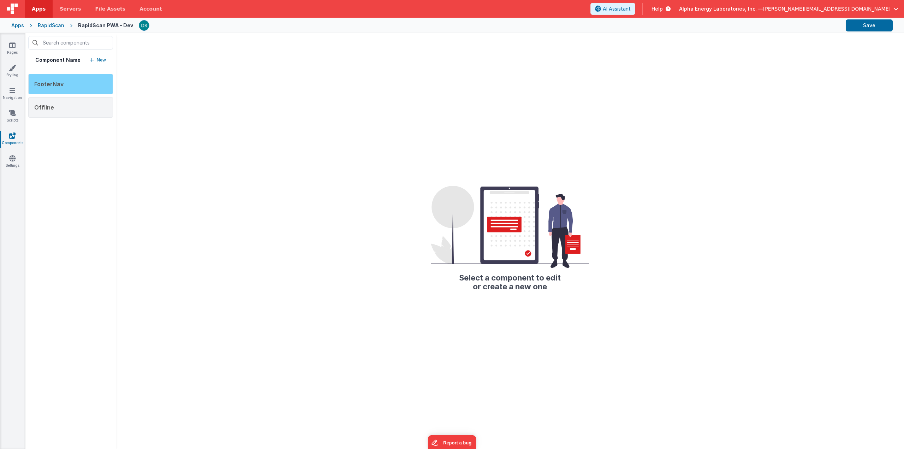
click at [59, 84] on span "FooterNav" at bounding box center [48, 84] width 29 height 7
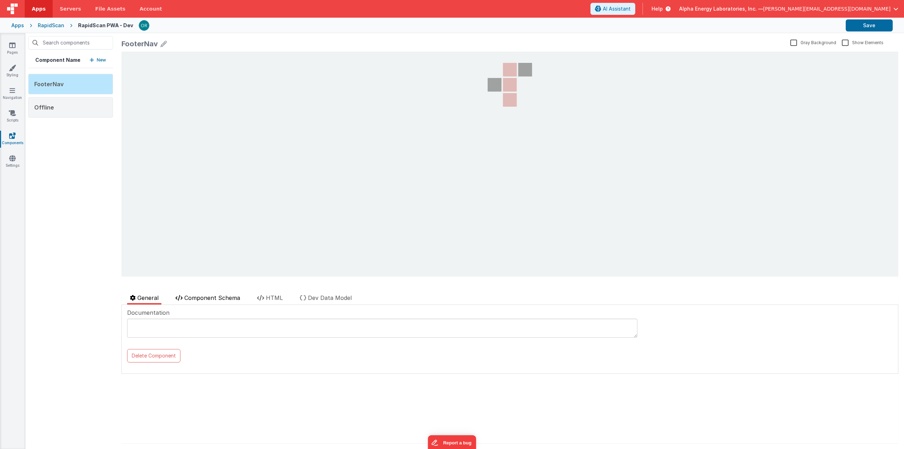
click at [220, 296] on span "Component Schema" at bounding box center [212, 297] width 56 height 7
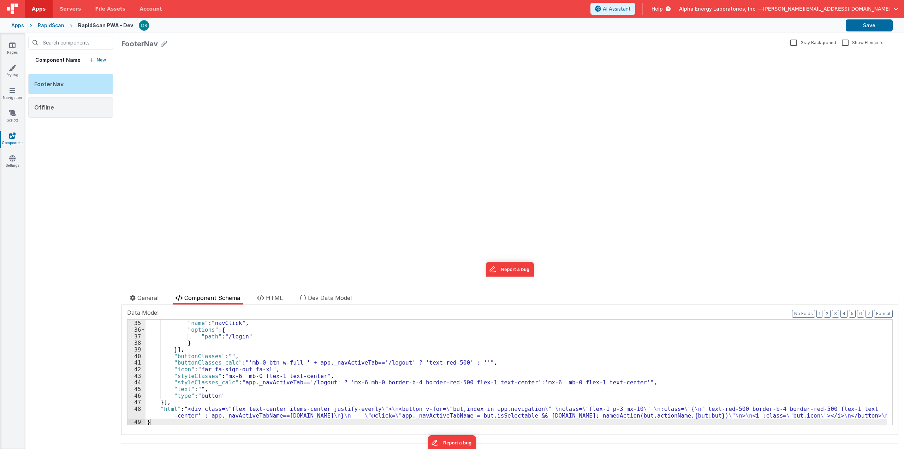
scroll to position [224, 0]
click at [339, 301] on li "Dev Data Model" at bounding box center [326, 298] width 58 height 11
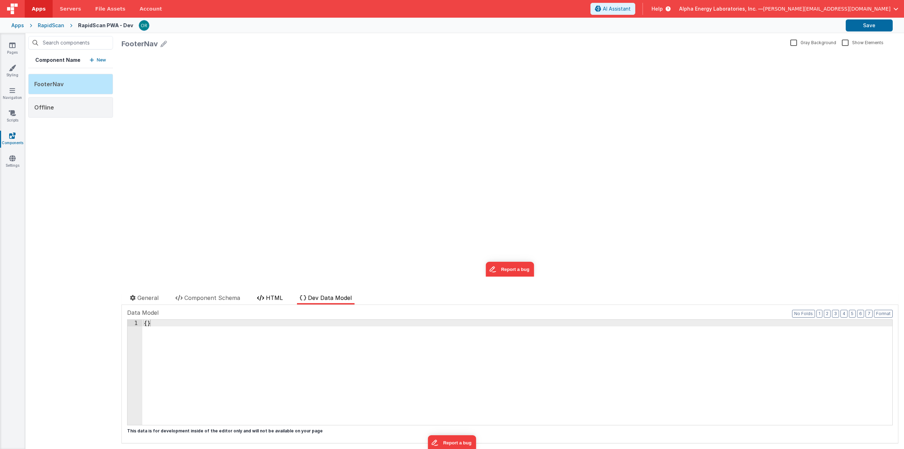
click at [279, 296] on span "HTML" at bounding box center [274, 297] width 17 height 7
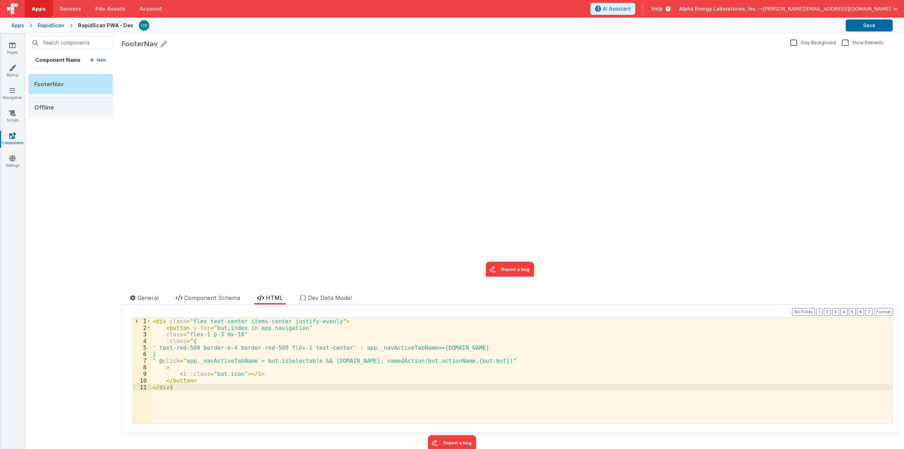
click at [287, 329] on div "< div class = "flex text-center items-center justify-evenly" > < button v-for =…" at bounding box center [521, 377] width 741 height 119
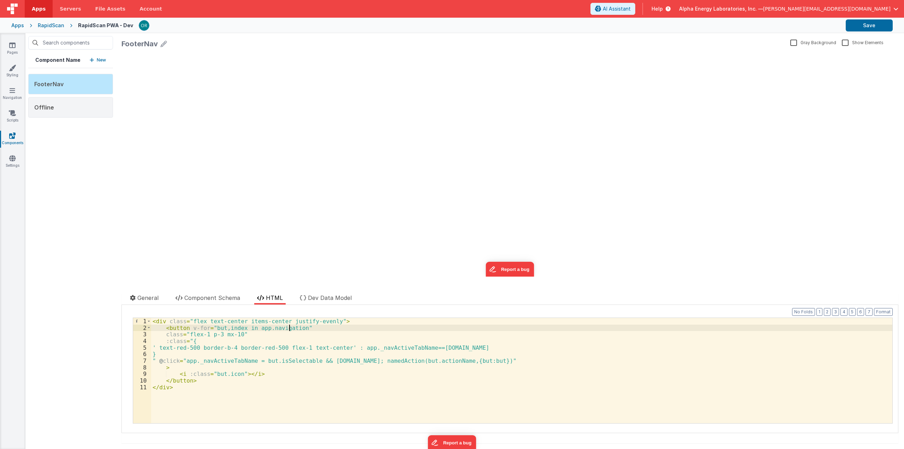
click at [287, 329] on div "< div class = "flex text-center items-center justify-evenly" > < button v-for =…" at bounding box center [521, 377] width 741 height 119
click at [284, 347] on div "< div class = "flex text-center items-center justify-evenly" > < button v-for =…" at bounding box center [521, 377] width 741 height 119
click at [15, 167] on link "Settings" at bounding box center [12, 162] width 25 height 14
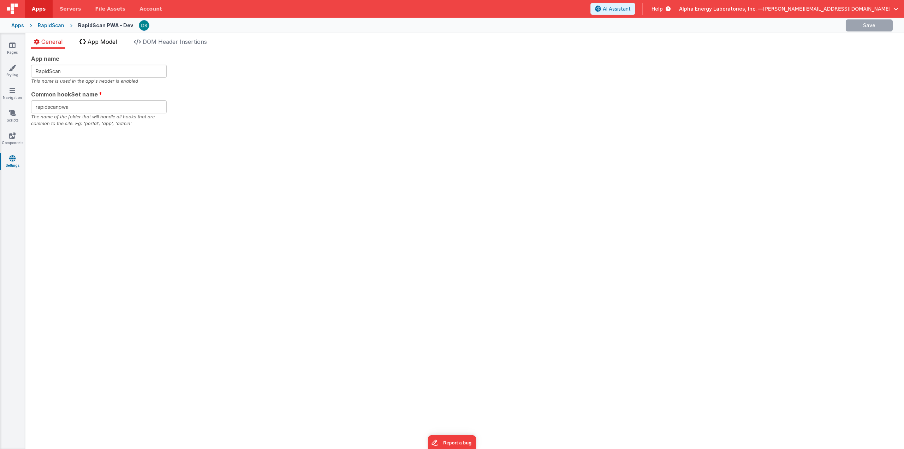
click at [103, 42] on span "App Model" at bounding box center [102, 41] width 29 height 7
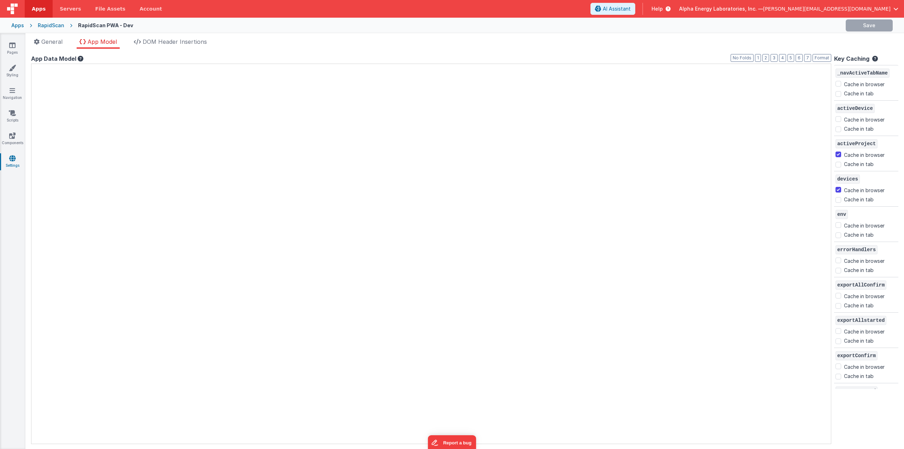
checkbox input "false"
checkbox input "true"
checkbox input "false"
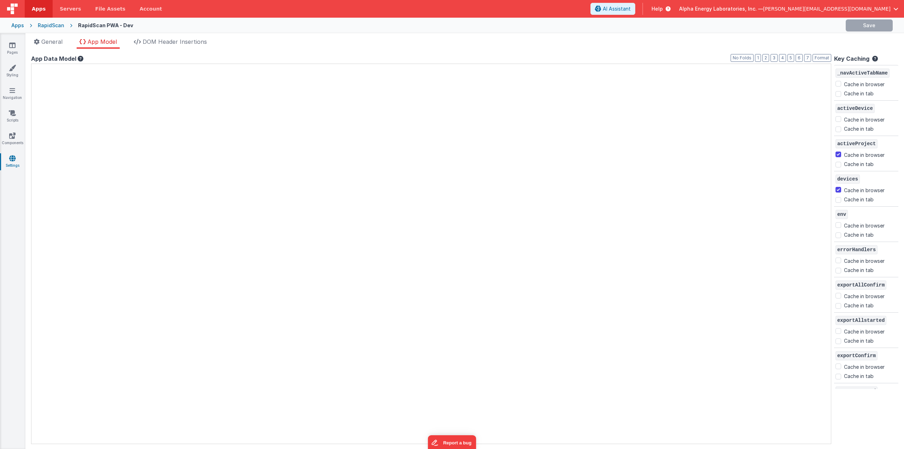
checkbox input "true"
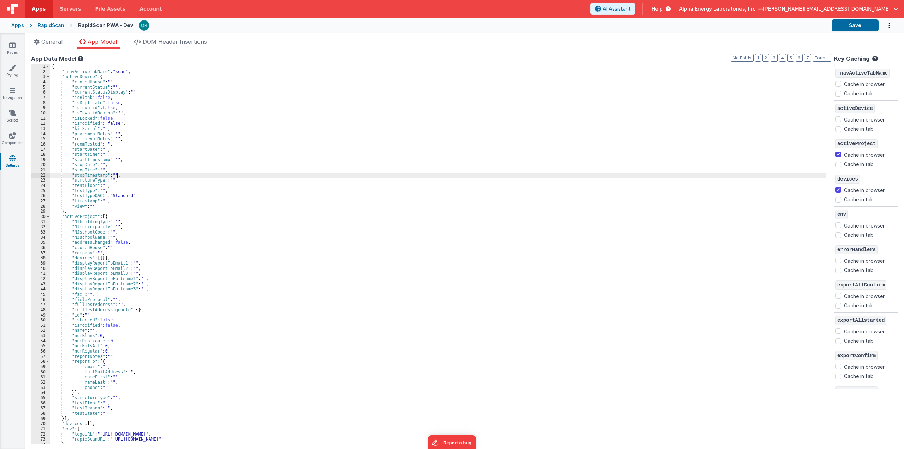
click at [208, 173] on div "{ "_navActiveTabName" : "scan" , "activeDevice" : { "closedHouse" : "" , "curre…" at bounding box center [437, 259] width 775 height 390
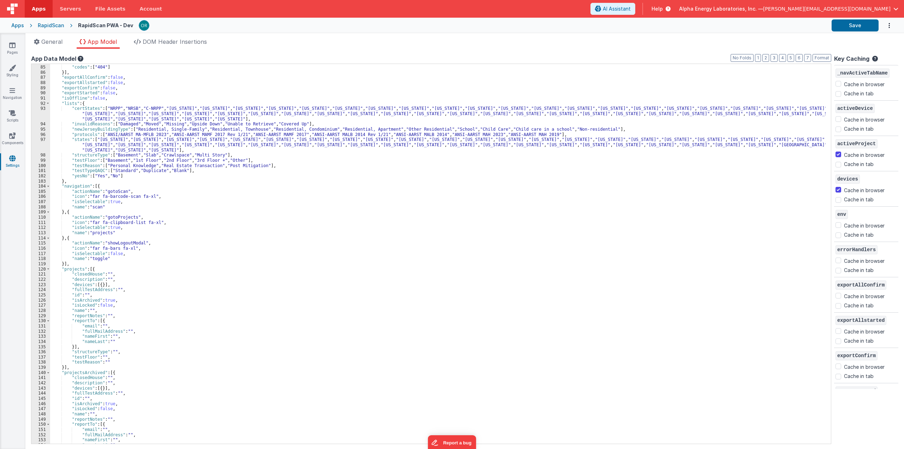
scroll to position [434, 0]
click at [119, 244] on div "}] , "codes" : [ "404" ] }] , "exportAllConfirm" : false , "exportAllstarted" :…" at bounding box center [437, 254] width 775 height 390
click at [117, 256] on div "}] , "codes" : [ "404" ] }] , "exportAllConfirm" : false , "exportAllstarted" :…" at bounding box center [437, 254] width 775 height 390
click at [127, 244] on div "}] , "codes" : [ "404" ] }] , "exportAllConfirm" : false , "exportAllstarted" :…" at bounding box center [437, 254] width 775 height 390
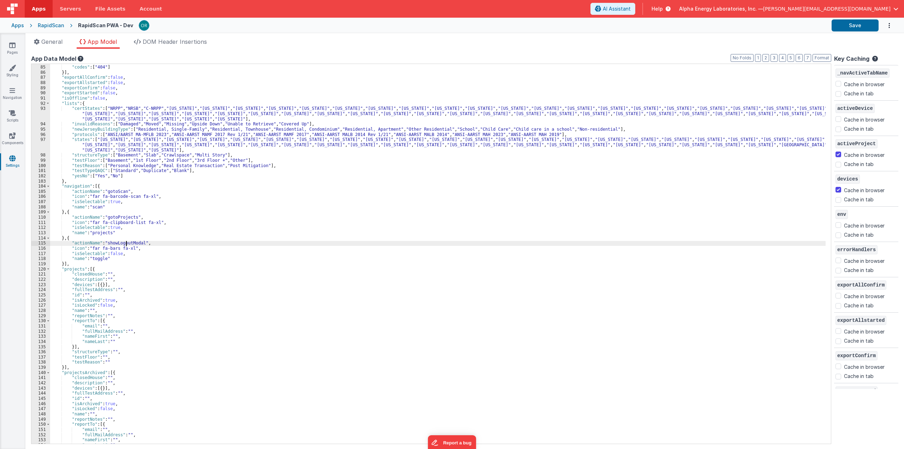
click at [127, 244] on div "}] , "codes" : [ "404" ] }] , "exportAllConfirm" : false , "exportAllstarted" :…" at bounding box center [437, 254] width 775 height 390
click at [126, 252] on div "}] , "codes" : [ "404" ] }] , "exportAllConfirm" : false , "exportAllstarted" :…" at bounding box center [437, 254] width 775 height 390
click at [126, 243] on div "}] , "codes" : [ "404" ] }] , "exportAllConfirm" : false , "exportAllstarted" :…" at bounding box center [437, 254] width 775 height 390
click at [124, 249] on div "}] , "codes" : [ "404" ] }] , "exportAllConfirm" : false , "exportAllstarted" :…" at bounding box center [437, 254] width 775 height 390
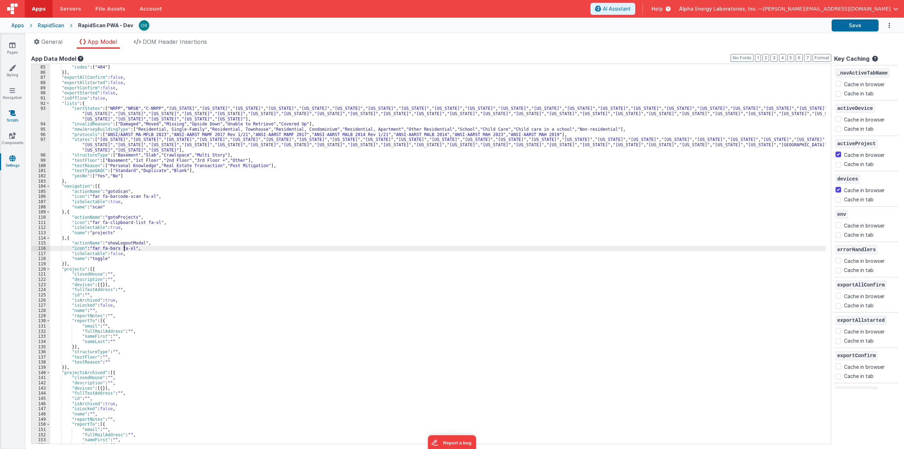
click at [14, 120] on link "Scripts" at bounding box center [12, 116] width 25 height 14
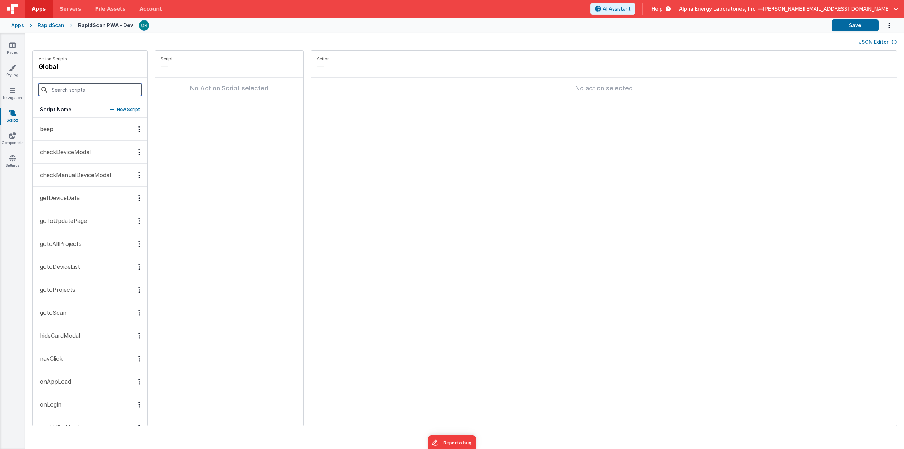
click at [73, 92] on input at bounding box center [89, 89] width 103 height 13
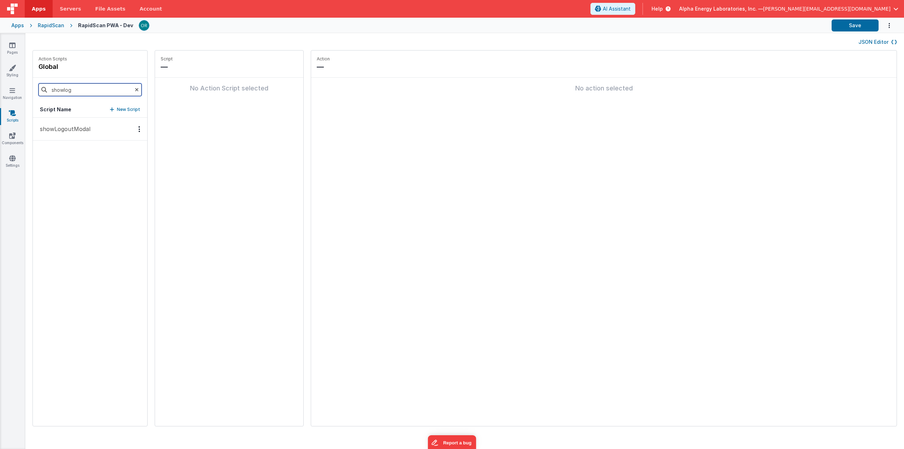
type input "showlog"
click at [87, 130] on p "showLogoutModal" at bounding box center [63, 129] width 55 height 8
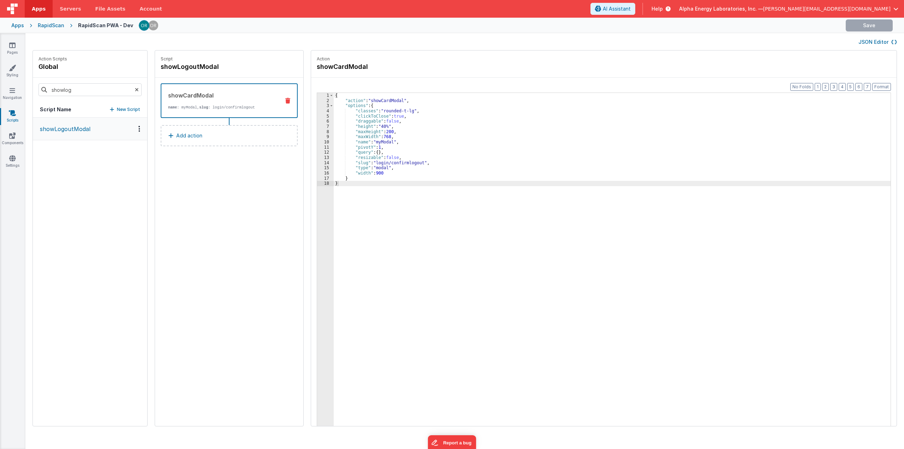
click at [47, 24] on div "RapidScan" at bounding box center [51, 25] width 26 height 7
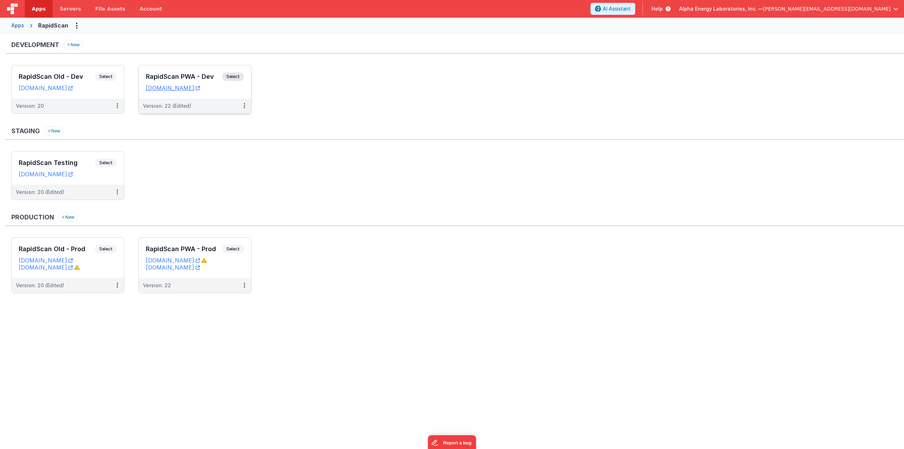
click at [233, 80] on span "Select" at bounding box center [233, 76] width 22 height 8
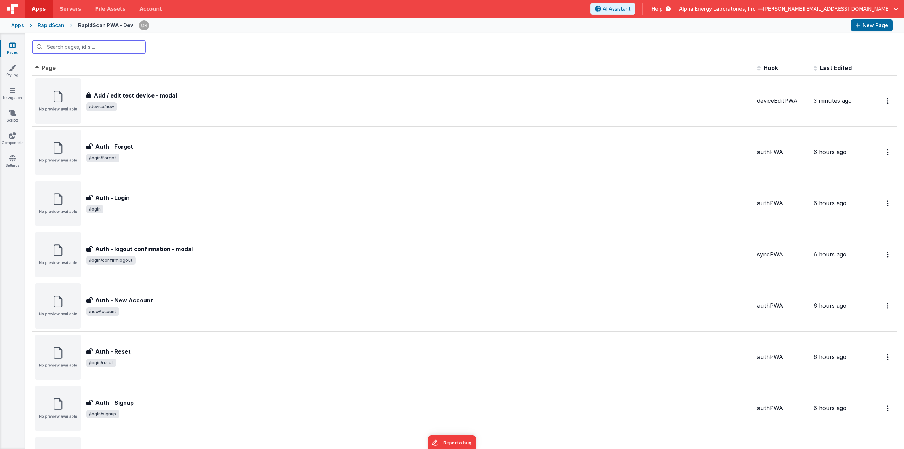
click at [87, 42] on input "text" at bounding box center [88, 46] width 113 height 13
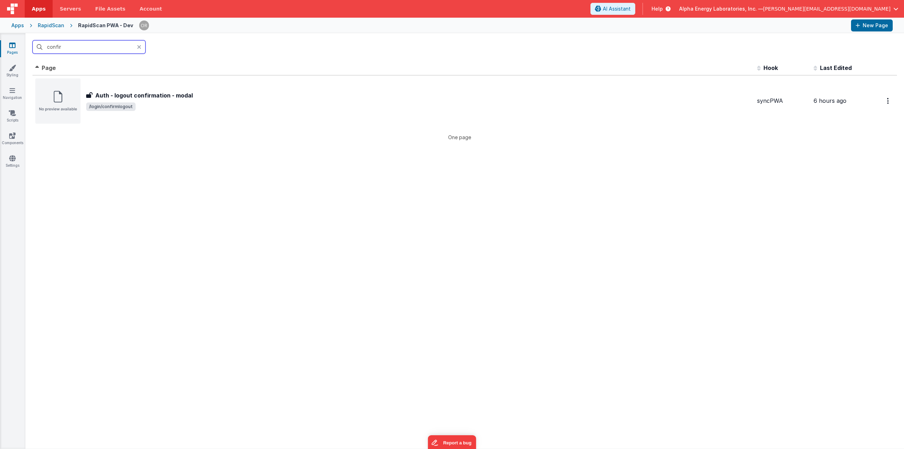
type input "confirm"
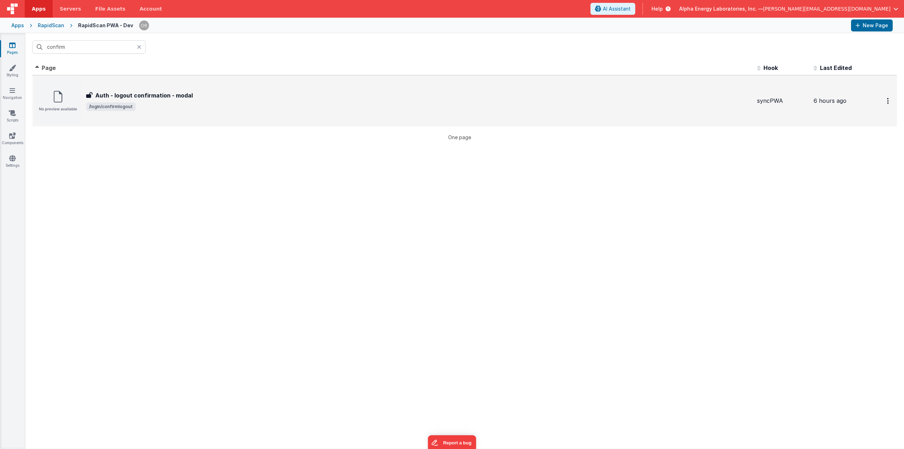
click at [173, 89] on div "Auth - logout confirmation - modal Auth - logout confirmation - modal /login/co…" at bounding box center [393, 100] width 716 height 45
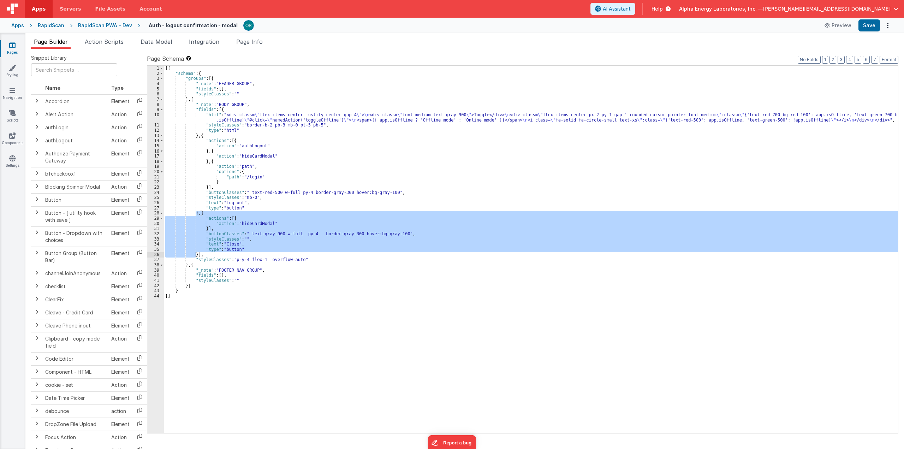
drag, startPoint x: 195, startPoint y: 213, endPoint x: 195, endPoint y: 256, distance: 42.7
click at [195, 256] on div "[{ "schema" : { "groups" : [{ "_note" : "HEADER GROUP" , "fields" : [ ] , "styl…" at bounding box center [531, 255] width 734 height 378
click at [196, 212] on div "[{ "schema" : { "groups" : [{ "_note" : "HEADER GROUP" , "fields" : [ ] , "styl…" at bounding box center [531, 249] width 734 height 367
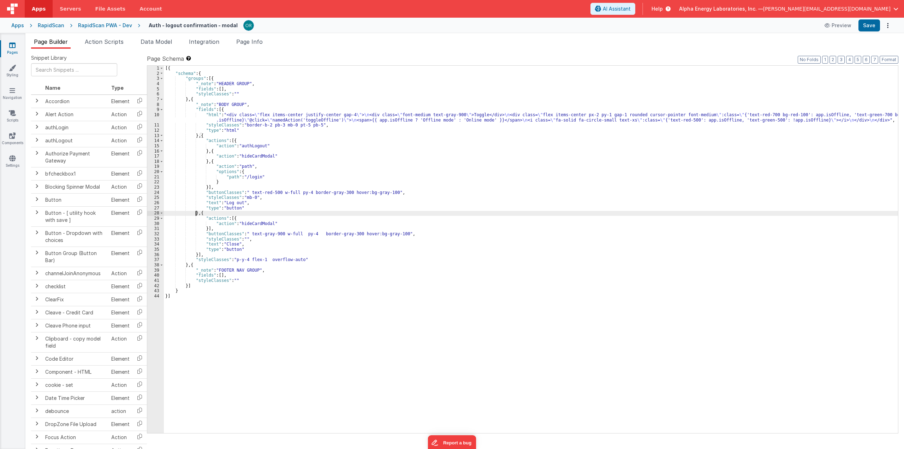
paste textarea
click at [231, 246] on div "[{ "schema" : { "groups" : [{ "_note" : "HEADER GROUP" , "fields" : [ ] , "styl…" at bounding box center [531, 255] width 734 height 378
click at [256, 226] on div "[{ "schema" : { "groups" : [{ "_note" : "HEADER GROUP" , "fields" : [ ] , "styl…" at bounding box center [531, 255] width 734 height 378
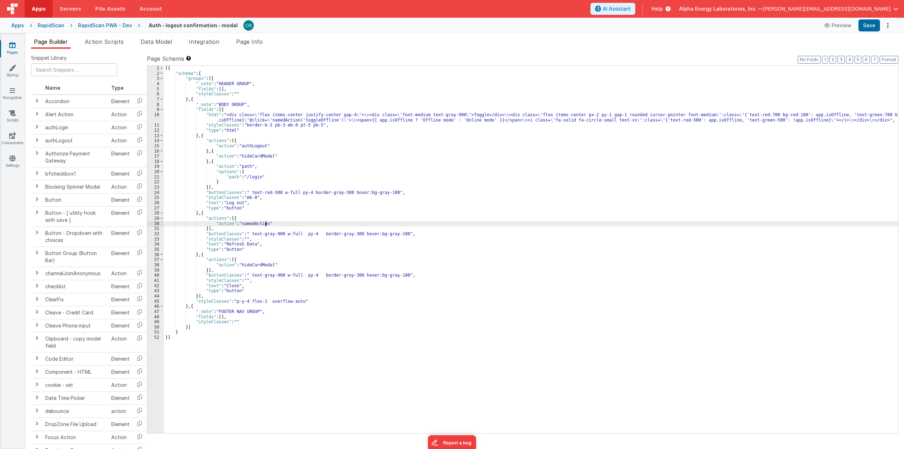
click at [268, 224] on div "[{ "schema" : { "groups" : [{ "_note" : "HEADER GROUP" , "fields" : [ ] , "styl…" at bounding box center [531, 255] width 734 height 378
click at [260, 232] on div "[{ "schema" : { "groups" : [{ "_note" : "HEADER GROUP" , "fields" : [ ] , "styl…" at bounding box center [531, 255] width 734 height 378
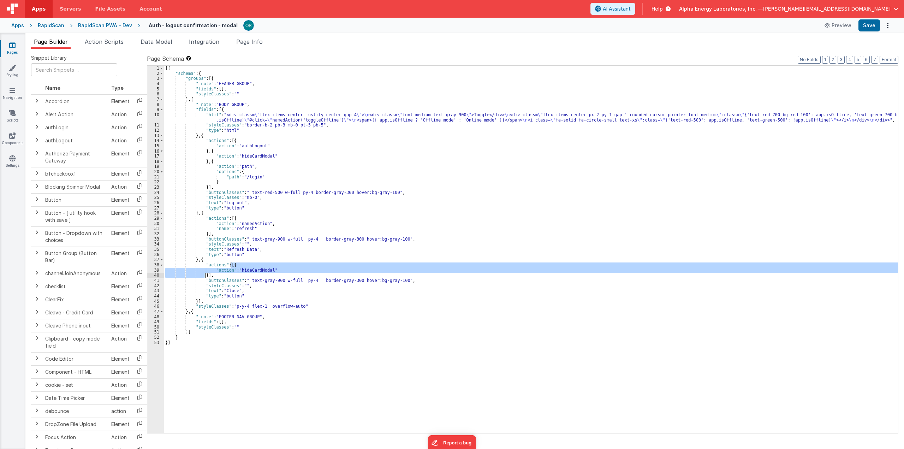
drag, startPoint x: 231, startPoint y: 265, endPoint x: 204, endPoint y: 275, distance: 28.7
click at [204, 275] on div "[{ "schema" : { "groups" : [{ "_note" : "HEADER GROUP" , "fields" : [ ] , "styl…" at bounding box center [531, 255] width 734 height 378
click at [216, 252] on div "[{ "schema" : { "groups" : [{ "_note" : "HEADER GROUP" , "fields" : [ ] , "styl…" at bounding box center [531, 255] width 734 height 378
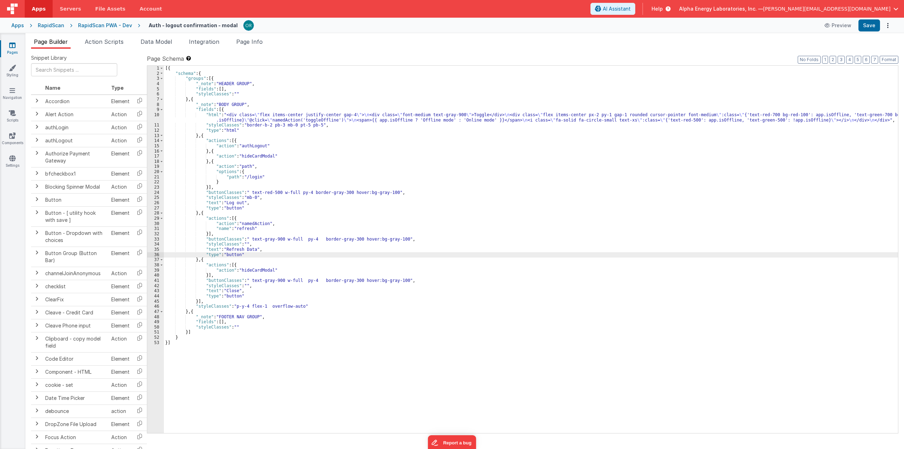
click at [205, 234] on div "[{ "schema" : { "groups" : [{ "_note" : "HEADER GROUP" , "fields" : [ ] , "styl…" at bounding box center [531, 255] width 734 height 378
click at [230, 218] on div "[{ "schema" : { "groups" : [{ "_note" : "HEADER GROUP" , "fields" : [ ] , "styl…" at bounding box center [531, 255] width 734 height 378
paste textarea
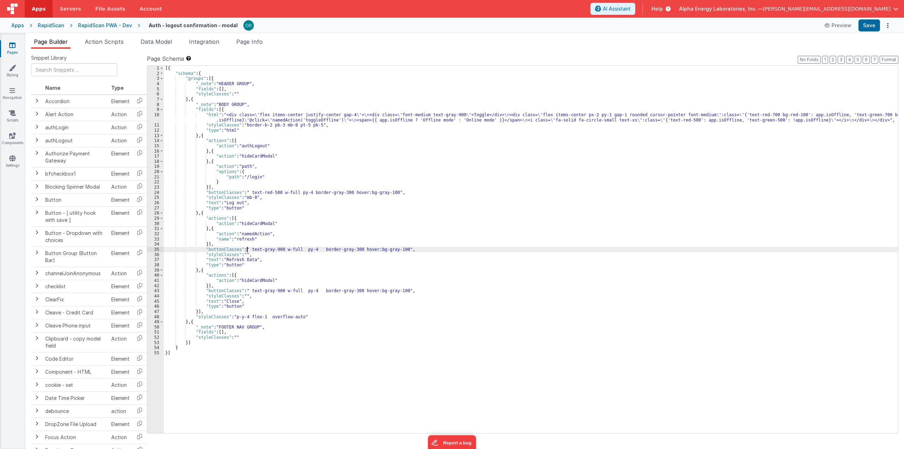
click at [246, 248] on div "[{ "schema" : { "groups" : [{ "_note" : "HEADER GROUP" , "fields" : [ ] , "styl…" at bounding box center [531, 255] width 734 height 378
click at [250, 238] on div "[{ "schema" : { "groups" : [{ "_note" : "HEADER GROUP" , "fields" : [ ] , "styl…" at bounding box center [531, 255] width 734 height 378
click at [612, 62] on button "Format" at bounding box center [889, 60] width 19 height 8
click at [256, 204] on div "[{ "schema" : { "groups" : [{ "_note" : "HEADER GROUP" , "fields" : [ ] , "styl…" at bounding box center [531, 255] width 734 height 378
click at [253, 43] on span "Page Info" at bounding box center [249, 41] width 26 height 7
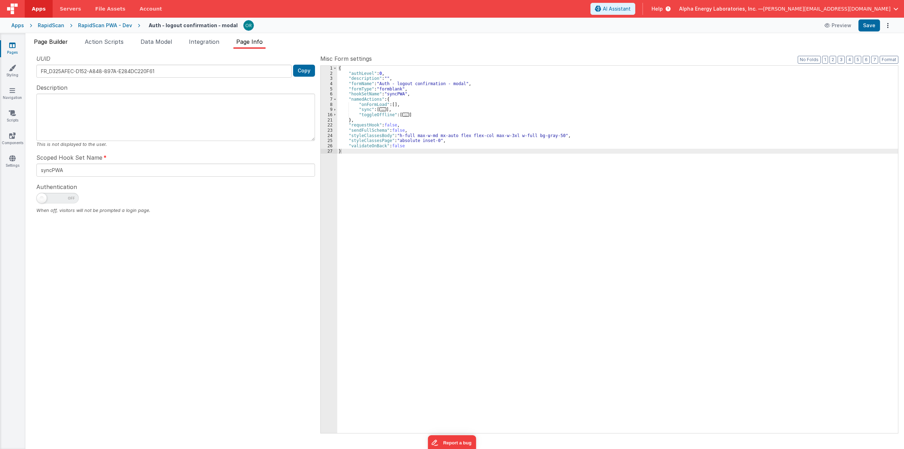
click at [60, 43] on span "Page Builder" at bounding box center [51, 41] width 34 height 7
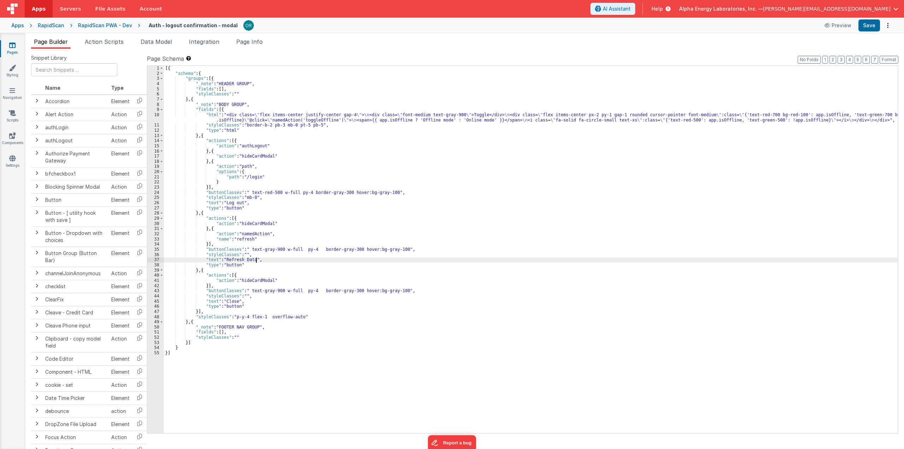
click at [337, 258] on div "[{ "schema" : { "groups" : [{ "_note" : "HEADER GROUP" , "fields" : [ ] , "styl…" at bounding box center [531, 255] width 734 height 378
drag, startPoint x: 852, startPoint y: 1, endPoint x: 12, endPoint y: 95, distance: 845.0
click at [12, 95] on link "Navigation" at bounding box center [12, 94] width 25 height 14
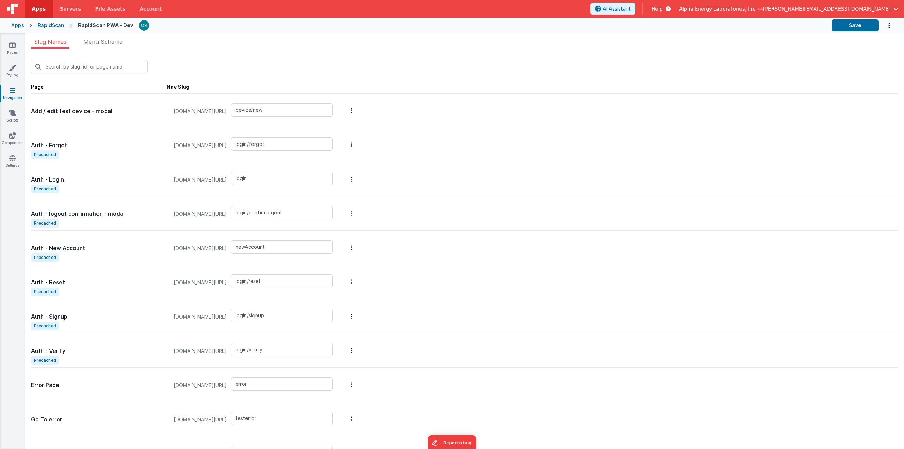
click at [357, 216] on button "Options" at bounding box center [352, 213] width 10 height 28
click at [345, 176] on link "Precache" at bounding box center [314, 175] width 61 height 13
click at [612, 27] on button "Save" at bounding box center [855, 25] width 47 height 12
click at [154, 45] on ul "Slug Names Menu Schema" at bounding box center [464, 42] width 879 height 11
click at [66, 214] on p "Auth - logout confirmation - modal" at bounding box center [99, 214] width 136 height 10
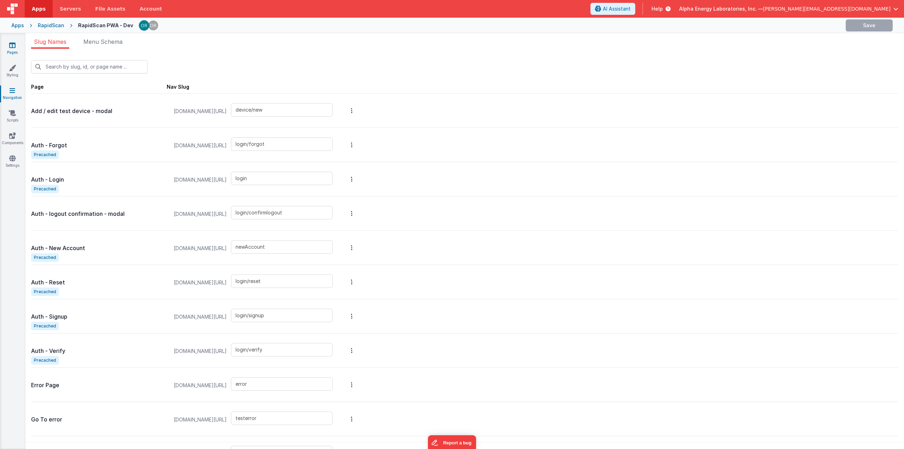
click at [12, 48] on icon at bounding box center [12, 45] width 6 height 7
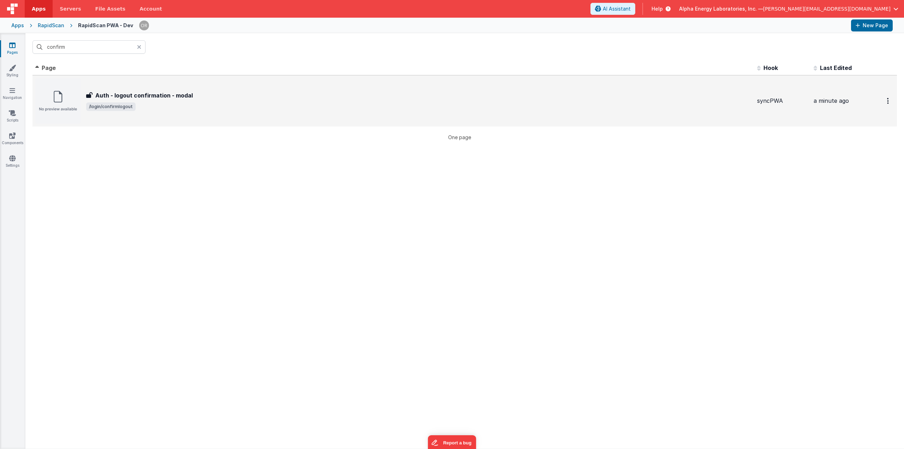
click at [174, 104] on span "/login/confirmlogout" at bounding box center [418, 106] width 665 height 8
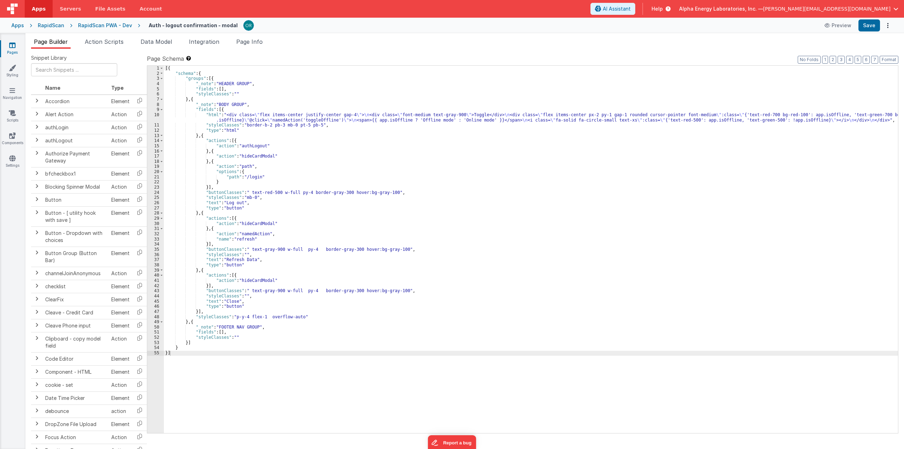
click at [298, 119] on div "[{ "schema" : { "groups" : [{ "_note" : "HEADER GROUP" , "fields" : [ ] , "styl…" at bounding box center [531, 255] width 734 height 378
click at [294, 181] on div "[{ "schema" : { "groups" : [{ "_note" : "HEADER GROUP" , "fields" : [ ] , "styl…" at bounding box center [531, 255] width 734 height 378
click at [230, 157] on div "[{ "schema" : { "groups" : [{ "_note" : "HEADER GROUP" , "fields" : [ ] , "styl…" at bounding box center [531, 255] width 734 height 378
click at [242, 207] on div "[{ "schema" : { "groups" : [{ "_note" : "HEADER GROUP" , "fields" : [ ] , "styl…" at bounding box center [531, 255] width 734 height 378
click at [254, 248] on div "[{ "schema" : { "groups" : [{ "_note" : "HEADER GROUP" , "fields" : [ ] , "styl…" at bounding box center [531, 255] width 734 height 378
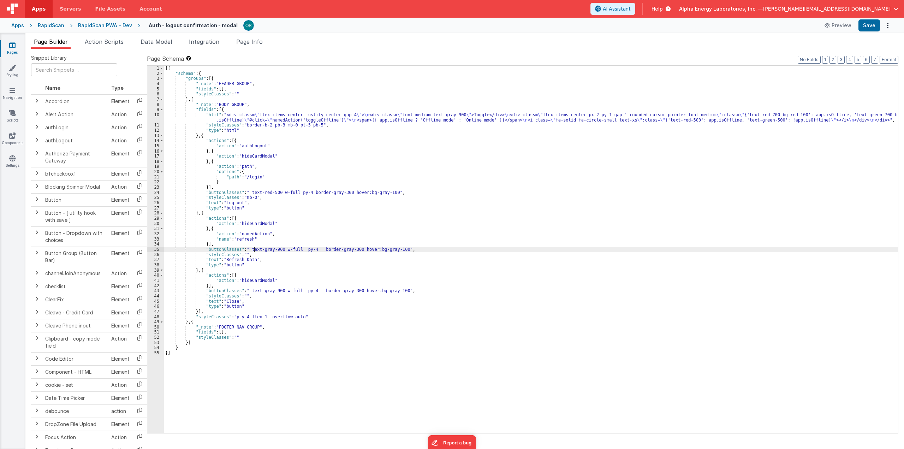
click at [225, 285] on div "[{ "schema" : { "groups" : [{ "_note" : "HEADER GROUP" , "fields" : [ ] , "styl…" at bounding box center [531, 255] width 734 height 378
click at [203, 228] on div "[{ "schema" : { "groups" : [{ "_note" : "HEADER GROUP" , "fields" : [ ] , "styl…" at bounding box center [531, 255] width 734 height 378
click at [196, 214] on div "[{ "schema" : { "groups" : [{ "_note" : "HEADER GROUP" , "fields" : [ ] , "styl…" at bounding box center [531, 255] width 734 height 378
click at [241, 253] on div "[{ "schema" : { "groups" : [{ "_note" : "HEADER GROUP" , "fields" : [ ] , "styl…" at bounding box center [531, 255] width 734 height 378
click at [242, 295] on div "[{ "schema" : { "groups" : [{ "_note" : "HEADER GROUP" , "fields" : [ ] , "styl…" at bounding box center [531, 255] width 734 height 378
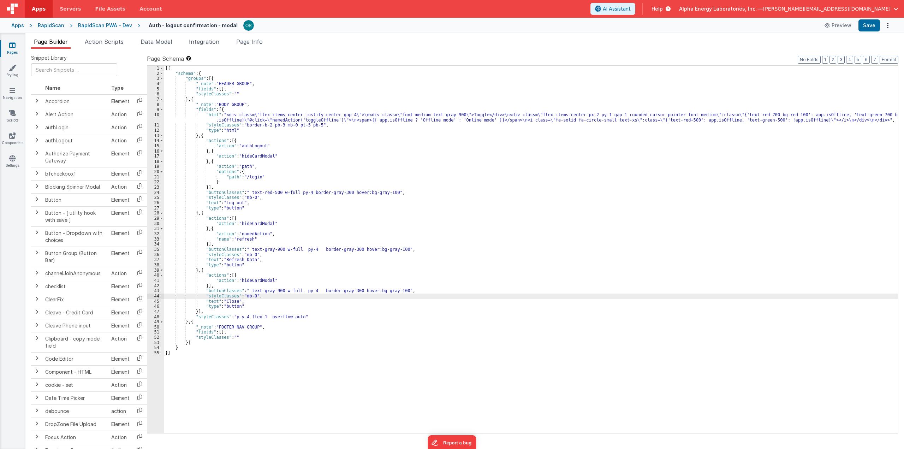
click at [235, 293] on div "[{ "schema" : { "groups" : [{ "_note" : "HEADER GROUP" , "fields" : [ ] , "styl…" at bounding box center [531, 255] width 734 height 378
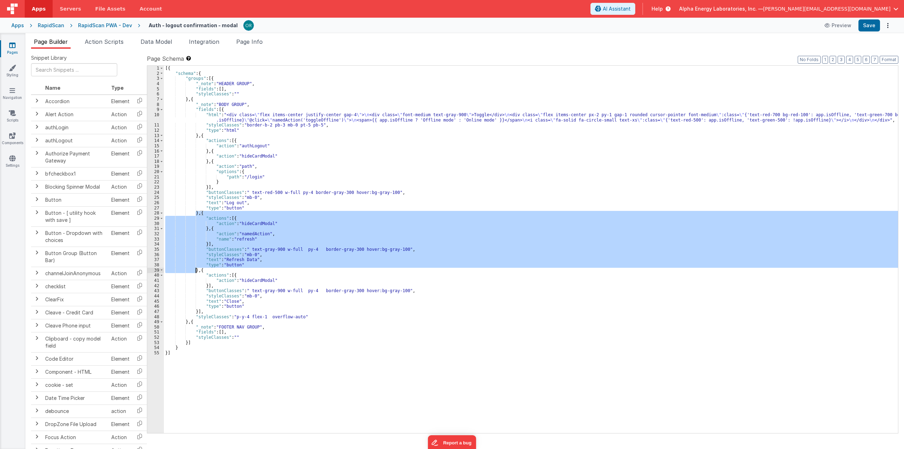
drag, startPoint x: 196, startPoint y: 214, endPoint x: 195, endPoint y: 269, distance: 55.5
click at [195, 269] on div "[{ "schema" : { "groups" : [{ "_note" : "HEADER GROUP" , "fields" : [ ] , "styl…" at bounding box center [531, 255] width 734 height 378
click at [195, 269] on div "[{ "schema" : { "groups" : [{ "_note" : "HEADER GROUP" , "fields" : [ ] , "styl…" at bounding box center [531, 249] width 734 height 367
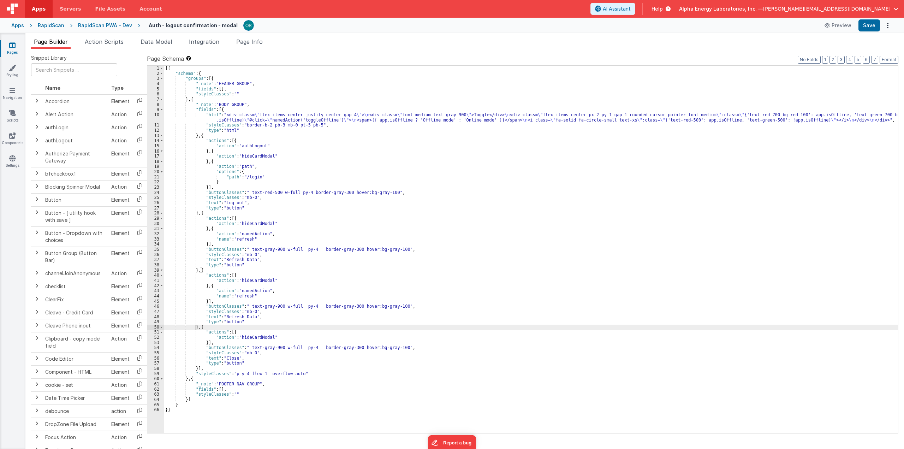
click at [253, 280] on div "[{ "schema" : { "groups" : [{ "_note" : "HEADER GROUP" , "fields" : [ ] , "styl…" at bounding box center [531, 255] width 734 height 378
click at [226, 317] on div "[{ "schema" : { "groups" : [{ "_note" : "HEADER GROUP" , "fields" : [ ] , "styl…" at bounding box center [531, 255] width 734 height 378
click at [248, 298] on div "[{ "schema" : { "groups" : [{ "_note" : "HEADER GROUP" , "fields" : [ ] , "styl…" at bounding box center [531, 255] width 734 height 378
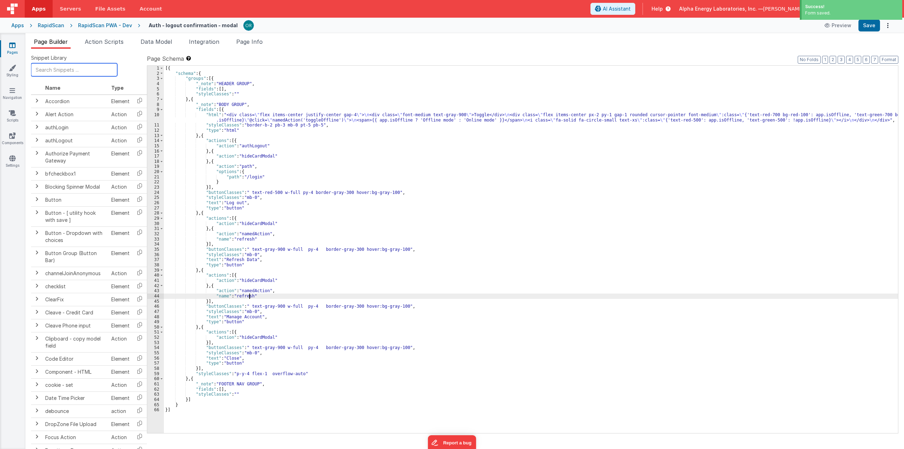
click at [86, 71] on input "text" at bounding box center [74, 69] width 86 height 13
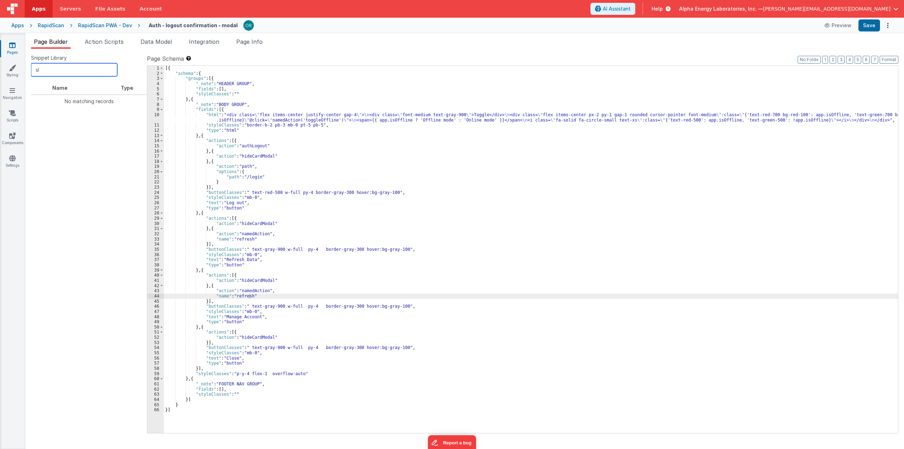
type input "s"
type input "path"
click at [137, 100] on icon at bounding box center [139, 100] width 14 height 11
click at [259, 291] on div "[{ "schema" : { "groups" : [{ "_note" : "HEADER GROUP" , "fields" : [ ] , "styl…" at bounding box center [531, 255] width 734 height 378
click at [210, 286] on div "[{ "schema" : { "groups" : [{ "_note" : "HEADER GROUP" , "fields" : [ ] , "styl…" at bounding box center [531, 255] width 734 height 378
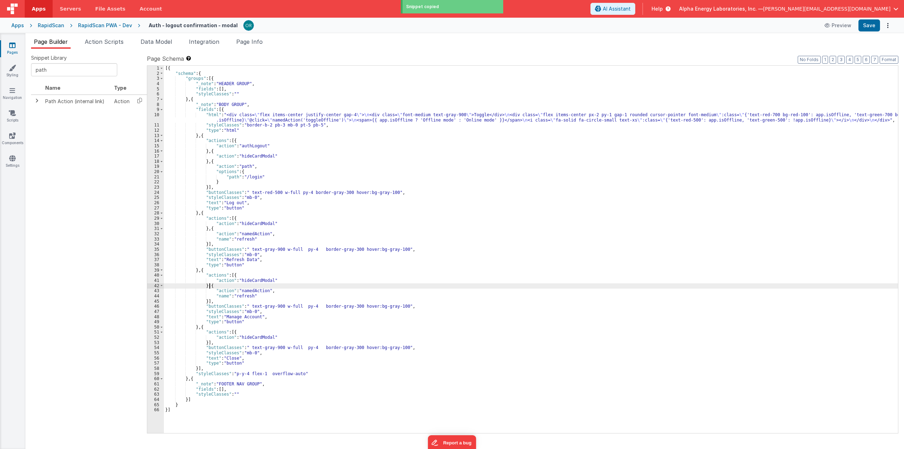
paste textarea
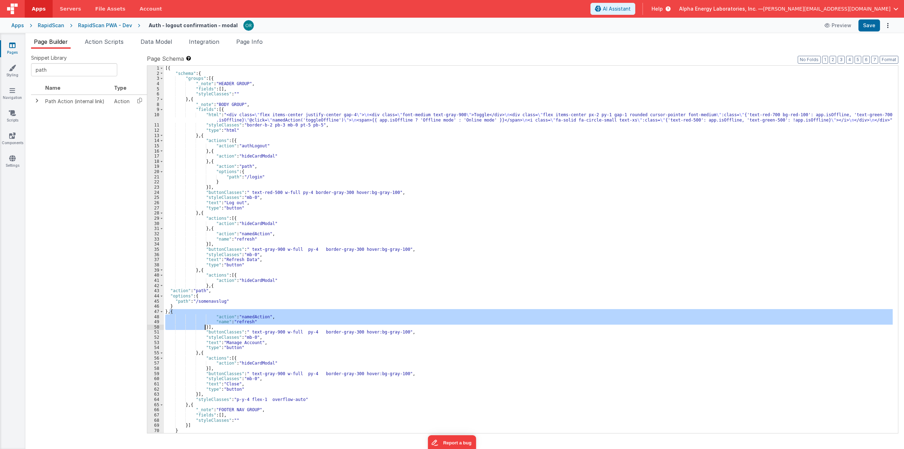
drag, startPoint x: 169, startPoint y: 310, endPoint x: 205, endPoint y: 326, distance: 39.2
click at [205, 326] on div "[{ "schema" : { "groups" : [{ "_note" : "HEADER GROUP" , "fields" : [ ] , "styl…" at bounding box center [528, 255] width 729 height 378
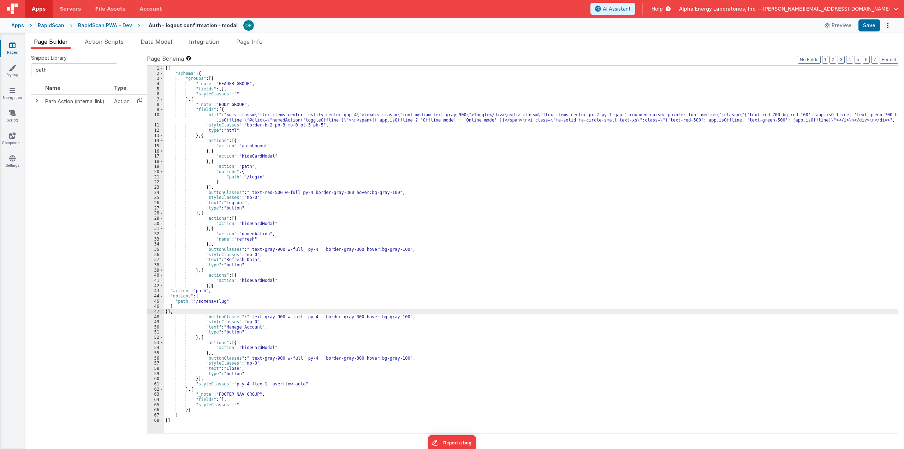
click at [206, 326] on div "[{ "schema" : { "groups" : [{ "_note" : "HEADER GROUP" , "fields" : [ ] , "styl…" at bounding box center [531, 255] width 734 height 378
click at [612, 58] on button "Format" at bounding box center [889, 60] width 19 height 8
click at [264, 287] on div "[{ "schema" : { "groups" : [{ "_note" : "HEADER GROUP" , "fields" : [ ] , "styl…" at bounding box center [531, 255] width 734 height 378
click at [10, 94] on icon at bounding box center [13, 90] width 6 height 7
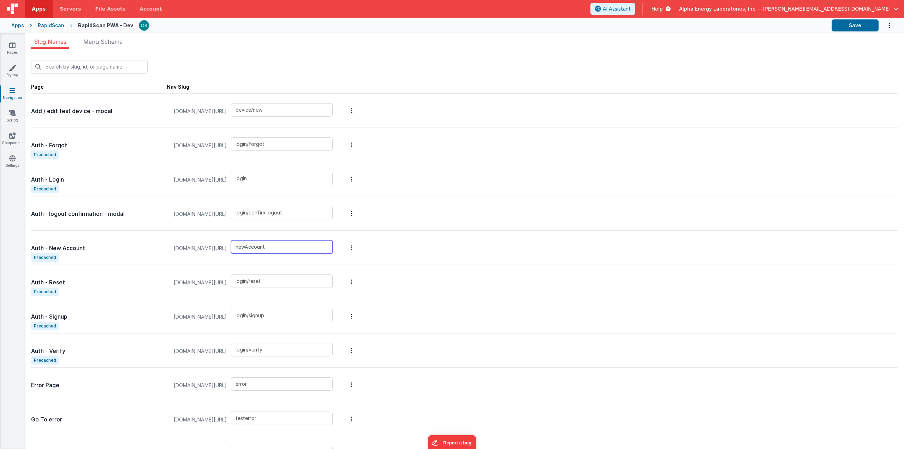
click at [282, 249] on input "newAccount" at bounding box center [282, 246] width 102 height 13
click at [278, 248] on input "newAccount" at bounding box center [282, 246] width 102 height 13
click at [14, 46] on icon at bounding box center [12, 45] width 6 height 7
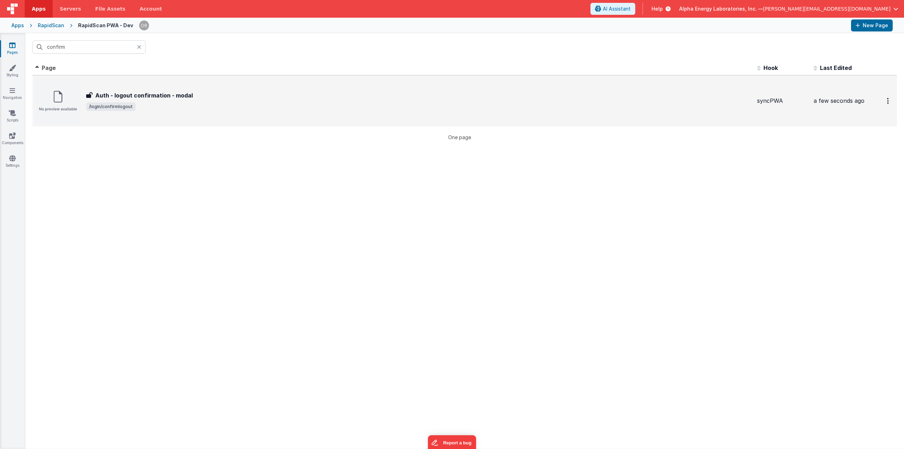
click at [145, 95] on h3 "Auth - logout confirmation - modal" at bounding box center [143, 95] width 97 height 8
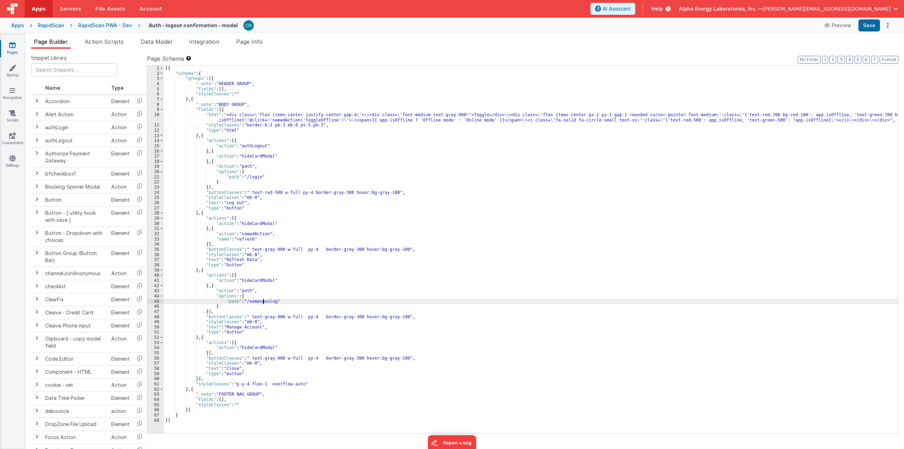
click at [262, 300] on div "[{ "schema" : { "groups" : [{ "_note" : "HEADER GROUP" , "fields" : [ ] , "styl…" at bounding box center [531, 255] width 734 height 378
click at [309, 327] on div "[{ "schema" : { "groups" : [{ "_note" : "HEADER GROUP" , "fields" : [ ] , "styl…" at bounding box center [531, 255] width 734 height 378
click at [93, 25] on div "RapidScan PWA - Dev" at bounding box center [105, 25] width 54 height 7
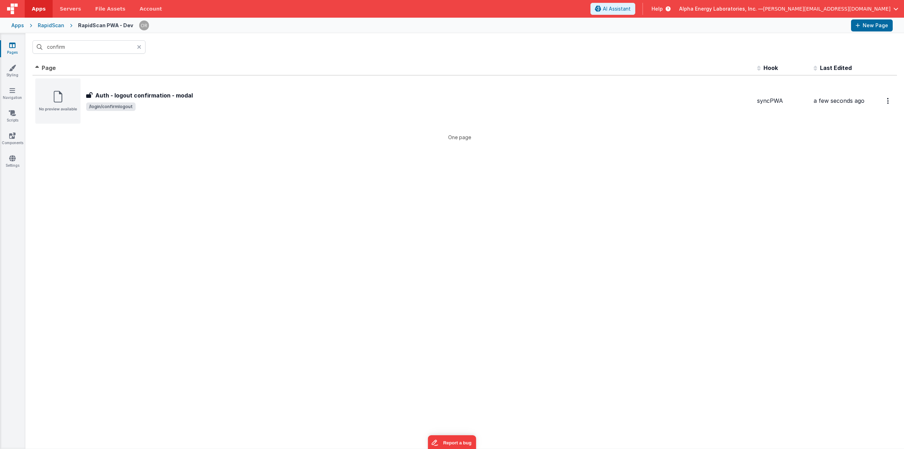
click at [140, 46] on icon at bounding box center [139, 47] width 4 height 6
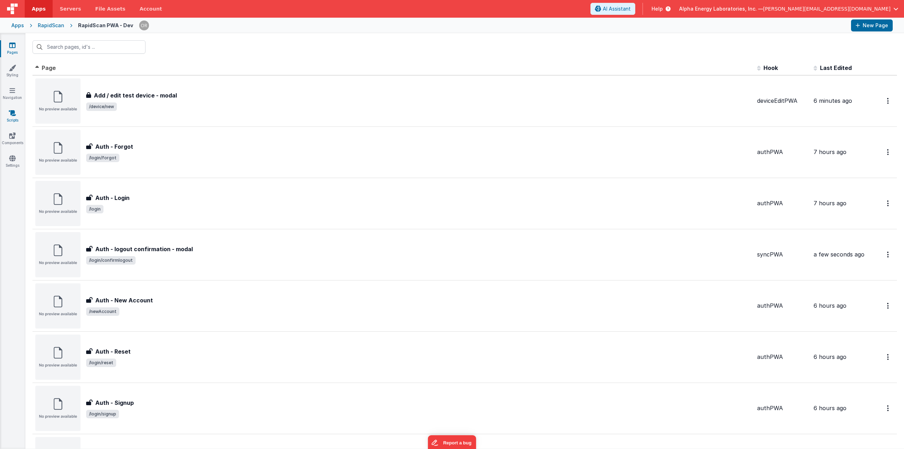
click at [16, 119] on link "Scripts" at bounding box center [12, 116] width 25 height 14
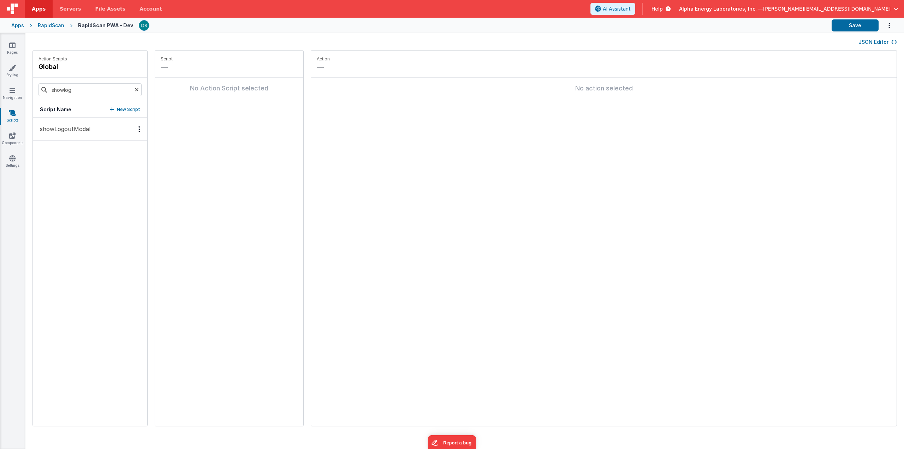
click at [76, 131] on p "showLogoutModal" at bounding box center [63, 129] width 55 height 8
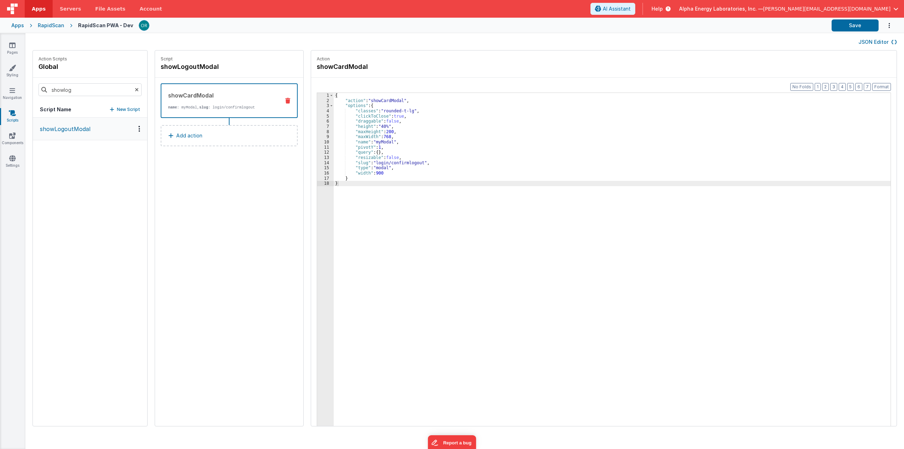
click at [373, 126] on div "{ "action" : "showCardModal" , "options" : { "classes" : "rounded-t-lg" , "clic…" at bounding box center [617, 276] width 567 height 366
click at [502, 211] on div "{ "action" : "showCardModal" , "options" : { "classes" : "rounded-t-lg" , "clic…" at bounding box center [617, 276] width 567 height 366
click at [373, 125] on div "{ "action" : "showCardModal" , "options" : { "classes" : "rounded-t-lg" , "clic…" at bounding box center [617, 276] width 567 height 366
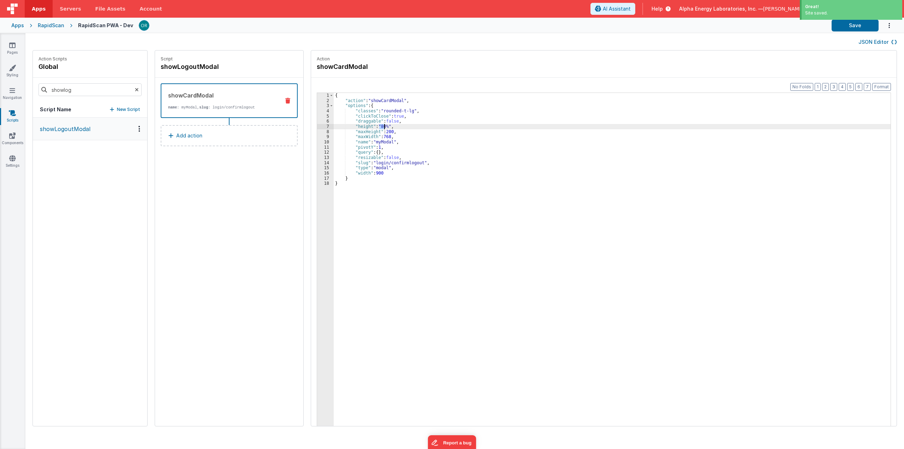
click at [379, 132] on div "{ "action" : "showCardModal" , "options" : { "classes" : "rounded-t-lg" , "clic…" at bounding box center [617, 276] width 567 height 366
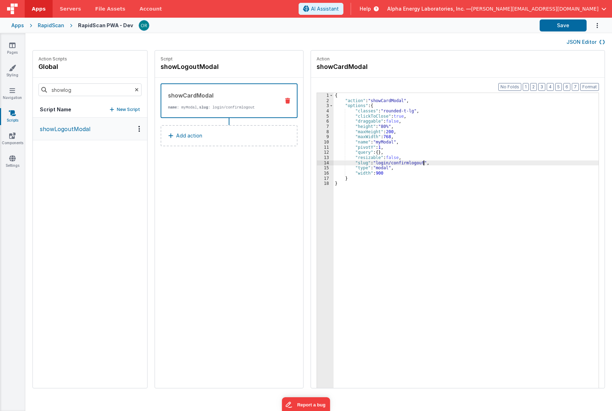
click at [424, 162] on div "{ "action" : "showCardModal" , "options" : { "classes" : "rounded-t-lg" , "clic…" at bounding box center [471, 257] width 275 height 328
click at [376, 131] on div "{ "action" : "showCardModal" , "options" : { "classes" : "rounded-t-lg" , "clic…" at bounding box center [471, 257] width 275 height 328
click at [376, 130] on div "{ "action" : "showCardModal" , "options" : { "classes" : "rounded-t-lg" , "clic…" at bounding box center [471, 257] width 275 height 328
click at [388, 201] on div "{ "action" : "showCardModal" , "options" : { "classes" : "rounded-t-lg" , "clic…" at bounding box center [471, 257] width 275 height 328
click at [376, 132] on div "{ "action" : "showCardModal" , "options" : { "classes" : "rounded-t-lg" , "clic…" at bounding box center [471, 257] width 275 height 328
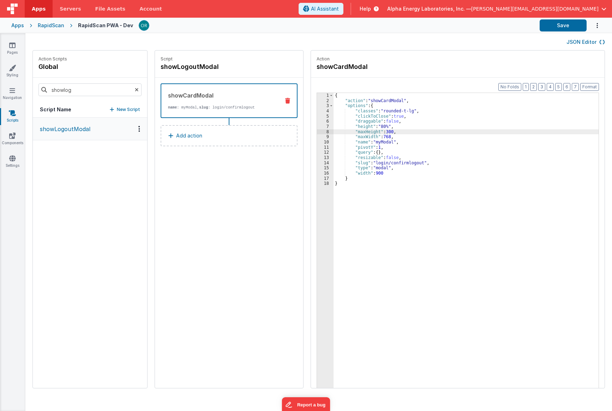
click at [542, 142] on div "{ "action" : "showCardModal" , "options" : { "classes" : "rounded-t-lg" , "clic…" at bounding box center [471, 257] width 275 height 328
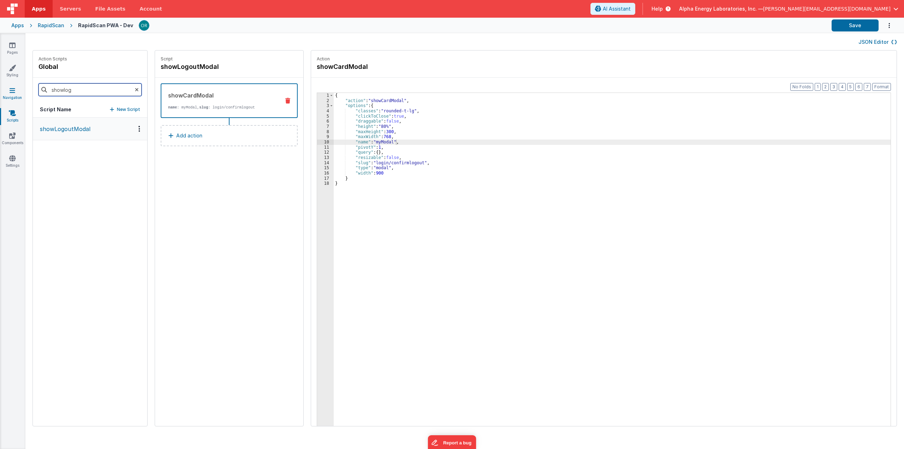
drag, startPoint x: 110, startPoint y: 88, endPoint x: 11, endPoint y: 88, distance: 99.2
click at [12, 88] on section "Pages Styling Navigation Scripts Components Settings JSON Editor Action Scripts…" at bounding box center [452, 241] width 904 height 416
type input "refr"
click at [135, 90] on icon at bounding box center [137, 90] width 4 height 24
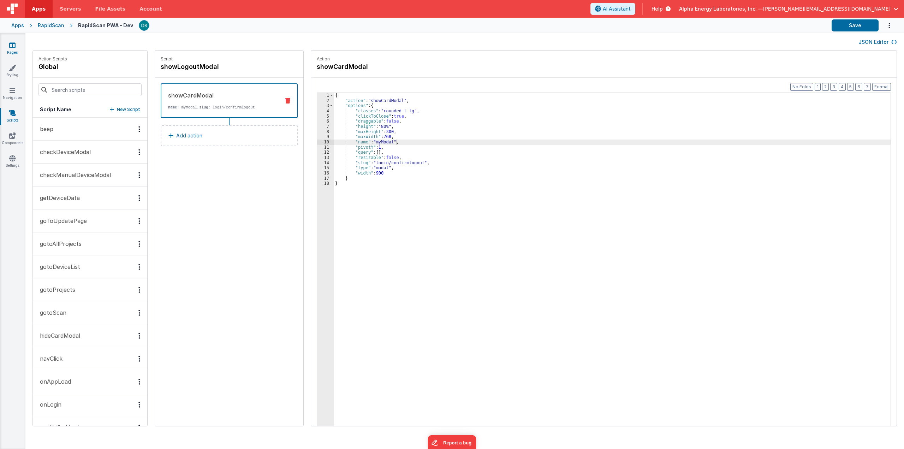
click at [14, 53] on link "Pages" at bounding box center [12, 49] width 25 height 14
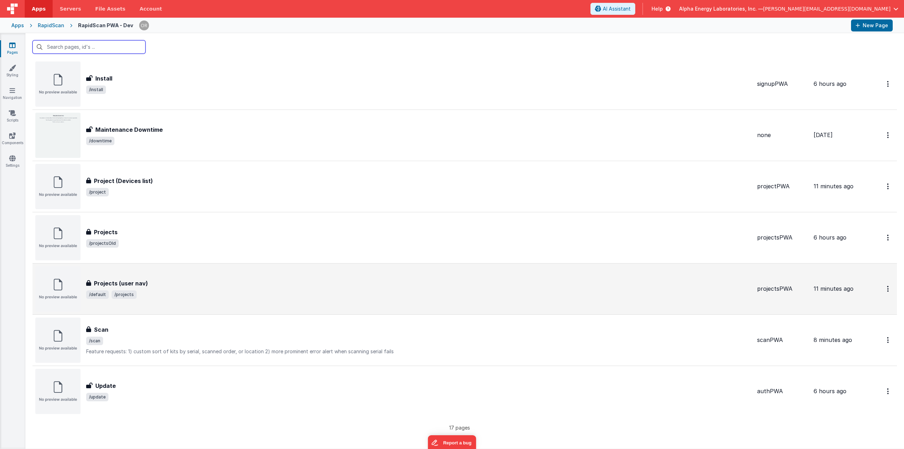
scroll to position [520, 0]
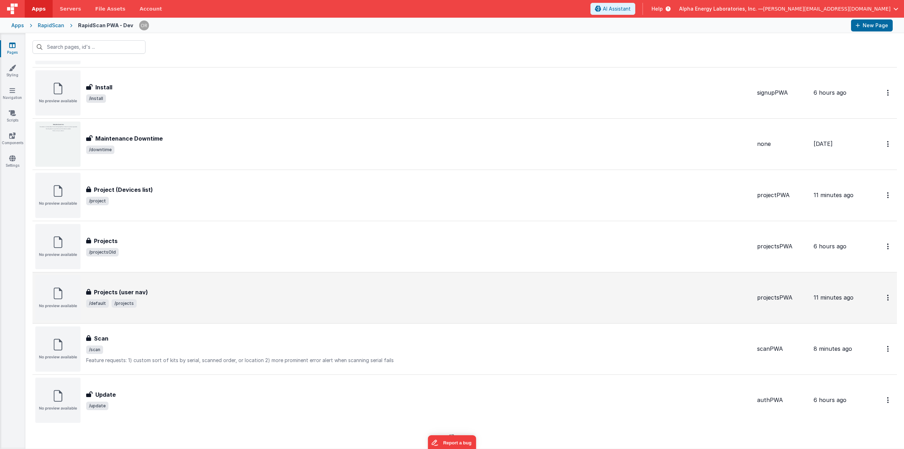
click at [153, 299] on span "/default /projects" at bounding box center [418, 303] width 665 height 8
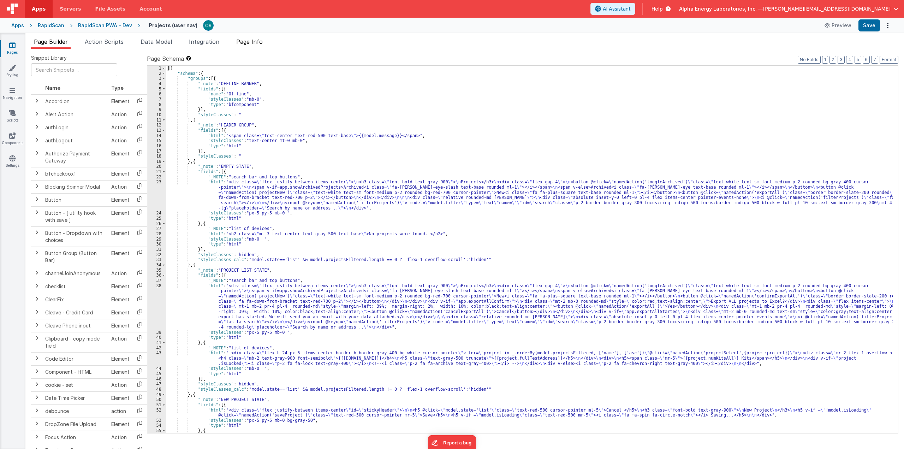
click at [242, 43] on span "Page Info" at bounding box center [249, 41] width 26 height 7
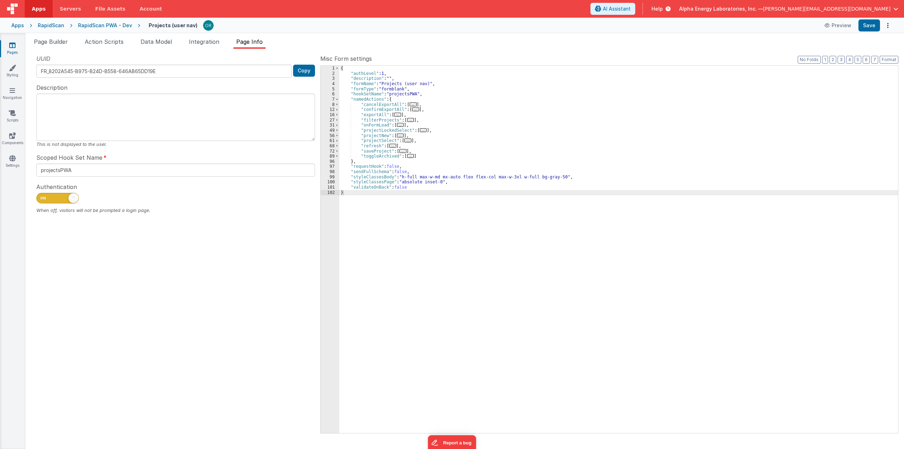
click at [392, 147] on span "..." at bounding box center [392, 146] width 7 height 4
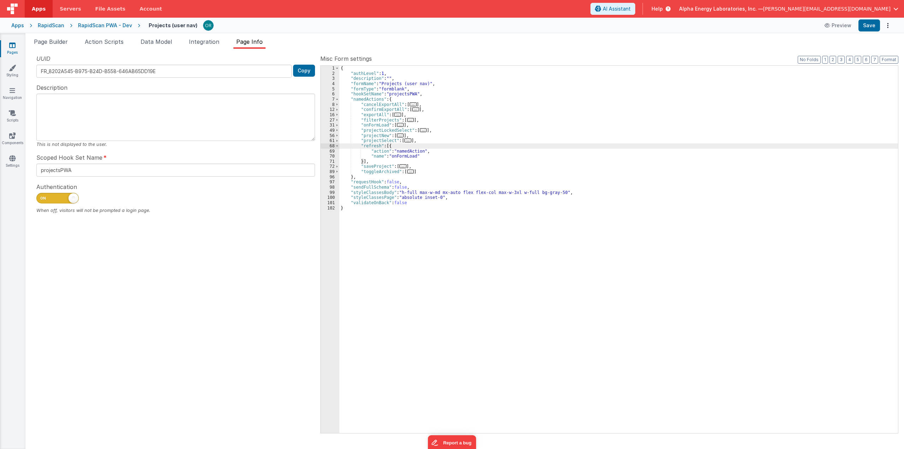
click at [399, 125] on span "..." at bounding box center [400, 125] width 7 height 4
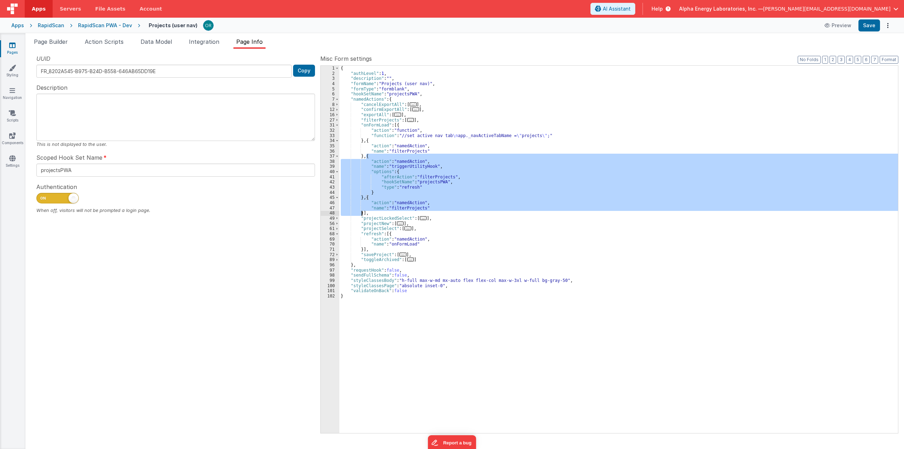
drag, startPoint x: 367, startPoint y: 156, endPoint x: 362, endPoint y: 213, distance: 57.0
click at [362, 213] on div "{ "authLevel" : 1 , "description" : "" , "formName" : "Projects (user nav)" , "…" at bounding box center [618, 255] width 559 height 378
click at [470, 203] on div "{ "authLevel" : 1 , "description" : "" , "formName" : "Projects (user nav)" , "…" at bounding box center [618, 249] width 559 height 367
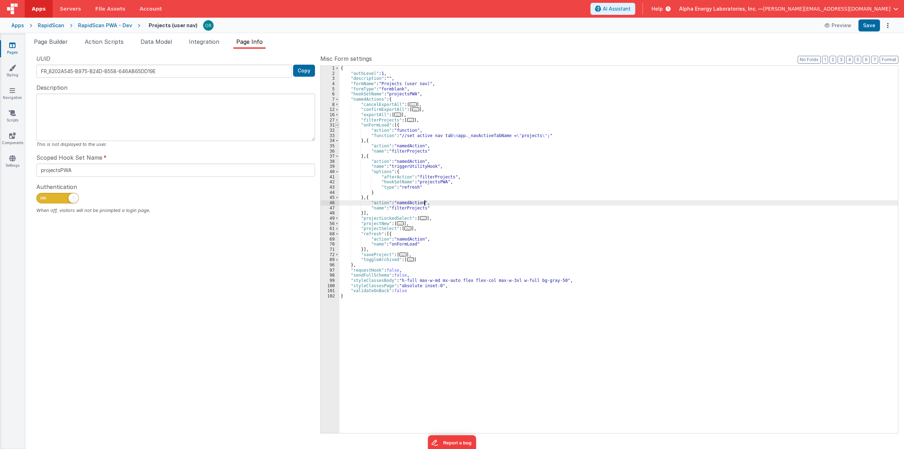
click at [338, 123] on span at bounding box center [337, 125] width 4 height 5
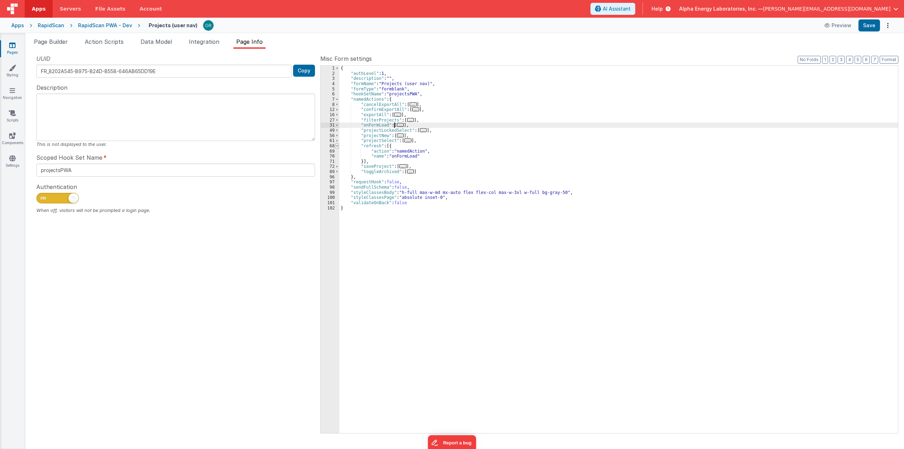
click at [337, 146] on span at bounding box center [337, 145] width 4 height 5
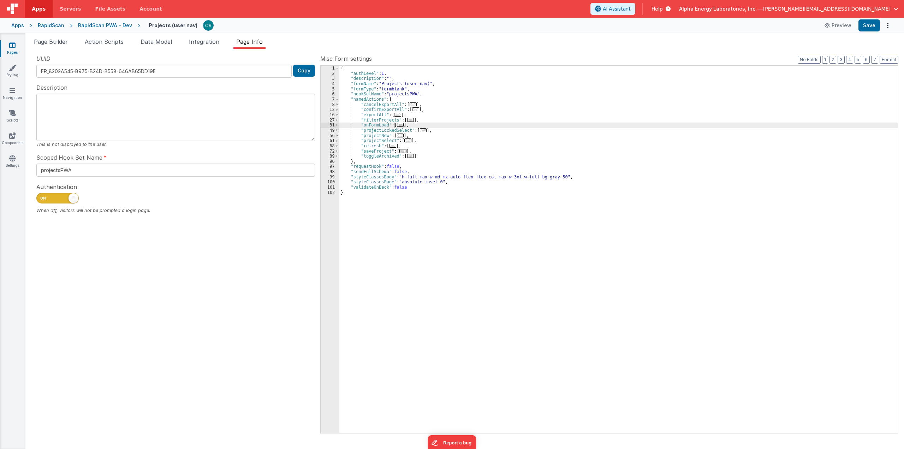
click at [14, 124] on div "Pages Styling Navigation Scripts Components Settings" at bounding box center [12, 241] width 25 height 416
click at [14, 120] on link "Scripts" at bounding box center [12, 116] width 25 height 14
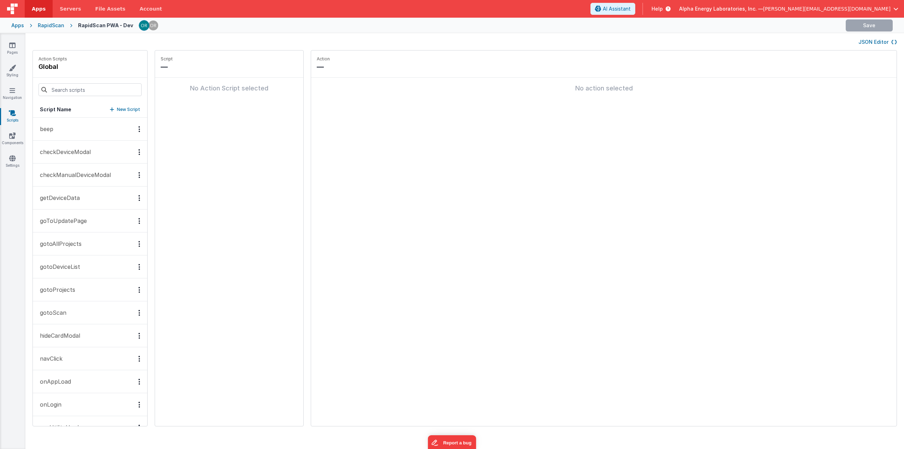
click at [124, 113] on div "Script Name New Script" at bounding box center [90, 110] width 114 height 16
click at [117, 109] on p "New Script" at bounding box center [128, 109] width 23 height 7
click at [190, 73] on p "Named Action must have a name" at bounding box center [229, 76] width 137 height 6
click at [192, 67] on input at bounding box center [196, 67] width 71 height 10
type input "refreshAll"
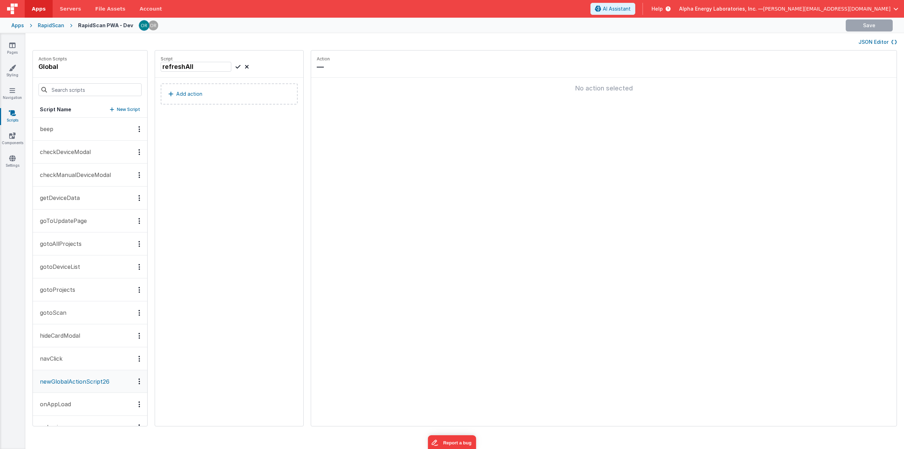
click at [236, 66] on icon at bounding box center [238, 67] width 5 height 8
click at [184, 94] on p "Add action" at bounding box center [189, 94] width 26 height 8
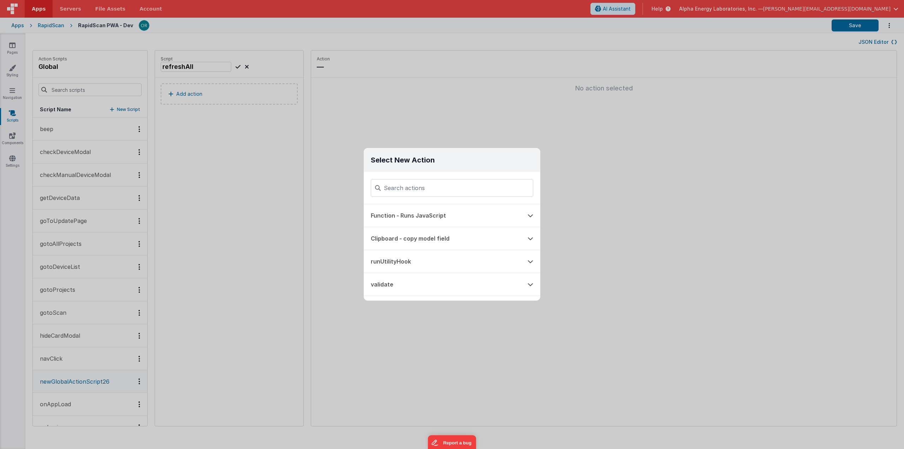
click at [430, 184] on input at bounding box center [452, 188] width 162 height 18
click at [395, 212] on button "Function - Runs JavaScript" at bounding box center [442, 215] width 157 height 23
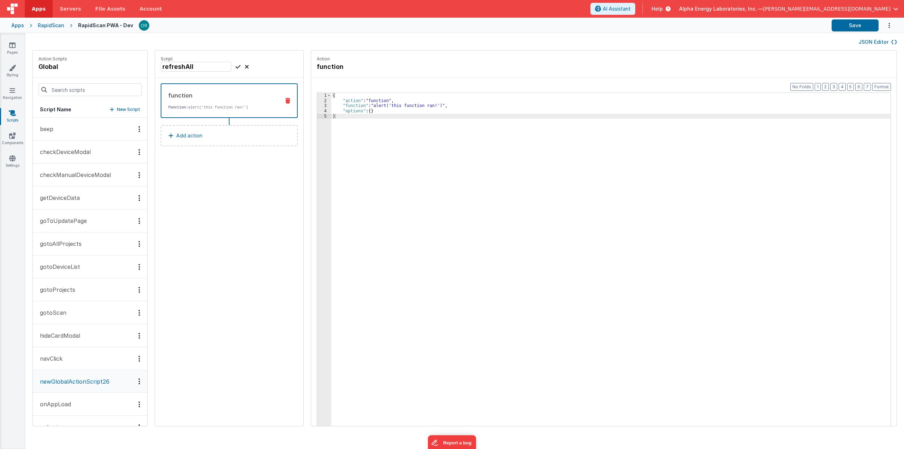
click at [378, 126] on div "{ "action" : "function" , "function" : "alert('this function ran!')" , "options…" at bounding box center [616, 276] width 570 height 366
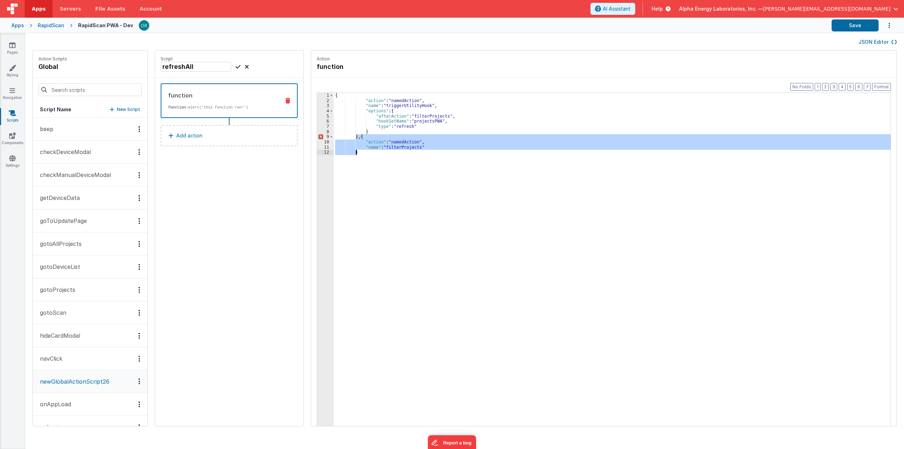
drag, startPoint x: 347, startPoint y: 138, endPoint x: 361, endPoint y: 163, distance: 28.5
click at [361, 163] on div "{ "action" : "namedAction" , "name" : "triggerUtilityHook" , "options" : { "aft…" at bounding box center [617, 276] width 567 height 366
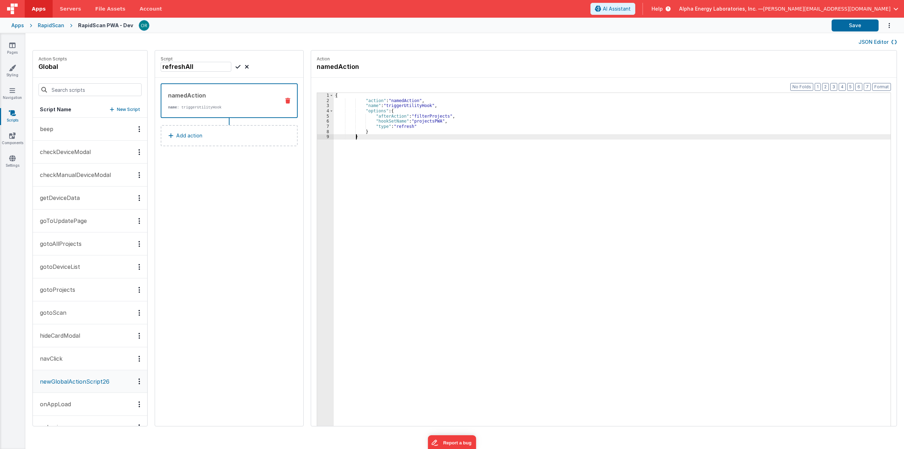
click at [236, 133] on button "Add action" at bounding box center [229, 135] width 137 height 21
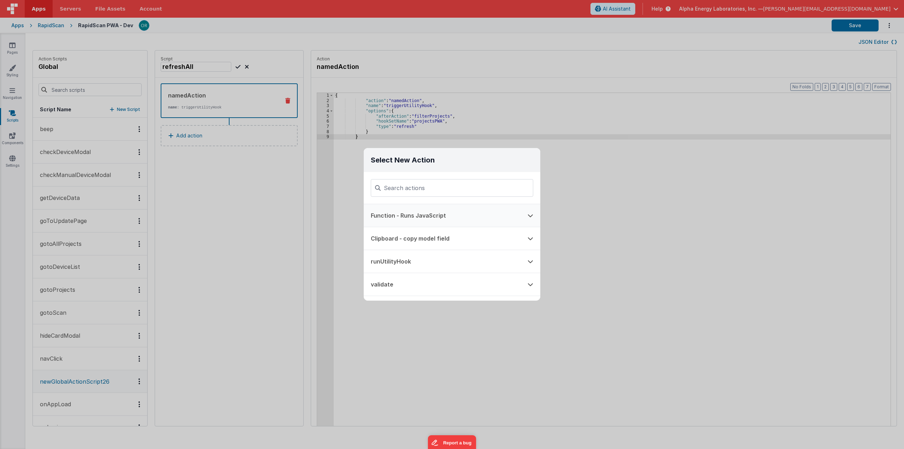
click at [415, 217] on button "Function - Runs JavaScript" at bounding box center [442, 215] width 157 height 23
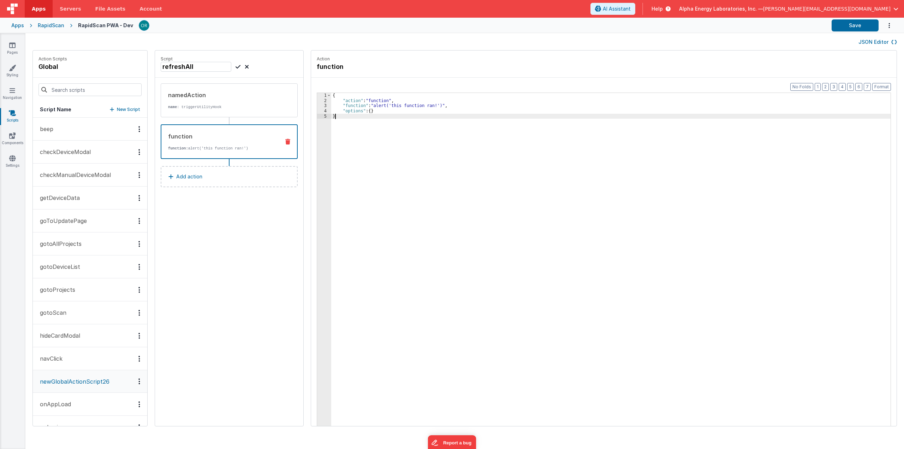
click at [382, 142] on div "{ "action" : "function" , "function" : "alert('this function ran!')" , "options…" at bounding box center [616, 276] width 570 height 366
click at [331, 95] on div ", { "action" : "namedAction" , "name" : "filterProjects" }" at bounding box center [616, 276] width 570 height 366
click at [559, 157] on div "{ "action" : "namedAction" , "name" : "filterProjects" }" at bounding box center [616, 276] width 570 height 366
click at [474, 185] on div "{ "action" : "namedAction" , "name" : "filterProjects" }" at bounding box center [616, 276] width 570 height 366
click at [612, 83] on button "Format" at bounding box center [881, 87] width 19 height 8
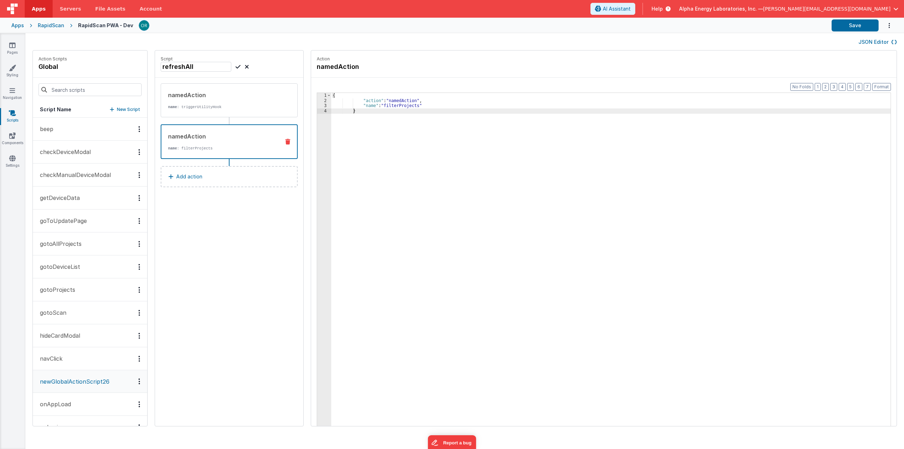
drag, startPoint x: 396, startPoint y: 151, endPoint x: 323, endPoint y: 141, distance: 74.2
click at [395, 151] on div "{ "action" : "namedAction" , "name" : "filterProjects" }" at bounding box center [616, 276] width 570 height 366
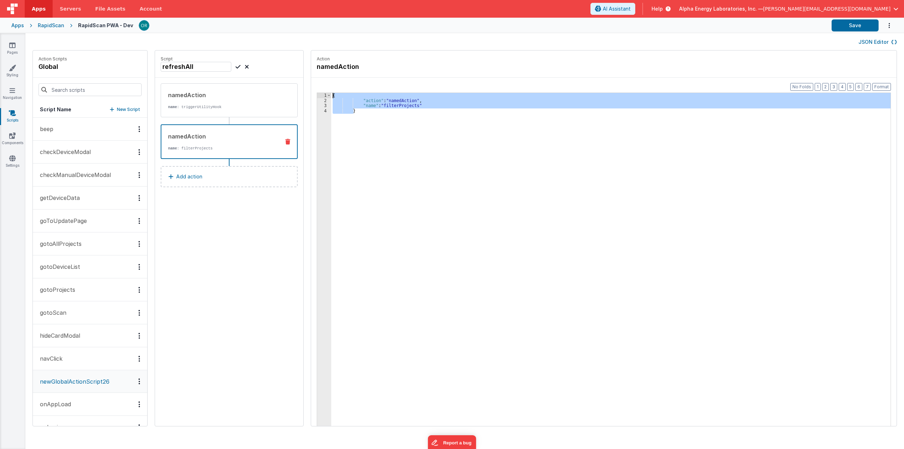
drag, startPoint x: 385, startPoint y: 118, endPoint x: 280, endPoint y: 77, distance: 112.6
click at [280, 77] on div "Action Scripts global Script Name New Script beep checkDeviceModal checkManualD…" at bounding box center [464, 241] width 879 height 383
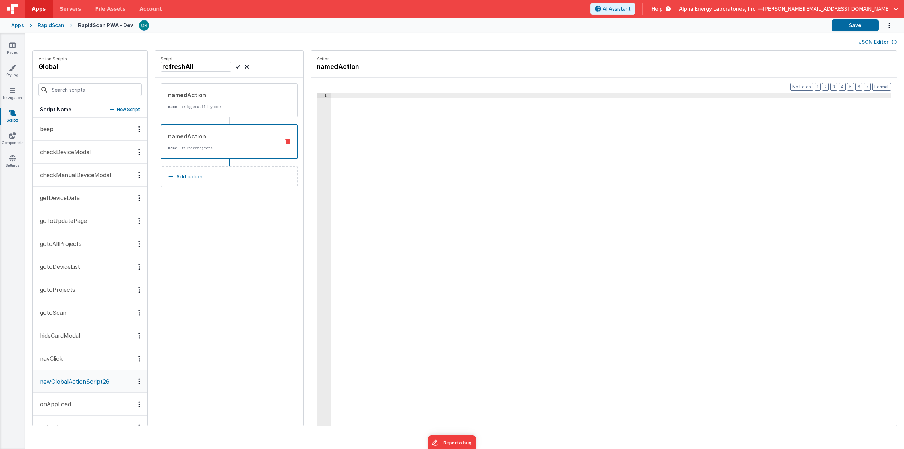
click at [254, 137] on div "namedAction" at bounding box center [221, 136] width 106 height 8
click at [285, 144] on icon at bounding box center [287, 142] width 5 height 6
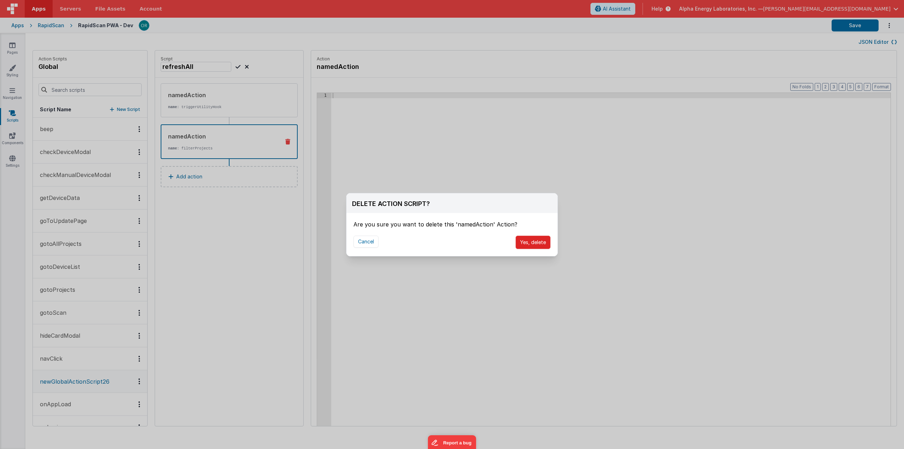
click at [541, 241] on button "Yes, delete" at bounding box center [533, 242] width 35 height 13
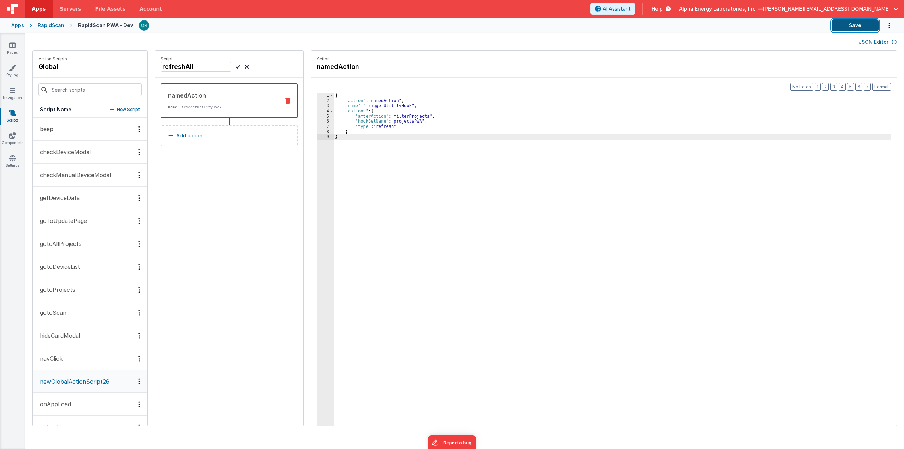
click at [612, 19] on button "Save" at bounding box center [855, 25] width 47 height 12
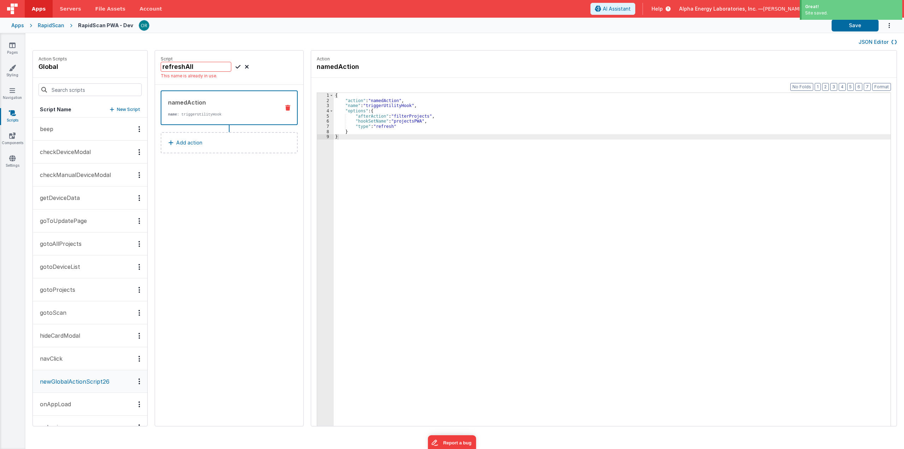
click at [245, 67] on icon at bounding box center [247, 67] width 4 height 8
click at [612, 46] on div "JSON Editor" at bounding box center [464, 41] width 864 height 8
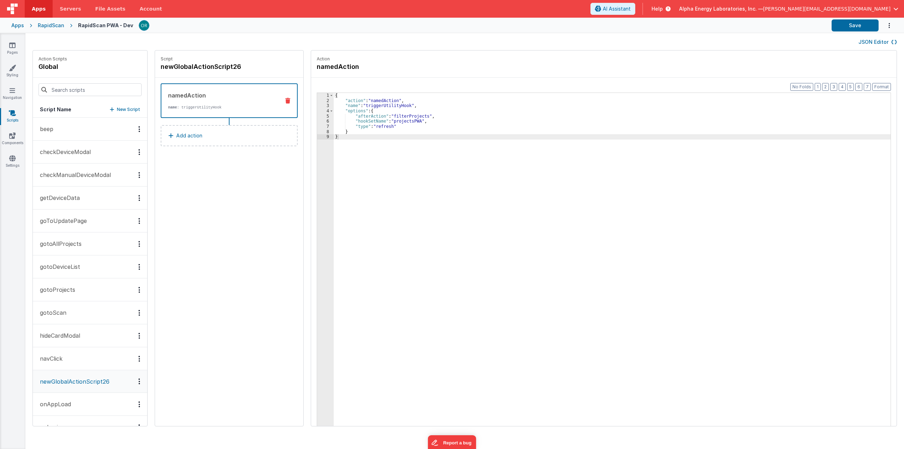
click at [612, 43] on button "JSON Editor" at bounding box center [877, 41] width 38 height 7
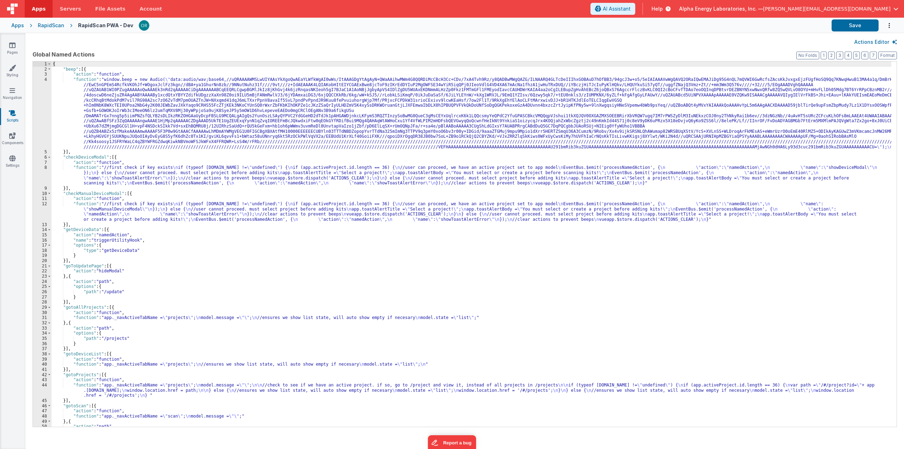
click at [272, 201] on div "{ "beep" : [{ "action" : "function" , "function" : "window.beep = new Audio( \"…" at bounding box center [472, 249] width 840 height 376
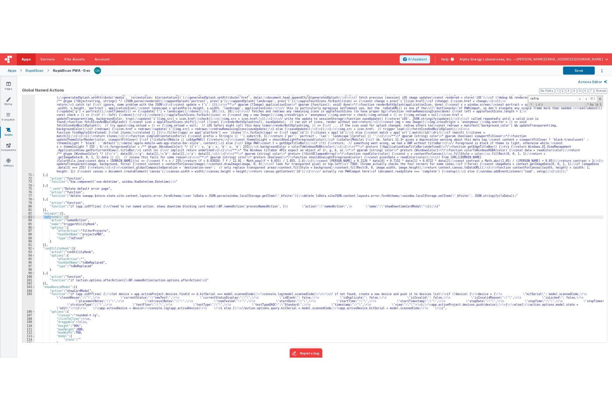
scroll to position [661, 0]
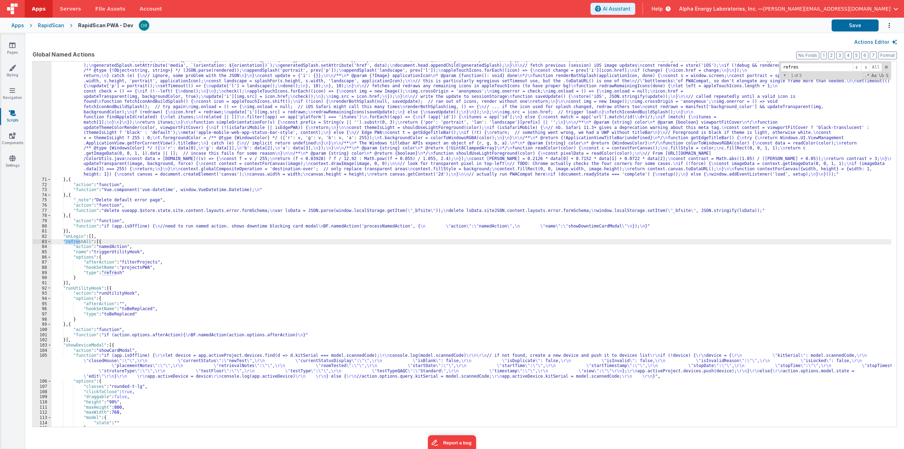
type input "refres"
click at [93, 283] on div ""function" : "// Load PWA compat so that i can display the splash screen \n // …" at bounding box center [472, 215] width 840 height 666
click at [147, 266] on div ""function" : "// Load PWA compat so that i can display the splash screen \n // …" at bounding box center [472, 215] width 840 height 666
click at [612, 22] on button "Options" at bounding box center [886, 25] width 14 height 14
click at [48, 26] on div "RapidScan" at bounding box center [51, 25] width 26 height 7
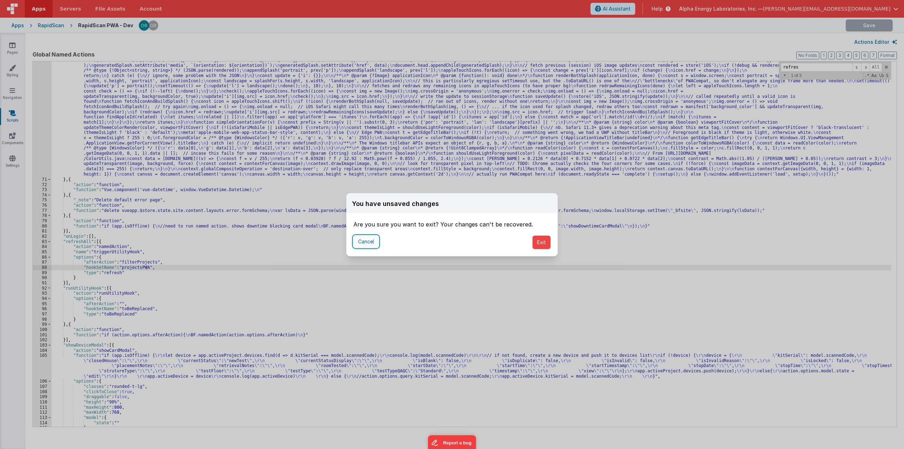
click at [358, 242] on button "Cancel" at bounding box center [365, 242] width 25 height 12
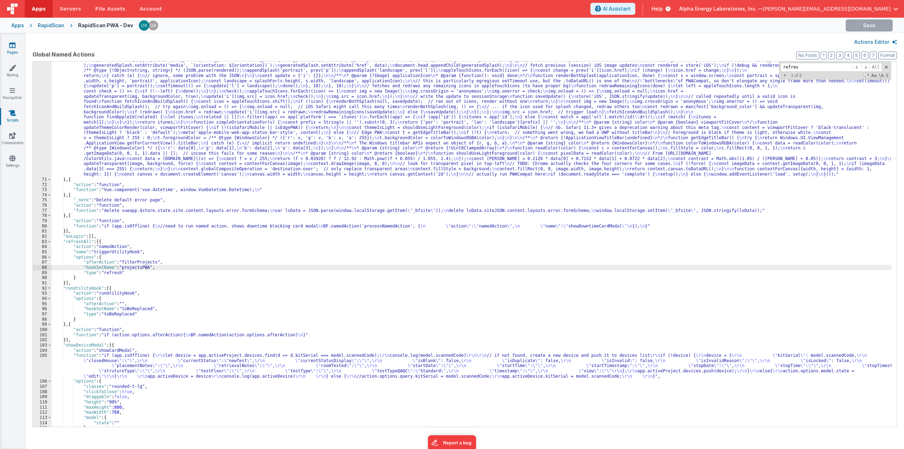
click at [12, 48] on icon at bounding box center [12, 45] width 6 height 7
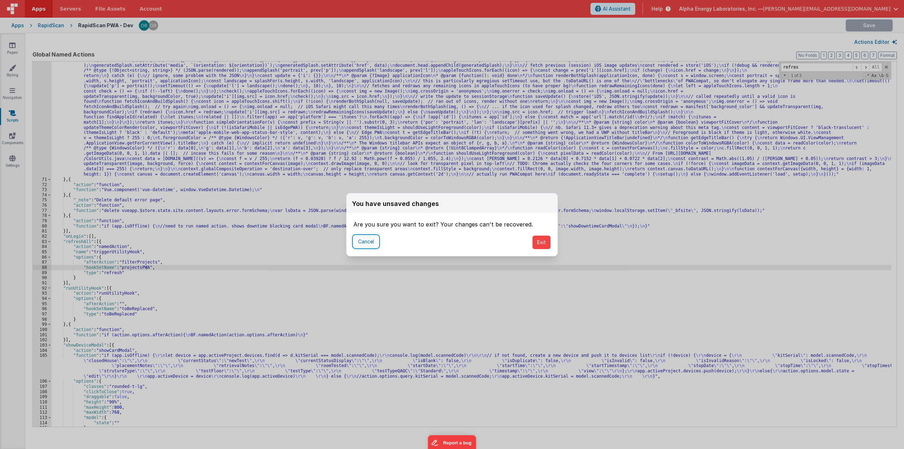
click at [368, 241] on button "Cancel" at bounding box center [365, 242] width 25 height 12
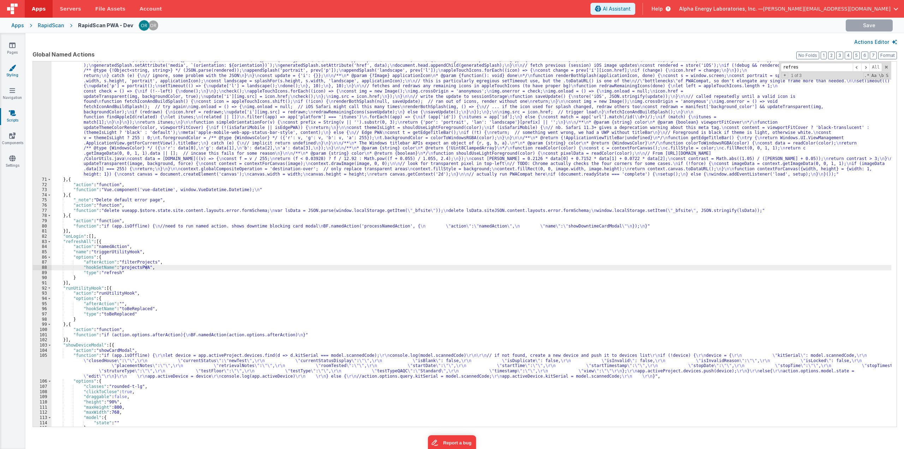
click at [18, 72] on link "Styling" at bounding box center [12, 71] width 25 height 14
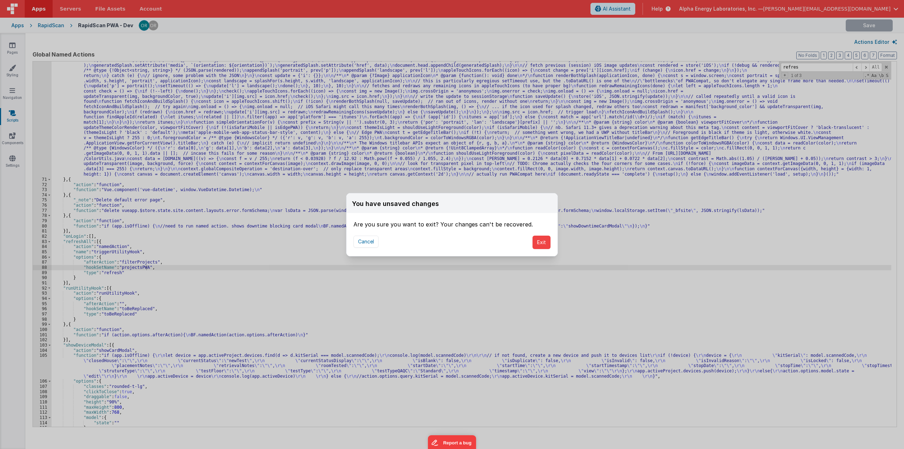
click at [553, 240] on div "Cancel Exit" at bounding box center [451, 242] width 211 height 28
click at [537, 243] on button "Exit" at bounding box center [542, 242] width 18 height 13
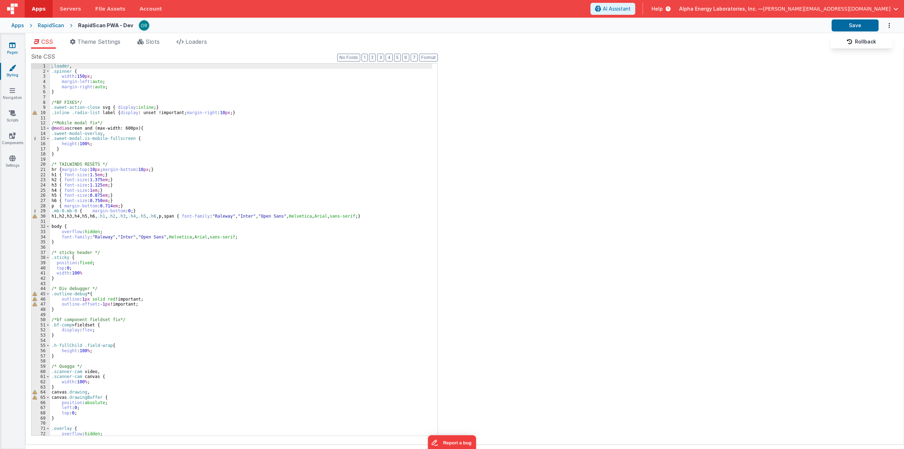
click at [9, 46] on button at bounding box center [452, 224] width 904 height 449
click at [11, 47] on icon at bounding box center [12, 45] width 6 height 7
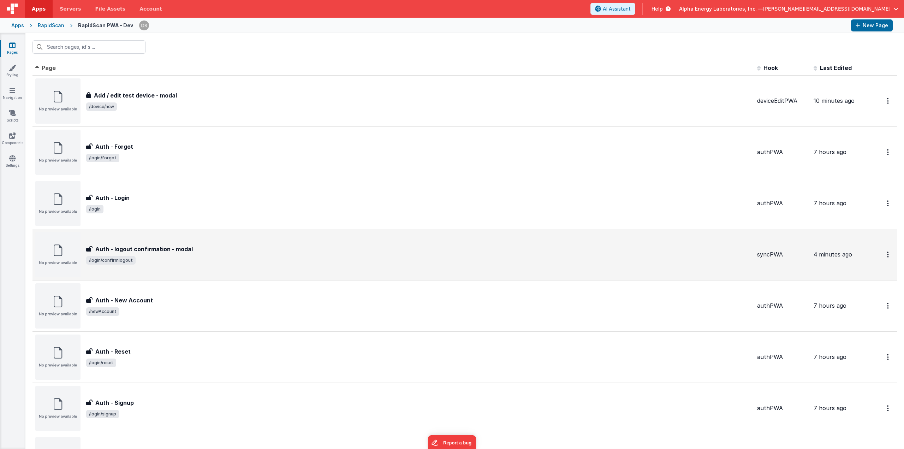
click at [141, 251] on h3 "Auth - logout confirmation - modal" at bounding box center [143, 249] width 97 height 8
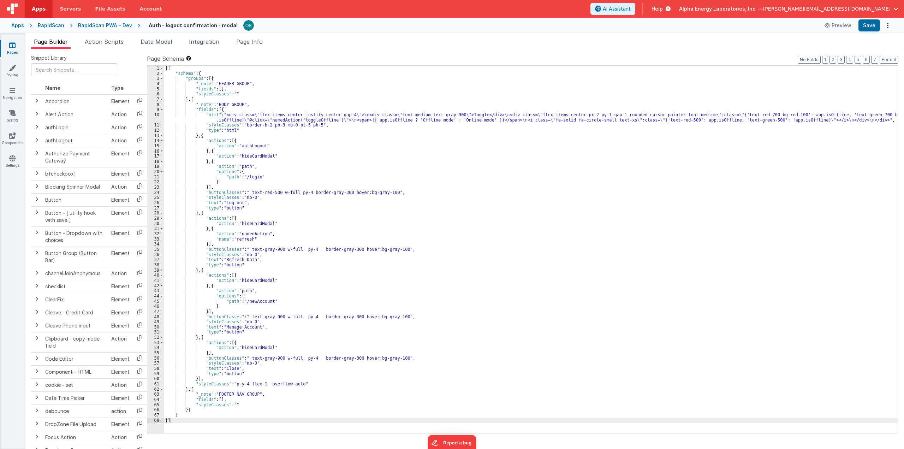
click at [251, 239] on div "[{ "schema" : { "groups" : [{ "_note" : "HEADER GROUP" , "fields" : [ ] , "styl…" at bounding box center [531, 255] width 734 height 378
click at [283, 257] on div "[{ "schema" : { "groups" : [{ "_note" : "HEADER GROUP" , "fields" : [ ] , "styl…" at bounding box center [531, 255] width 734 height 378
